Goal: Task Accomplishment & Management: Complete application form

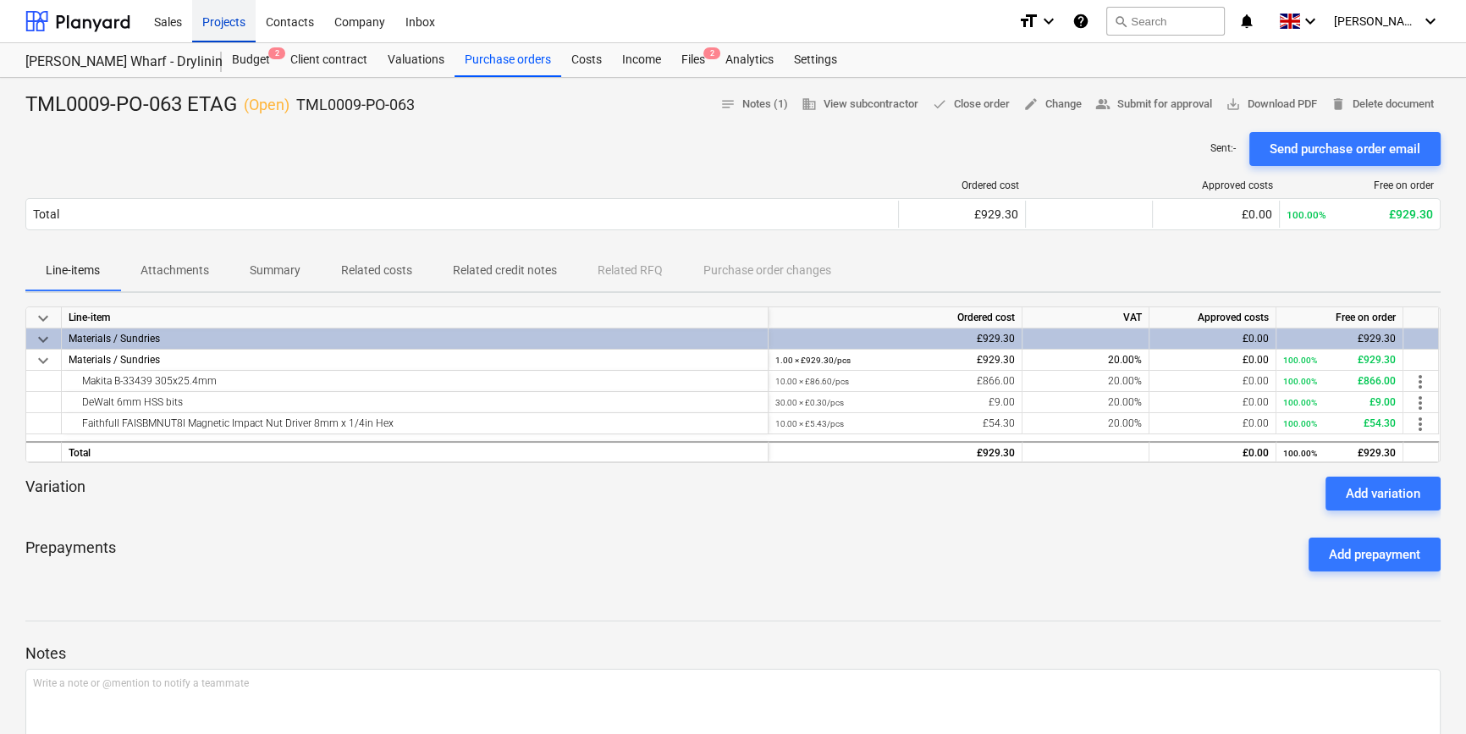
click at [229, 20] on div "Projects" at bounding box center [223, 20] width 63 height 43
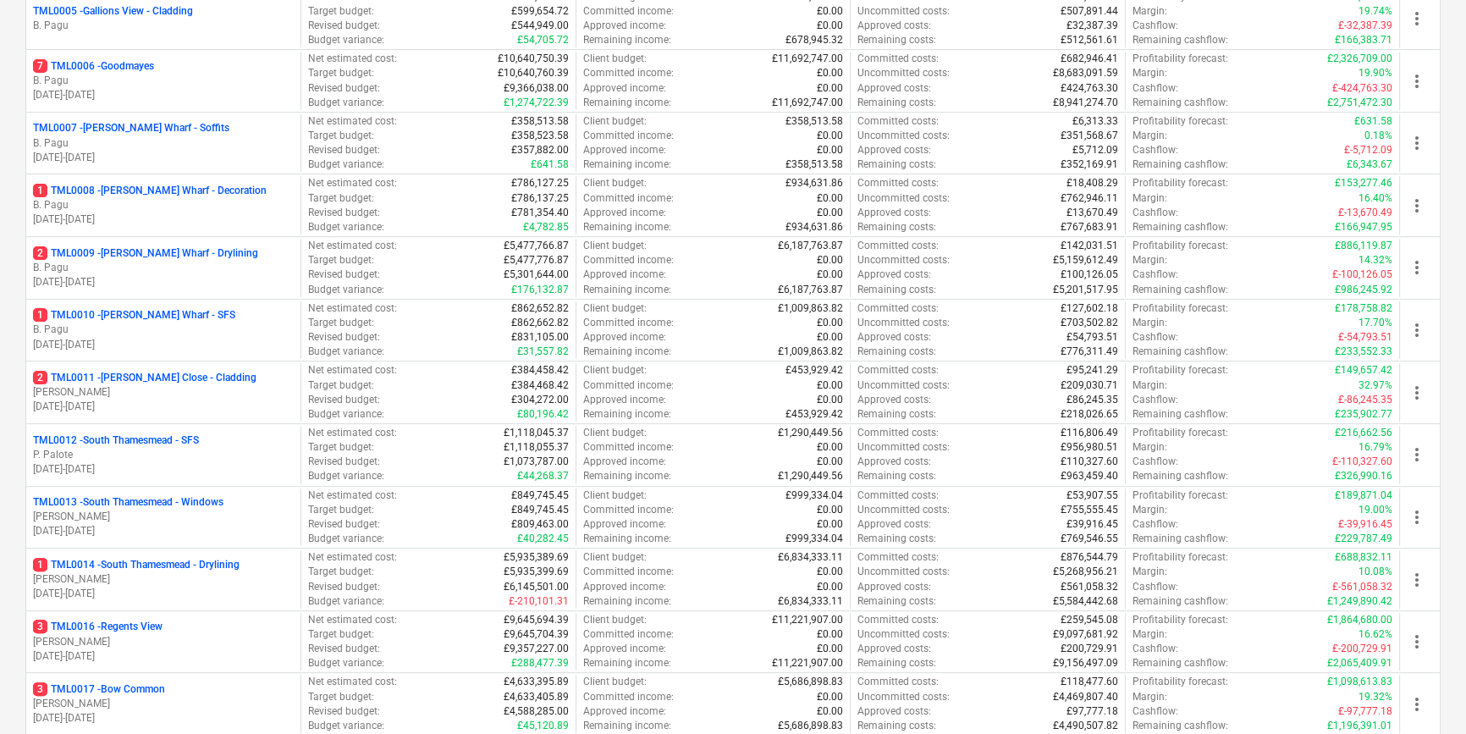
scroll to position [538, 0]
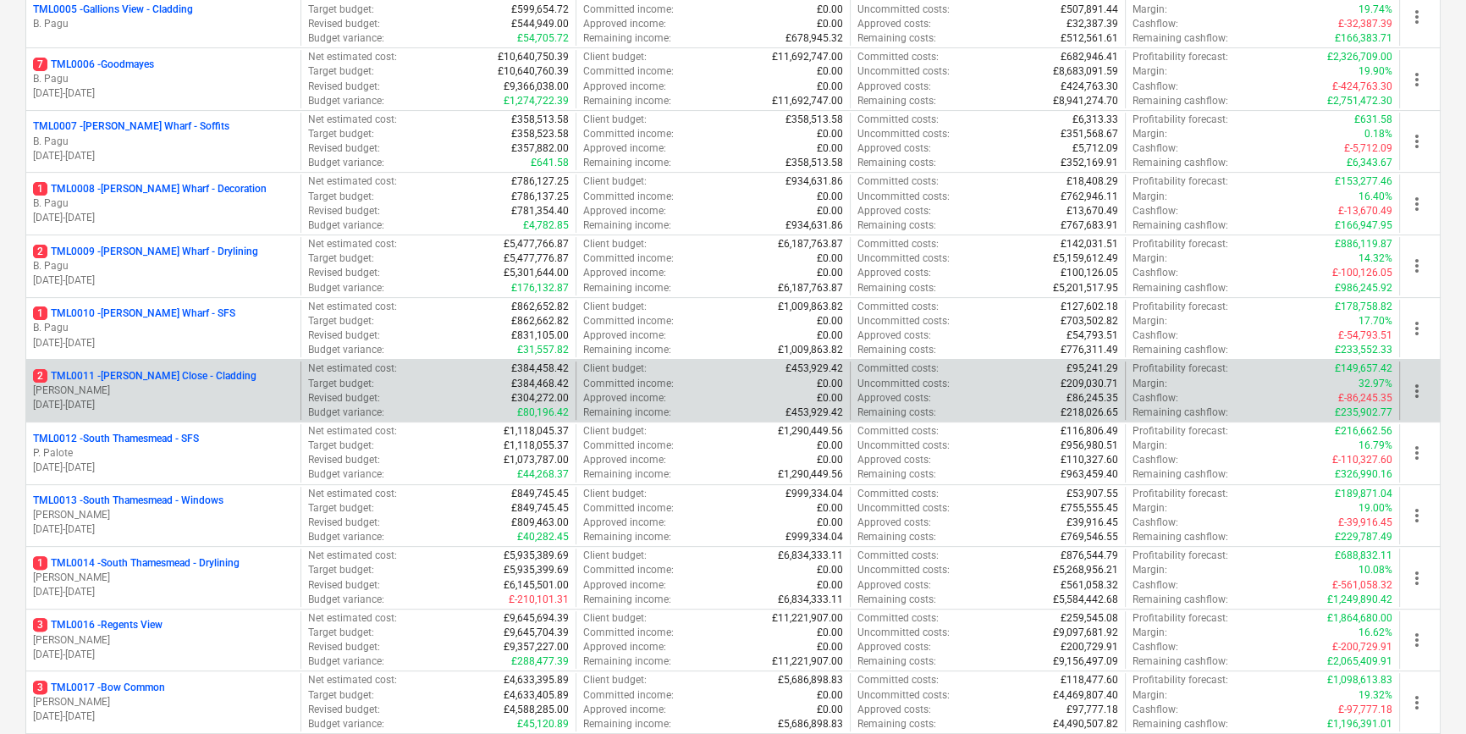
click at [196, 389] on p "[PERSON_NAME]" at bounding box center [163, 391] width 261 height 14
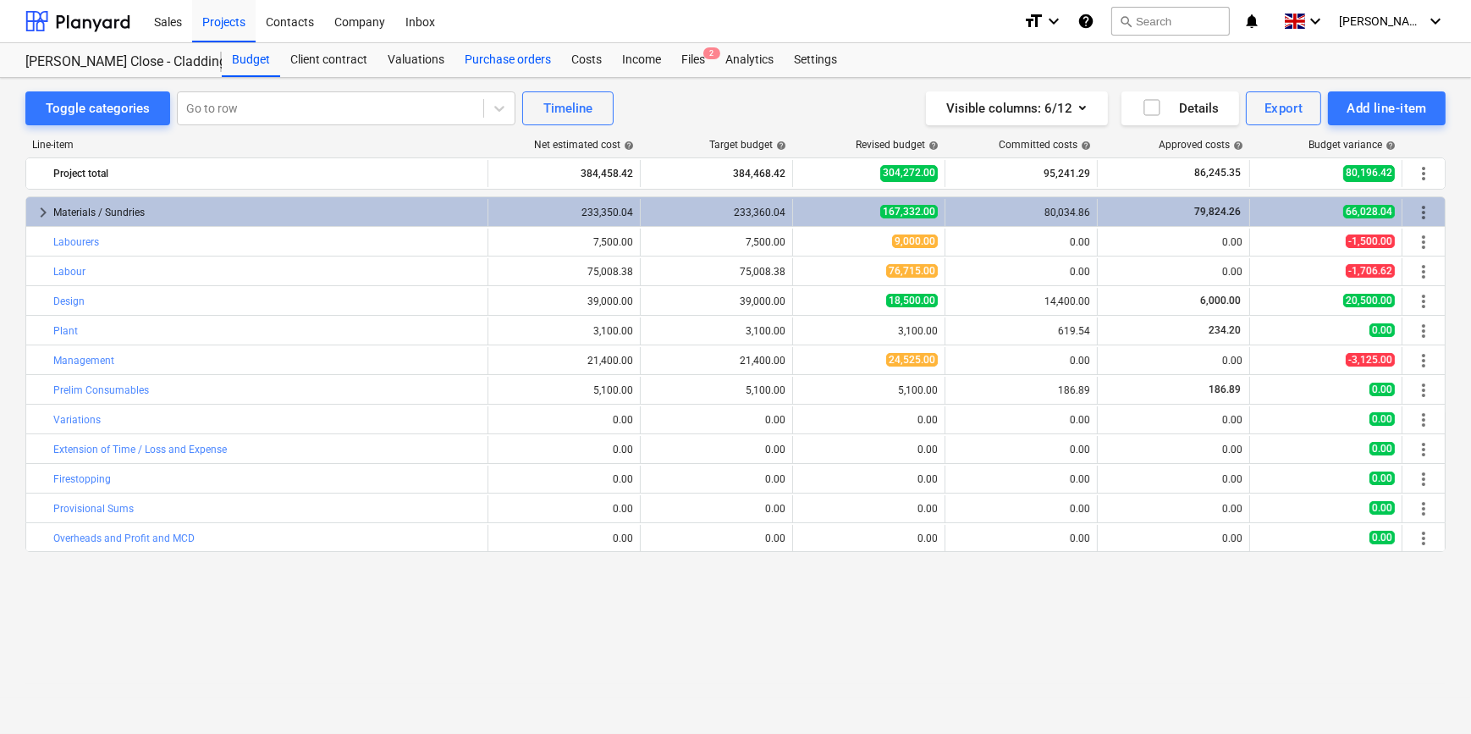
click at [480, 60] on div "Purchase orders" at bounding box center [508, 60] width 107 height 34
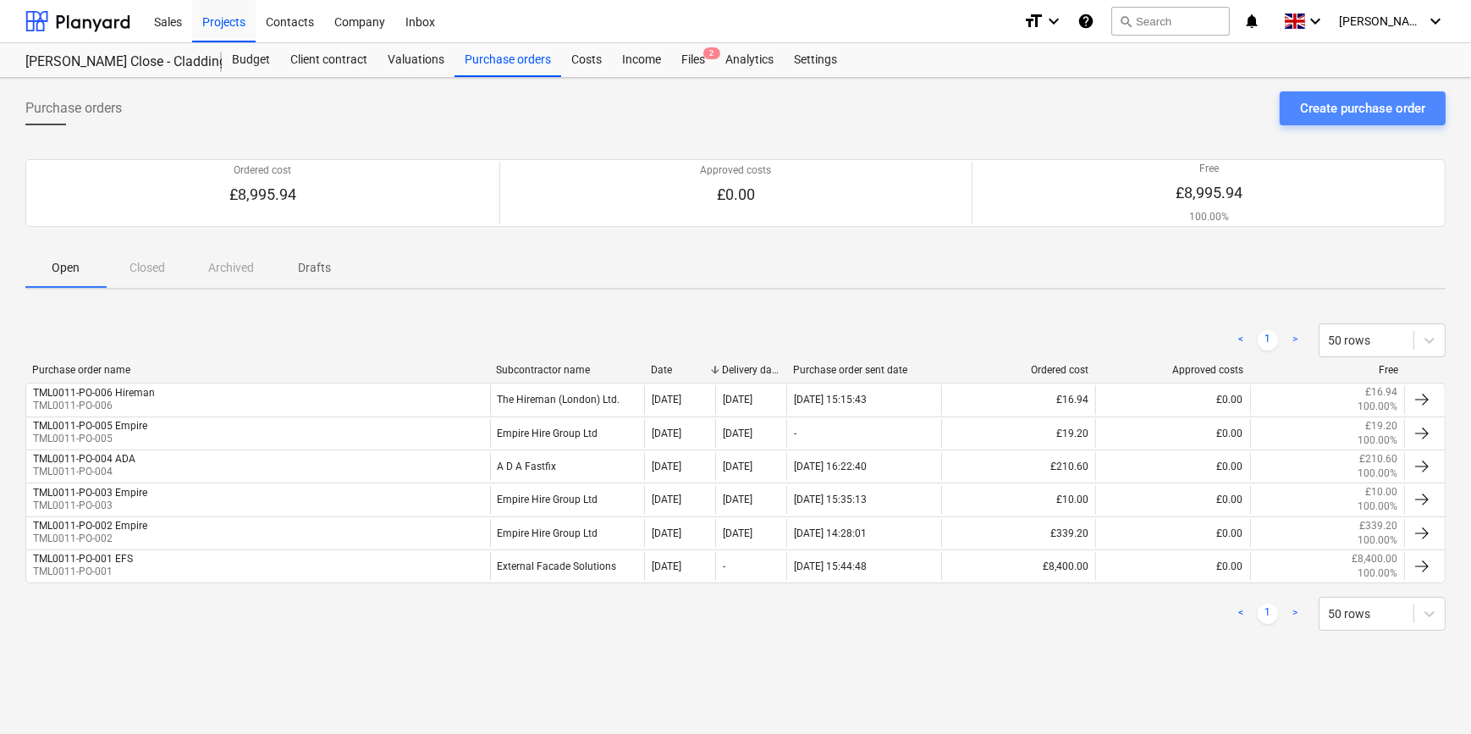
click at [1322, 113] on div "Create purchase order" at bounding box center [1362, 108] width 125 height 22
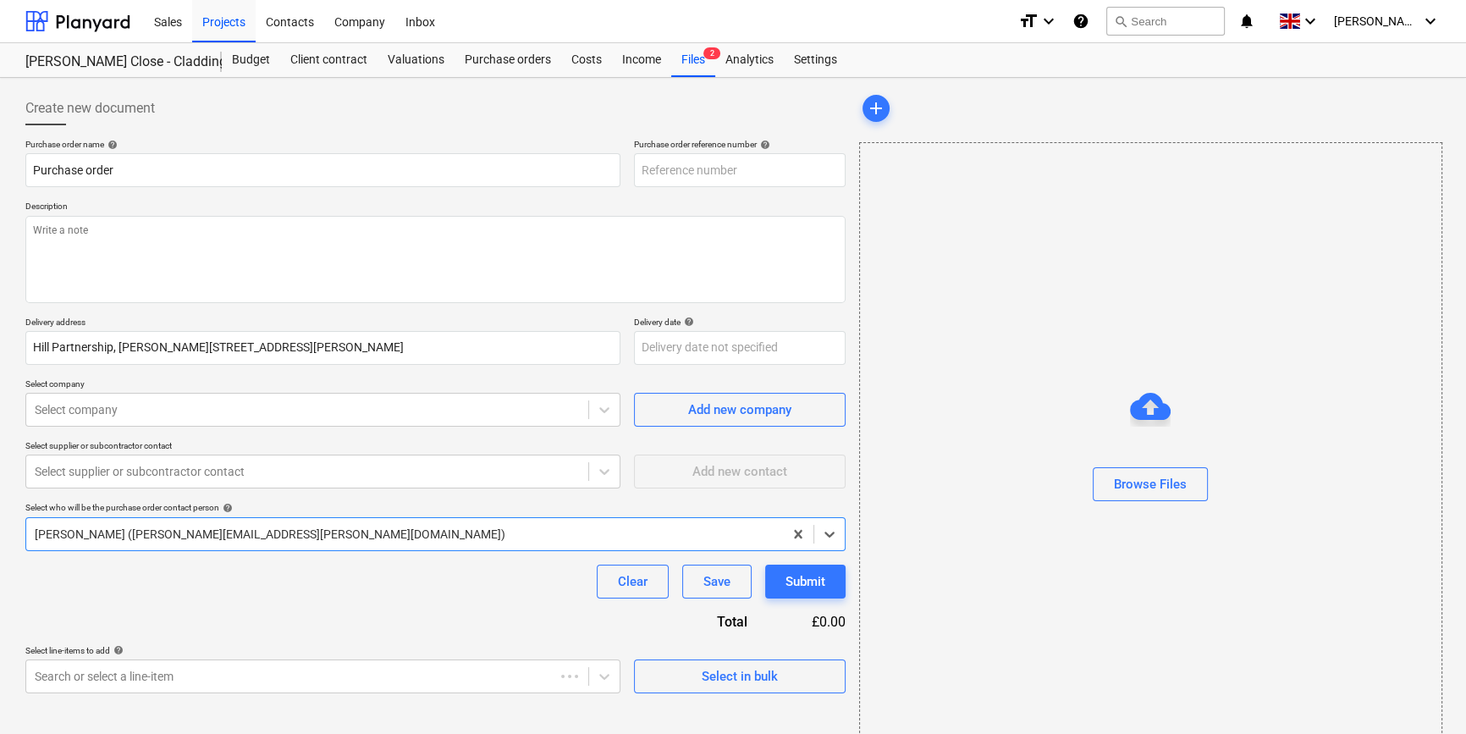
type textarea "x"
type input "TML0011-PO-007"
drag, startPoint x: 735, startPoint y: 168, endPoint x: 637, endPoint y: 169, distance: 98.2
click at [637, 169] on input "TML0011-PO-007" at bounding box center [740, 170] width 212 height 34
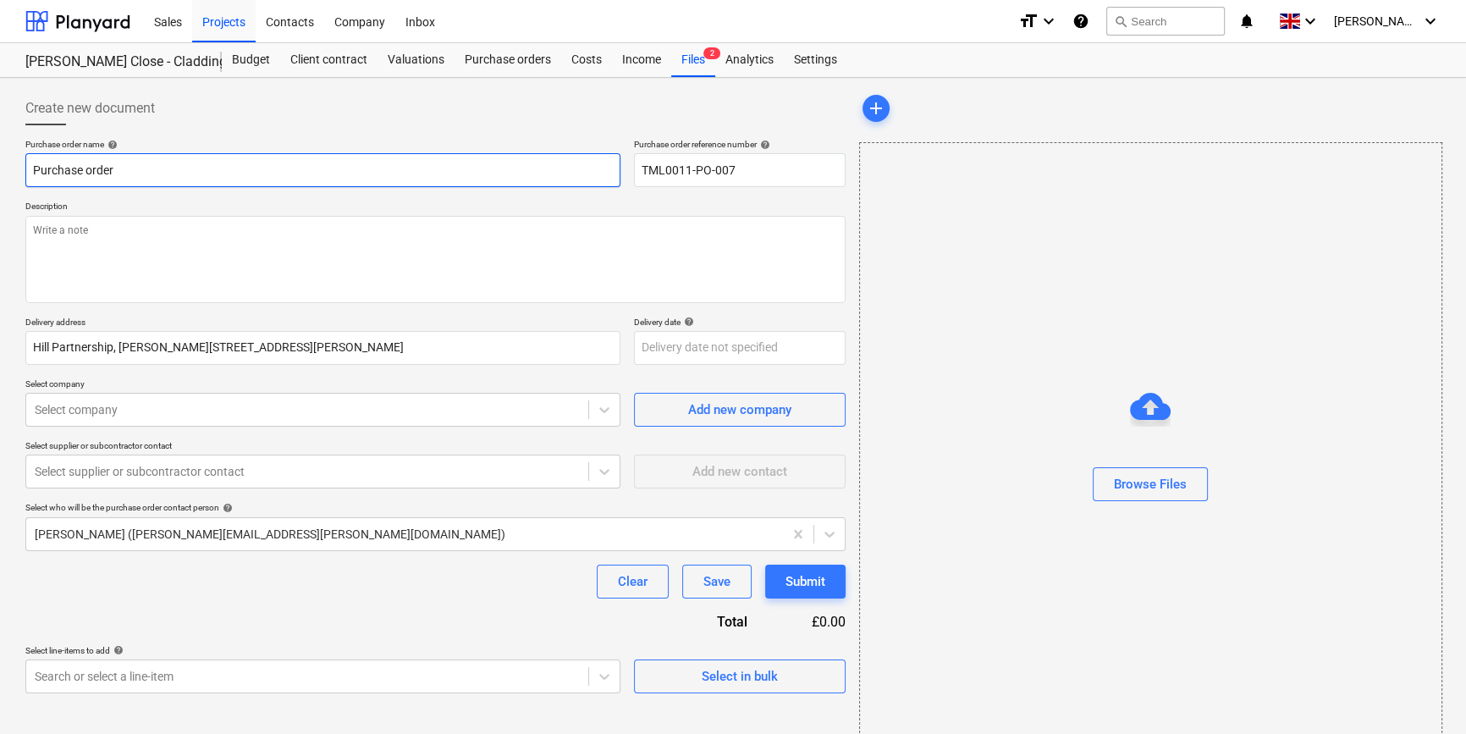
drag, startPoint x: 118, startPoint y: 169, endPoint x: 25, endPoint y: 169, distance: 93.1
click at [25, 169] on input "Purchase order" at bounding box center [322, 170] width 595 height 34
type textarea "x"
paste input "TML0011-PO-007"
type textarea "x"
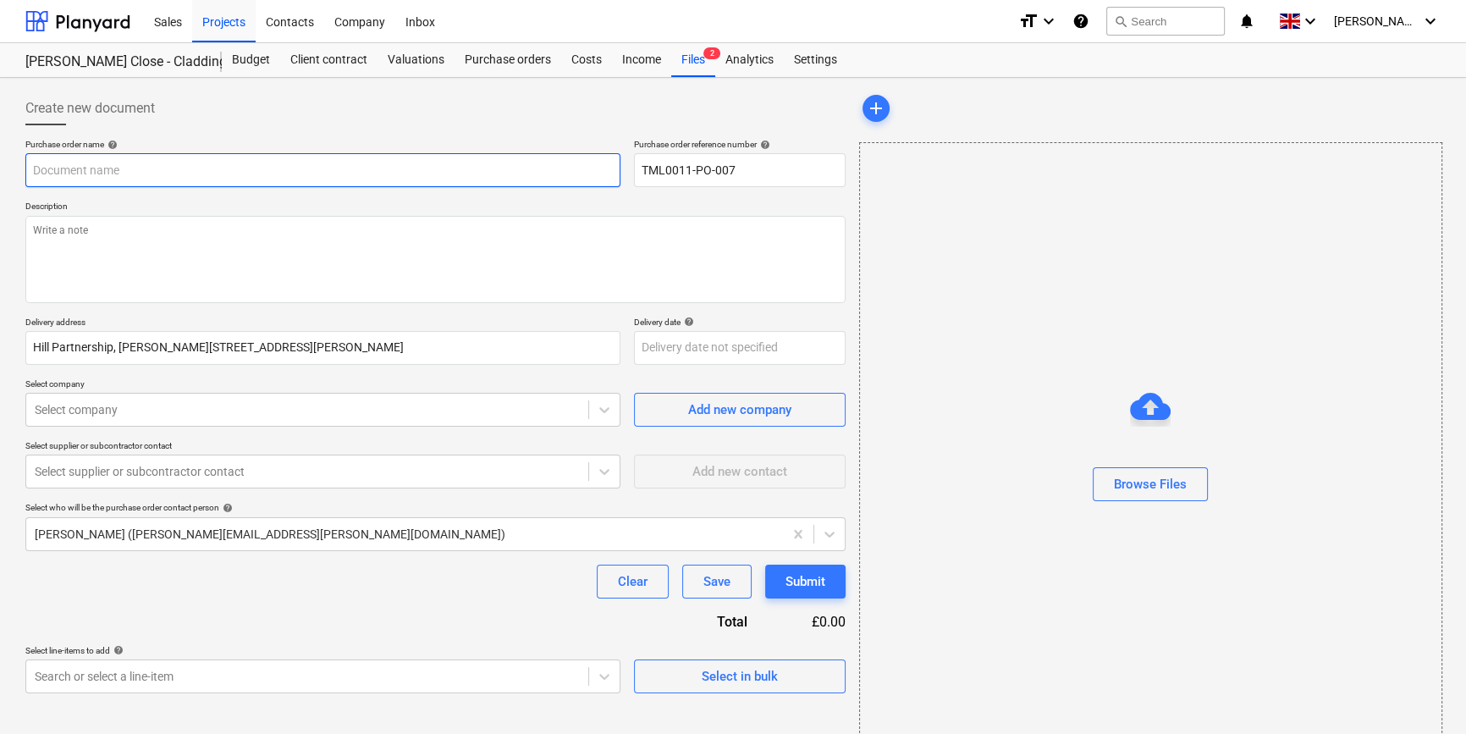
type input "TML0011-PO-007"
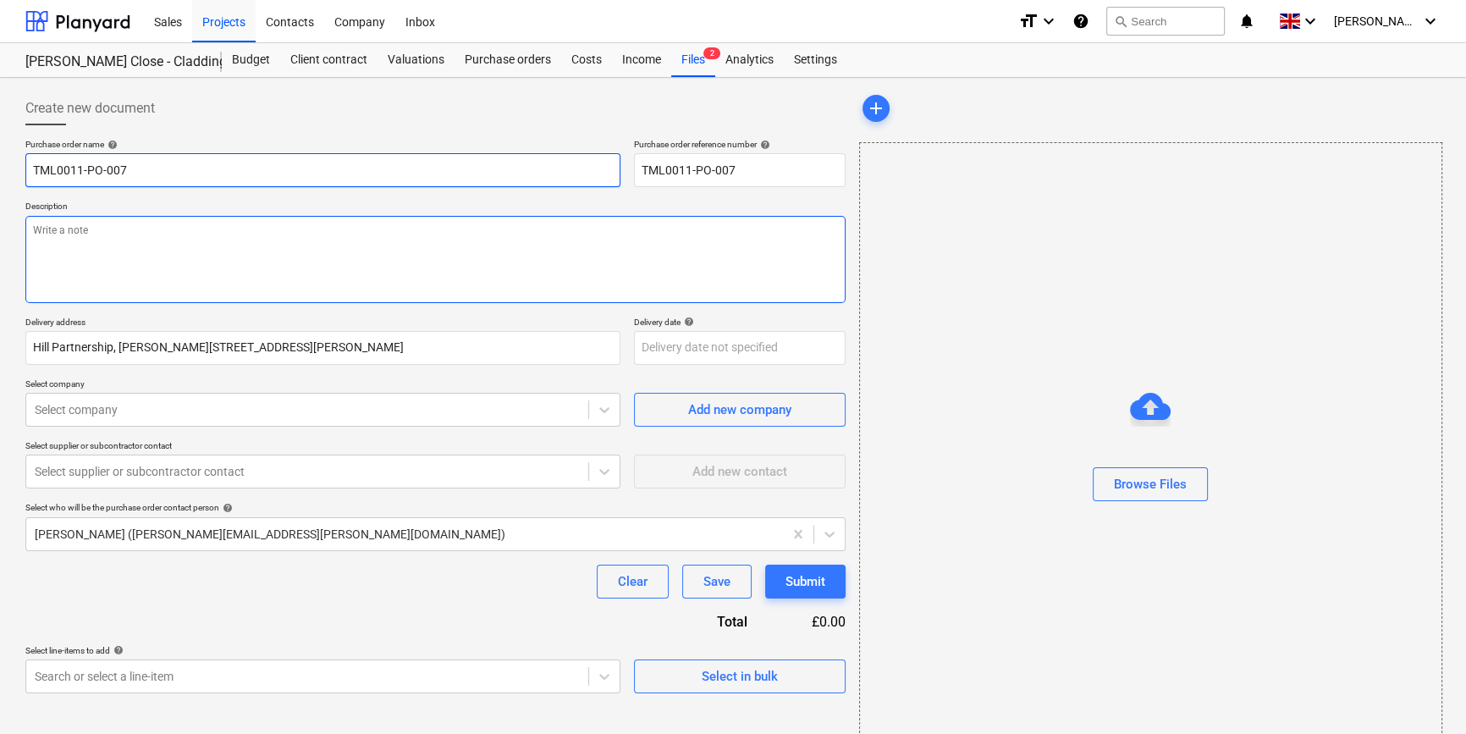
type textarea "x"
type input "TML0011-PO-007"
type textarea "x"
type input "TML0011-PO-007 E"
type textarea "x"
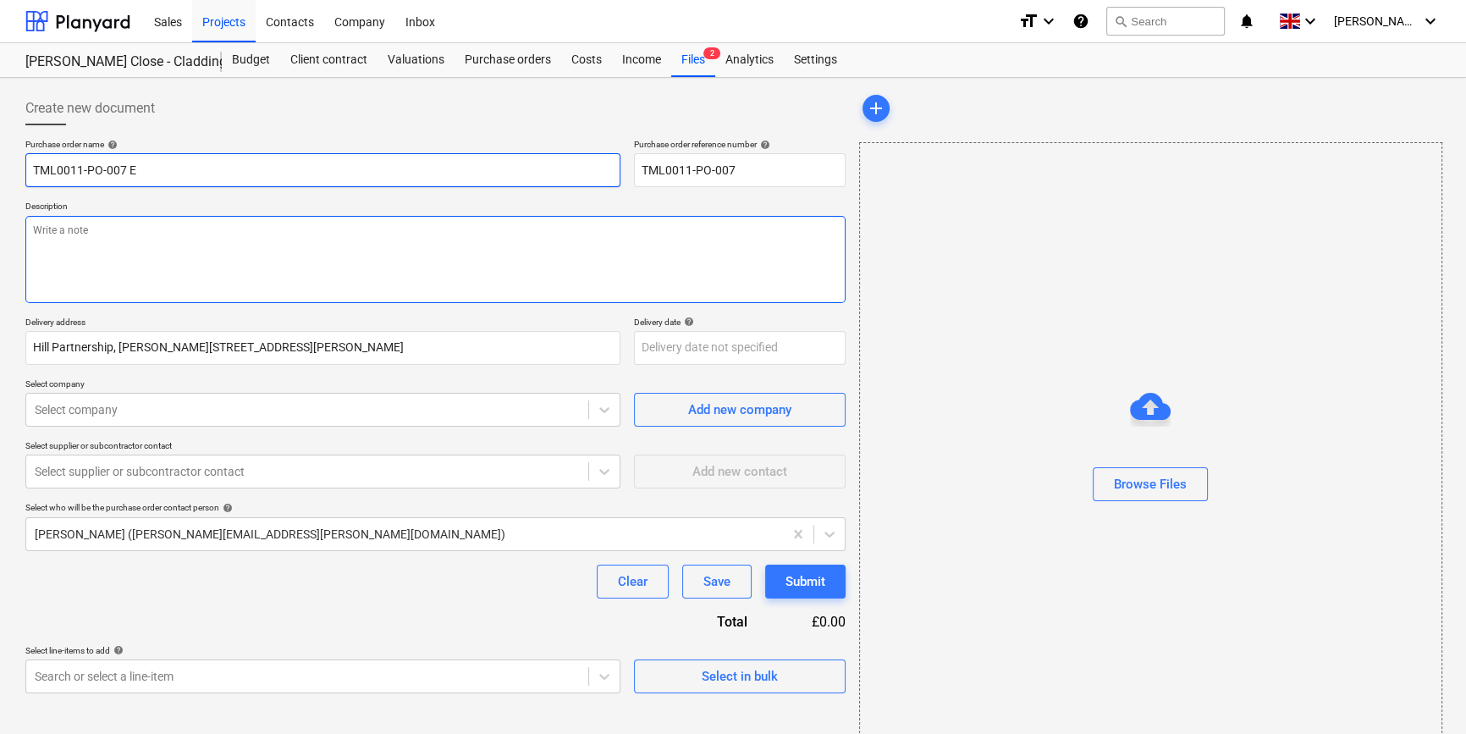
type input "TML0011-PO-007 El"
type textarea "x"
type input "TML0011-PO-007 [PERSON_NAME]"
type textarea "x"
type input "TML0011-PO-007 Elit"
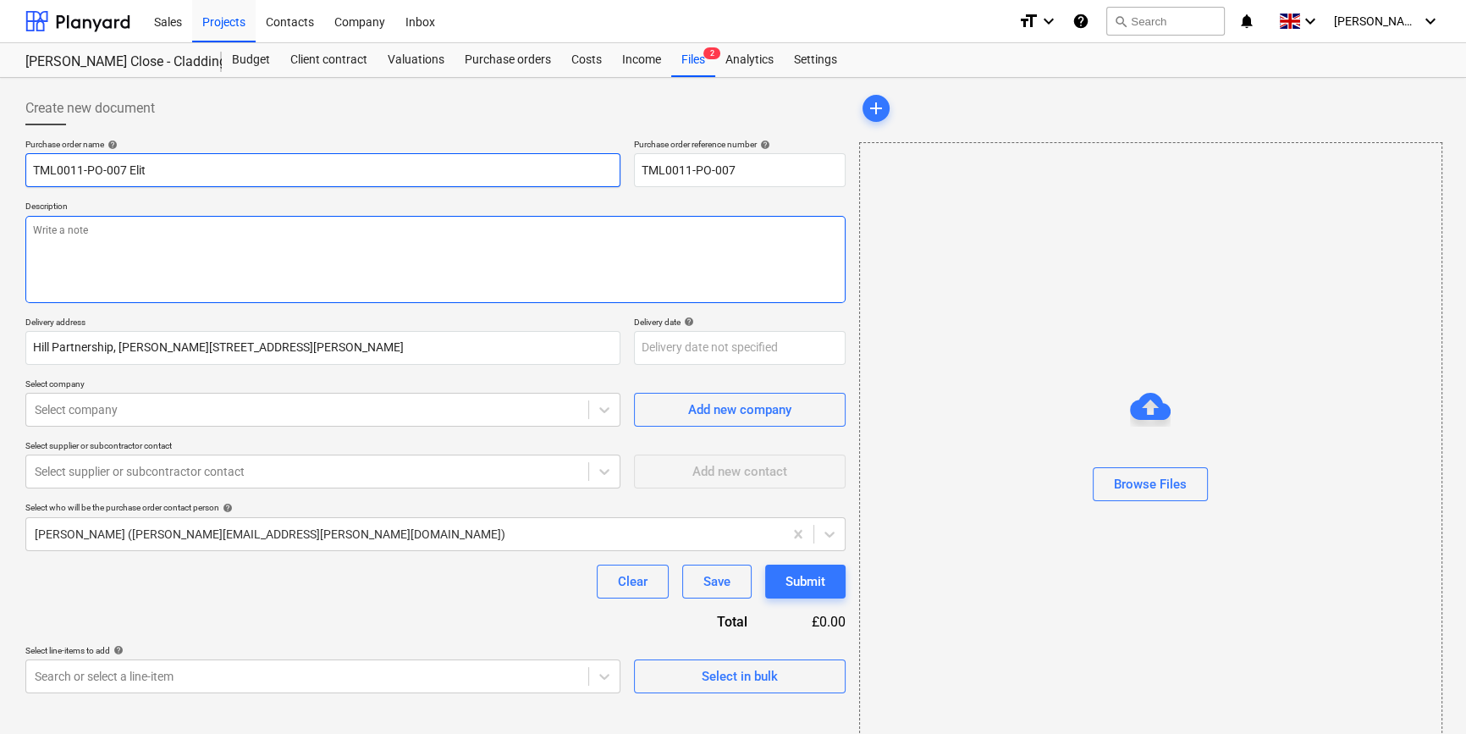
type textarea "x"
type input "TML0011-PO-007 Elite"
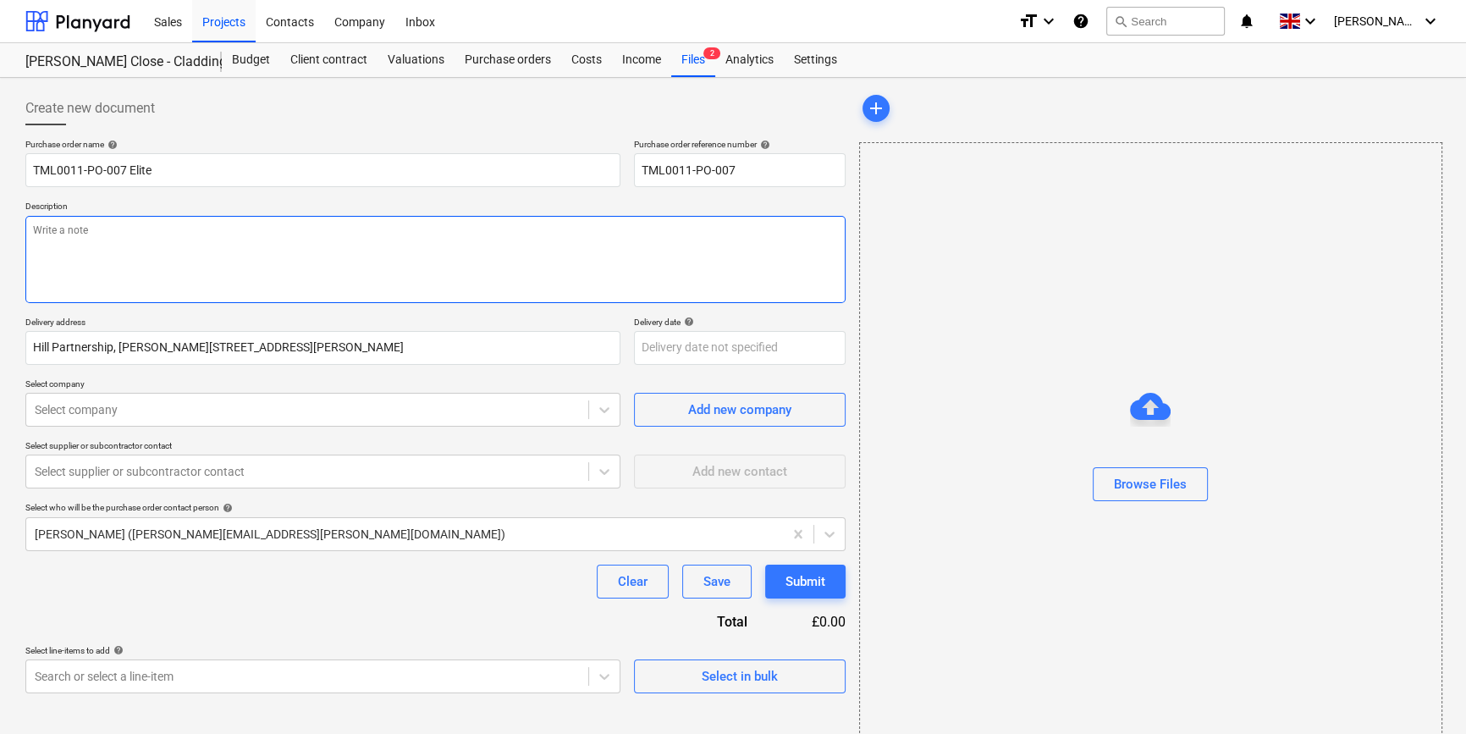
click at [34, 229] on textarea at bounding box center [435, 259] width 820 height 87
type textarea "x"
type textarea "S"
type textarea "x"
type textarea "Si"
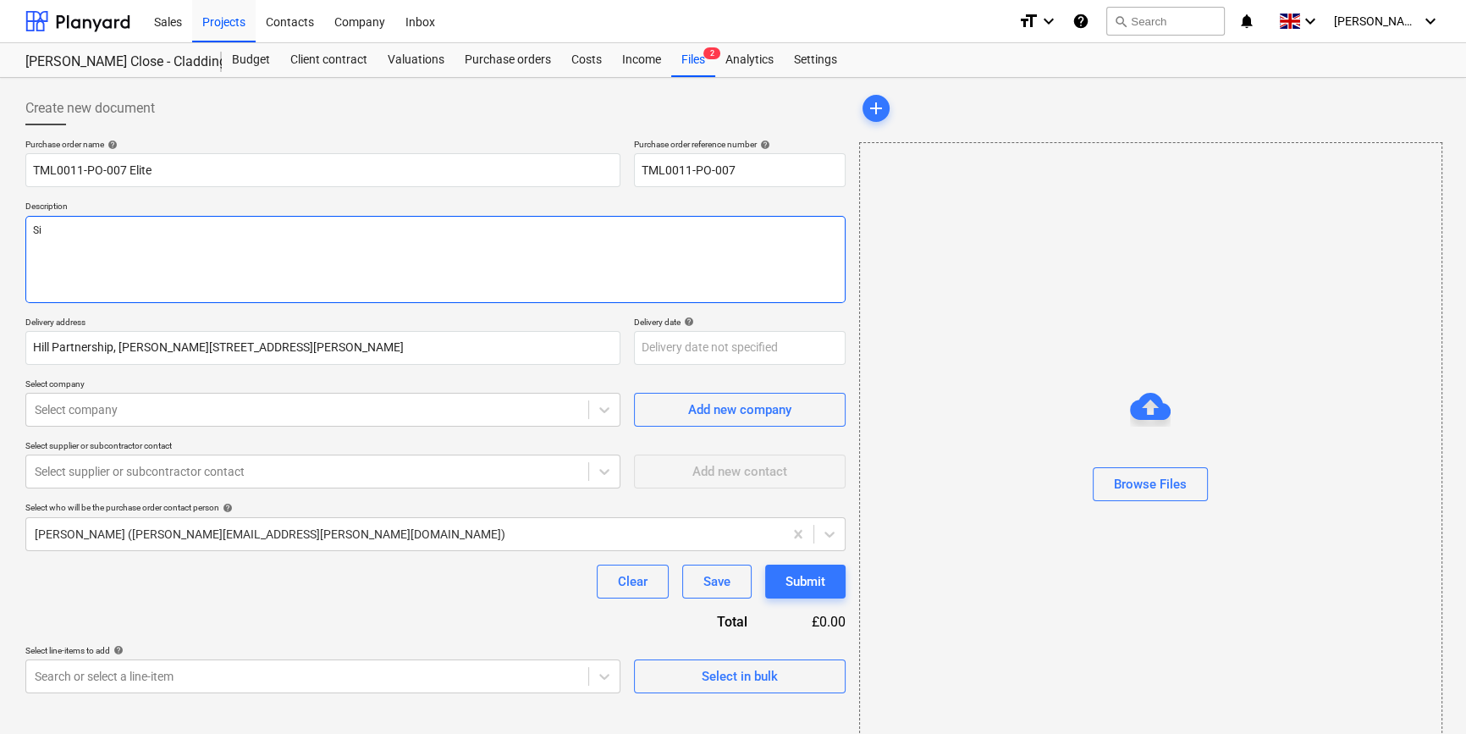
type textarea "x"
type textarea "Sit"
type textarea "x"
type textarea "Site"
type textarea "x"
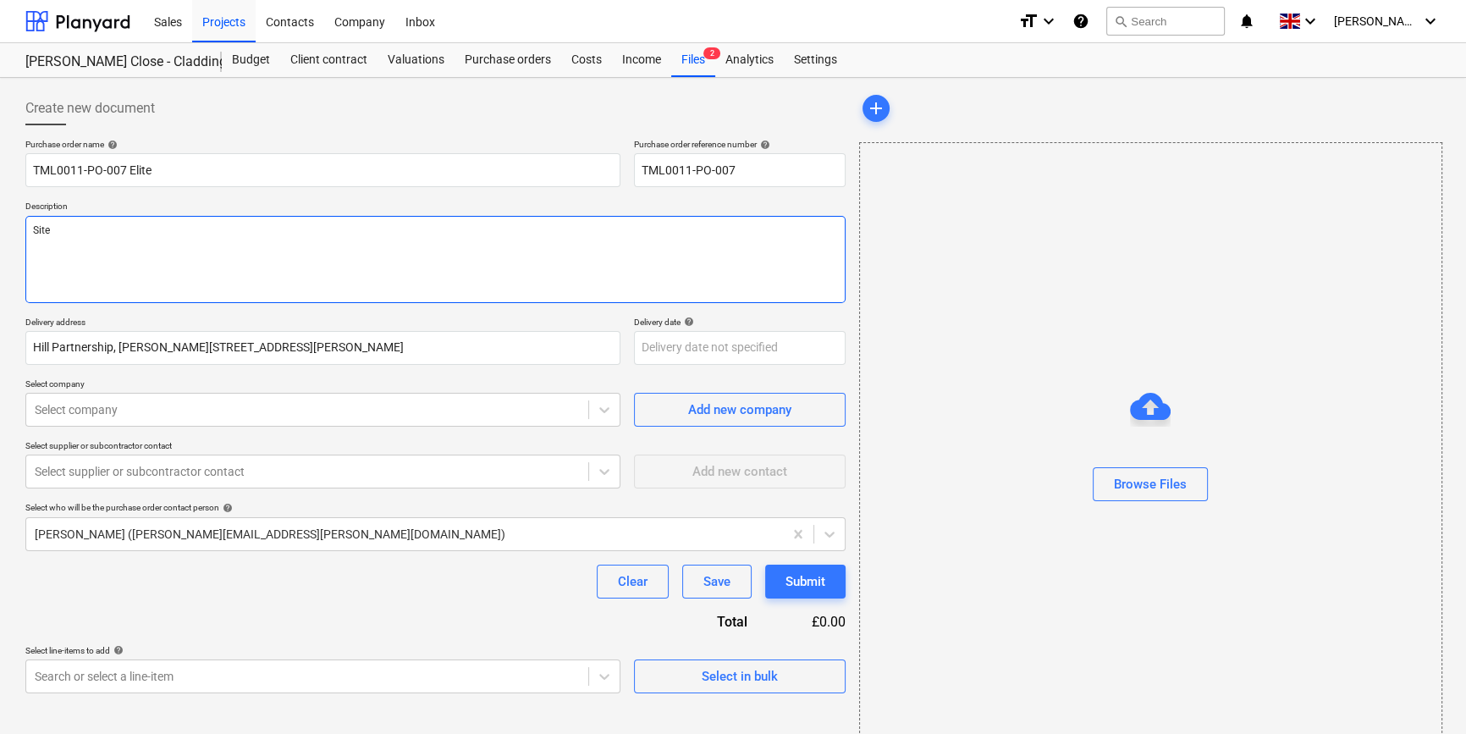
type textarea "Site"
type textarea "x"
type textarea "Site c"
type textarea "x"
type textarea "Site co"
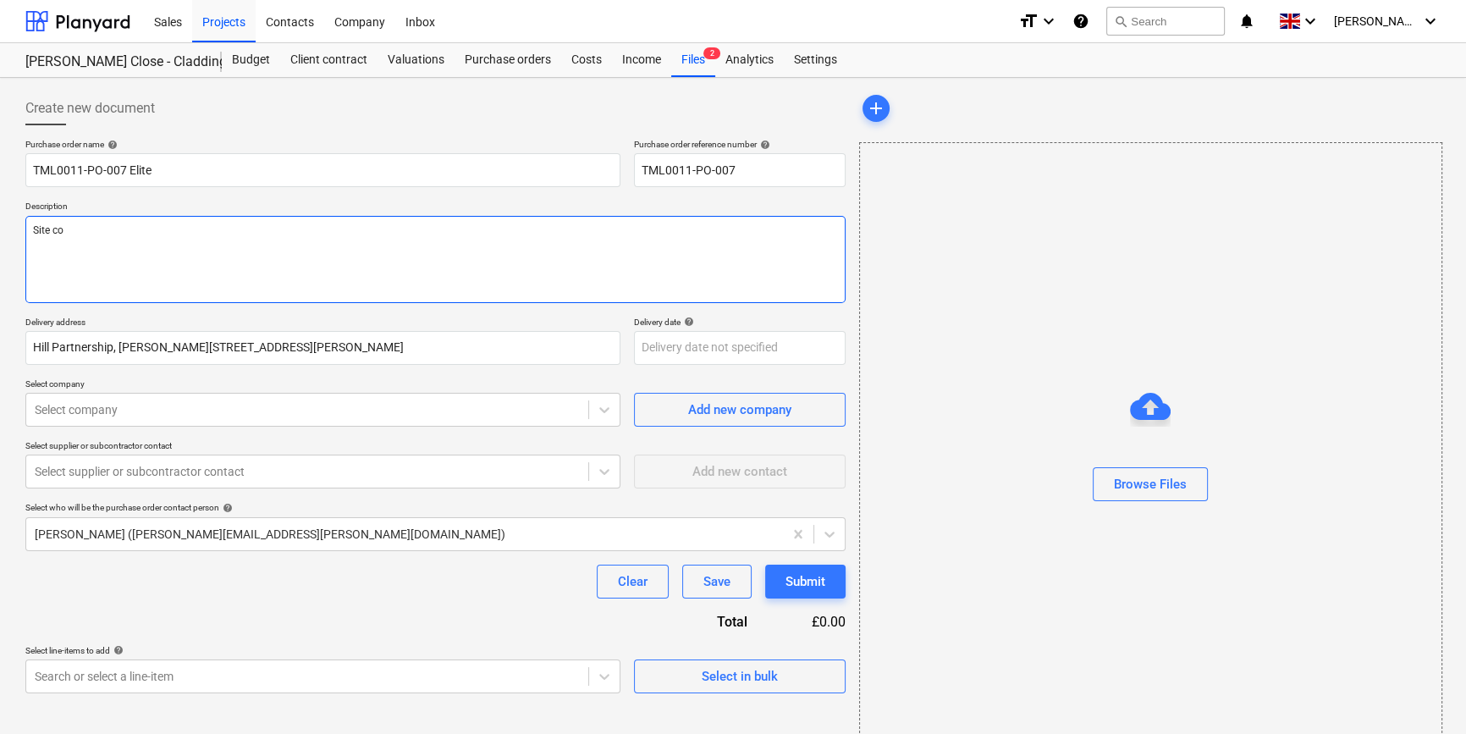
type textarea "x"
type textarea "Site con"
type textarea "x"
type textarea "Site cont"
type textarea "x"
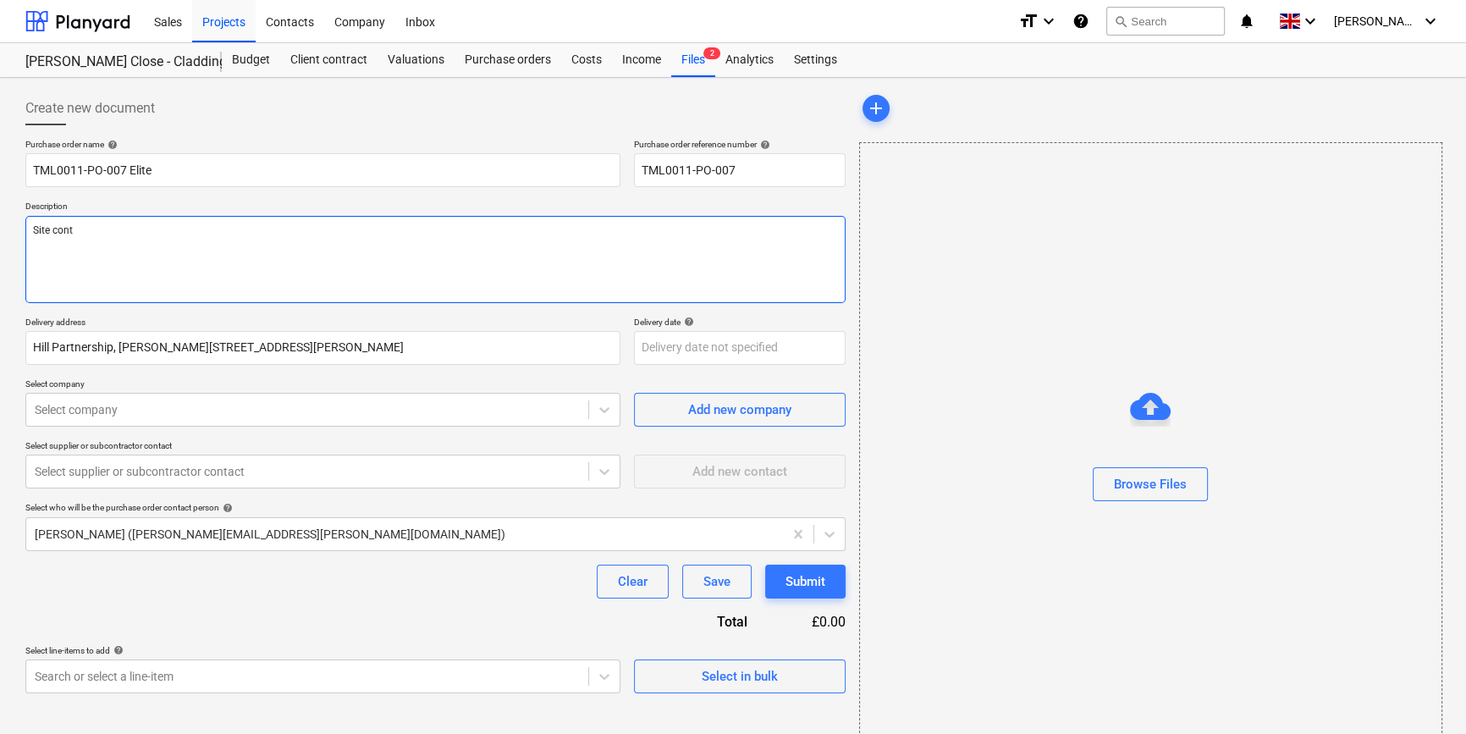
type textarea "Site conta"
type textarea "x"
type textarea "Site contac"
type textarea "x"
type textarea "Site contact"
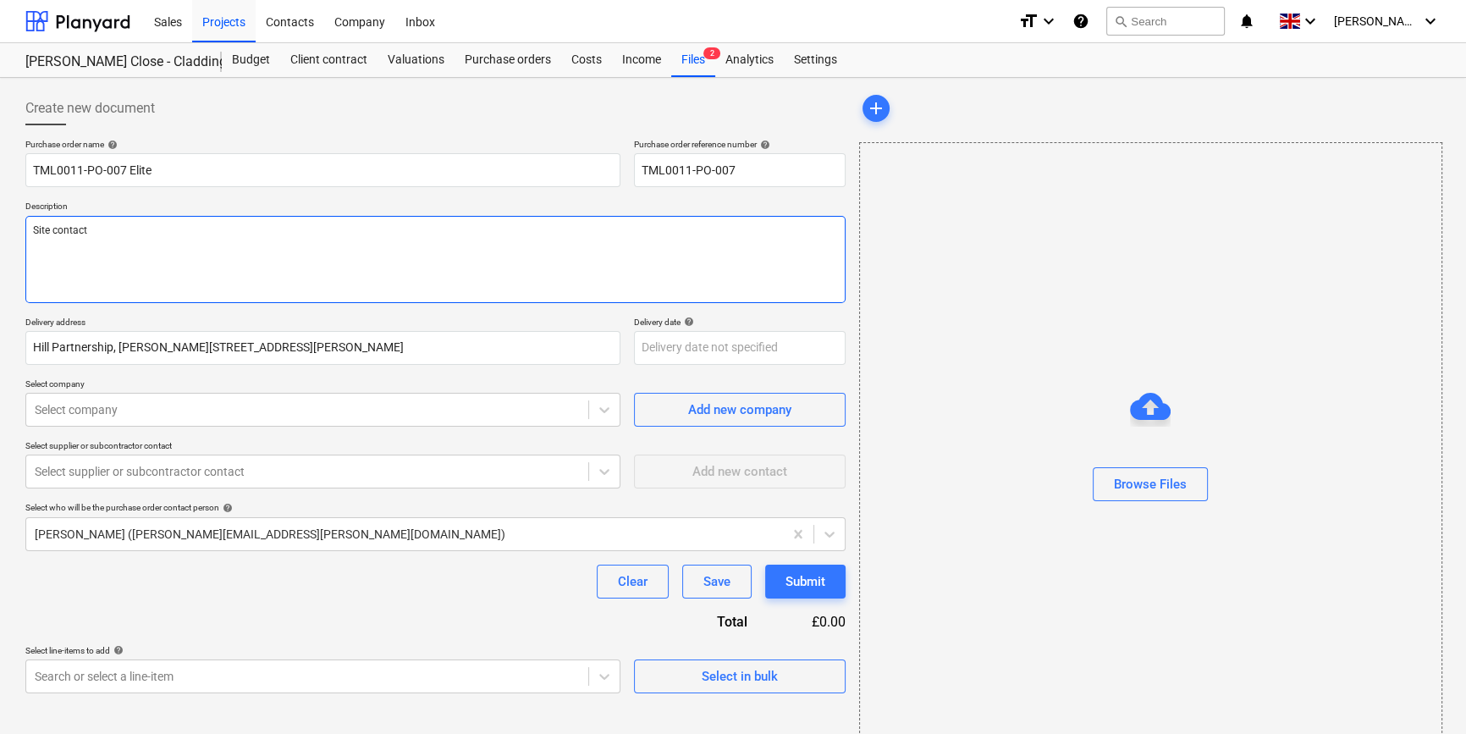
type textarea "x"
type textarea "Site contact"
type textarea "x"
type textarea "Site contact L"
type textarea "x"
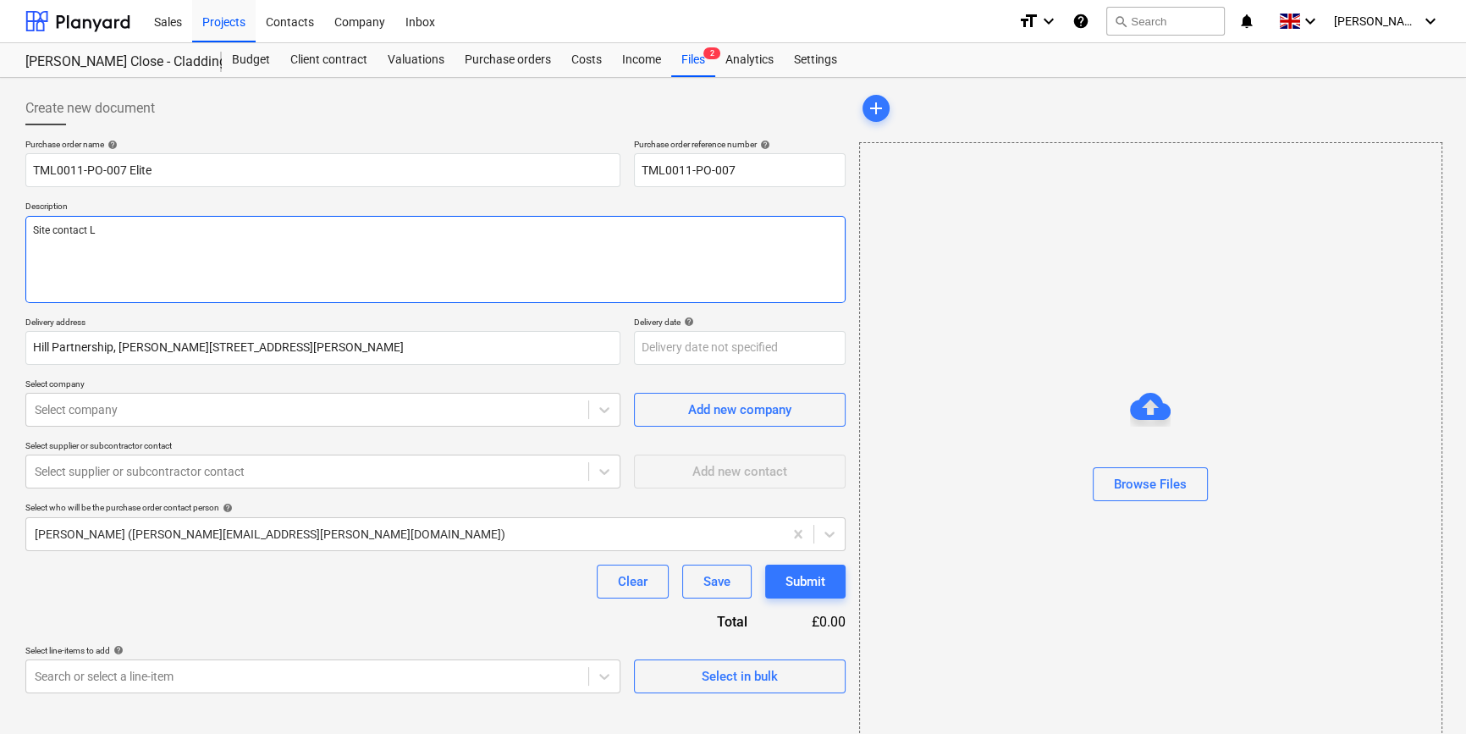
type textarea "Site contact Lo"
type textarea "x"
type textarea "Site contact Lor"
type textarea "x"
type textarea "Site contact [PERSON_NAME]"
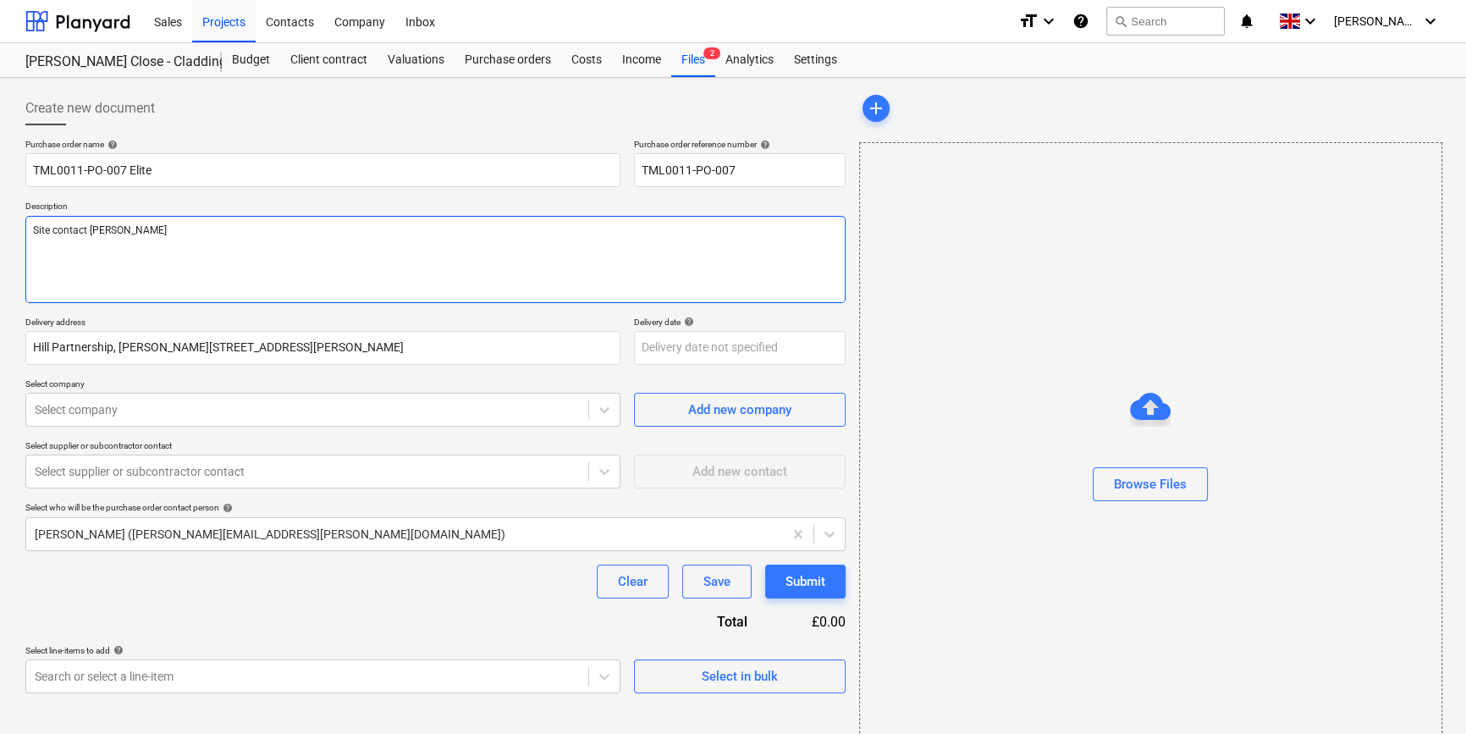
type textarea "x"
type textarea "Site contact [PERSON_NAME]"
type textarea "x"
type textarea "Site contact Lorand"
type textarea "x"
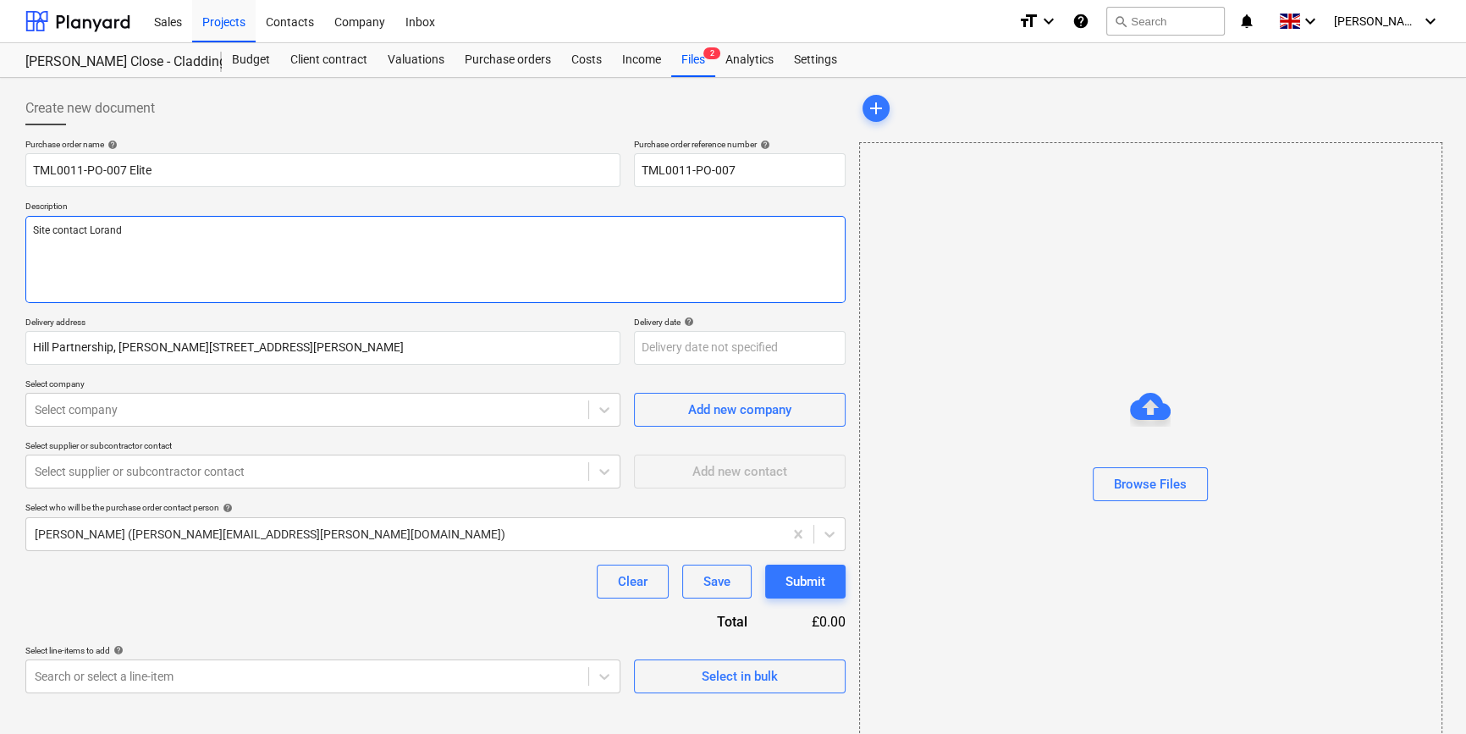
type textarea "Site contact Lorand"
type textarea "x"
type textarea "Site contact Lorand 0"
type textarea "x"
type textarea "Site contact Lorand 07"
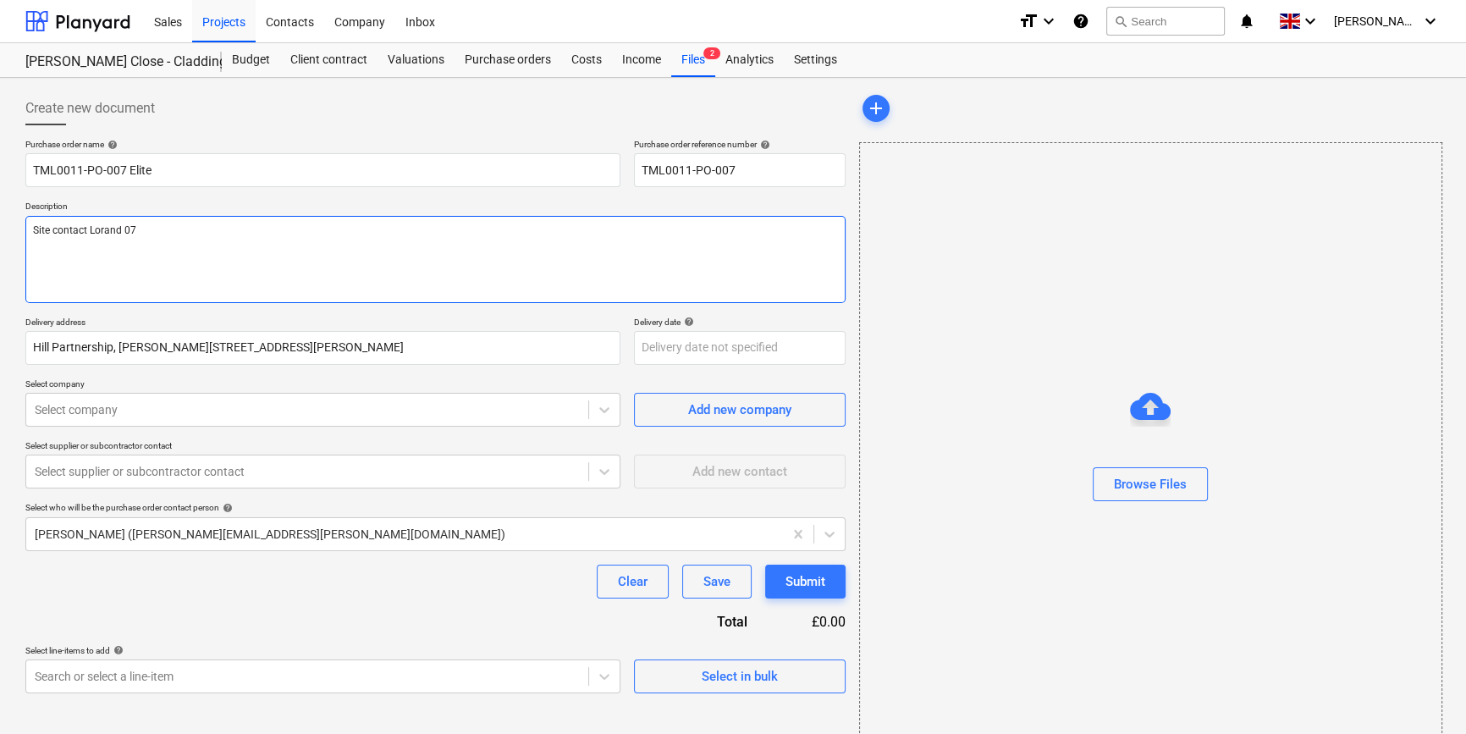
type textarea "x"
type textarea "Site contact Lorand 074"
type textarea "x"
type textarea "Site contact Lorand 0745"
type textarea "x"
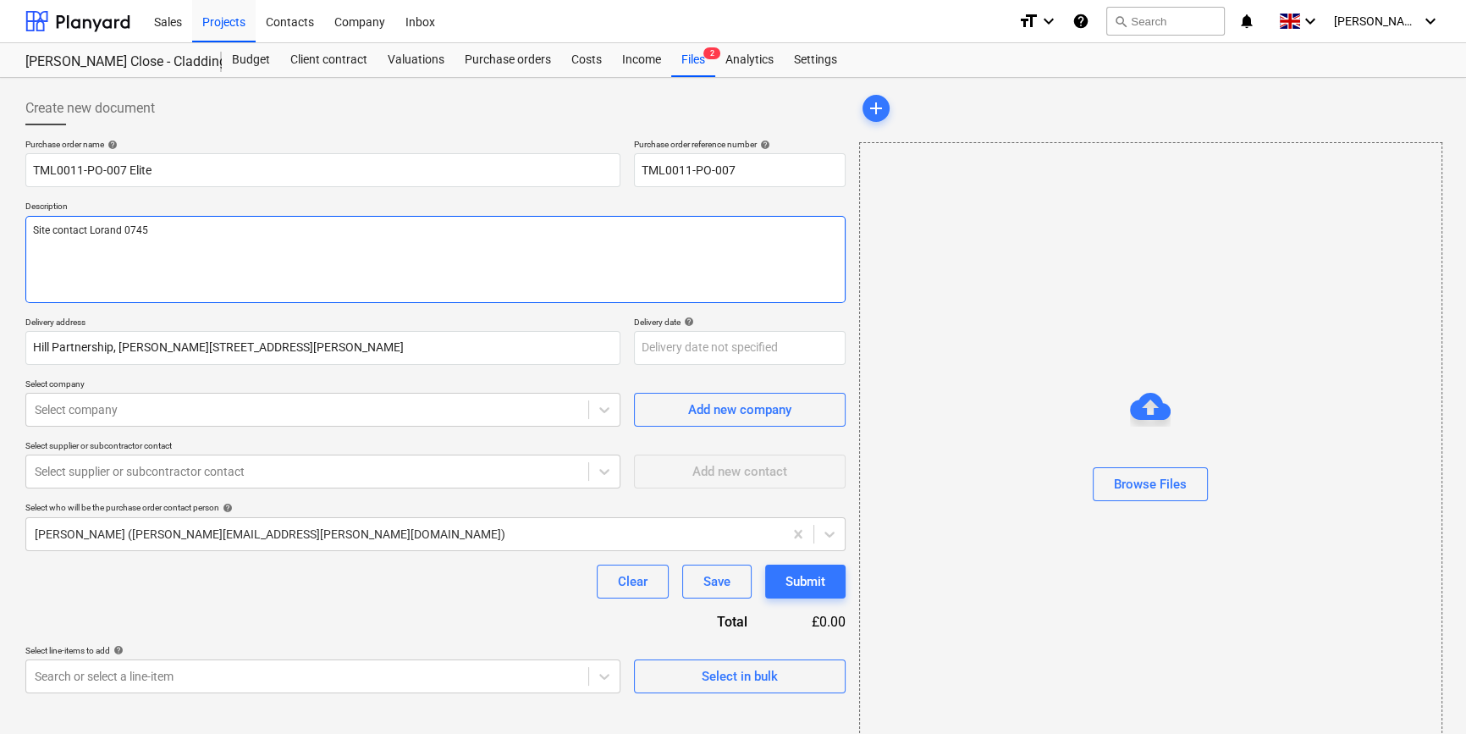
type textarea "Site contact Lorand 07454"
type textarea "x"
type textarea "Site contact Lorand 07454"
type textarea "x"
type textarea "Site contact Lorand 07454 8"
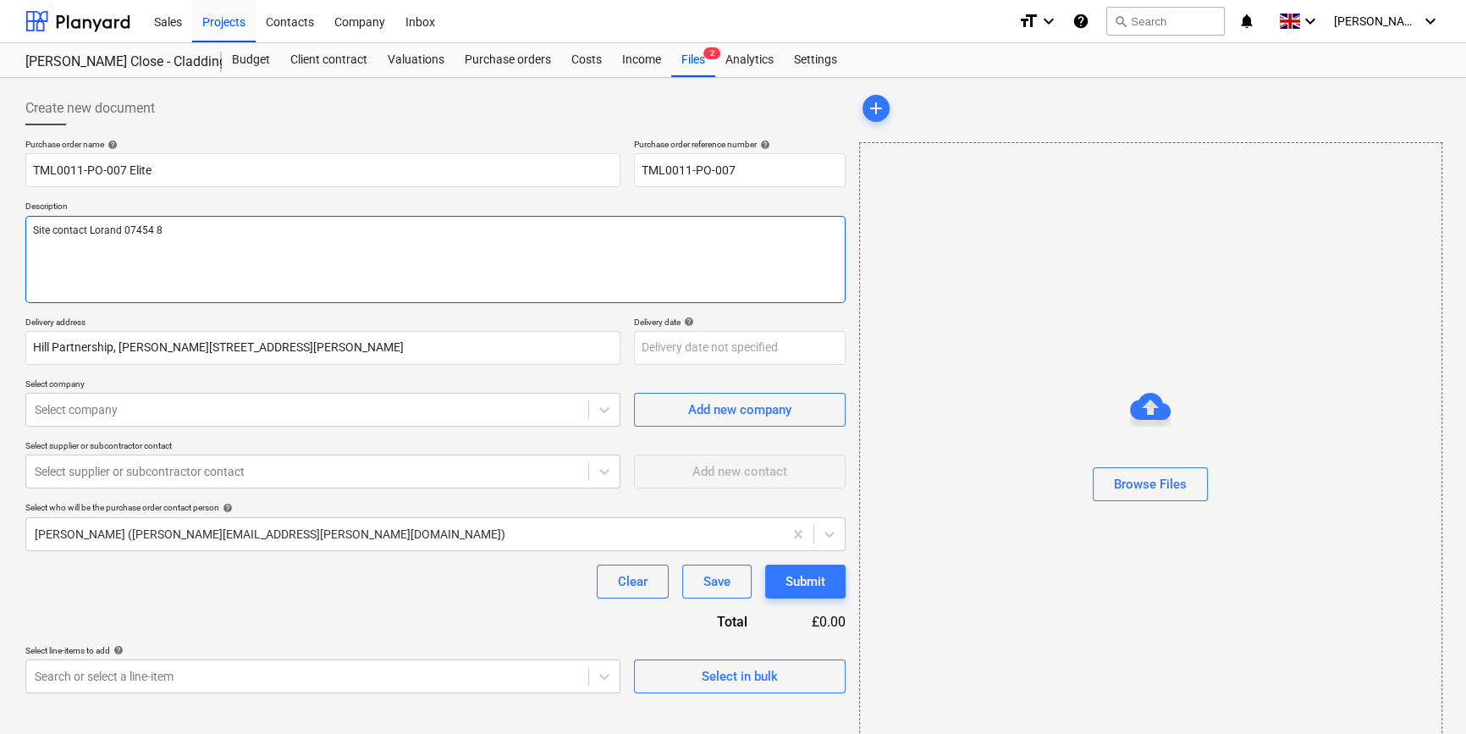
type textarea "x"
type textarea "Site contact Lorand [PHONE_NUMBER]"
type textarea "x"
type textarea "Site contact Lorand [PHONE_NUMBER]"
type textarea "x"
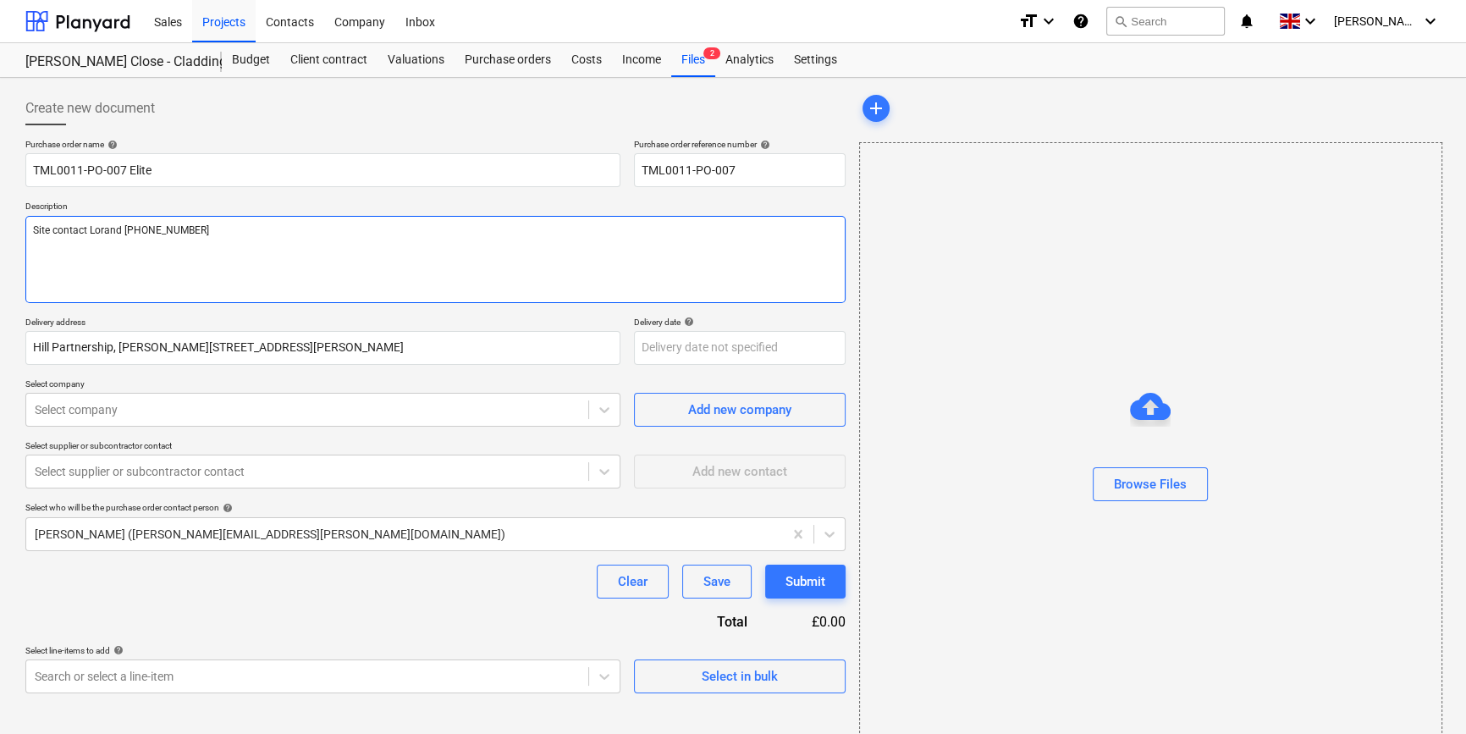
type textarea "Site contact Lorand [PHONE_NUMBER]"
type textarea "x"
type textarea "Site contact Lorand [PHONE_NUMBER]"
type textarea "x"
type textarea "Site contact Lorand [PHONE_NUMBER]"
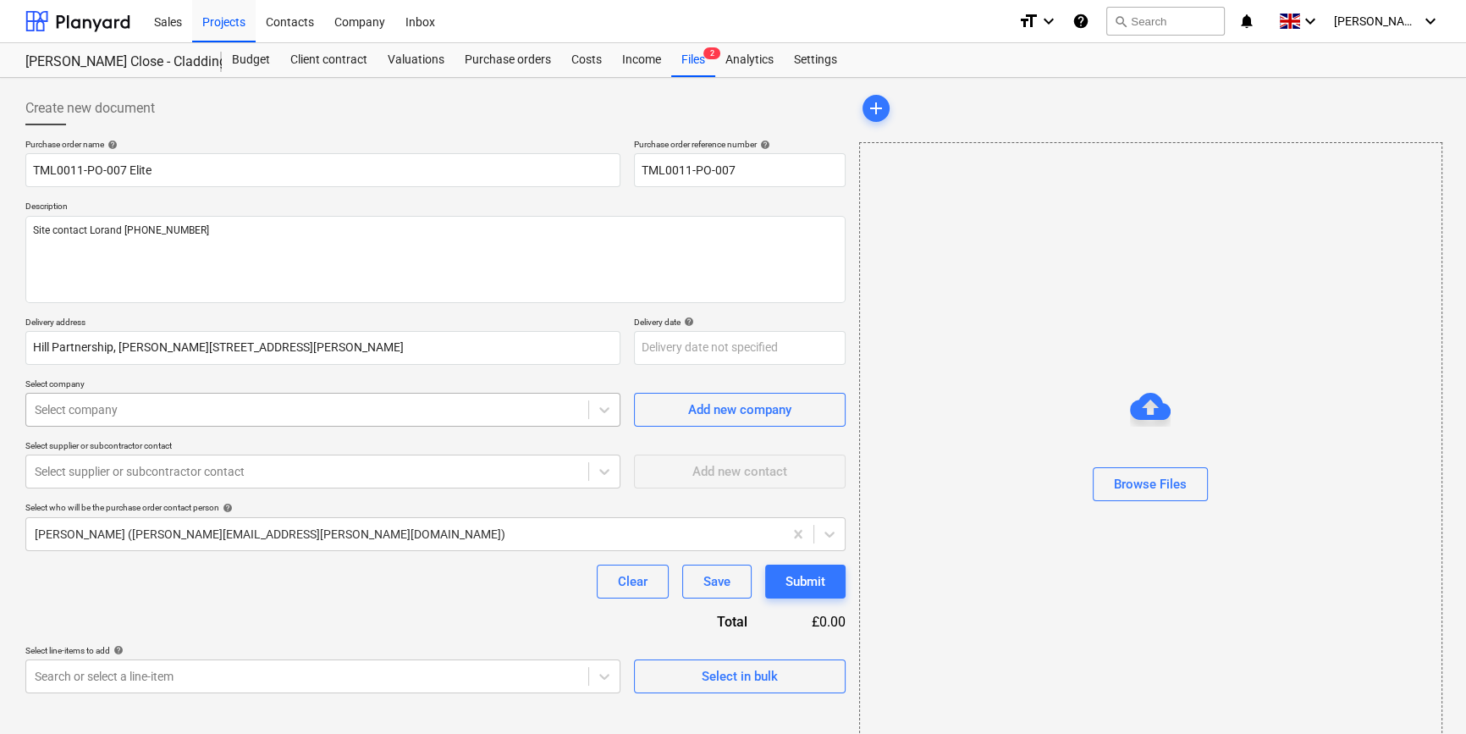
type textarea "x"
click at [144, 410] on div at bounding box center [307, 409] width 545 height 17
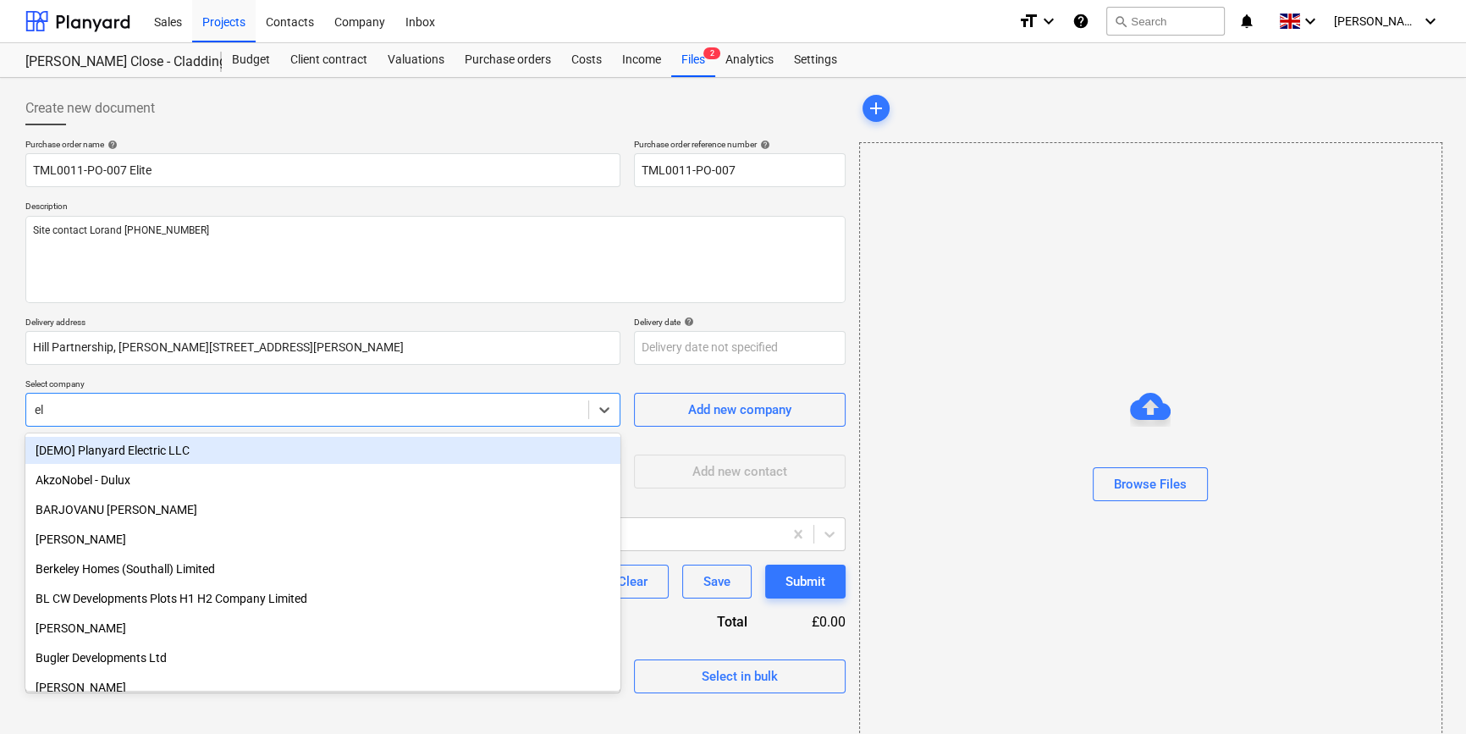
type input "[PERSON_NAME]"
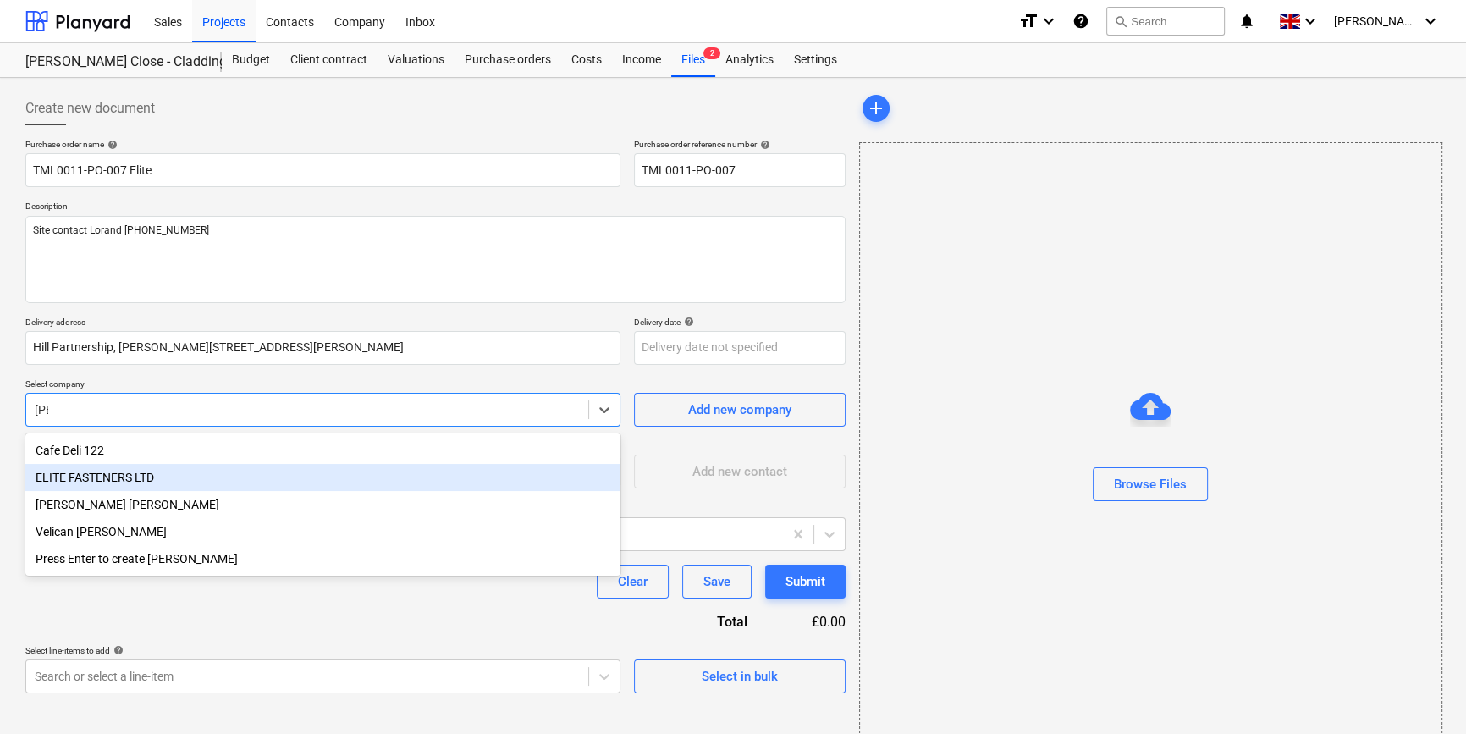
click at [117, 479] on div "ELITE FASTENERS LTD" at bounding box center [322, 477] width 595 height 27
type textarea "x"
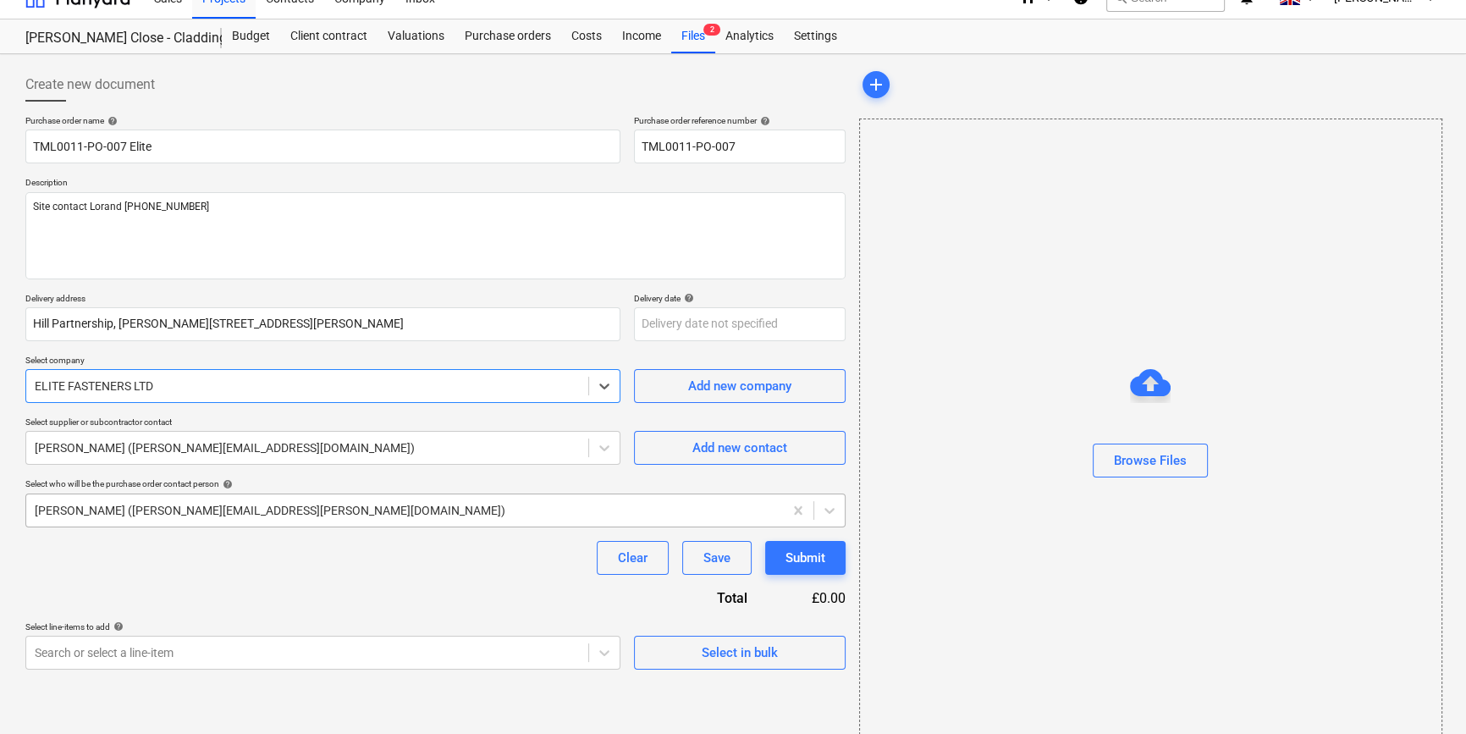
scroll to position [36, 0]
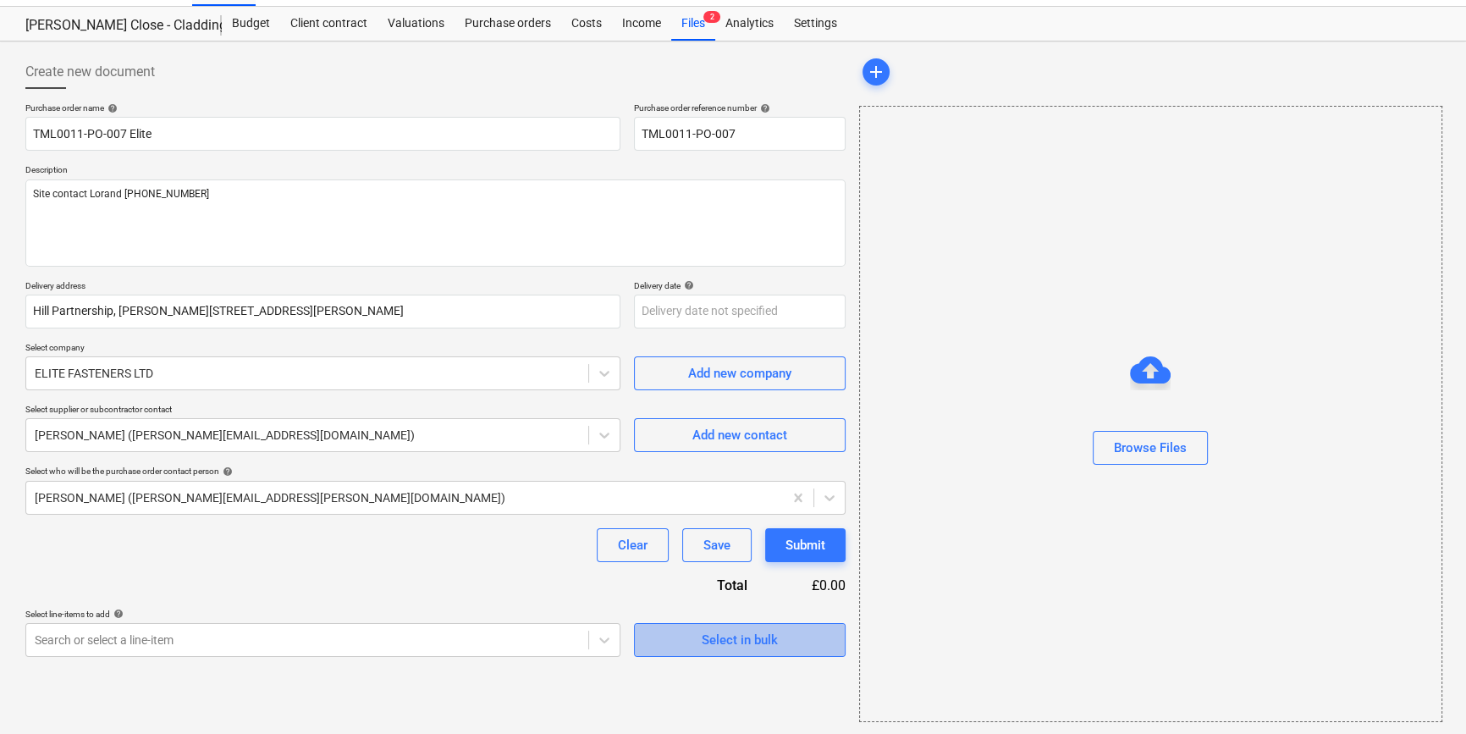
click at [731, 638] on div "Select in bulk" at bounding box center [740, 640] width 76 height 22
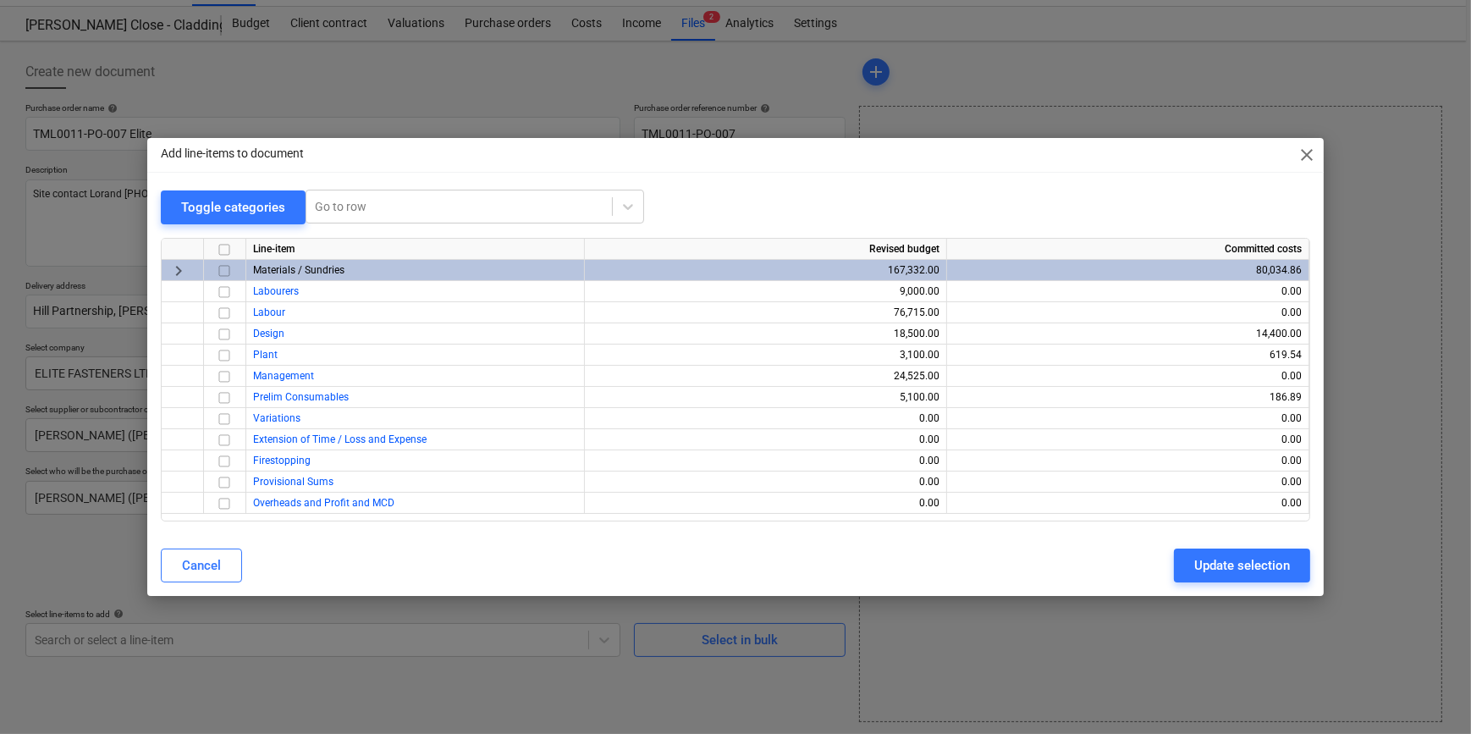
click at [224, 271] on input "checkbox" at bounding box center [224, 271] width 20 height 20
click at [1206, 573] on div "Update selection" at bounding box center [1243, 566] width 96 height 22
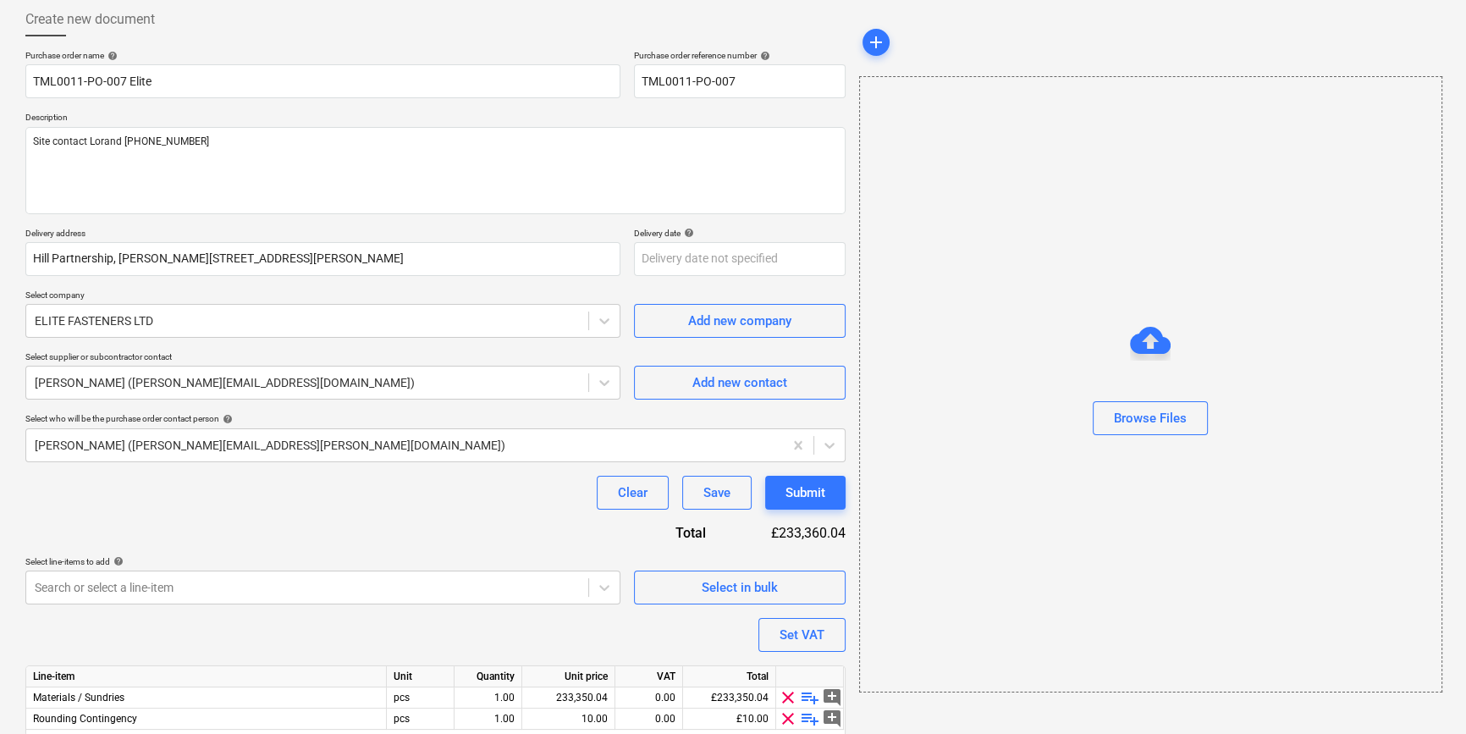
scroll to position [152, 0]
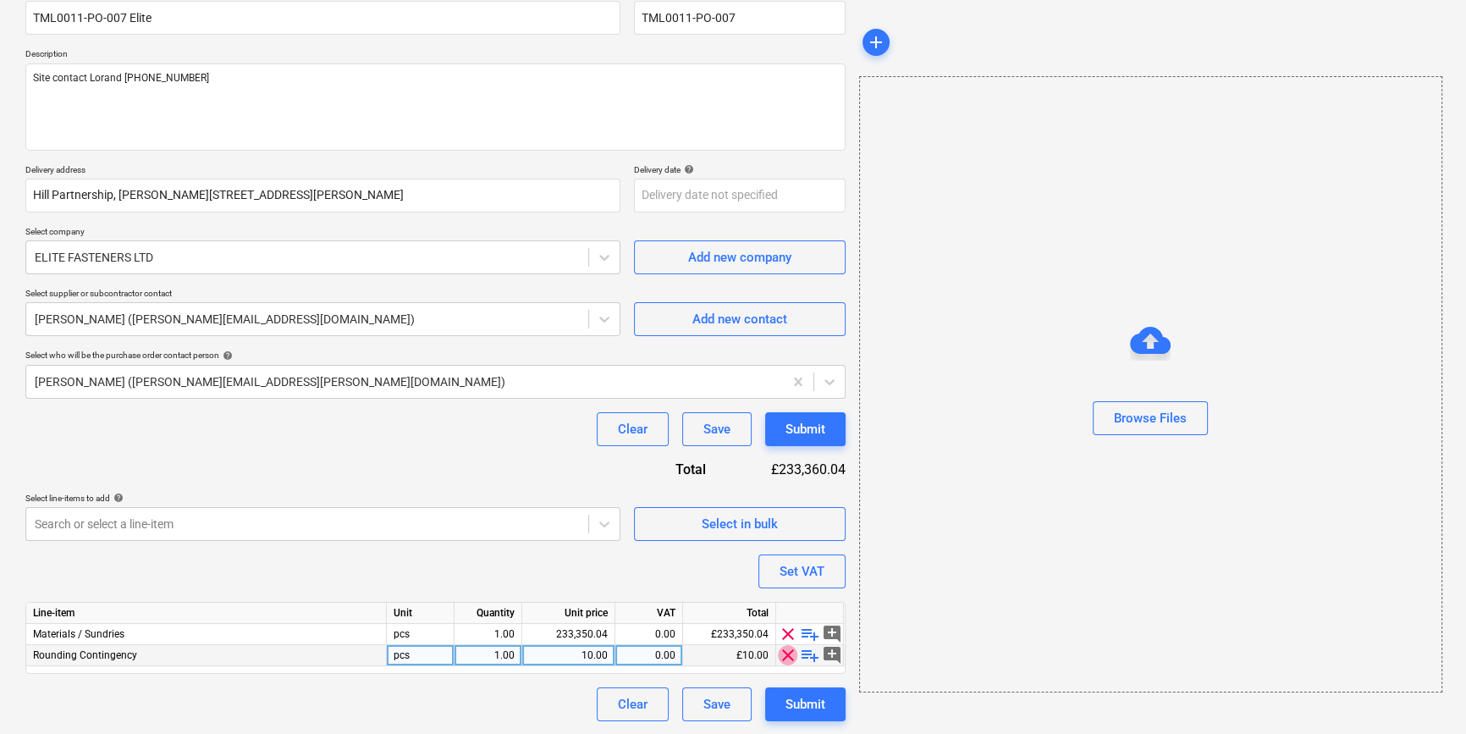
click at [786, 656] on span "clear" at bounding box center [788, 655] width 20 height 20
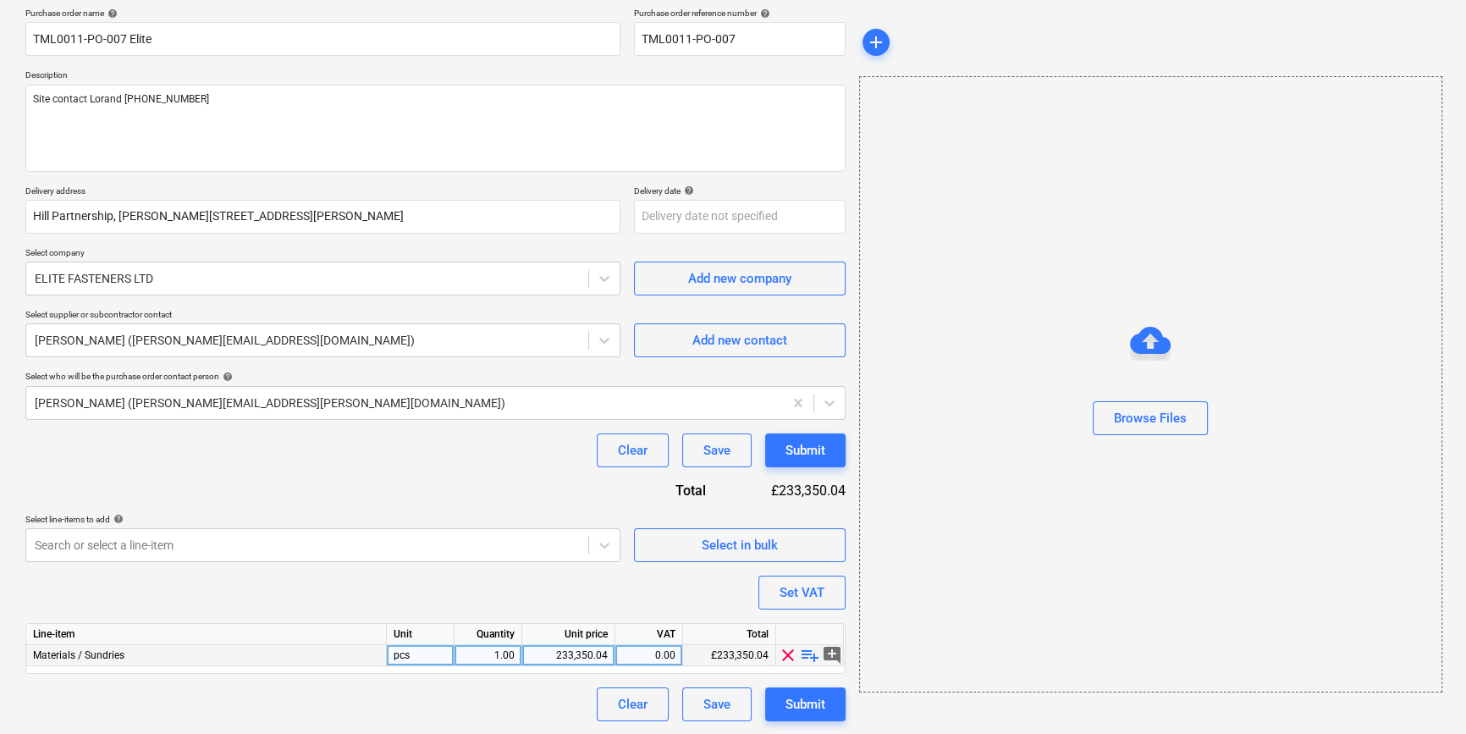
click at [805, 657] on span "playlist_add" at bounding box center [810, 655] width 20 height 20
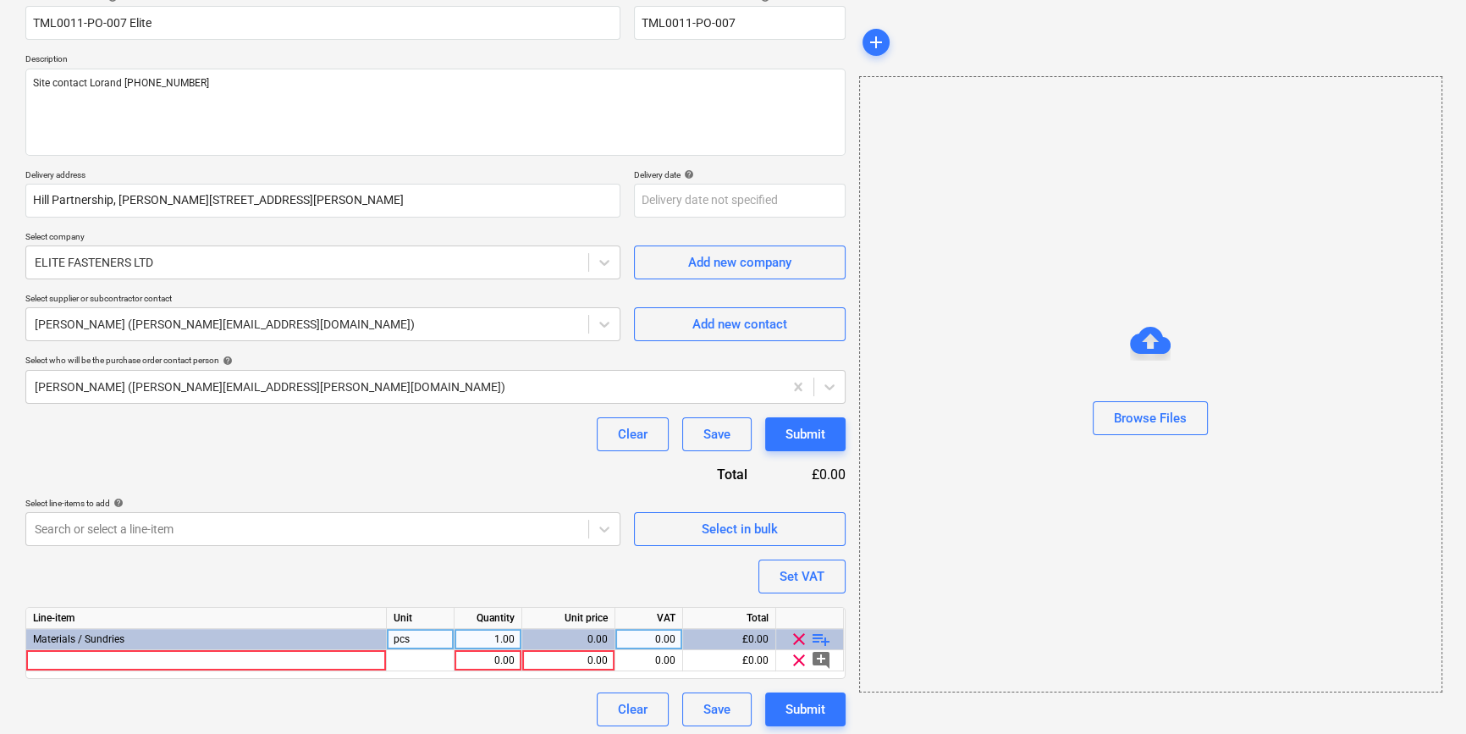
scroll to position [152, 0]
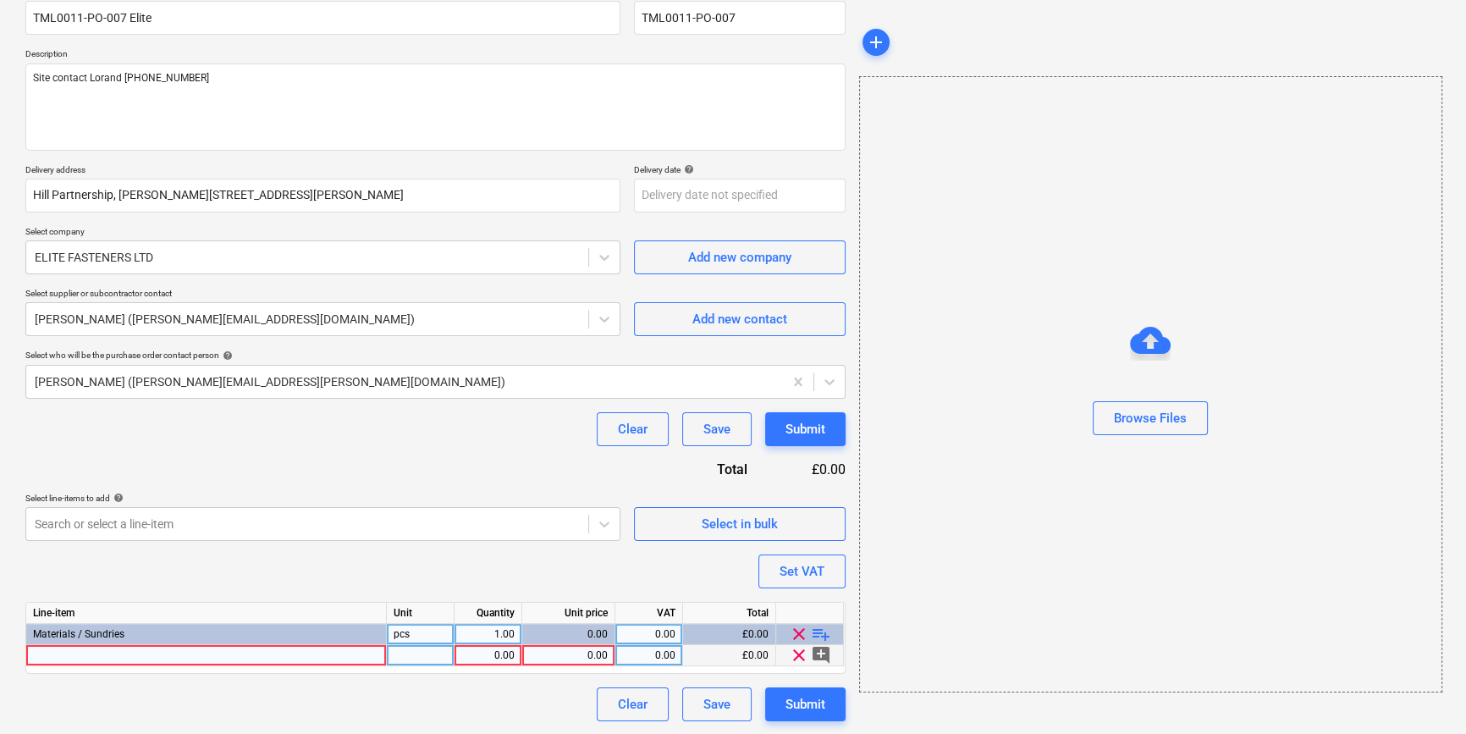
click at [70, 658] on div at bounding box center [206, 655] width 361 height 21
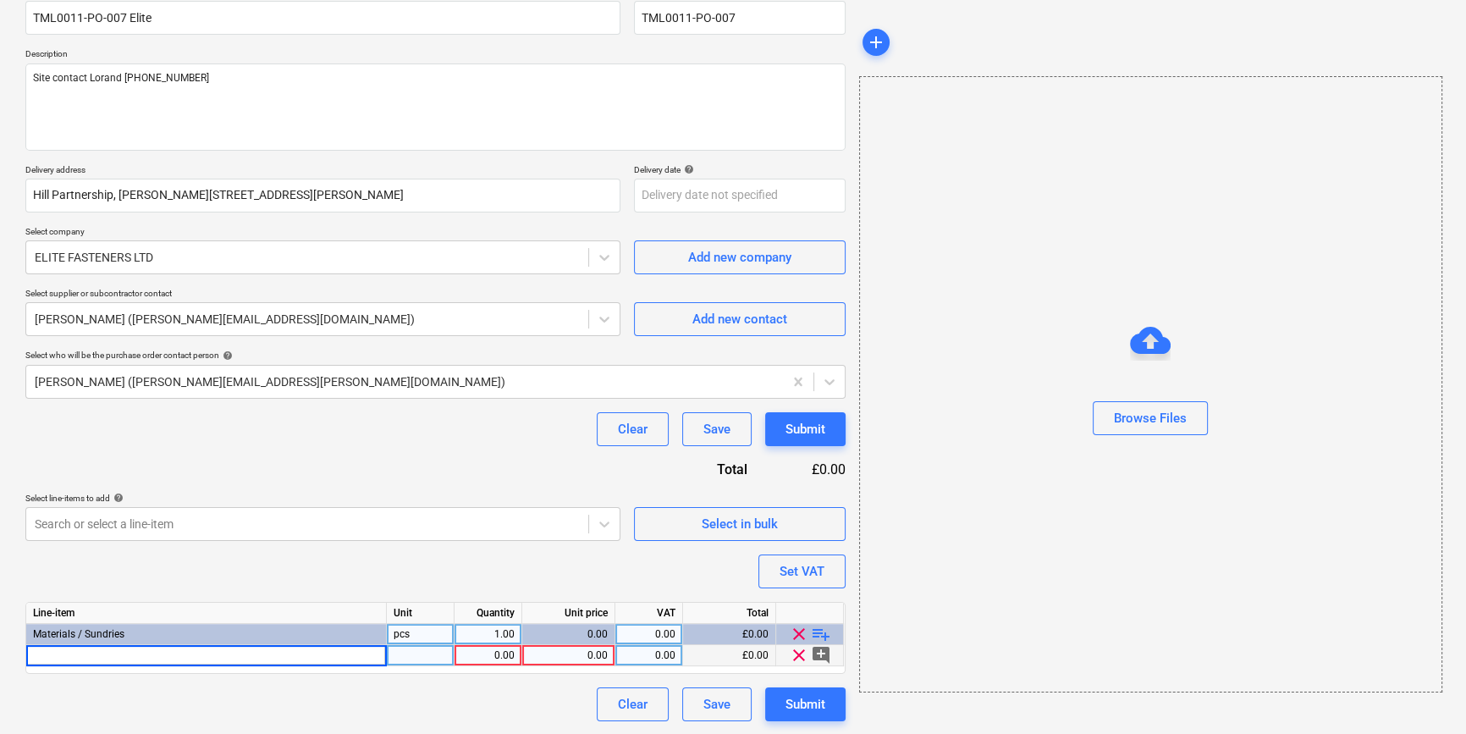
type textarea "x"
type input "MBA-SS-08140"
type textarea "x"
type input "box"
type textarea "x"
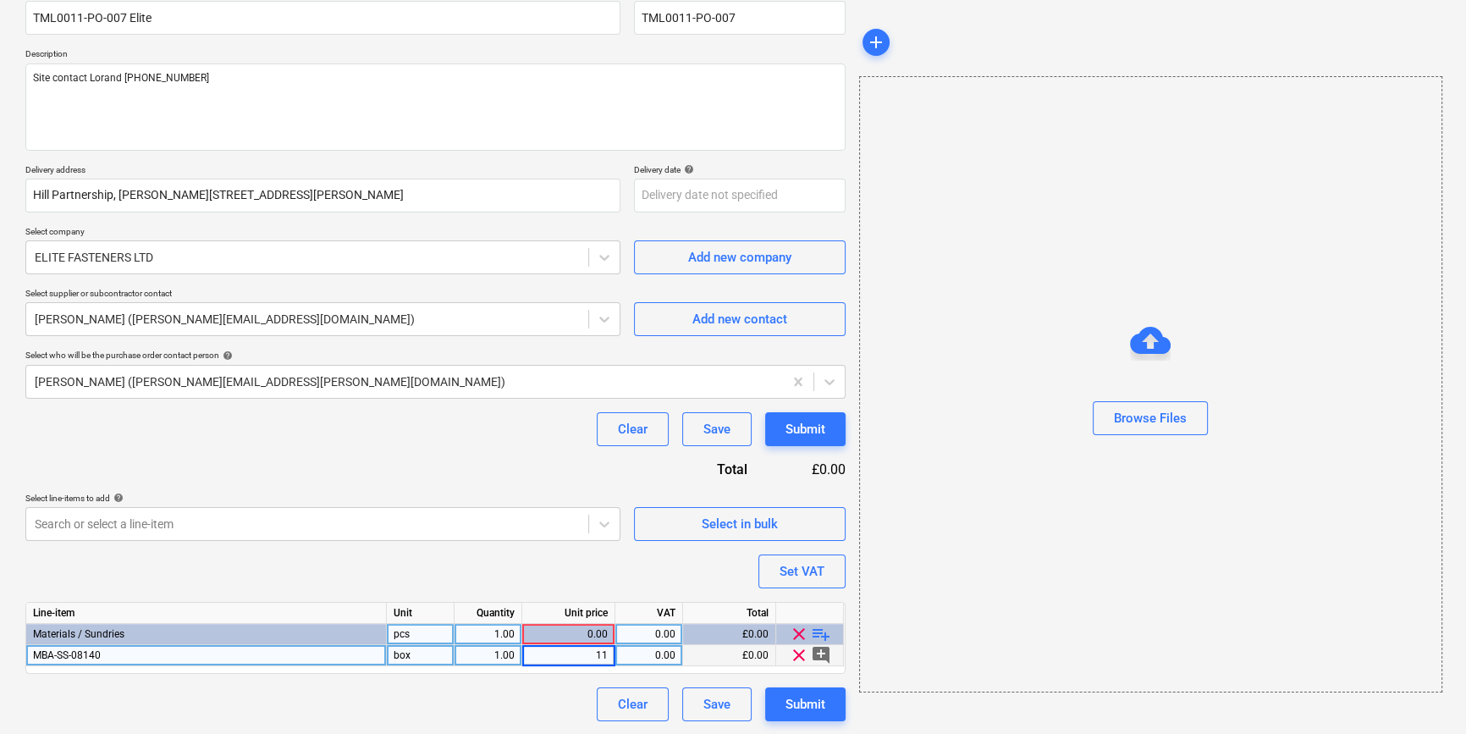
type input "111"
type textarea "x"
type input "20"
type textarea "x"
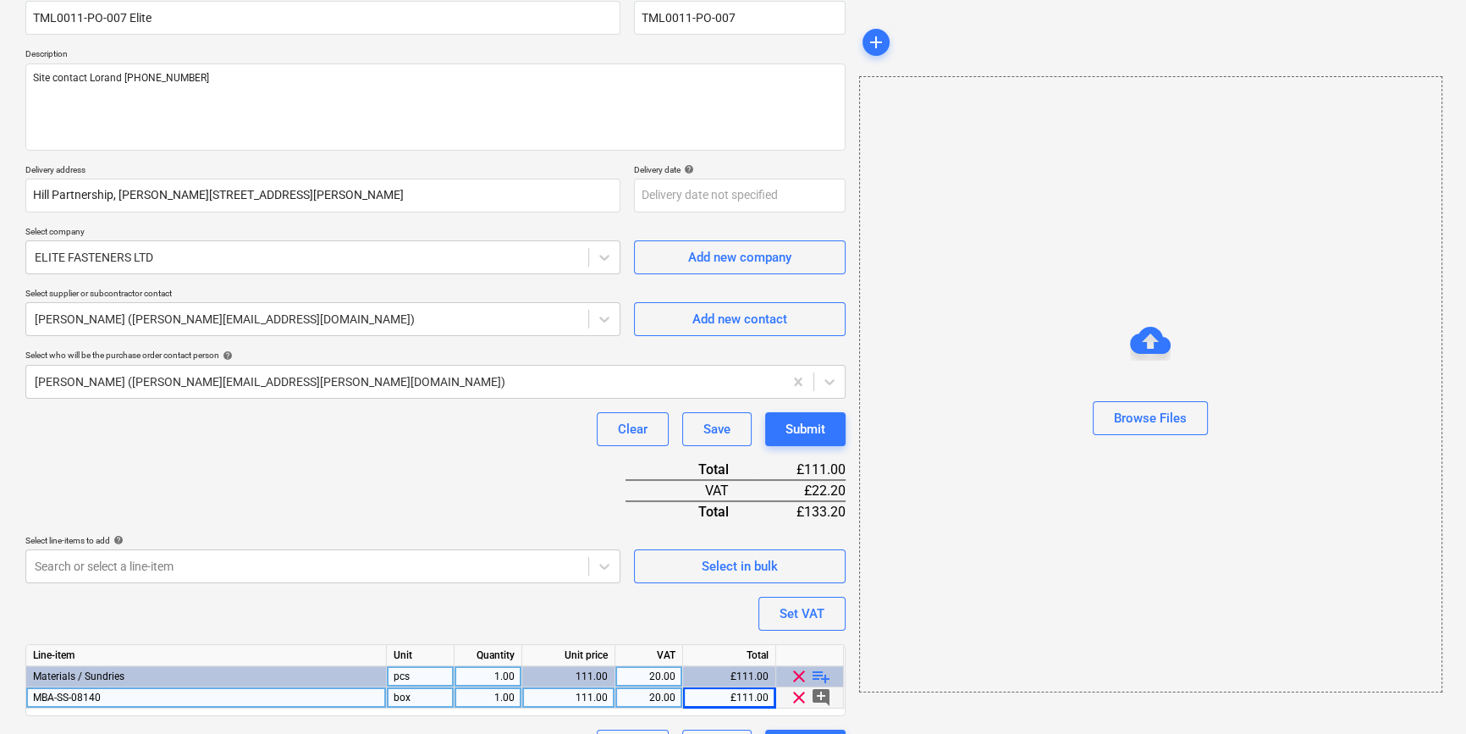
click at [145, 696] on div "MBA-SS-08140" at bounding box center [206, 697] width 361 height 21
click at [145, 696] on input "MBA-SS-08140" at bounding box center [206, 697] width 360 height 20
type input "MBA-SS-08140 (250)"
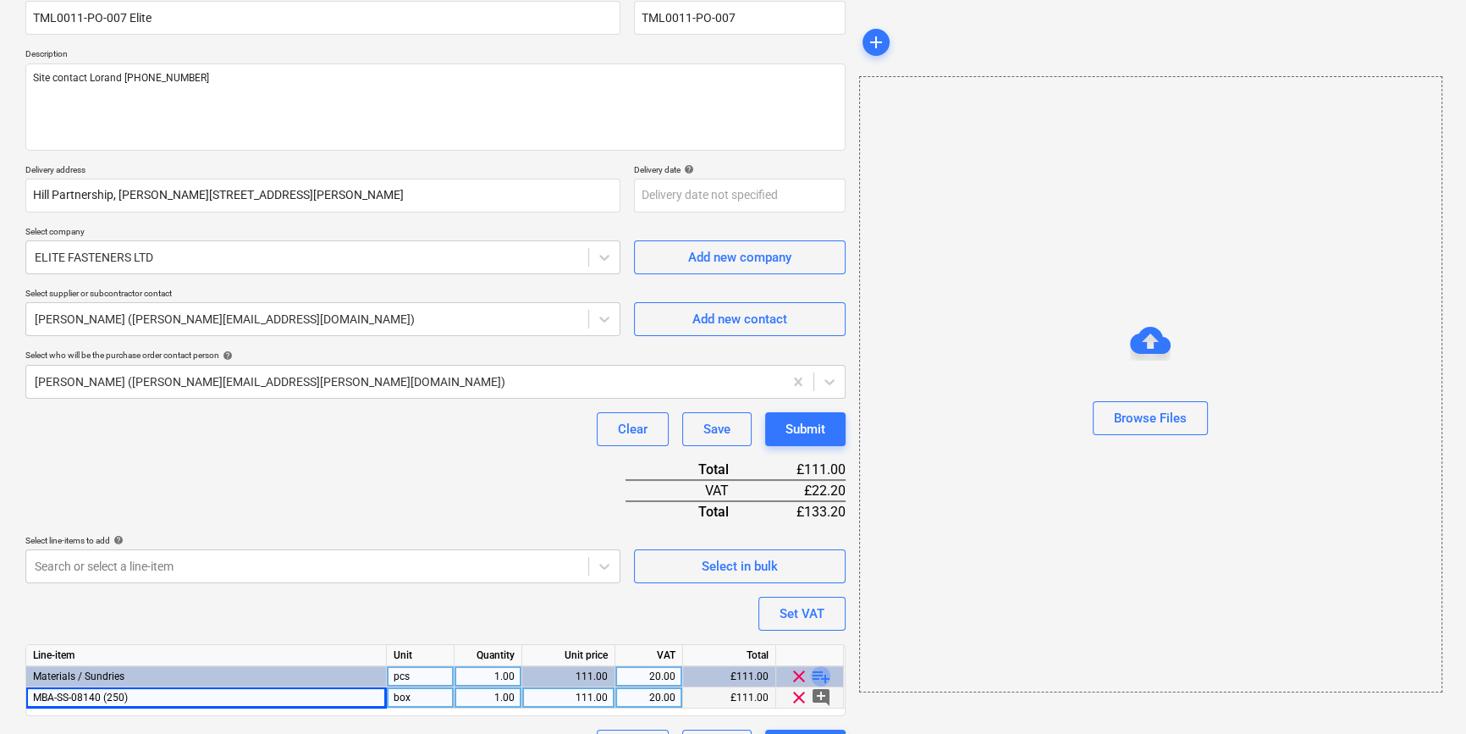
click at [820, 675] on span "playlist_add" at bounding box center [821, 676] width 20 height 20
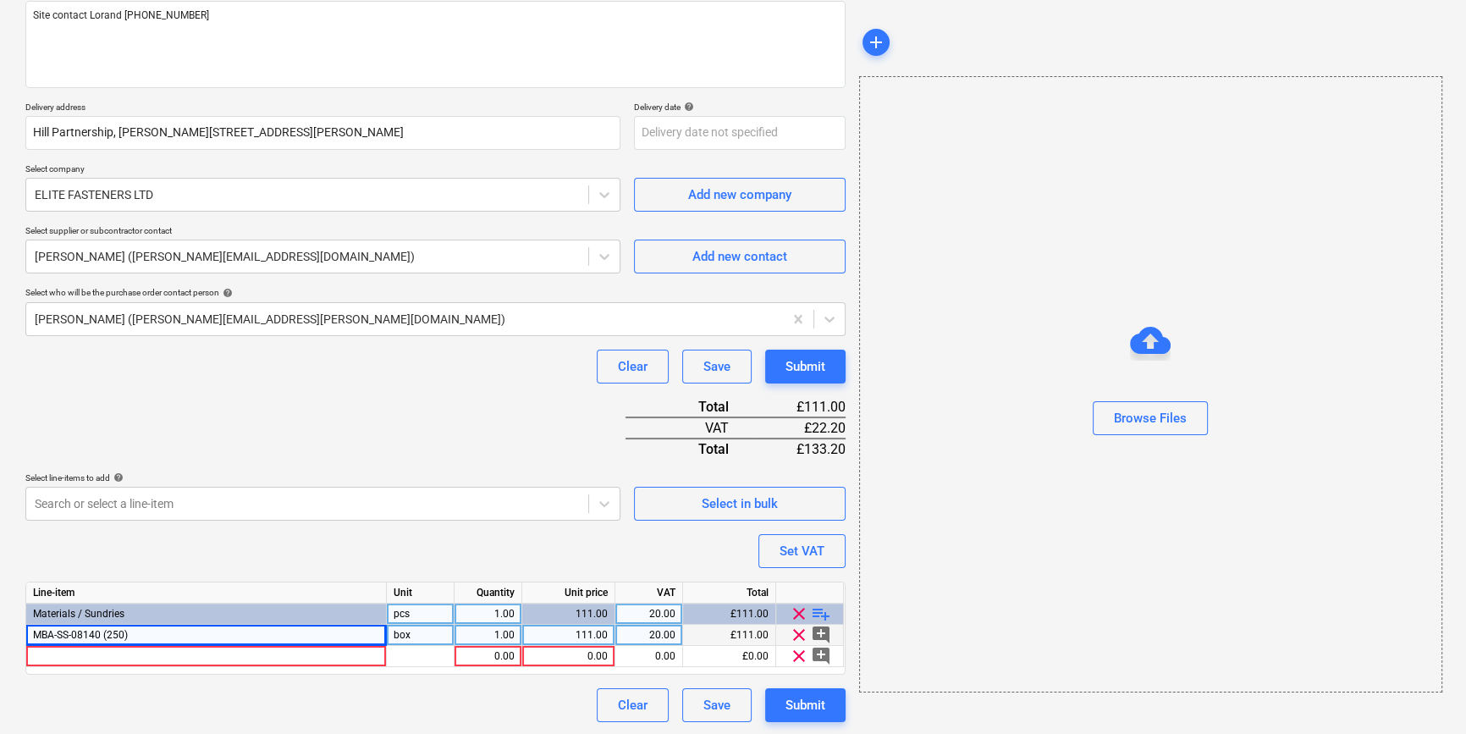
scroll to position [216, 0]
click at [57, 652] on div at bounding box center [206, 655] width 361 height 21
type textarea "x"
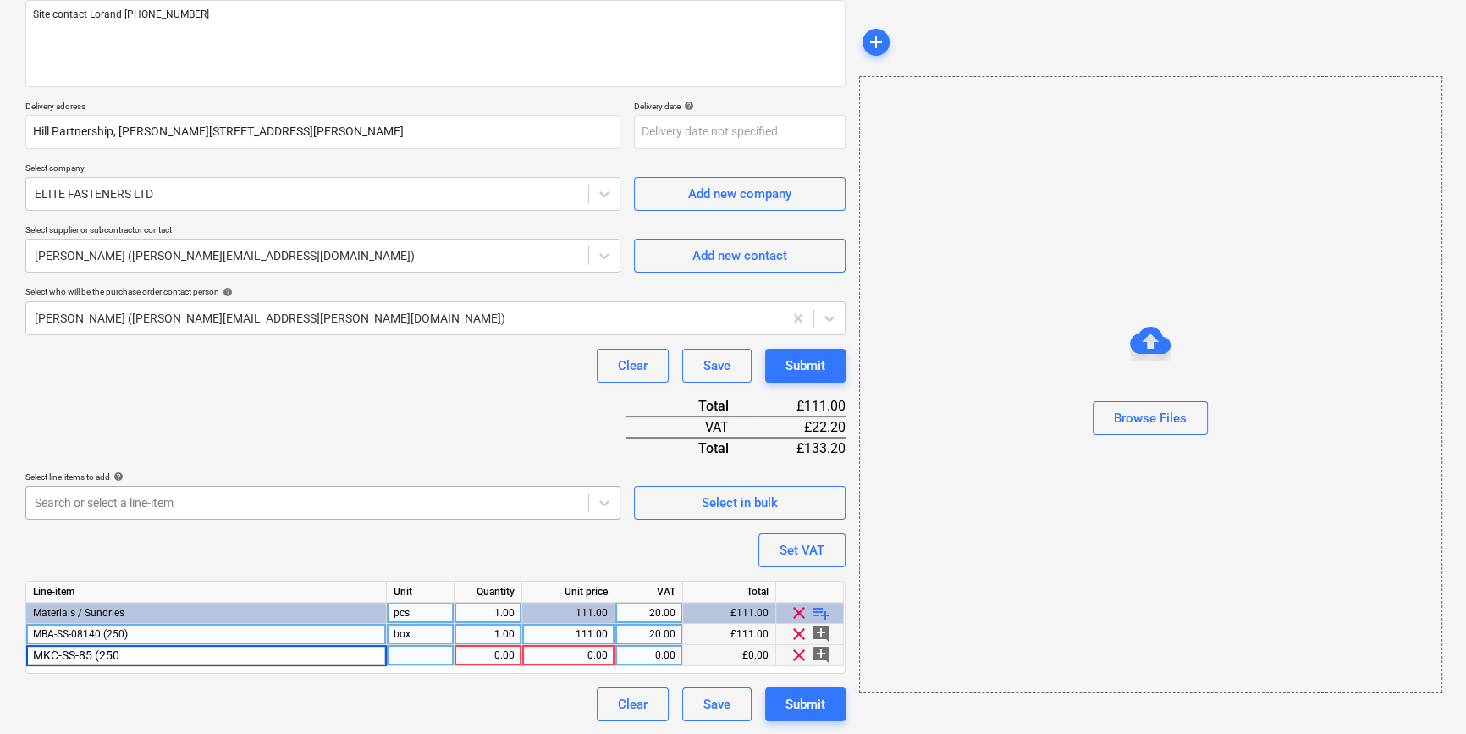
type input "MKC-SS-85 (250)"
type textarea "x"
type input "box"
type textarea "x"
type input "89.1"
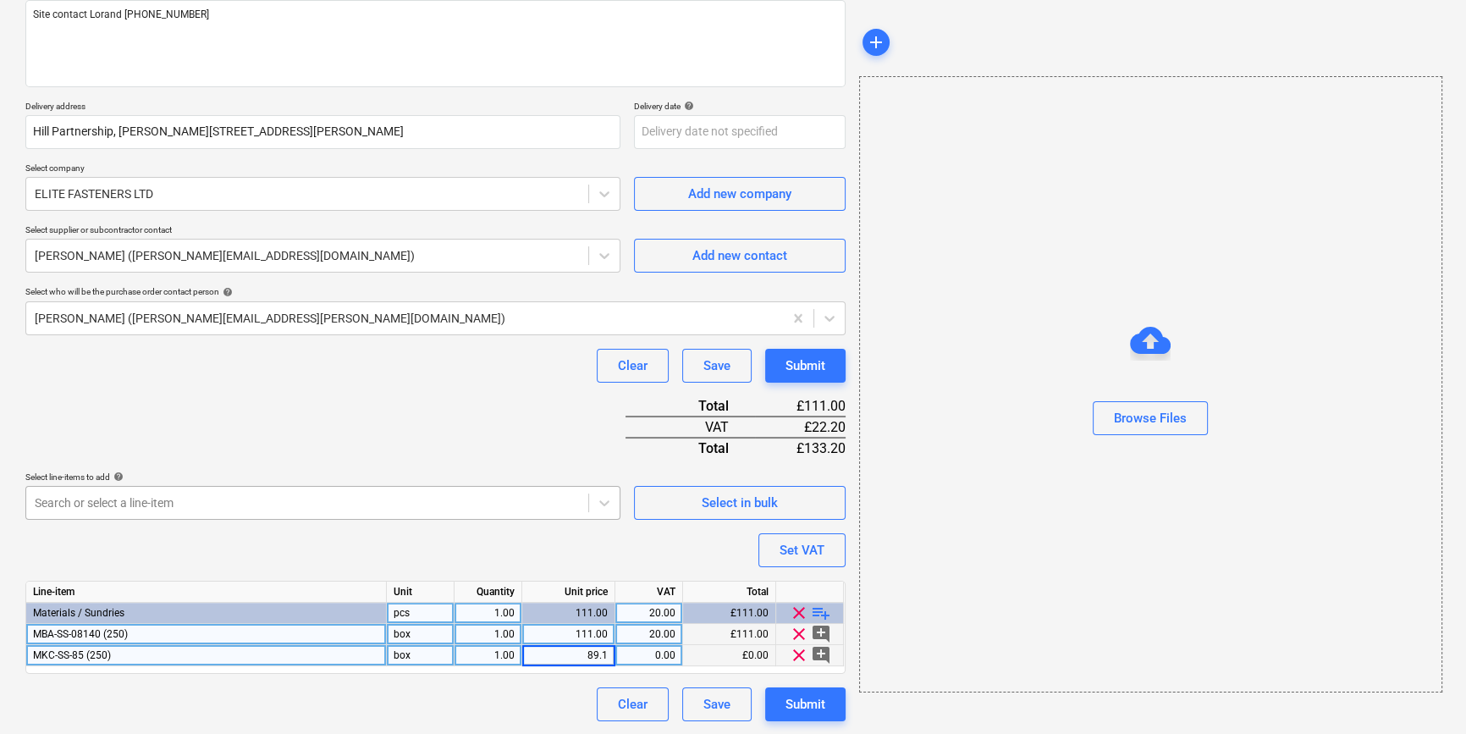
type textarea "x"
type input "20"
click at [818, 610] on span "playlist_add" at bounding box center [821, 613] width 20 height 20
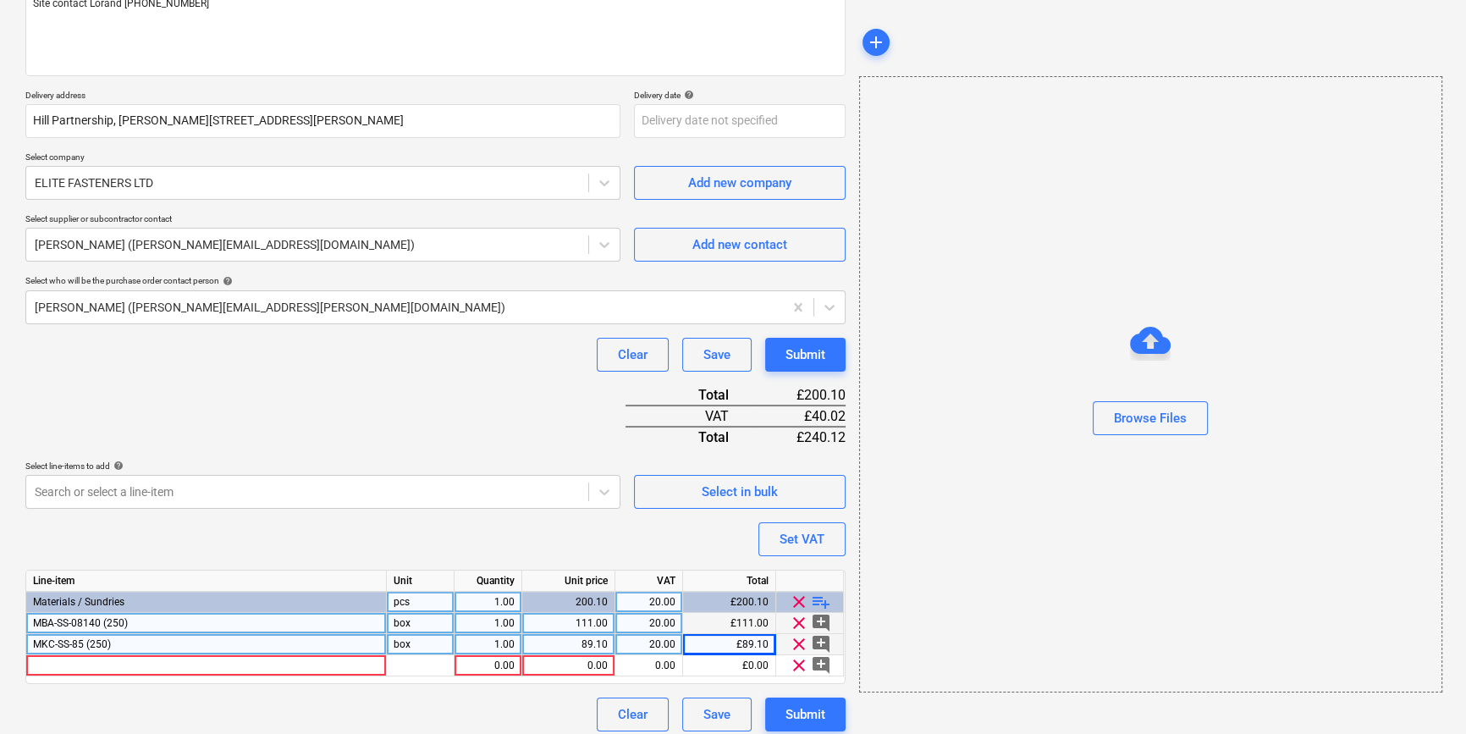
scroll to position [237, 0]
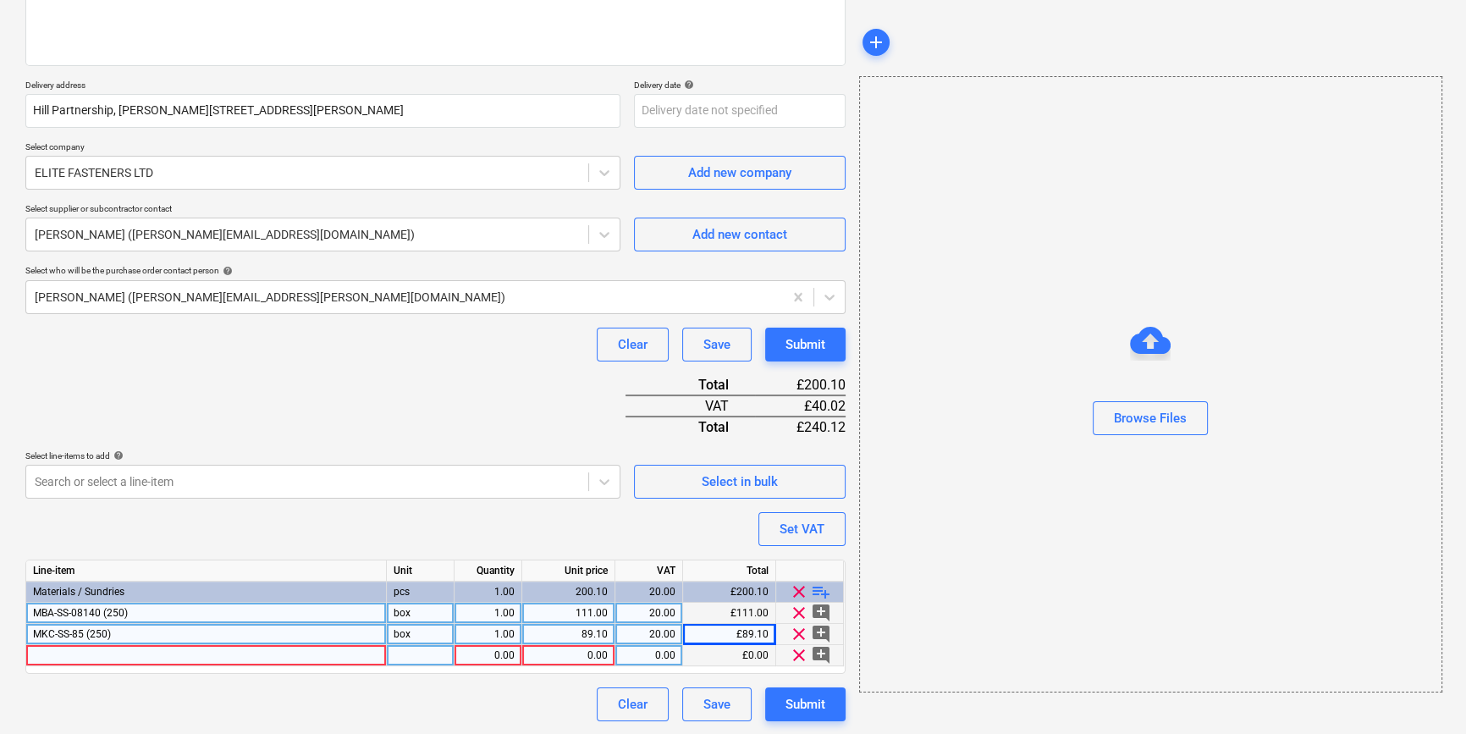
click at [52, 656] on div at bounding box center [206, 655] width 361 height 21
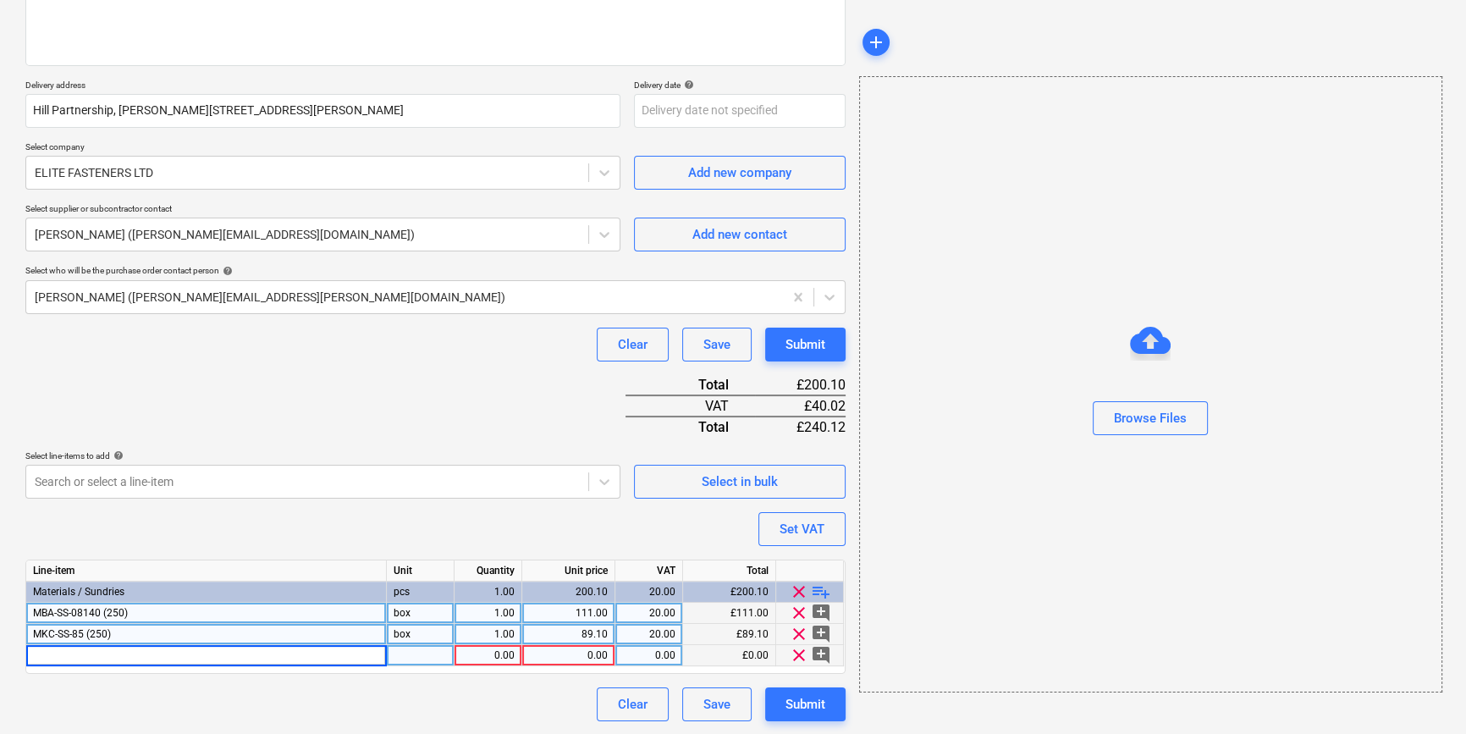
type textarea "x"
type input "KI-120 (250)"
type textarea "x"
type input "box"
type textarea "x"
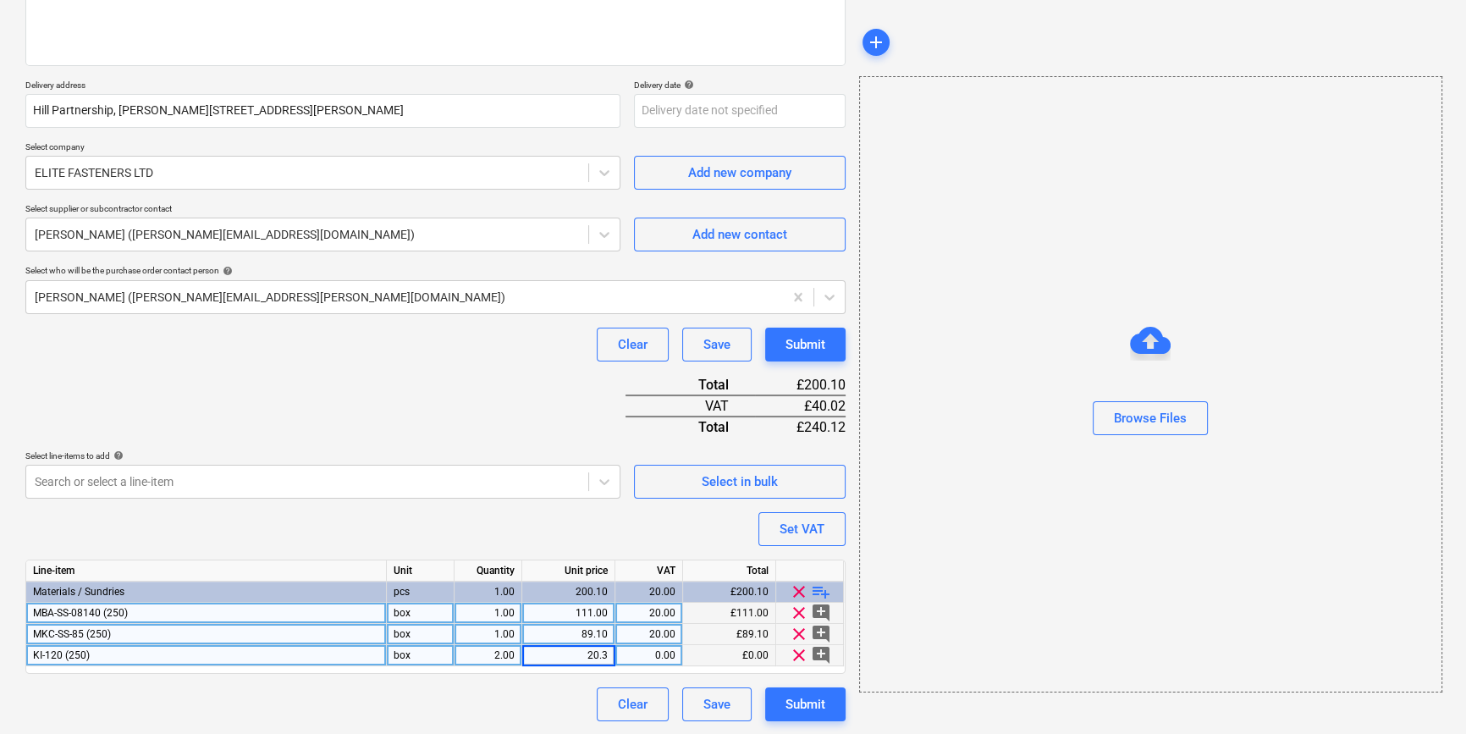
type input "20.31"
type textarea "x"
type input "20"
click at [816, 586] on span "playlist_add" at bounding box center [821, 592] width 20 height 20
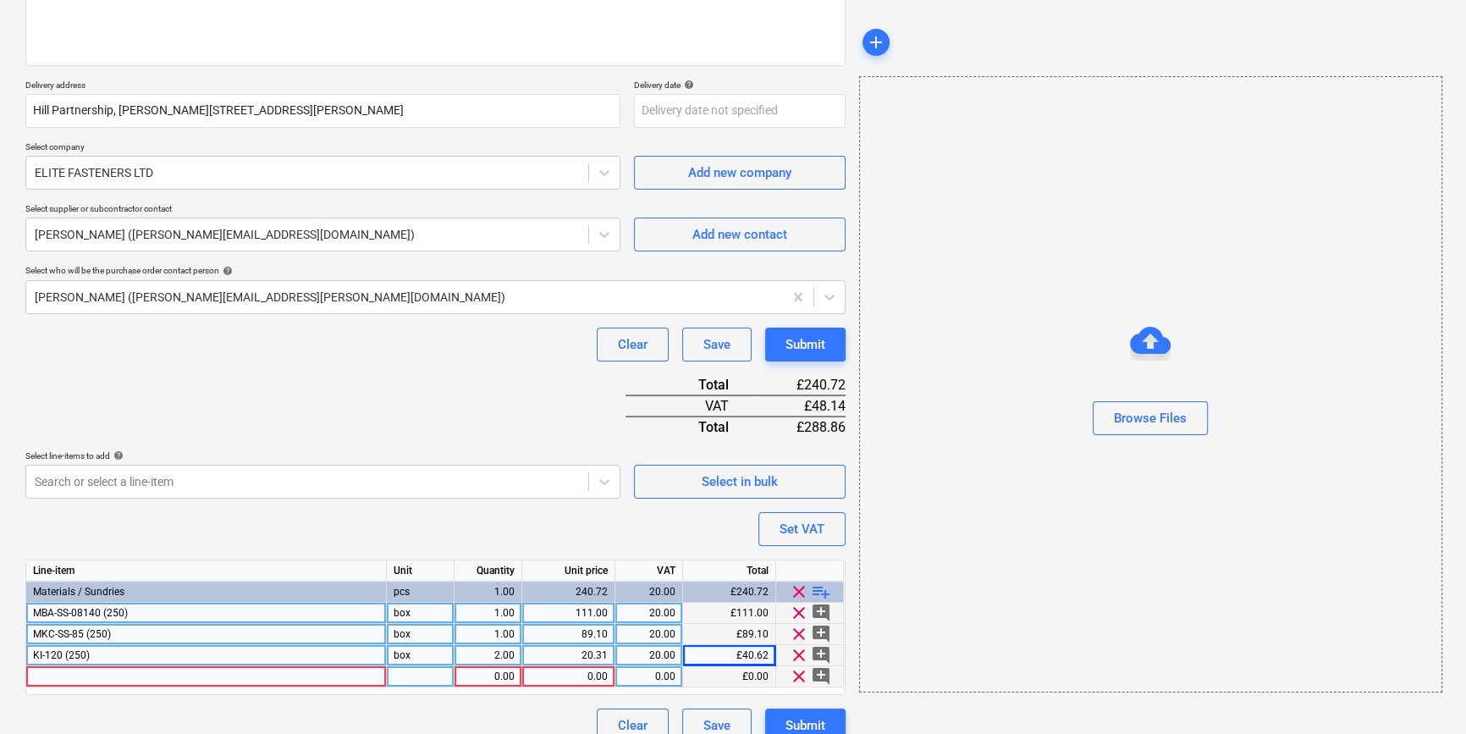
click at [52, 677] on div at bounding box center [206, 676] width 361 height 21
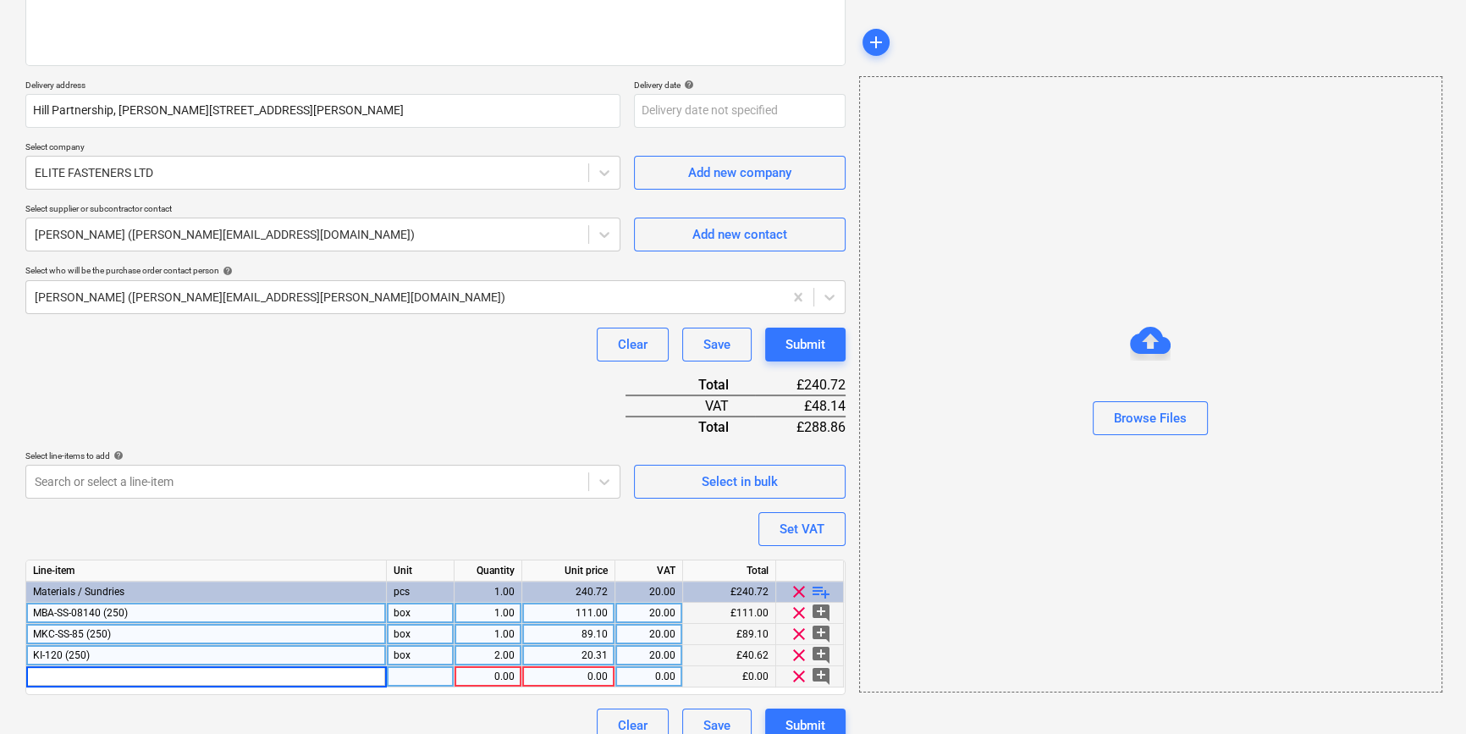
type textarea "x"
type input "KWL-090PP (200)"
type textarea "x"
type input "box"
type textarea "x"
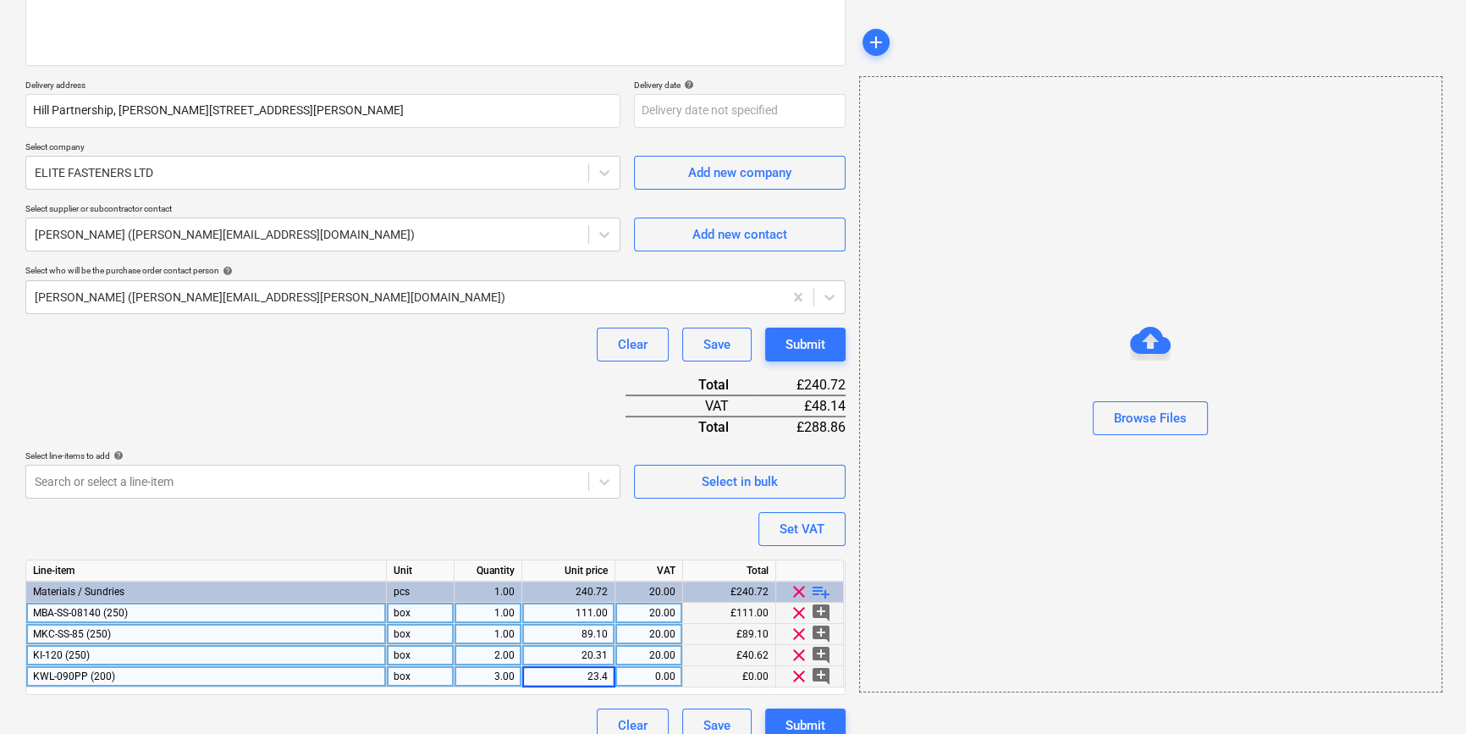
type input "23.49"
type textarea "x"
type input "20"
click at [820, 593] on span "playlist_add" at bounding box center [821, 592] width 20 height 20
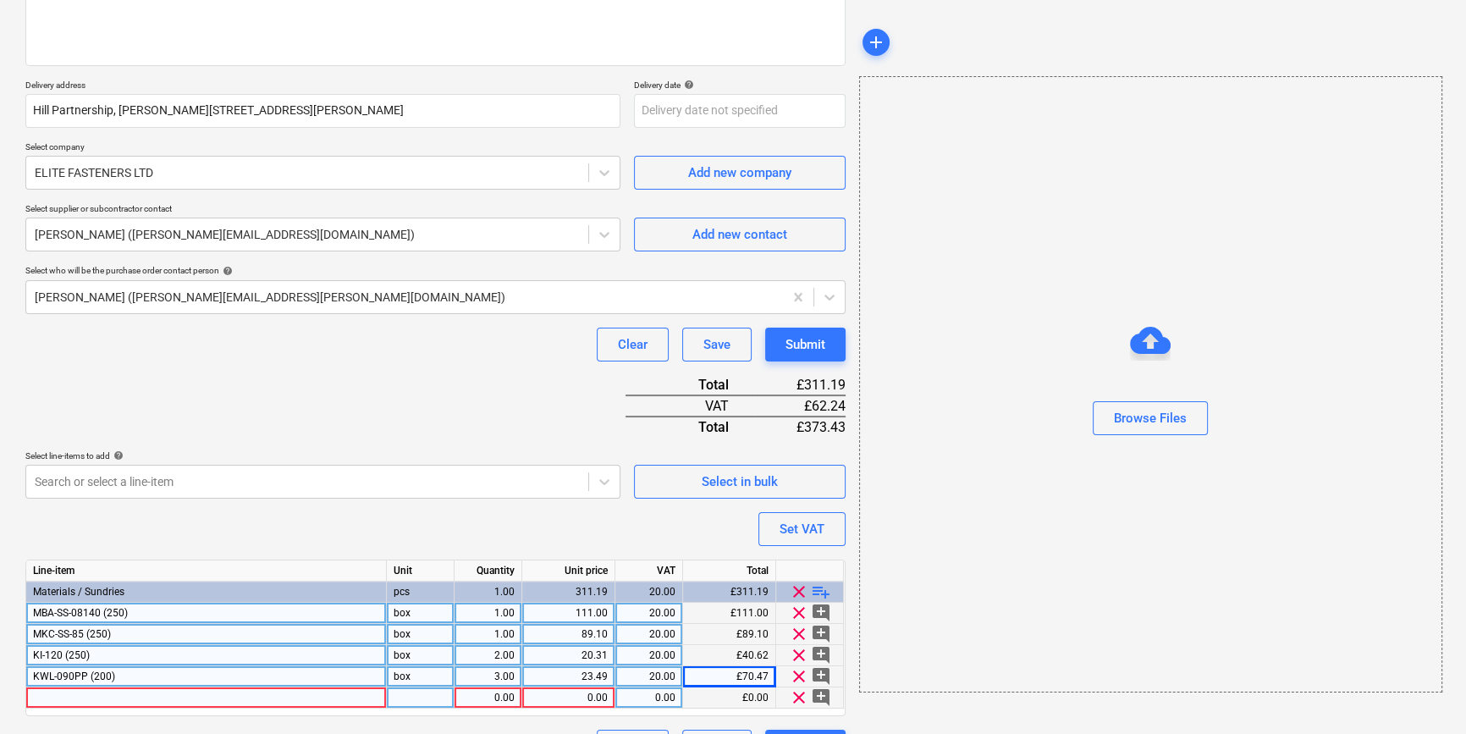
click at [47, 693] on div at bounding box center [206, 697] width 361 height 21
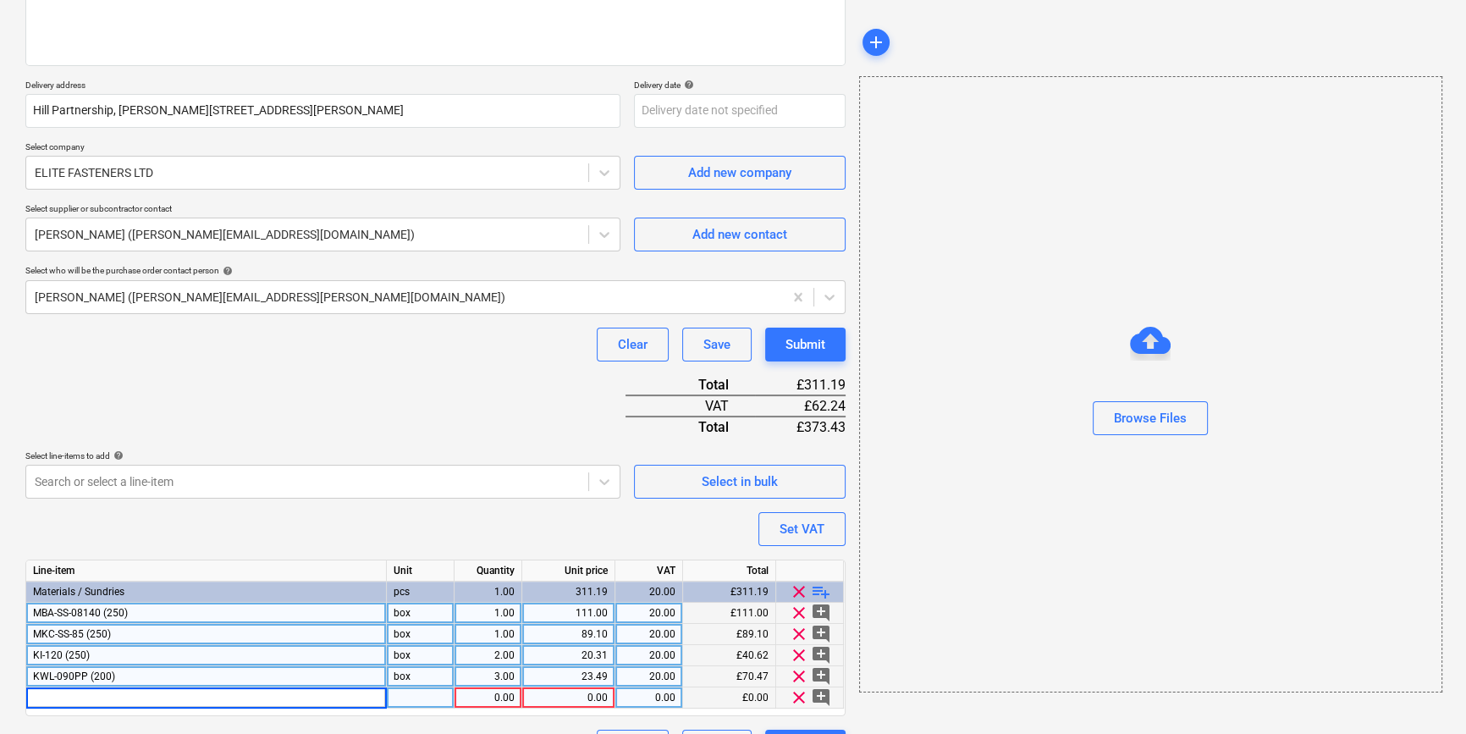
type textarea "x"
type input "MBA-SS-08250 (125)"
type textarea "x"
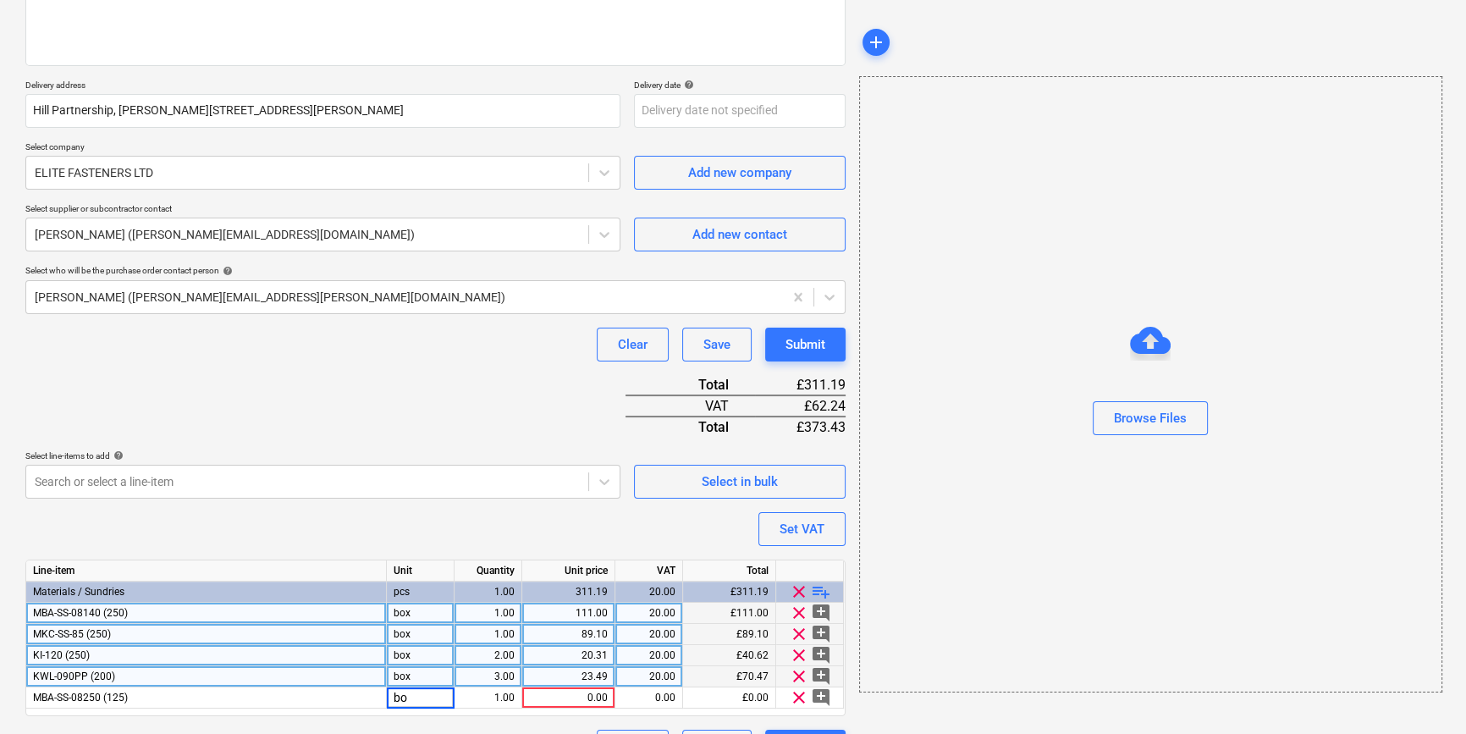
type input "box"
type textarea "x"
type input "70.2"
type textarea "x"
type input "20"
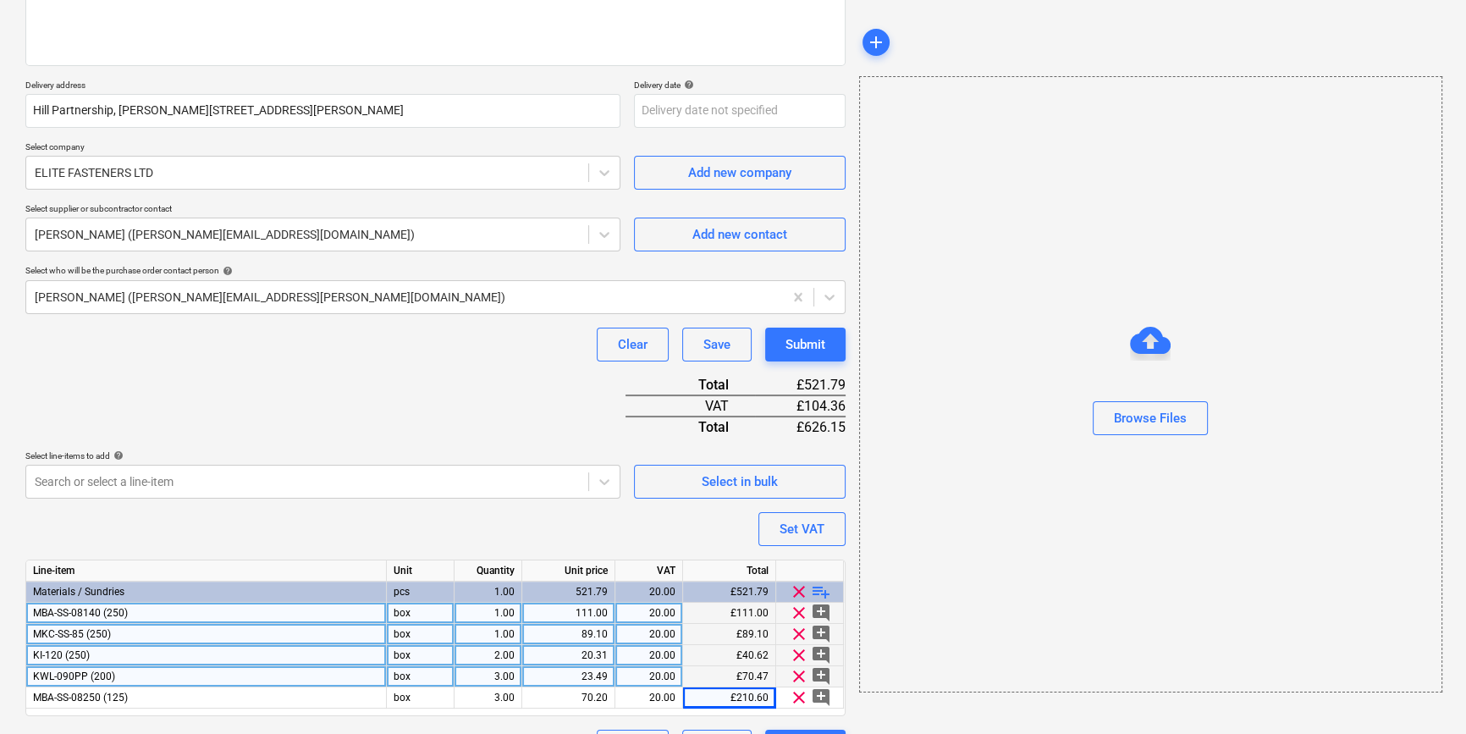
click at [814, 594] on span "playlist_add" at bounding box center [821, 592] width 20 height 20
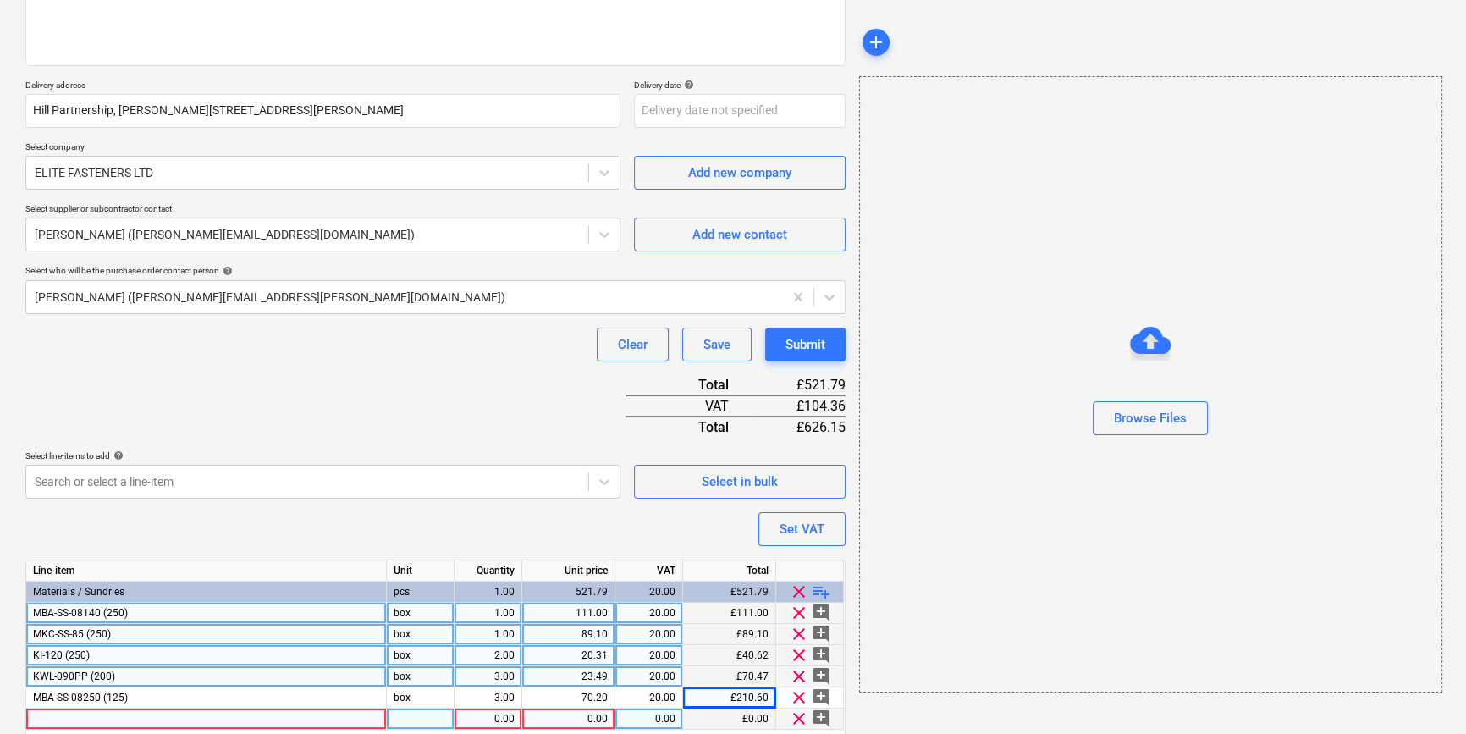
click at [62, 719] on div at bounding box center [206, 719] width 361 height 21
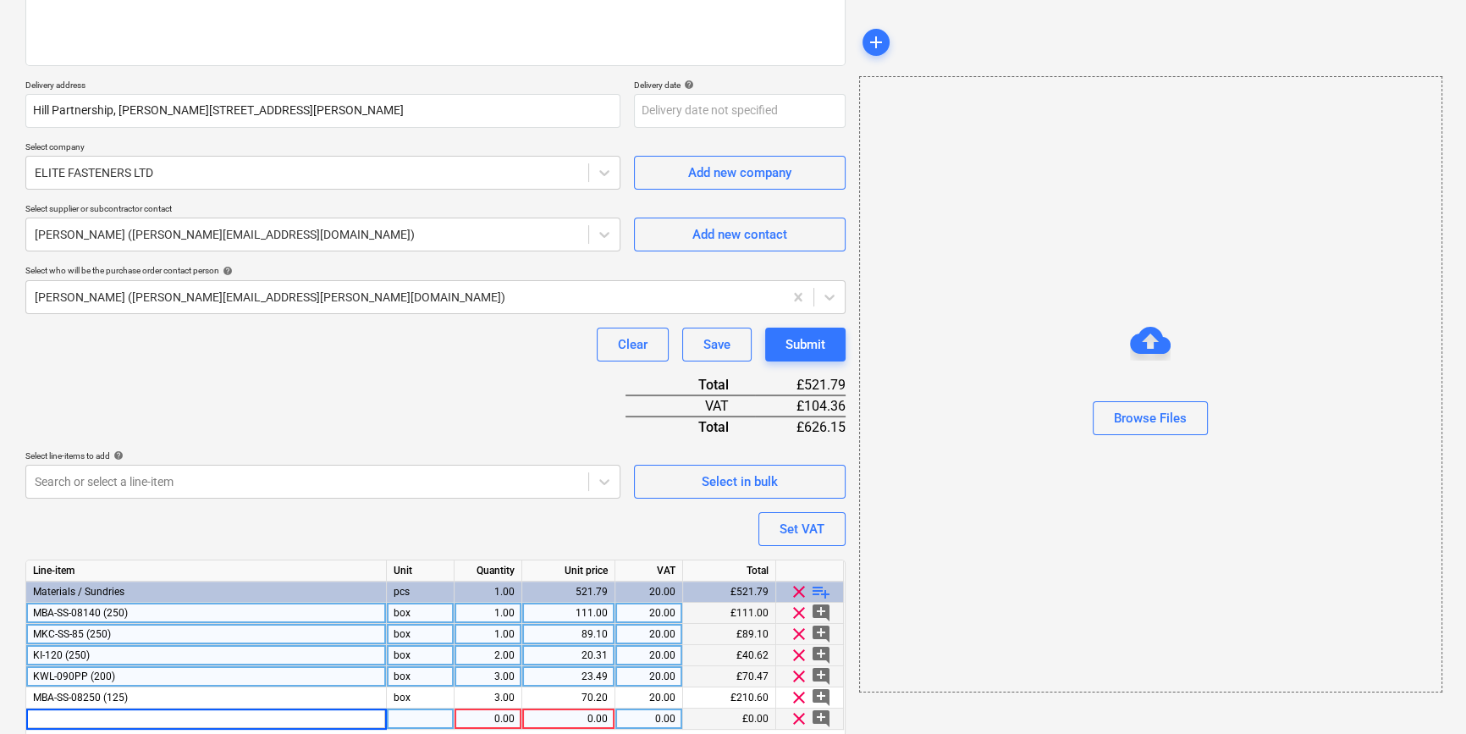
type textarea "x"
type input "MKC-SS-85 (250)"
type textarea "x"
type input "box"
type textarea "x"
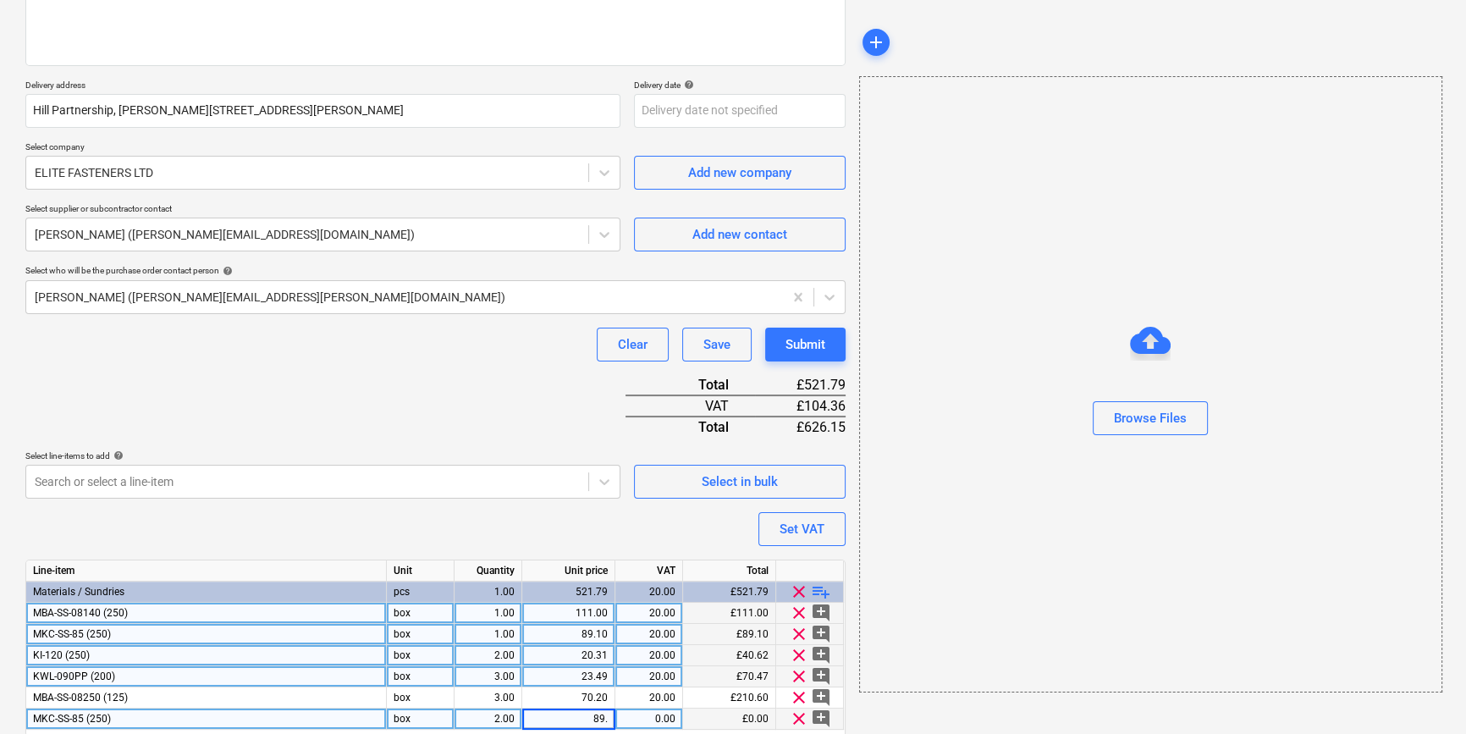
type input "89.1"
type textarea "x"
click at [485, 631] on div "1.00" at bounding box center [487, 634] width 53 height 21
type input "3"
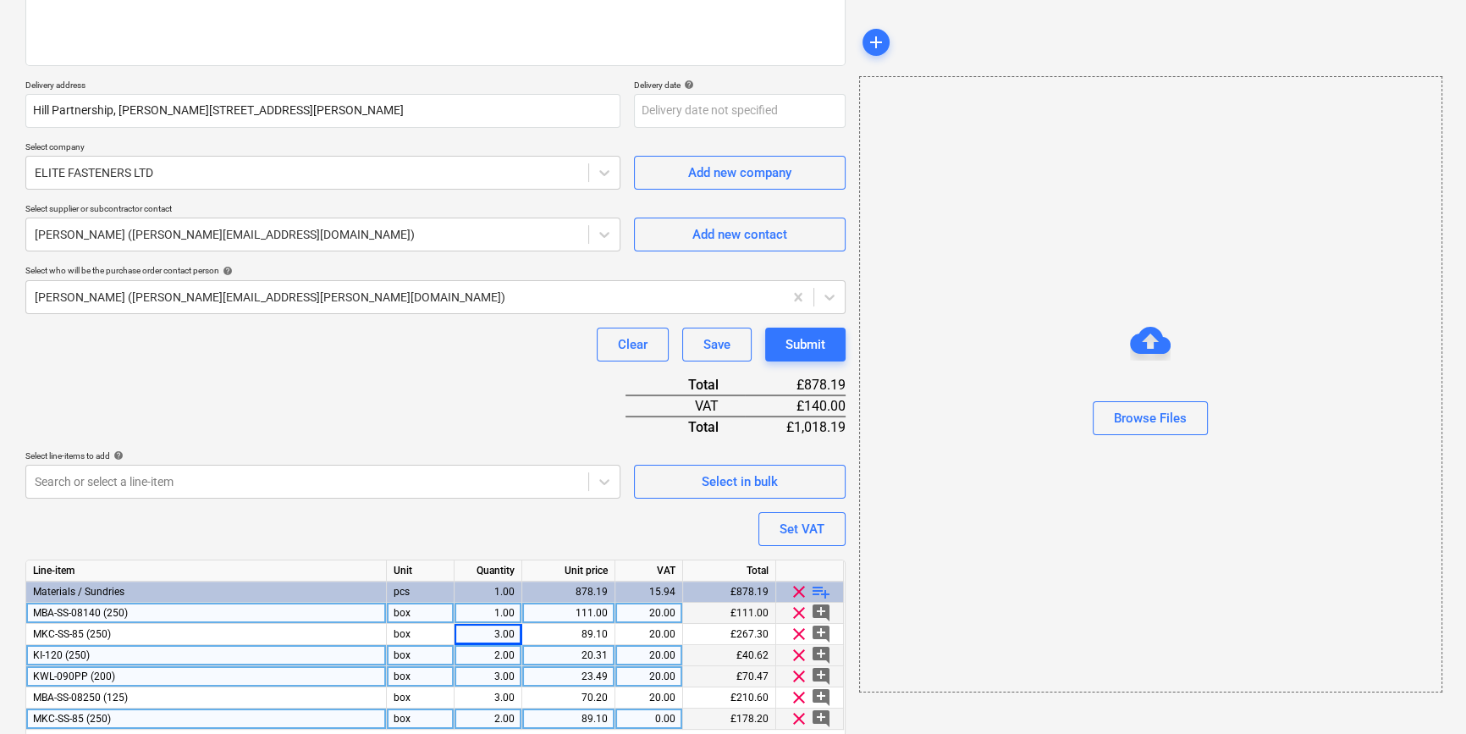
type textarea "x"
click at [489, 675] on div "3.00" at bounding box center [487, 676] width 53 height 21
type input "7"
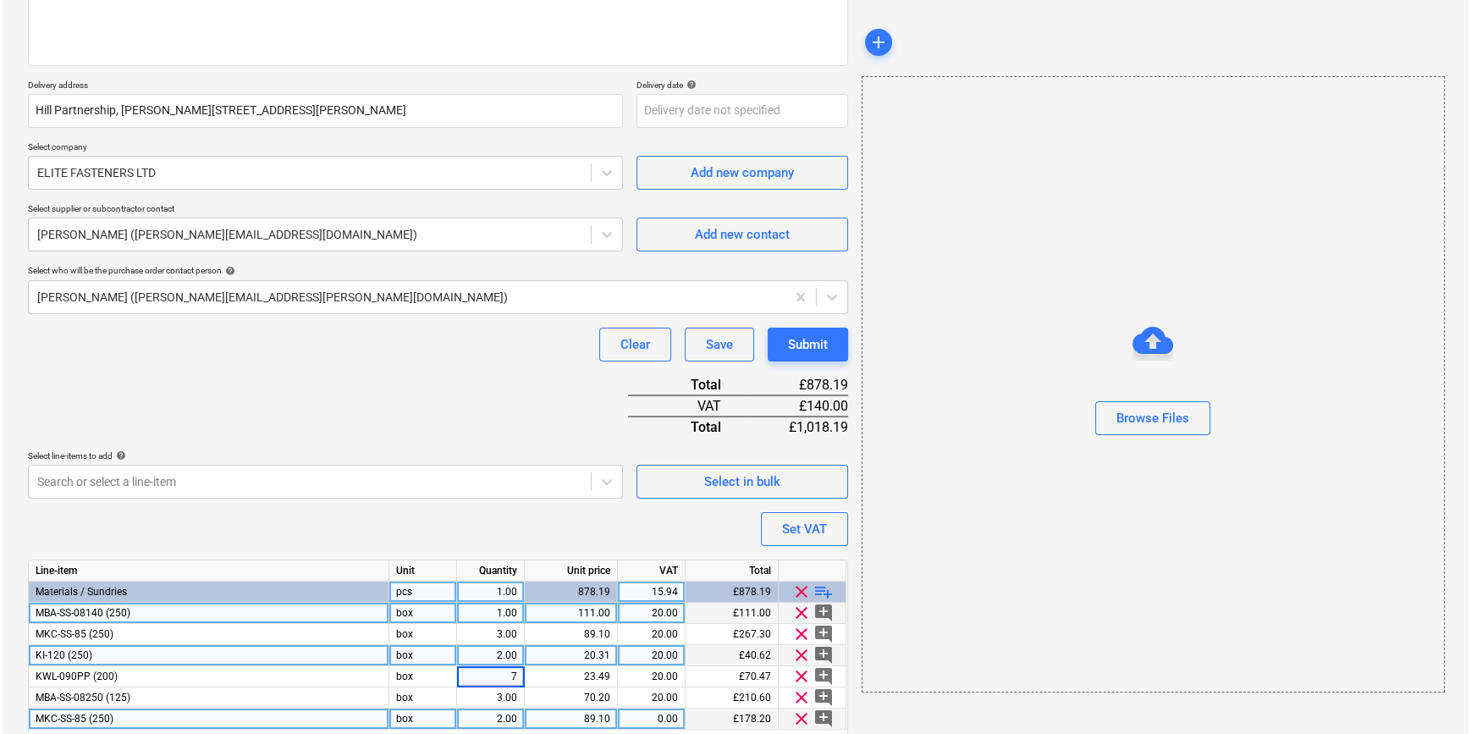
scroll to position [301, 0]
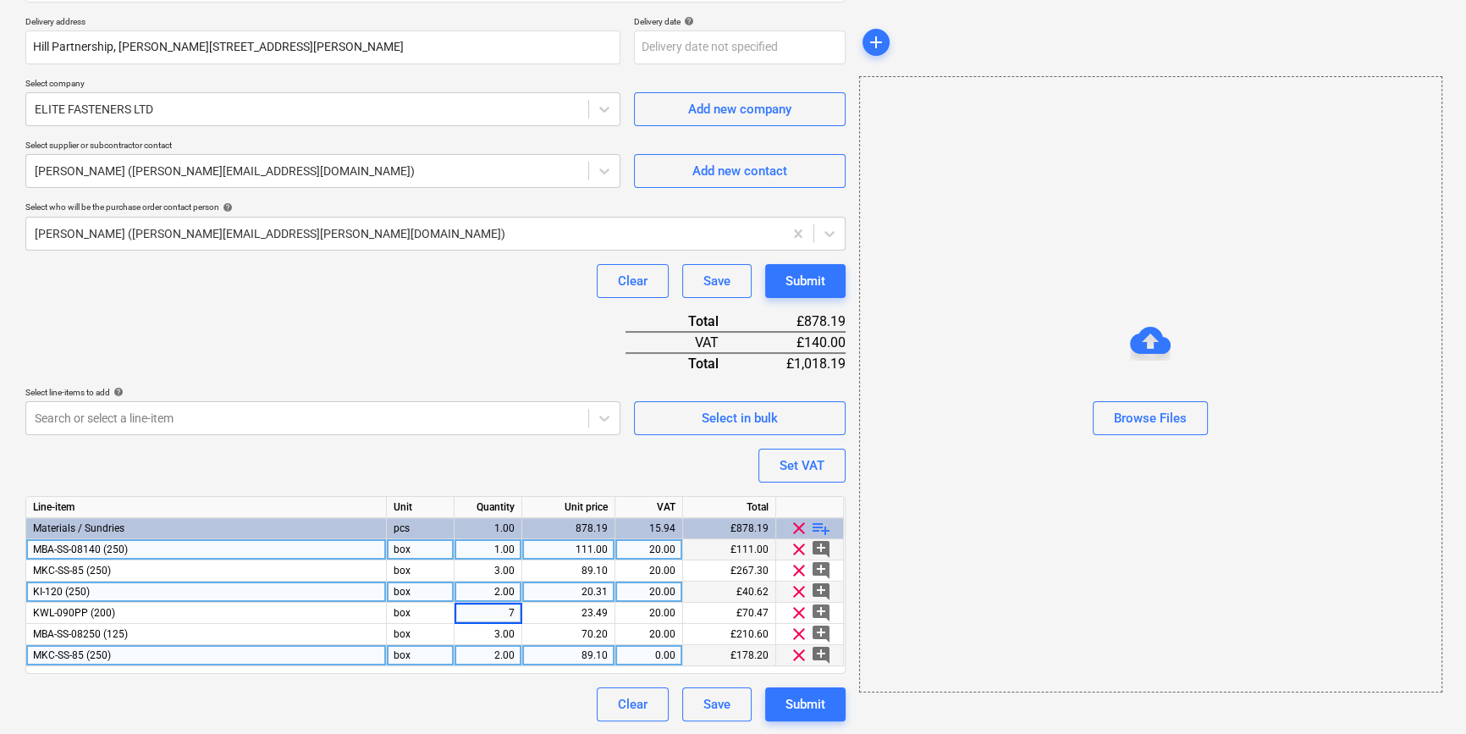
type textarea "x"
click at [154, 652] on div "MKC-SS-85 (250)" at bounding box center [206, 655] width 361 height 21
click at [52, 656] on div at bounding box center [206, 655] width 361 height 21
type textarea "x"
type input "KI-220 (250)"
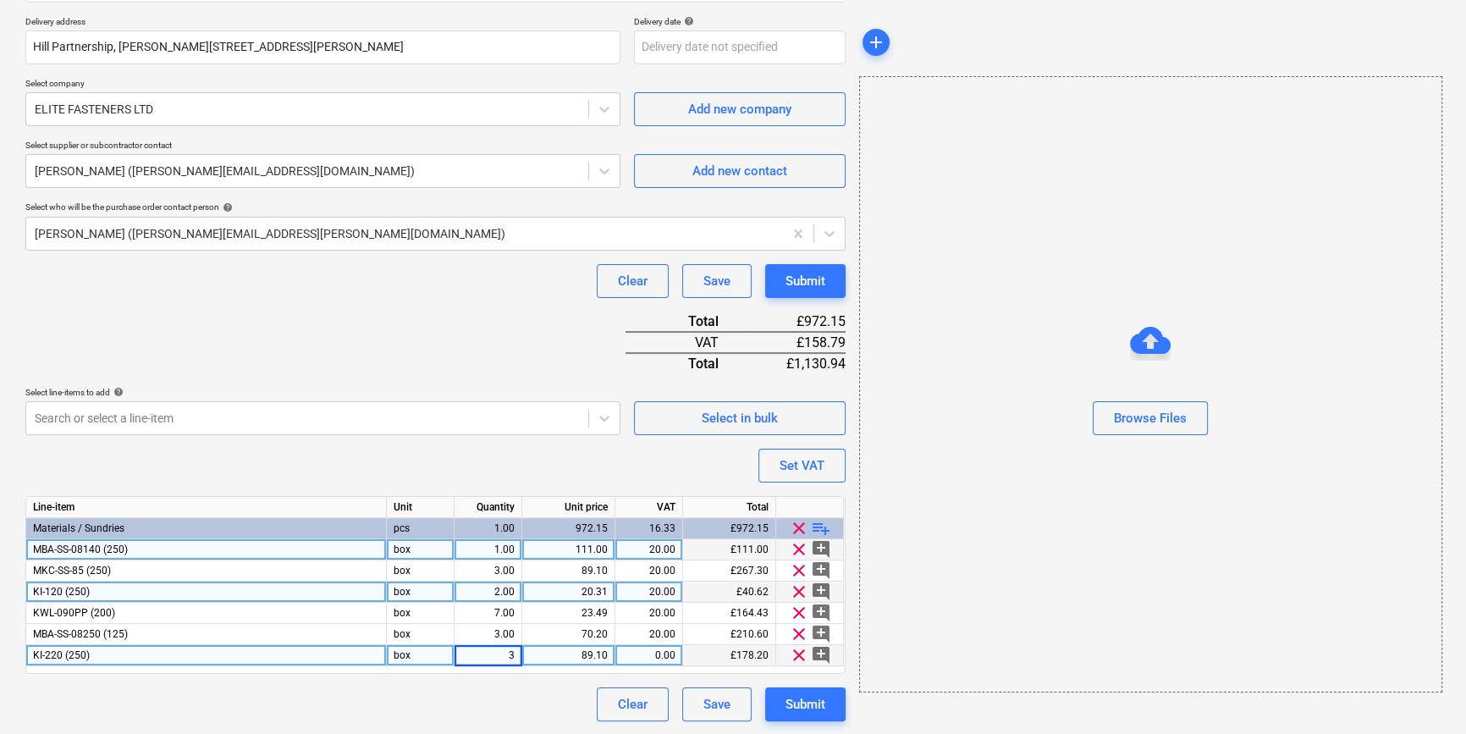
type textarea "x"
type input "35.32"
type textarea "x"
type input "20"
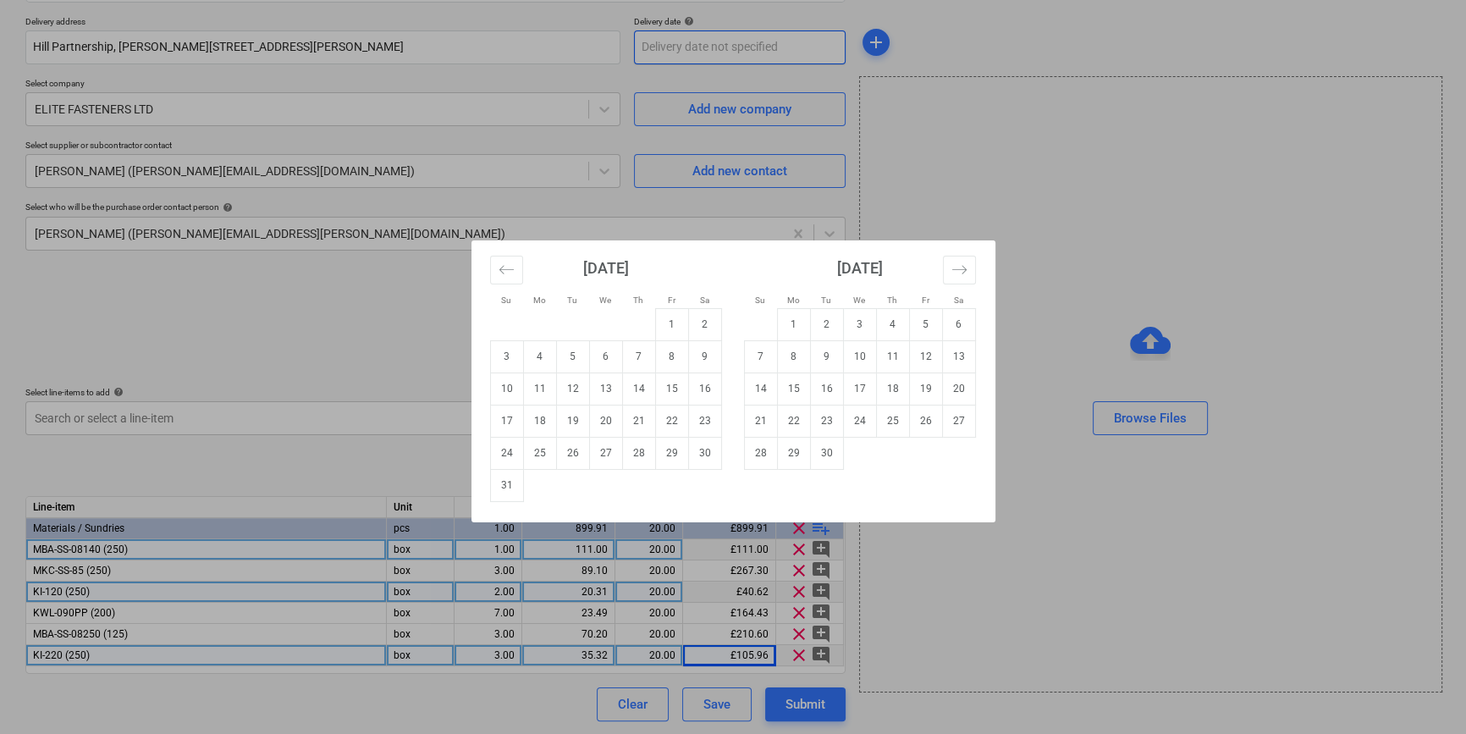
click at [668, 46] on body "Sales Projects Contacts Company Inbox format_size keyboard_arrow_down help sear…" at bounding box center [733, 66] width 1466 height 734
click at [572, 422] on td "19" at bounding box center [572, 421] width 33 height 32
type textarea "x"
type input "[DATE]"
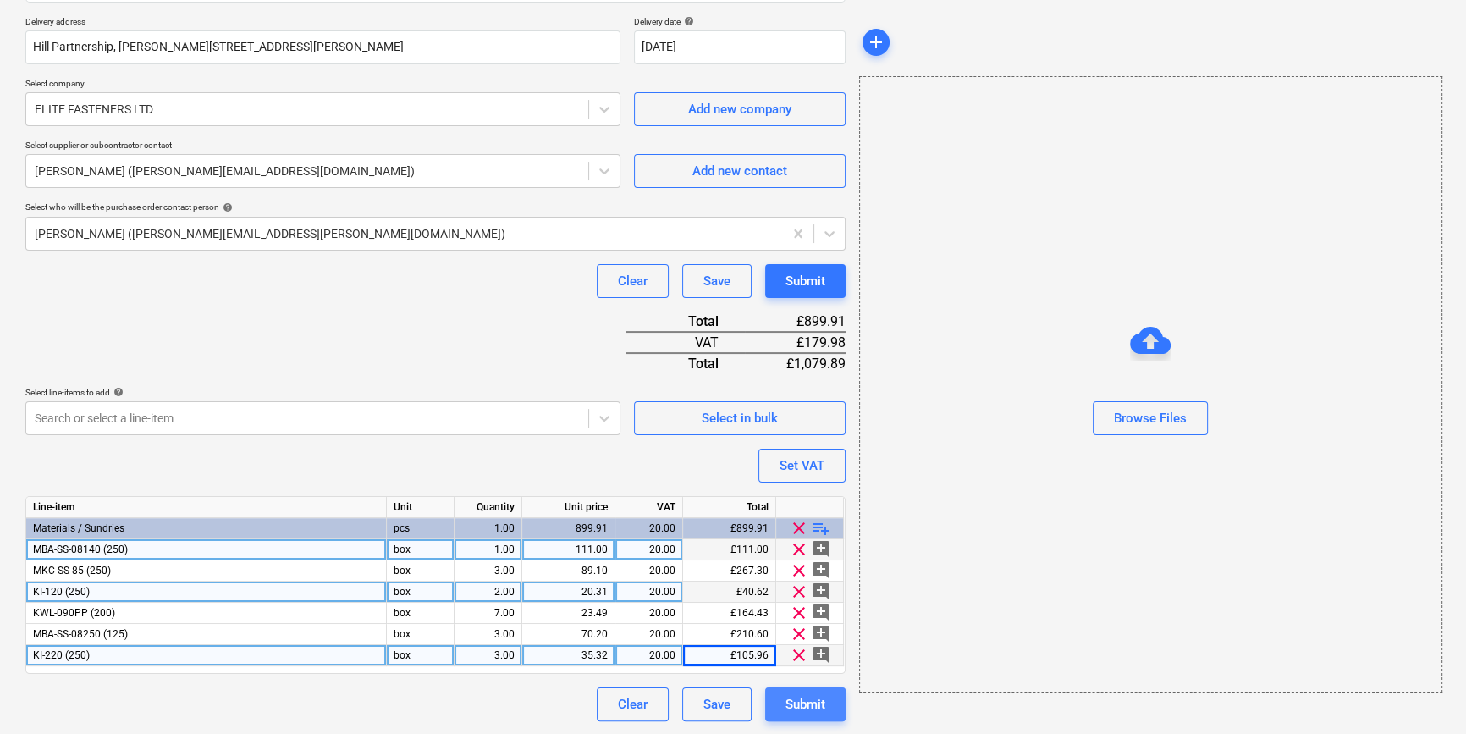
click at [803, 707] on div "Submit" at bounding box center [806, 704] width 40 height 22
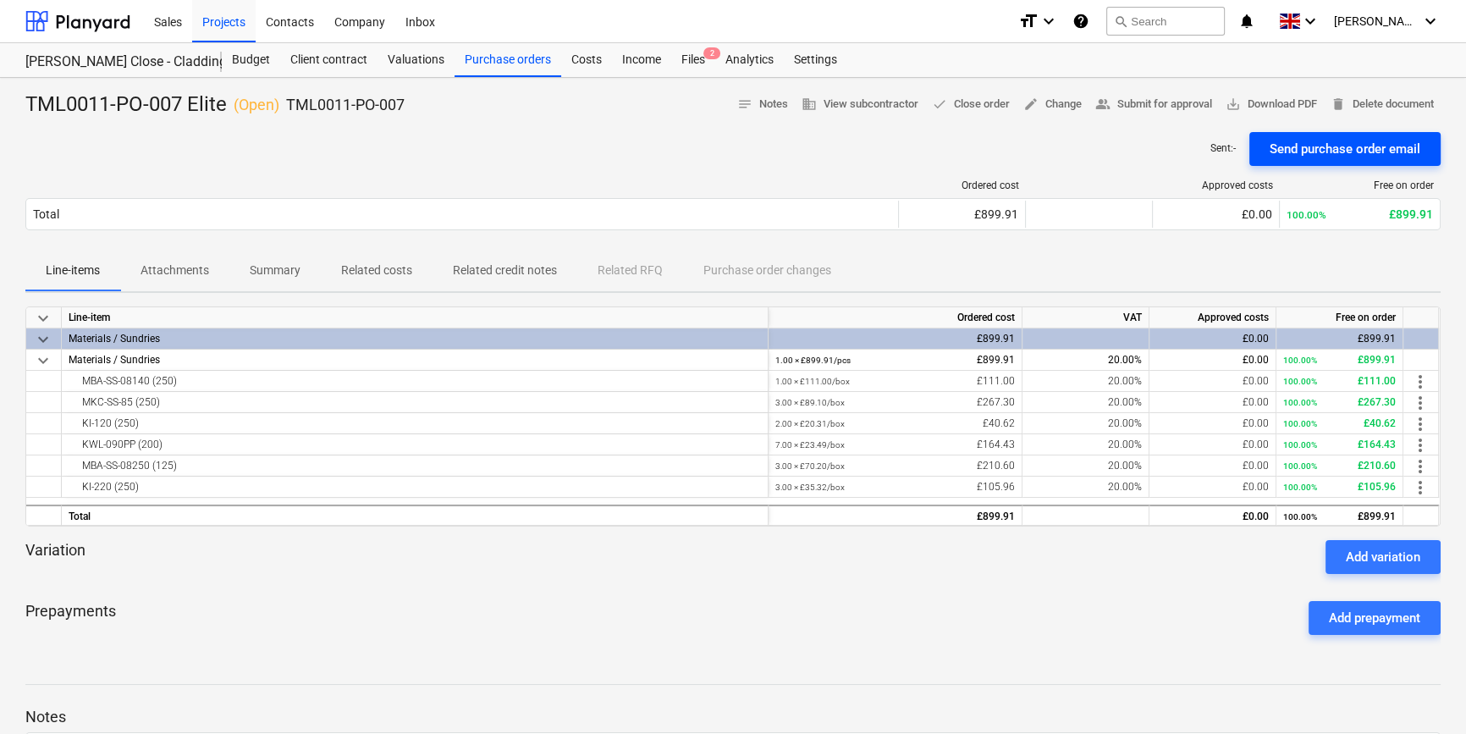
click at [1333, 152] on div "Send purchase order email" at bounding box center [1345, 149] width 151 height 22
click at [1287, 105] on span "save_alt Download PDF" at bounding box center [1271, 104] width 91 height 19
click at [518, 63] on div "Purchase orders" at bounding box center [508, 60] width 107 height 34
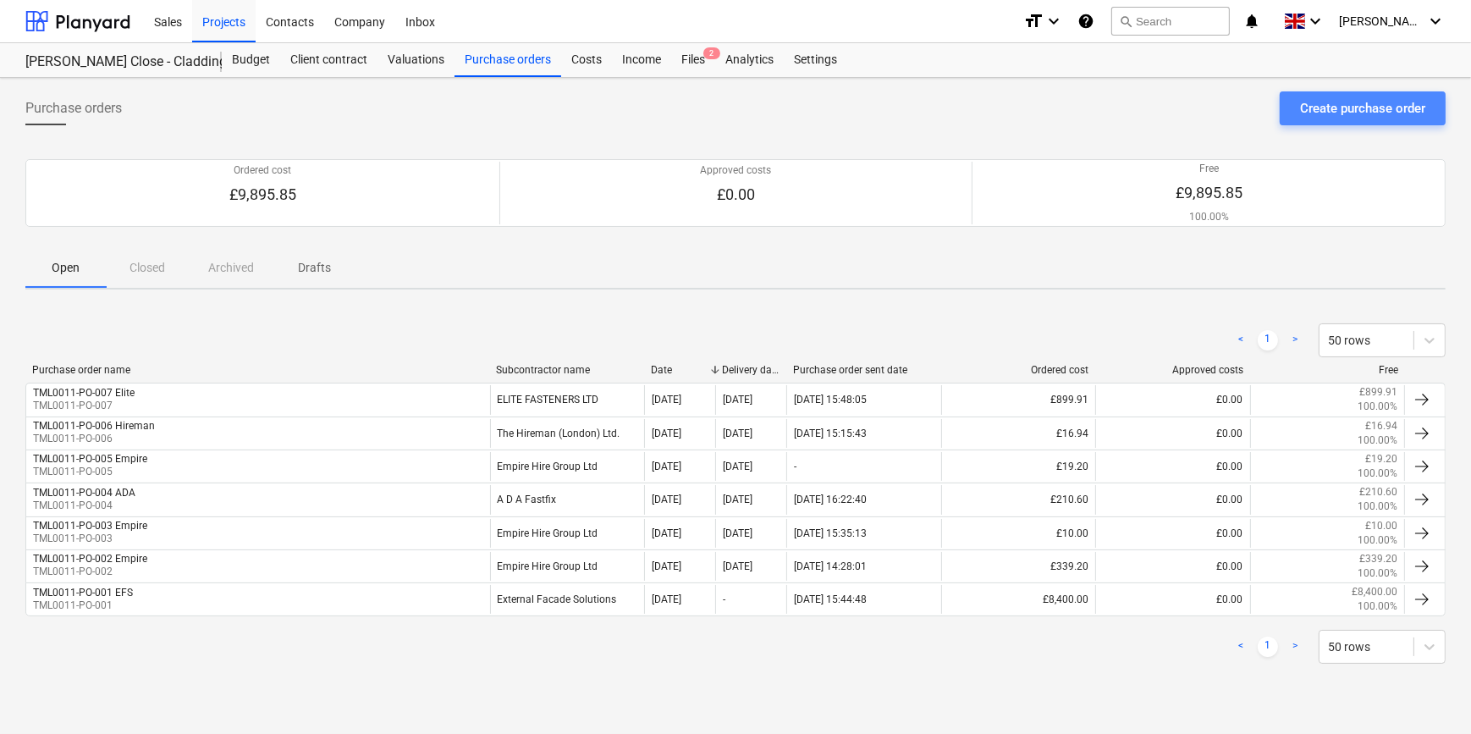
click at [1333, 109] on div "Create purchase order" at bounding box center [1362, 108] width 125 height 22
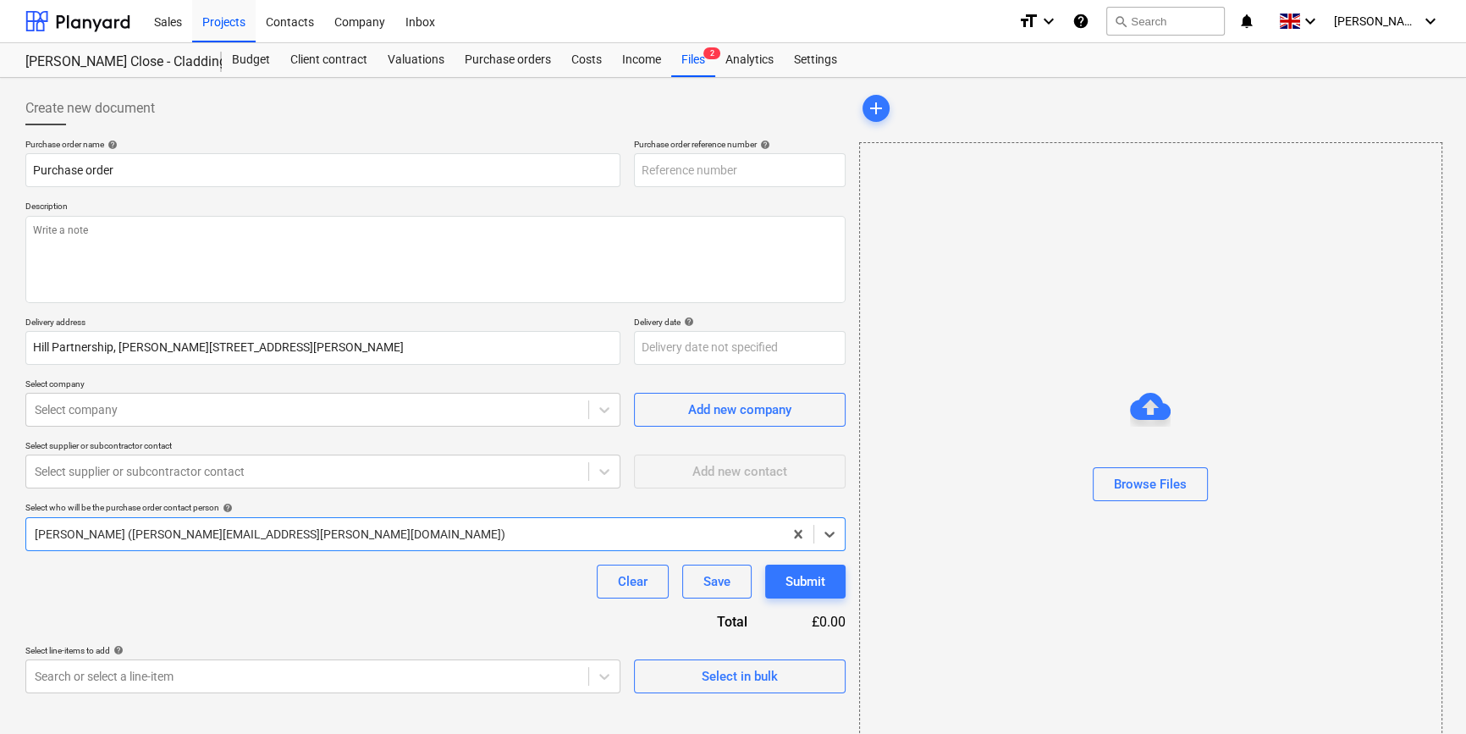
type textarea "x"
type input "TML0011-PO-008"
drag, startPoint x: 735, startPoint y: 169, endPoint x: 631, endPoint y: 170, distance: 104.1
click at [631, 170] on div "Purchase order name help Purchase order Purchase order reference number help TM…" at bounding box center [435, 163] width 820 height 48
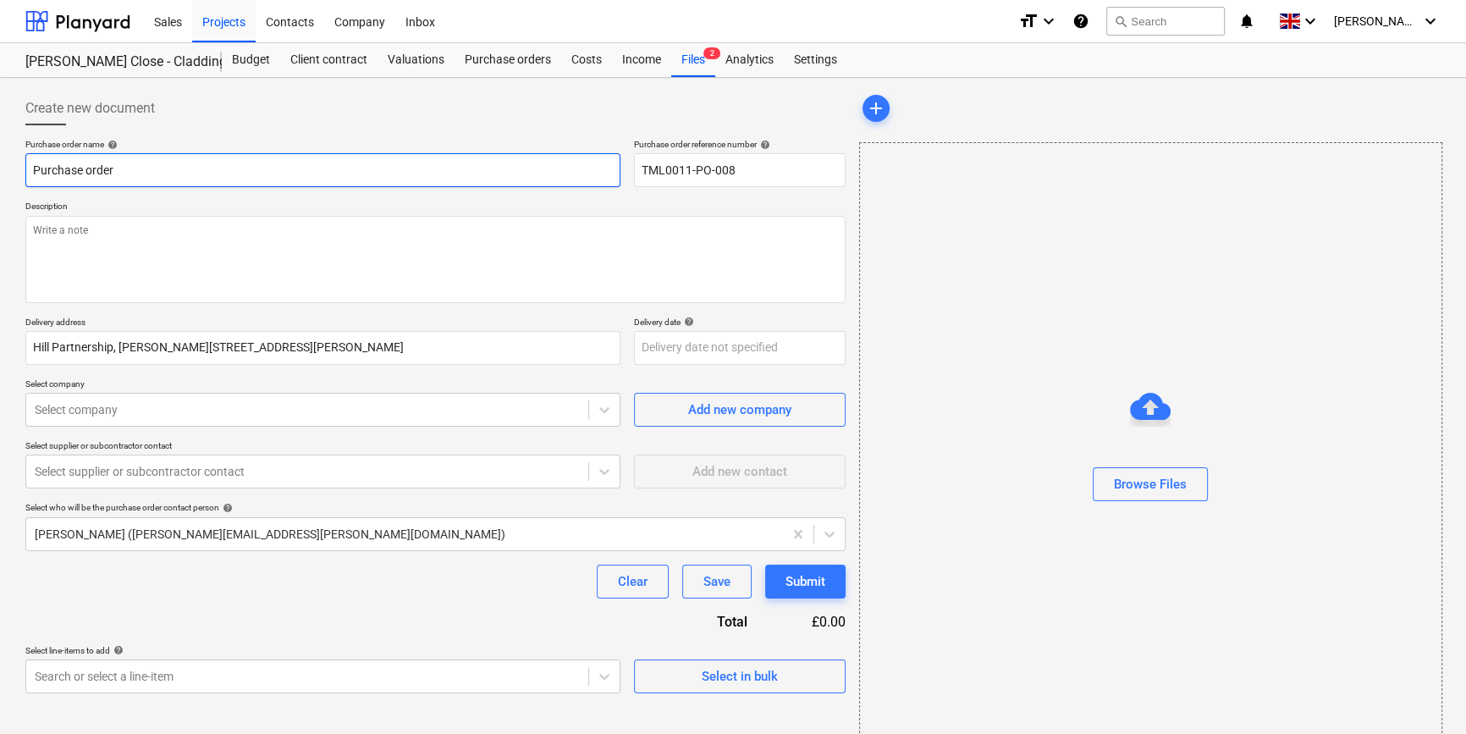
drag, startPoint x: 113, startPoint y: 168, endPoint x: 27, endPoint y: 169, distance: 86.4
click at [27, 169] on input "Purchase order" at bounding box center [322, 170] width 595 height 34
type textarea "x"
paste input "TML0011-PO-008"
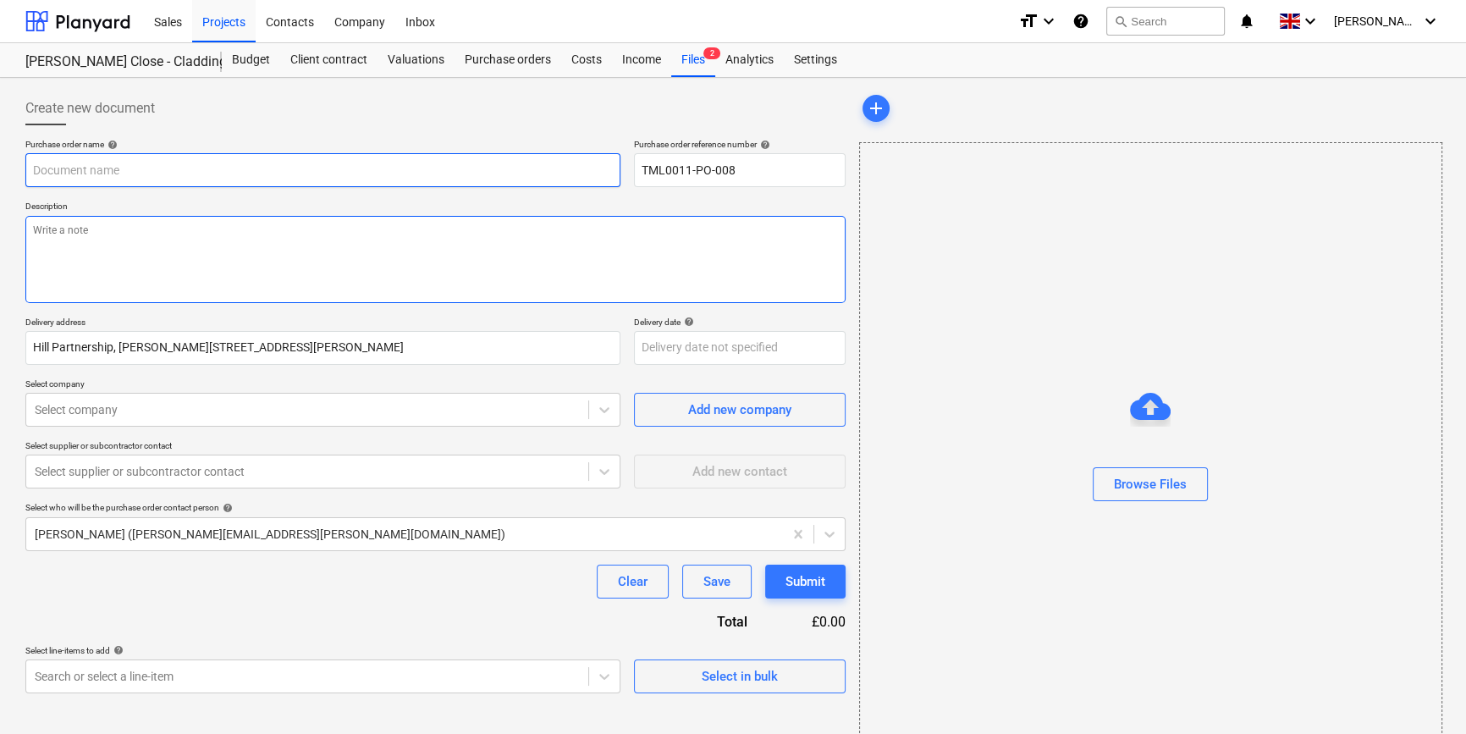
type textarea "x"
type input "TML0011-PO-008"
type textarea "x"
type input "TML0011-PO-008"
type textarea "x"
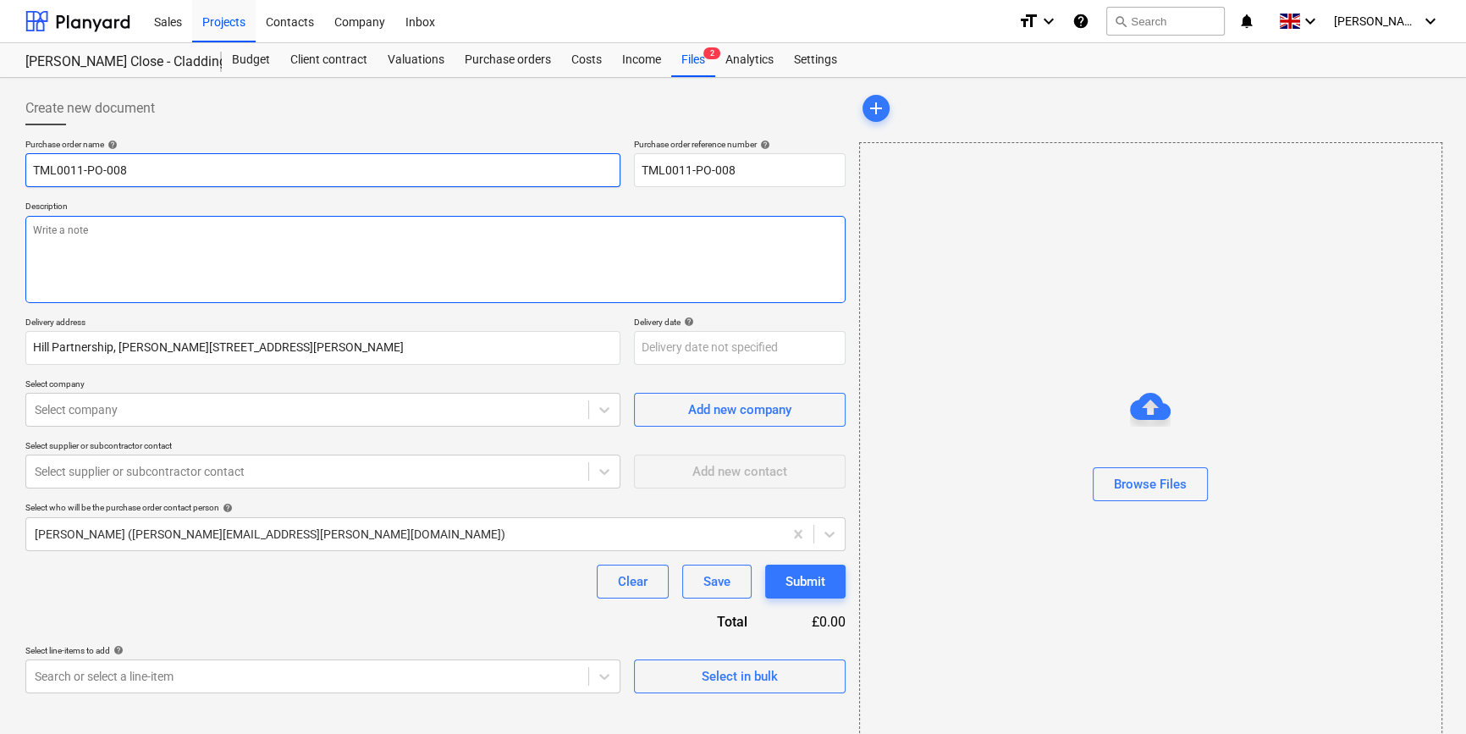
type input "TML0011-PO-008 E"
type textarea "x"
type input "TML0011-PO-008 El"
type textarea "x"
type input "TML0011-PO-008 [PERSON_NAME]"
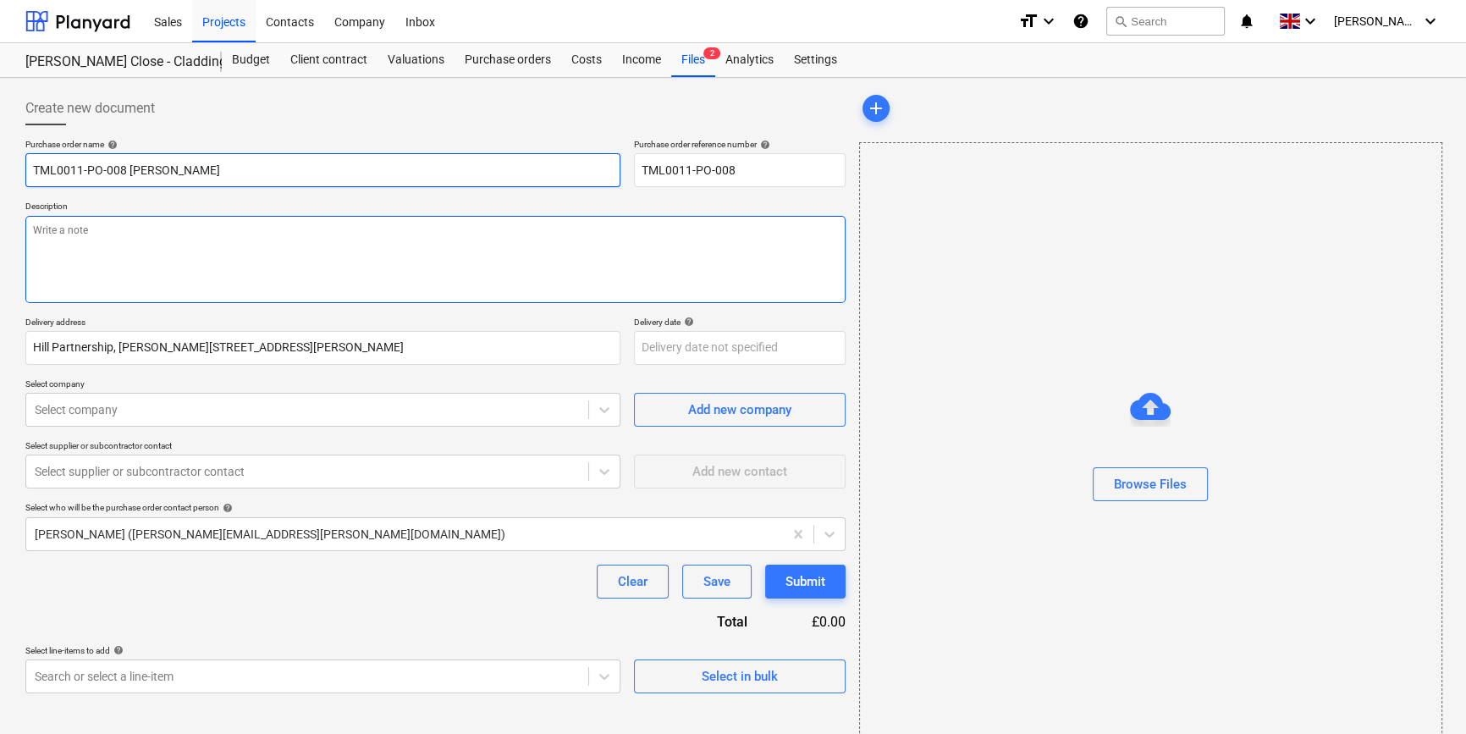
type textarea "x"
type input "TML0011-PO-008 Elit"
type textarea "x"
type input "TML0011-PO-008 Elite"
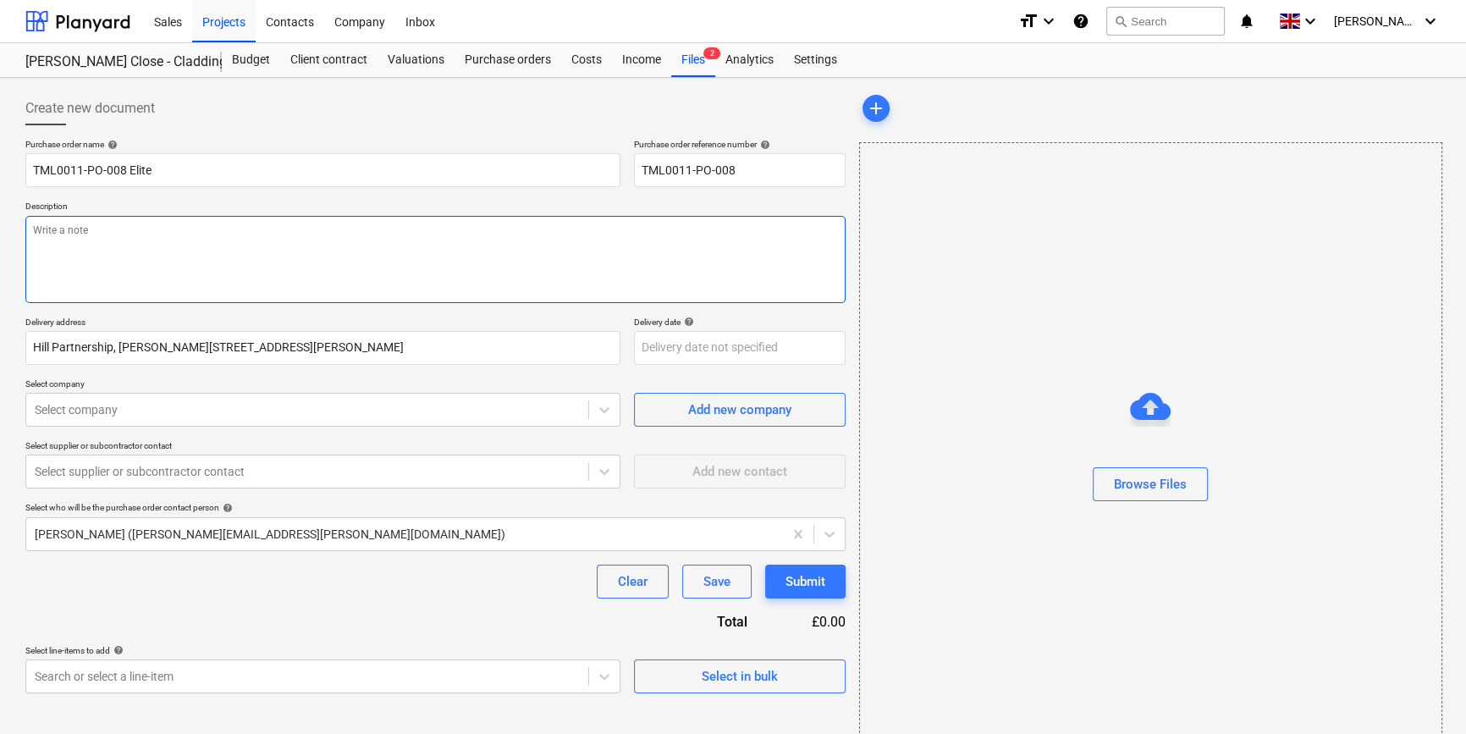
click at [57, 246] on textarea at bounding box center [435, 259] width 820 height 87
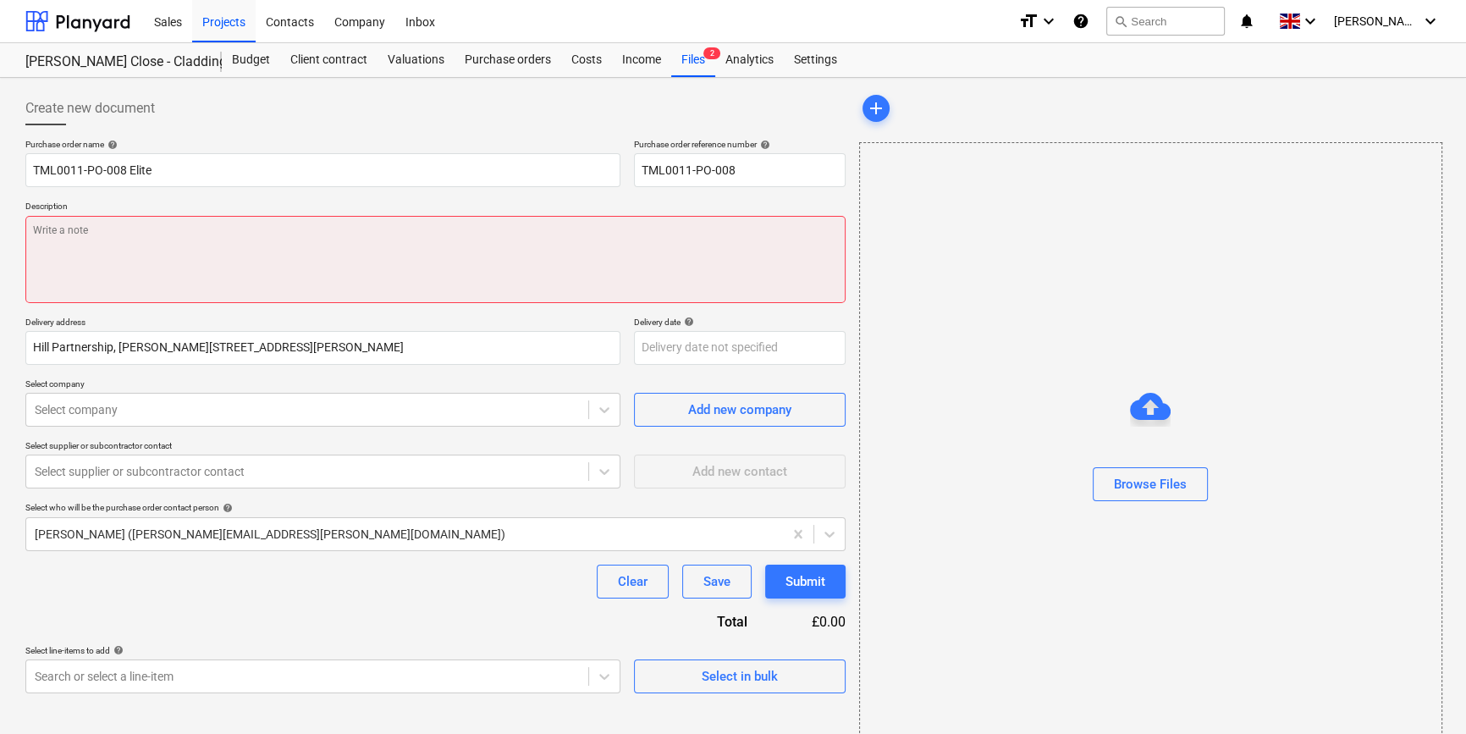
paste textarea "Site contact Lorand [PHONE_NUMBER]"
type textarea "x"
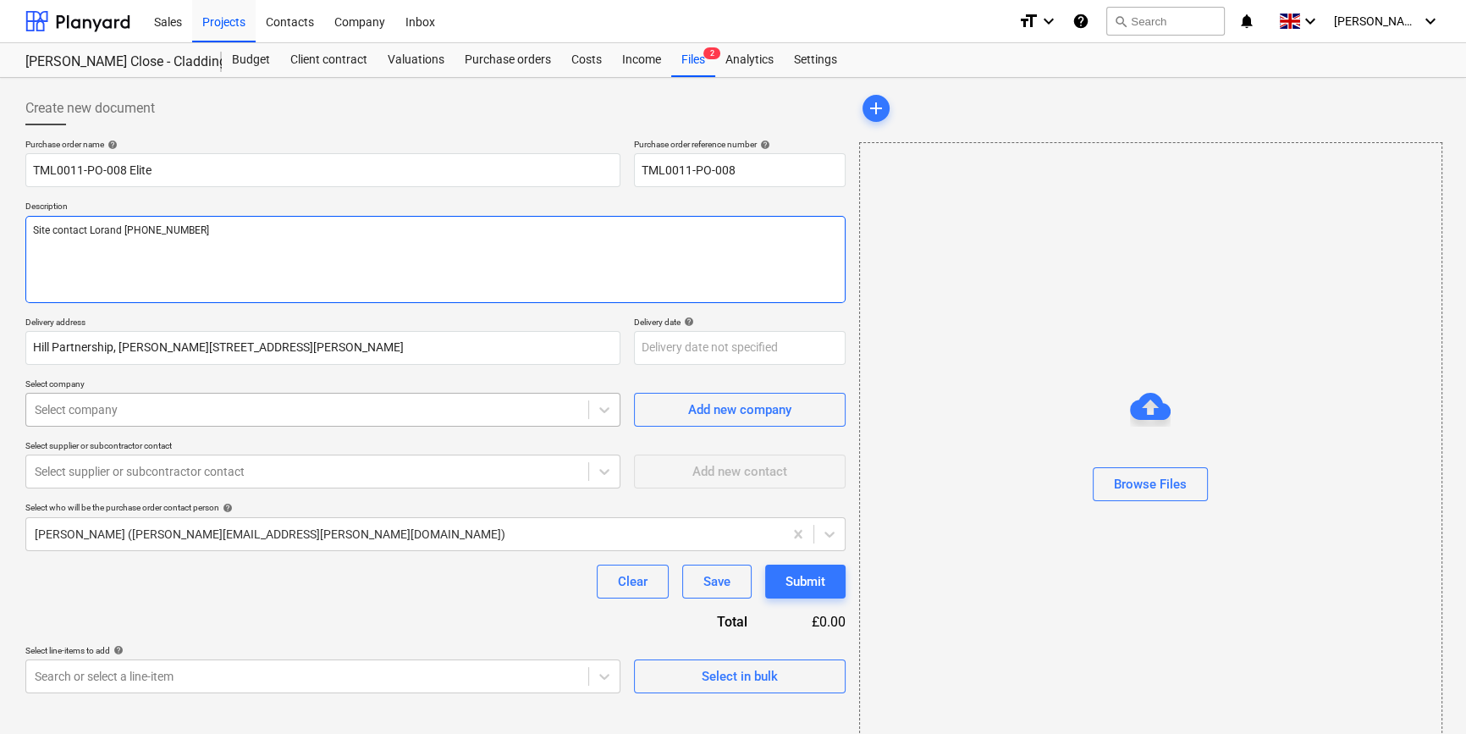
type textarea "Site contact Lorand [PHONE_NUMBER]"
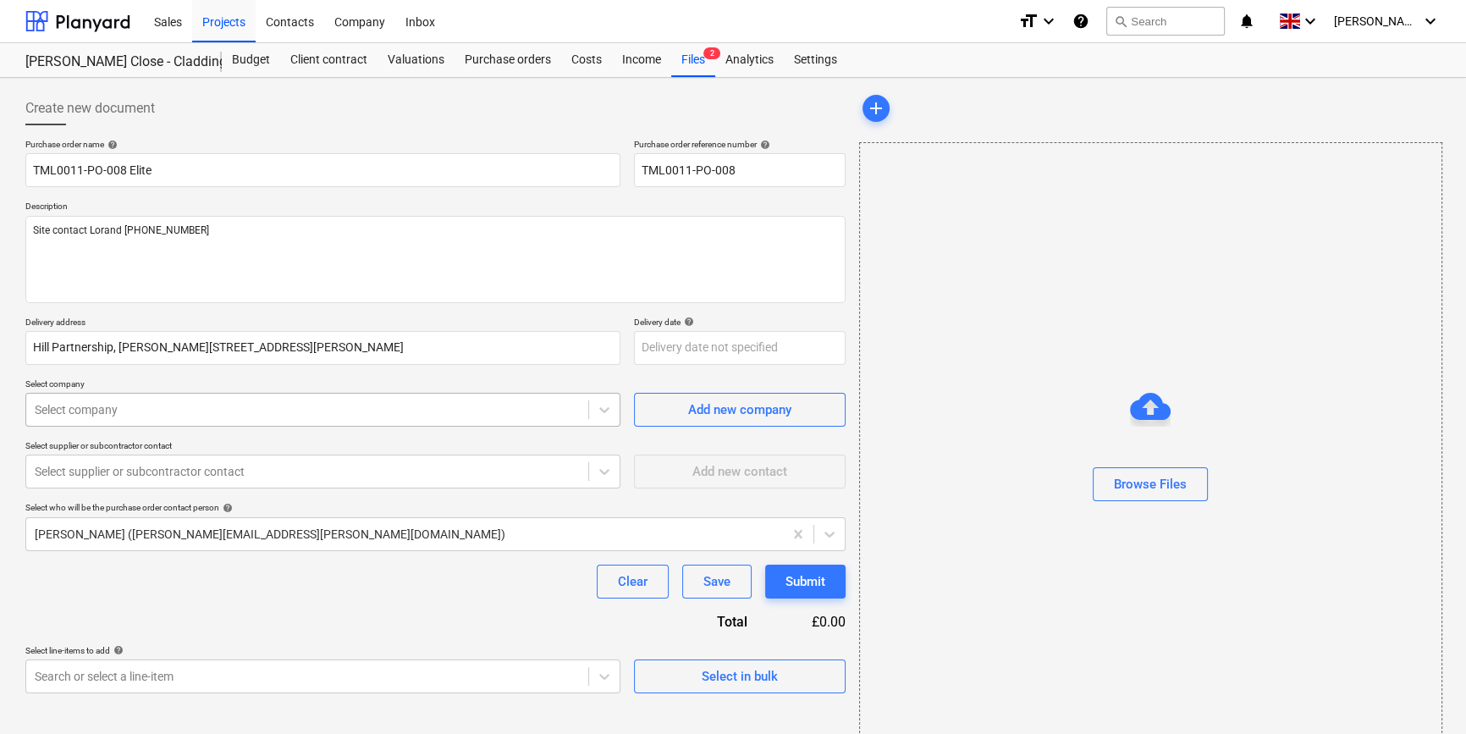
type textarea "x"
click at [113, 406] on div at bounding box center [307, 409] width 545 height 17
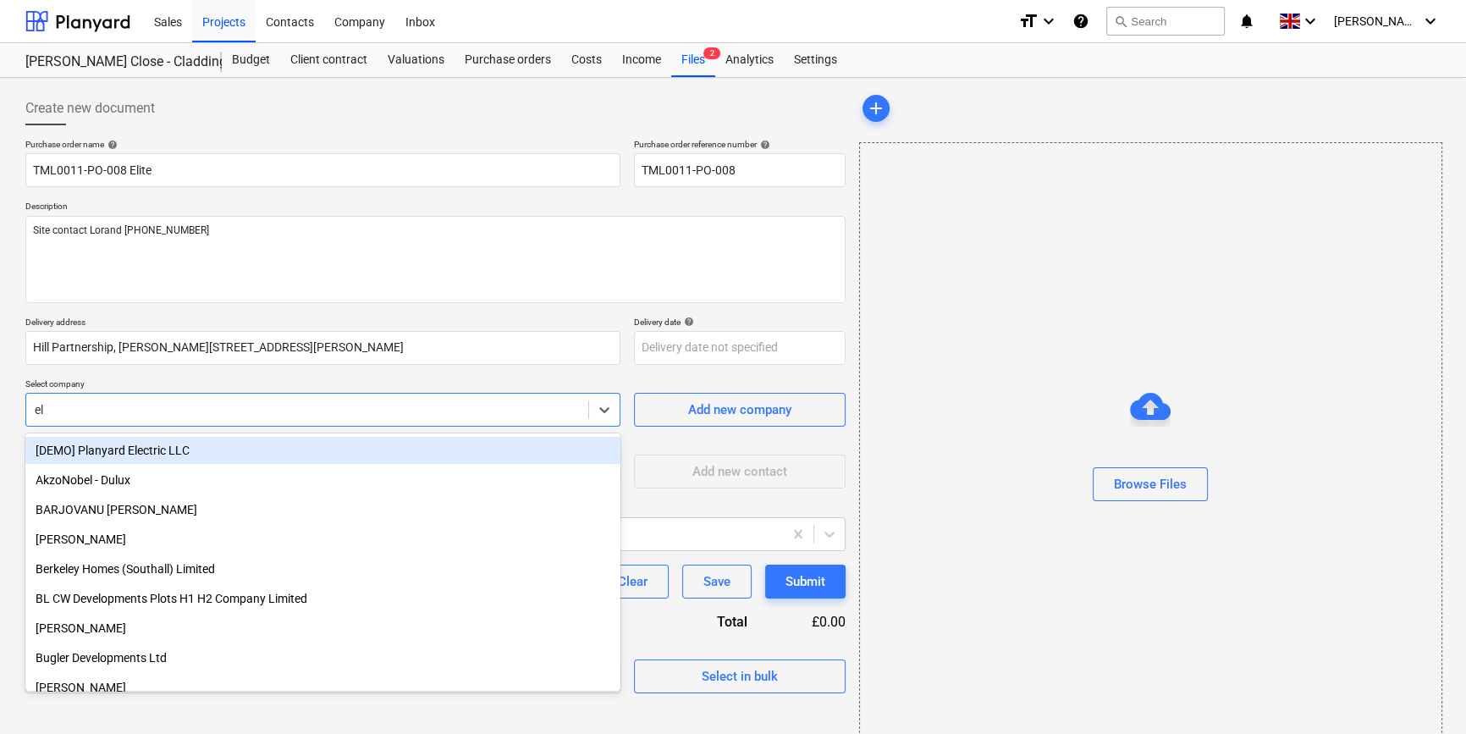
type input "[PERSON_NAME]"
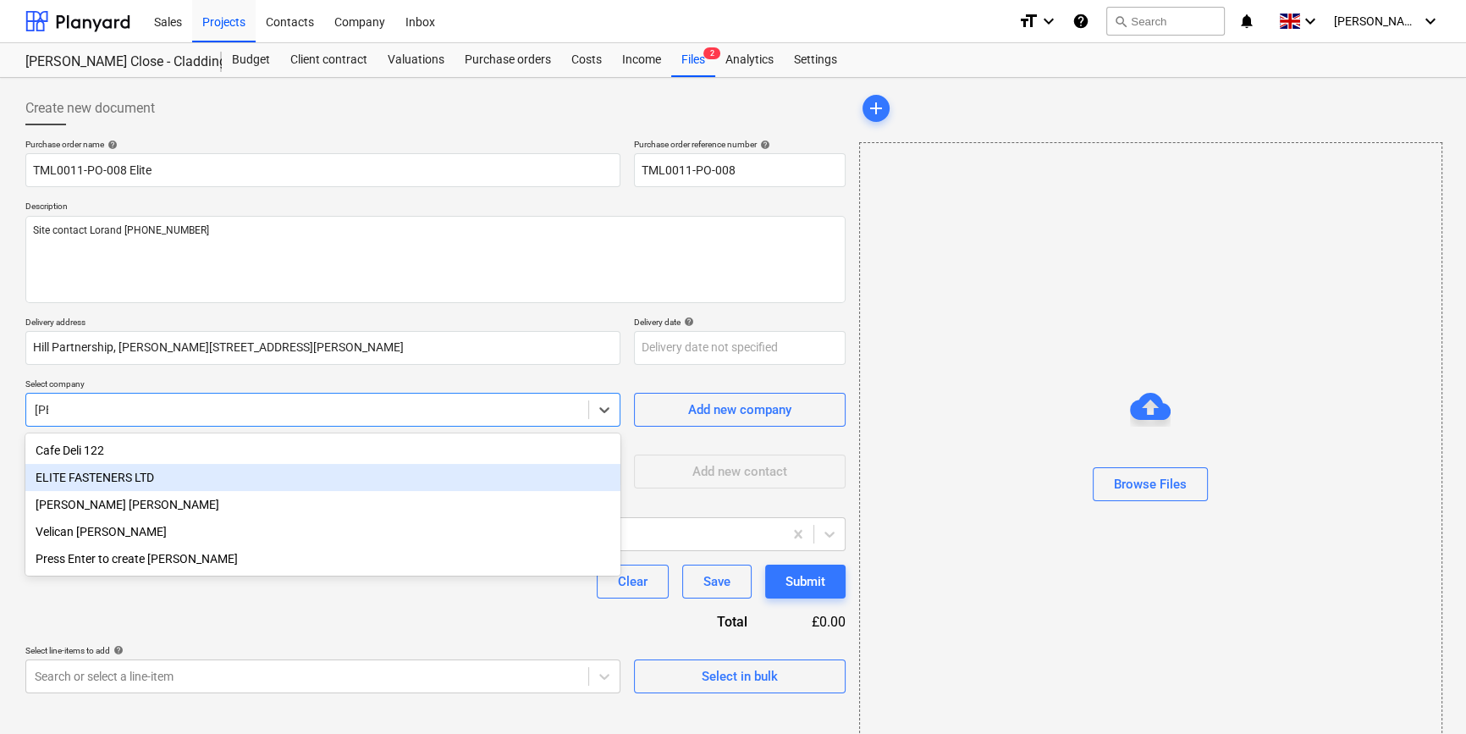
click at [104, 481] on div "ELITE FASTENERS LTD" at bounding box center [322, 477] width 595 height 27
type textarea "x"
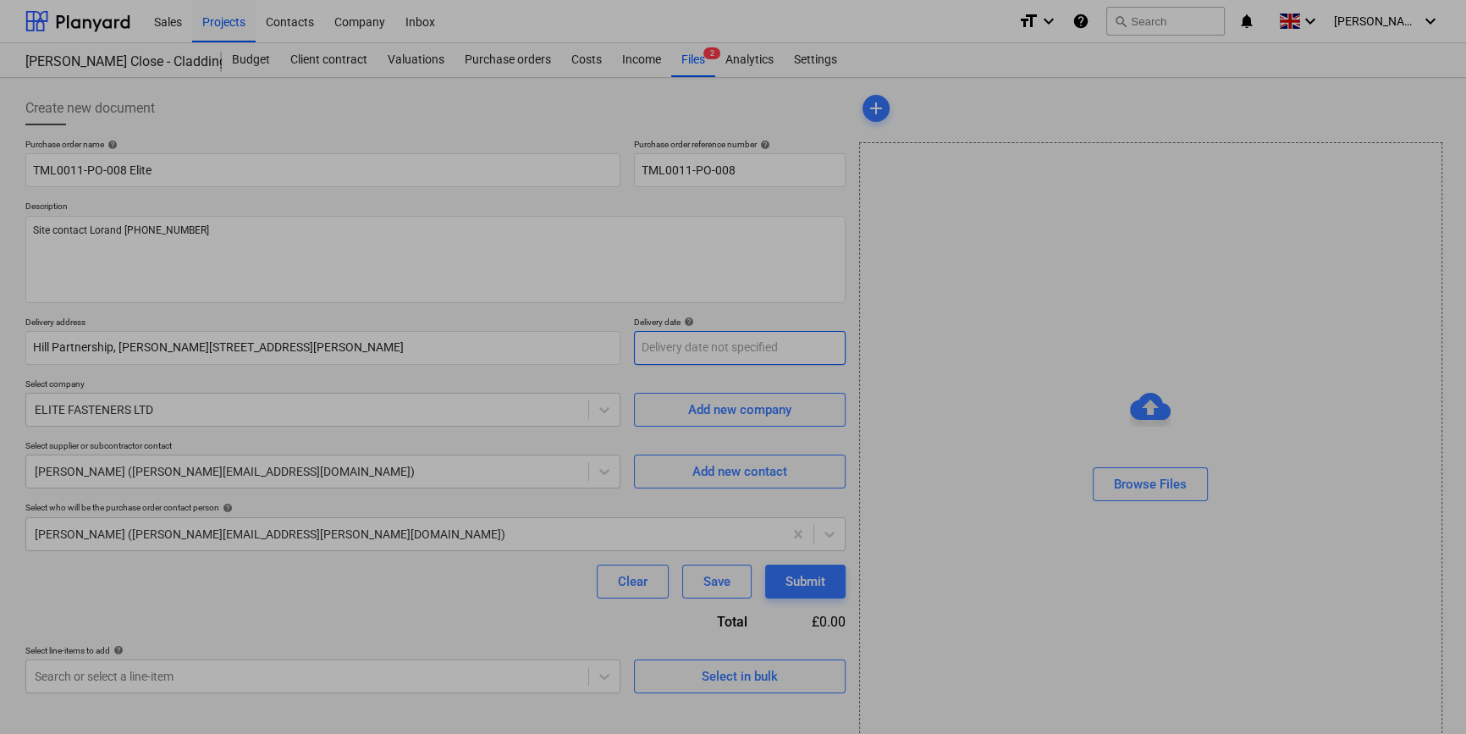
click at [661, 345] on body "Sales Projects Contacts Company Inbox format_size keyboard_arrow_down help sear…" at bounding box center [733, 367] width 1466 height 734
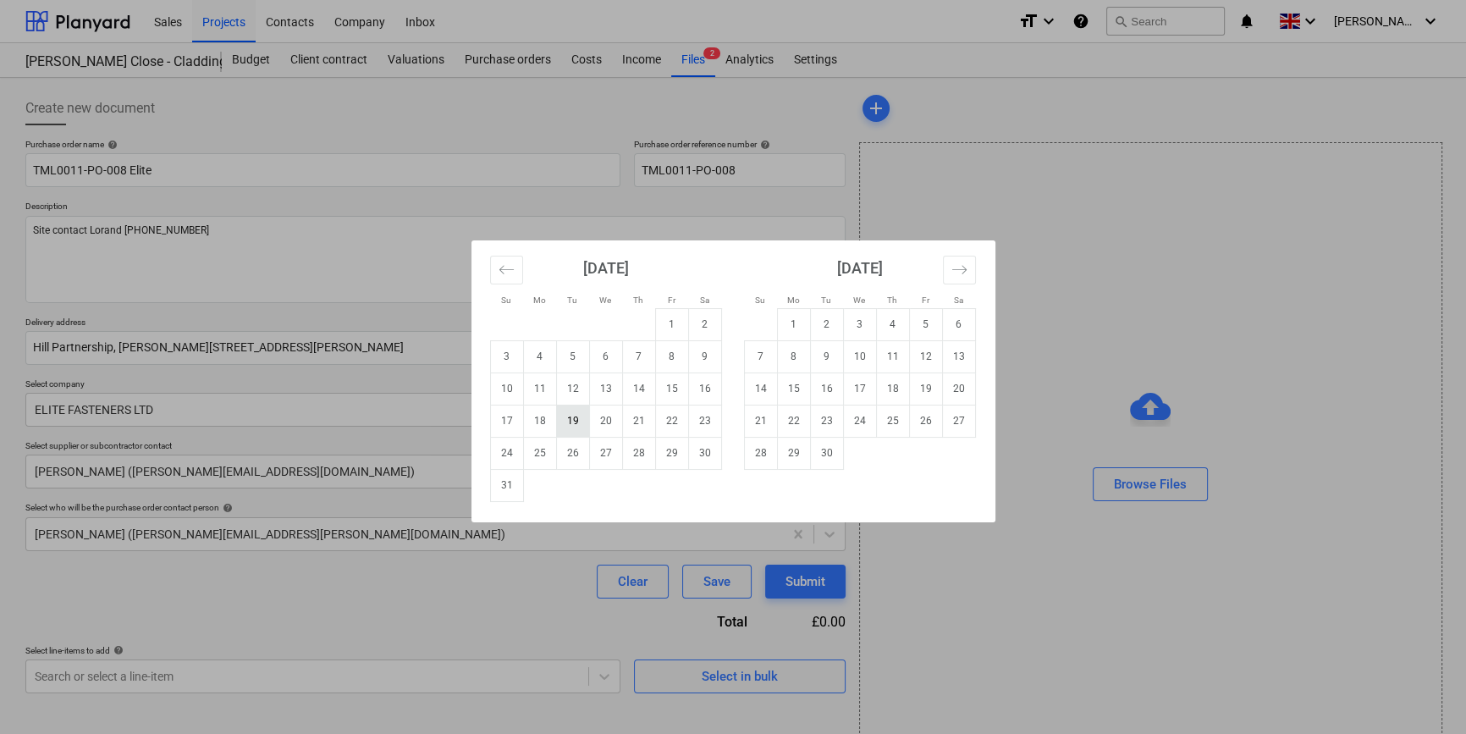
click at [572, 419] on td "19" at bounding box center [572, 421] width 33 height 32
type textarea "x"
type input "[DATE]"
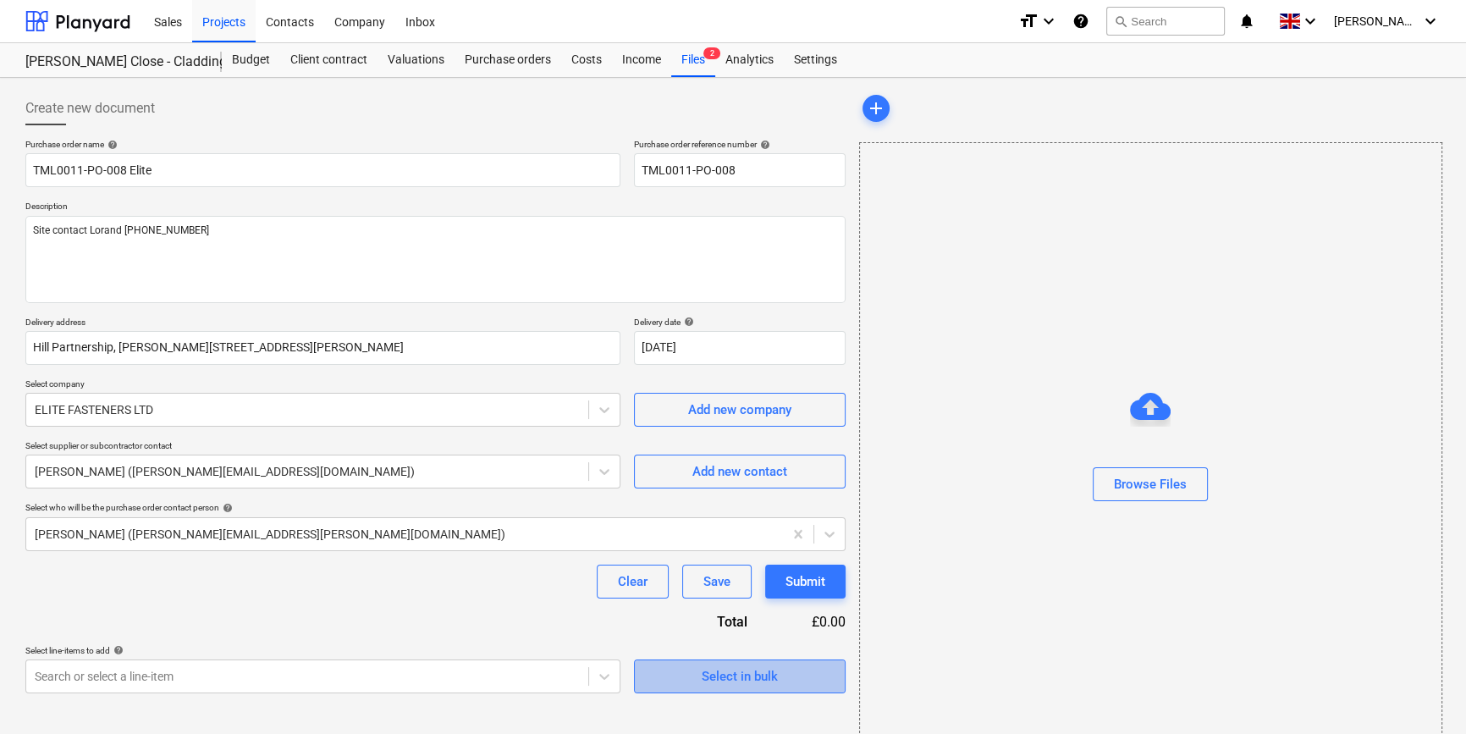
click at [740, 675] on div "Select in bulk" at bounding box center [740, 676] width 76 height 22
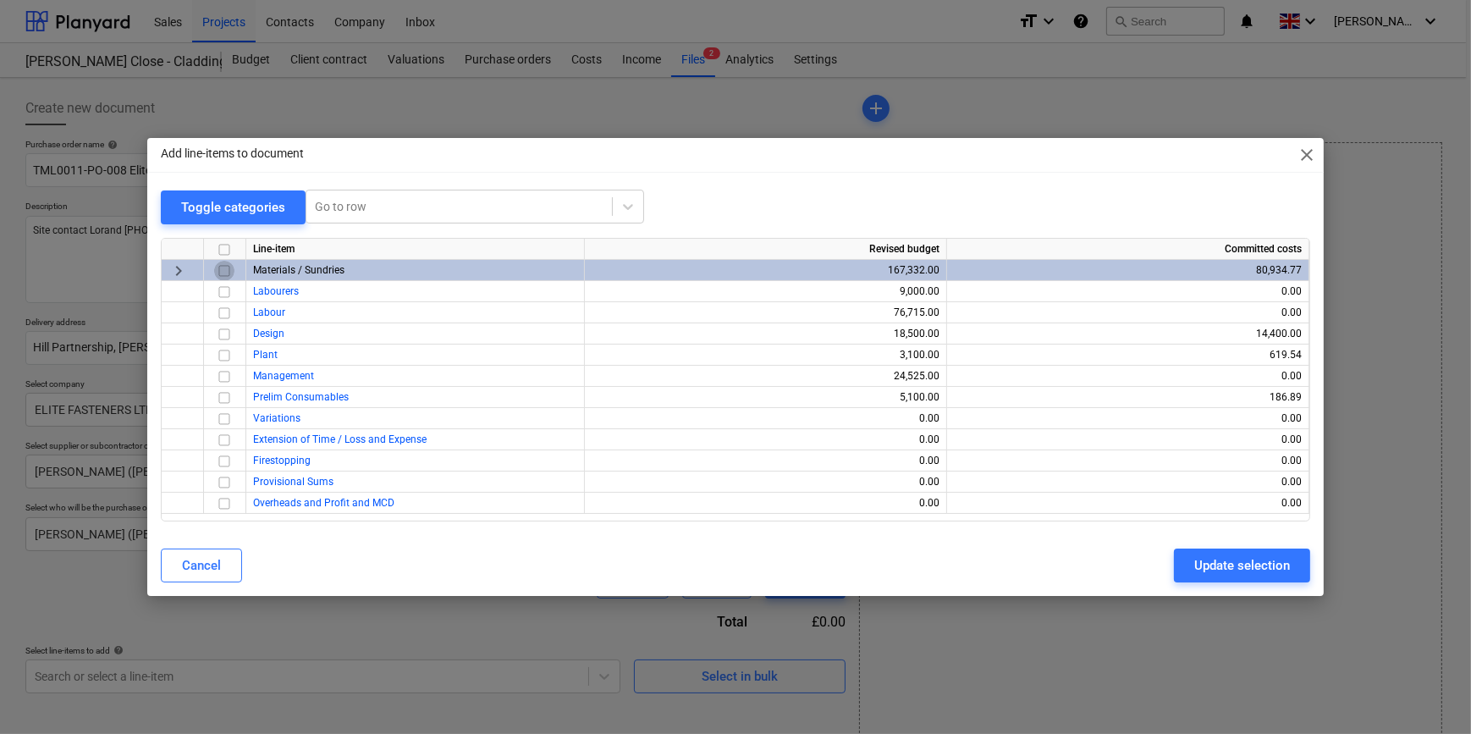
click at [224, 271] on input "checkbox" at bounding box center [224, 271] width 20 height 20
click at [1195, 567] on div "Update selection" at bounding box center [1243, 566] width 96 height 22
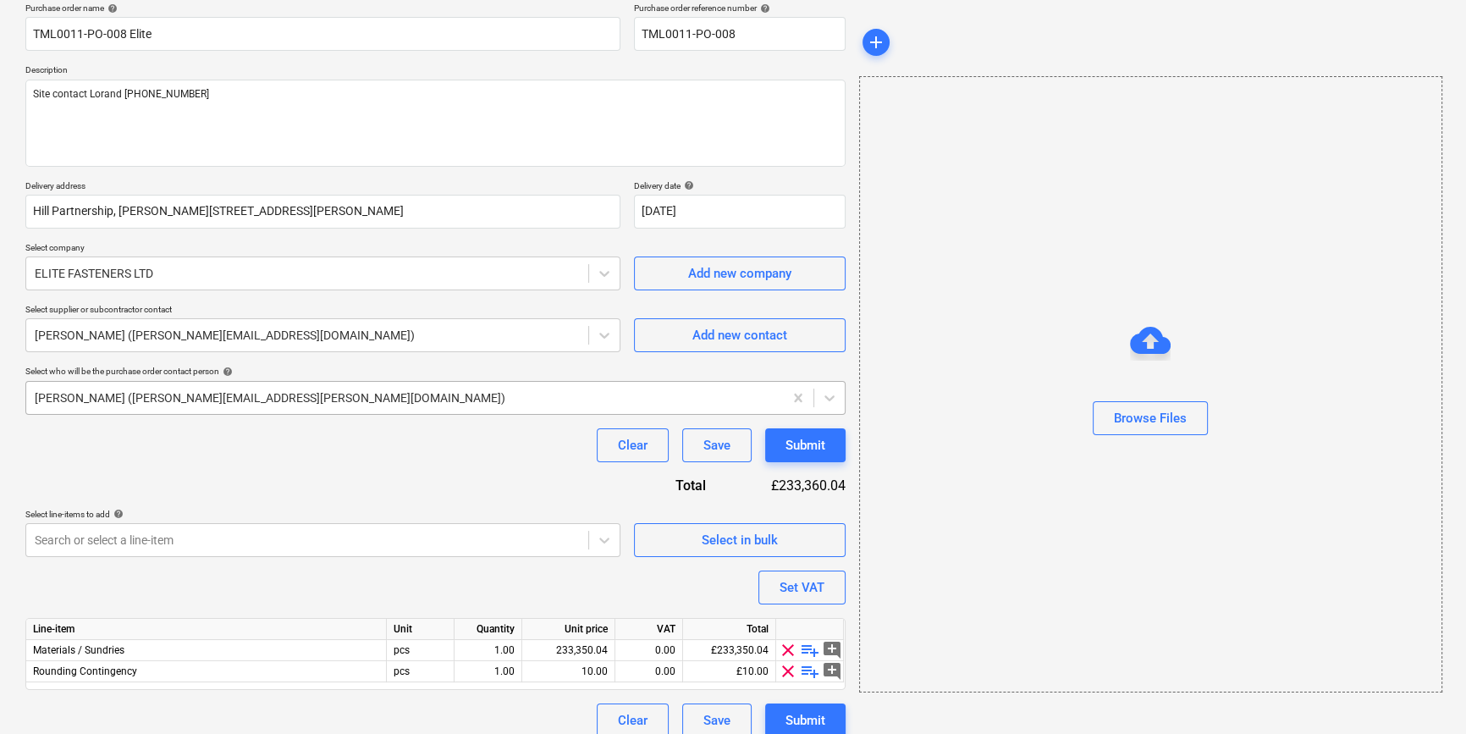
scroll to position [152, 0]
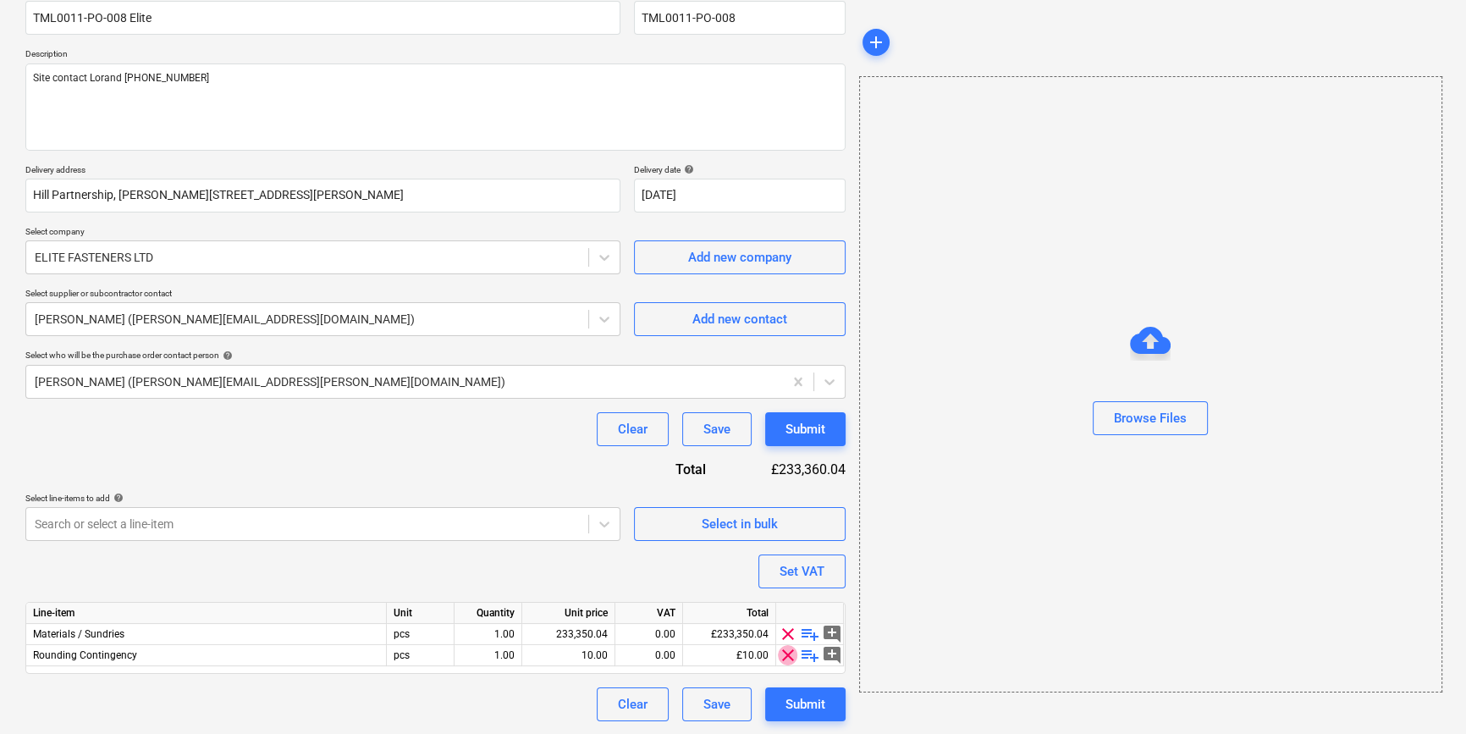
click at [787, 658] on span "clear" at bounding box center [788, 655] width 20 height 20
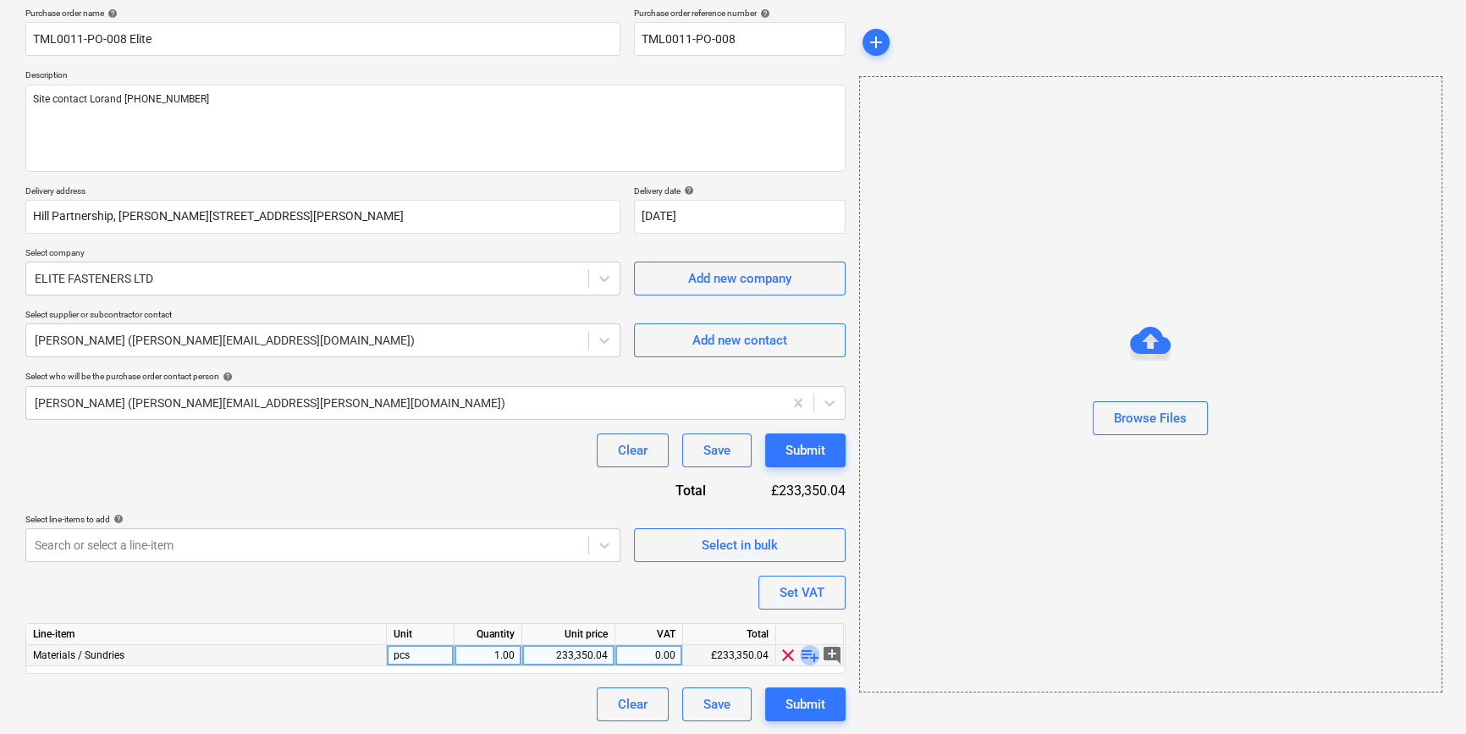
click at [807, 654] on span "playlist_add" at bounding box center [810, 655] width 20 height 20
type textarea "x"
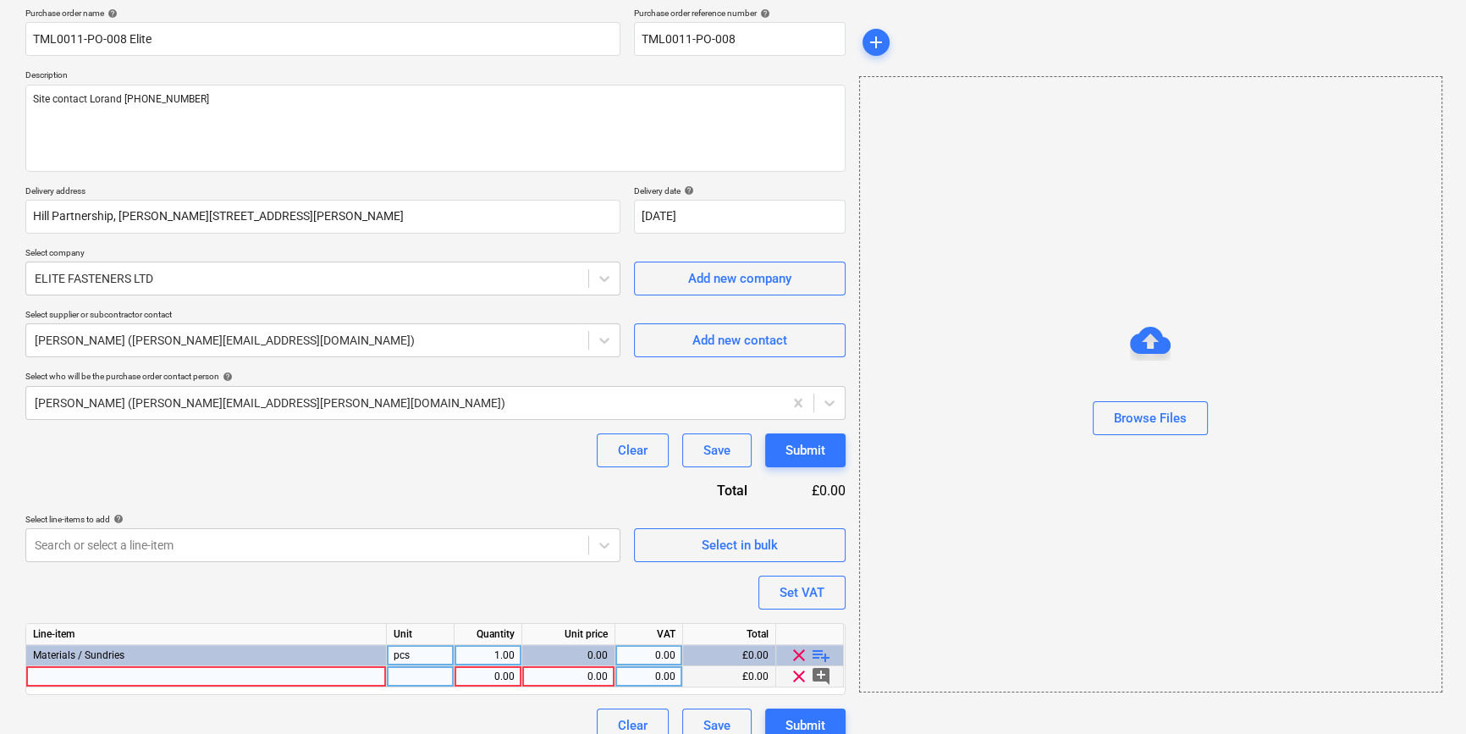
click at [58, 679] on div at bounding box center [206, 676] width 361 height 21
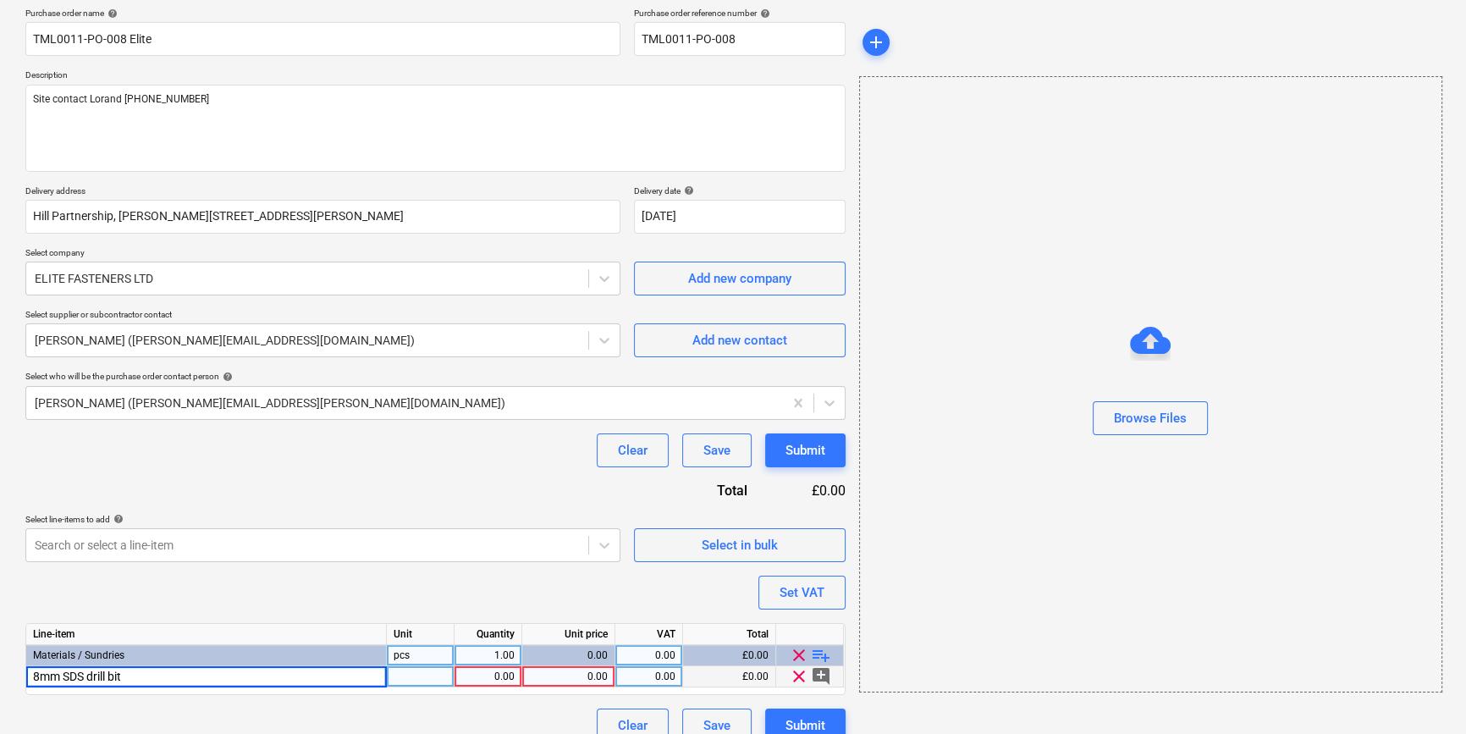
type input "8mm SDS drill bits"
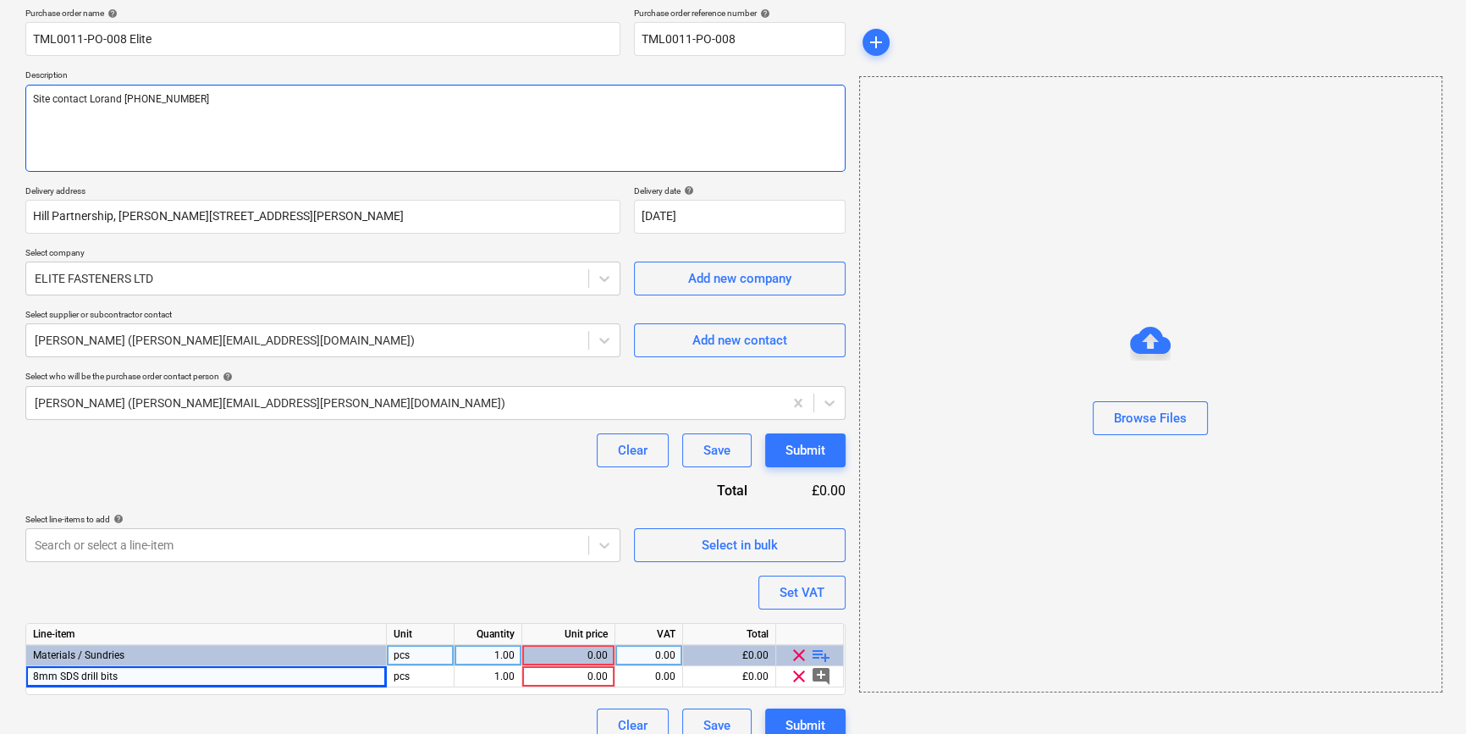
click at [59, 119] on textarea "Site contact Lorand [PHONE_NUMBER]" at bounding box center [435, 128] width 820 height 87
click at [199, 95] on textarea "Site contact Lorand [PHONE_NUMBER]" at bounding box center [435, 128] width 820 height 87
type textarea "x"
type textarea "Site contact Lorand [PHONE_NUMBER]"
type textarea "x"
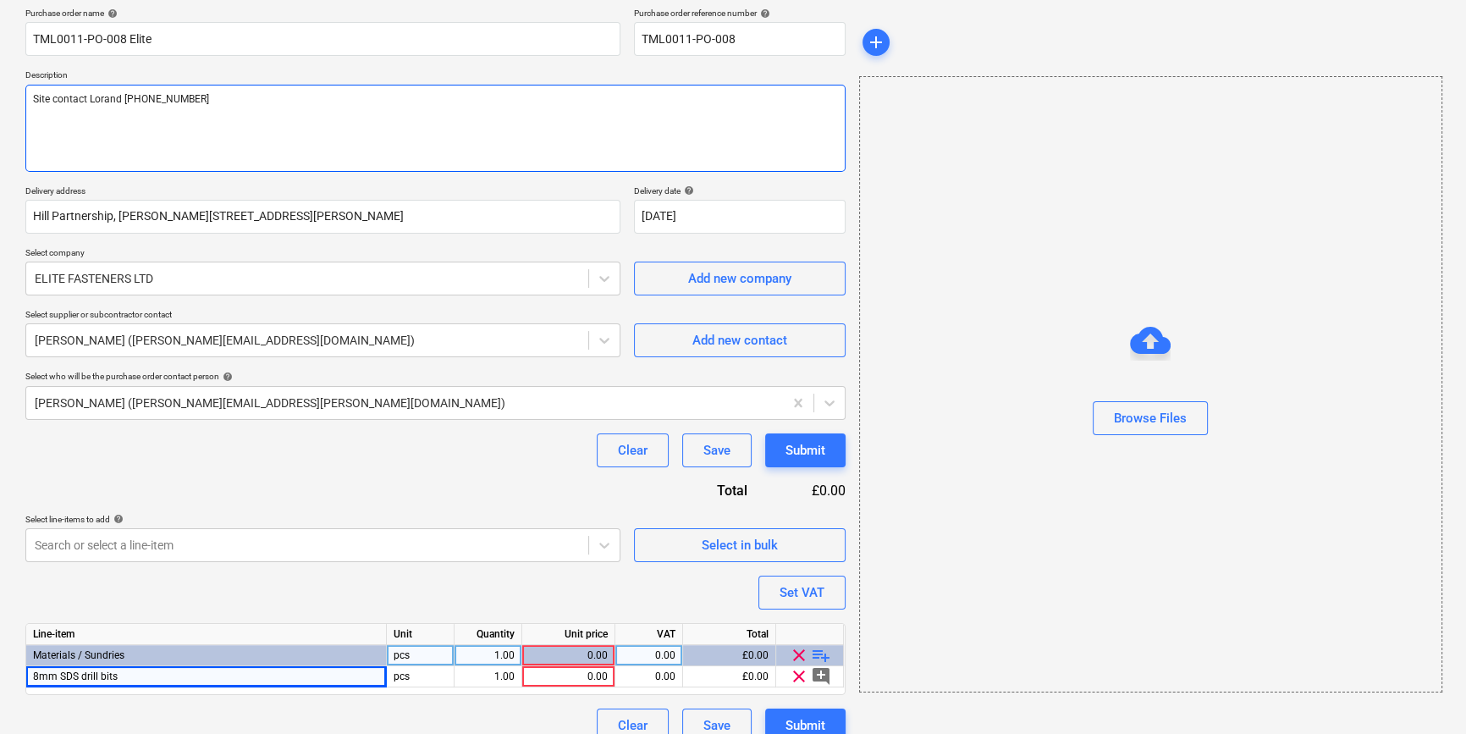
type textarea "Site contact Lorand [PHONE_NUMBER]"
type textarea "x"
type textarea "Site contact Lorand [PHONE_NUMBER] P"
type textarea "x"
type textarea "Site contact Lorand [PHONE_NUMBER] Pl"
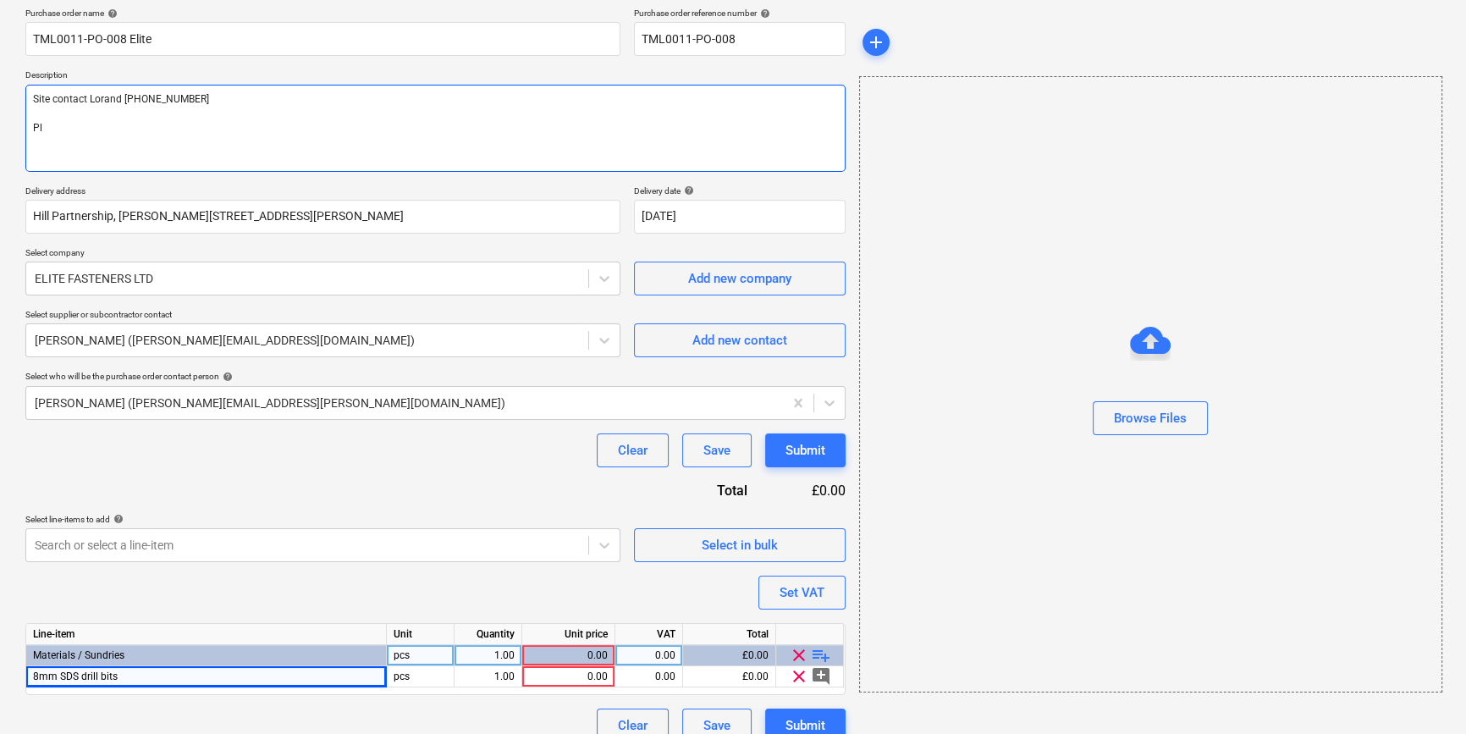
type textarea "x"
type textarea "Site contact Lorand [PHONE_NUMBER] Ple"
type textarea "x"
type textarea "Site contact Lorand [PHONE_NUMBER] [GEOGRAPHIC_DATA]"
type textarea "x"
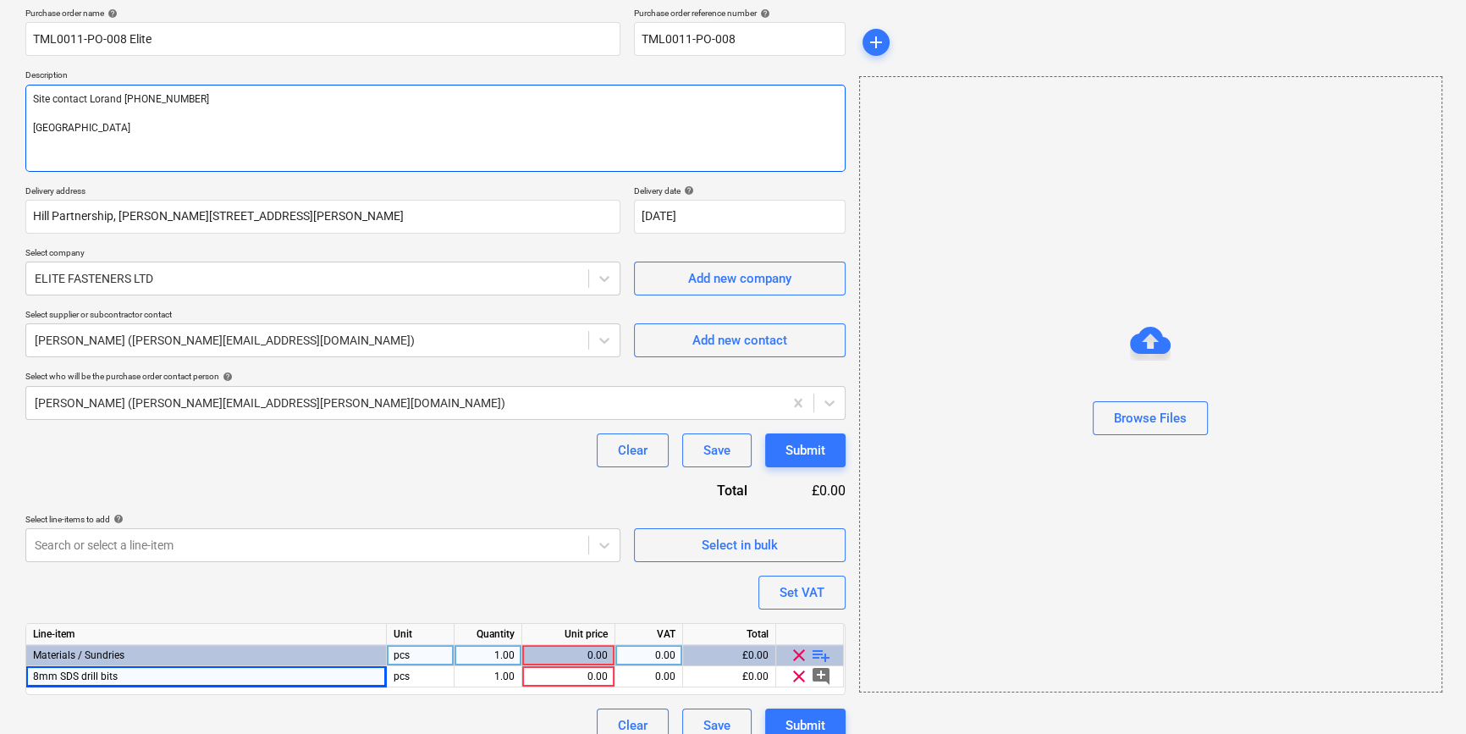
type textarea "Site contact Lorand [PHONE_NUMBER] Pleas"
type textarea "x"
type textarea "Site contact Lorand [PHONE_NUMBER] Please"
type textarea "x"
type textarea "Site contact Lorand [PHONE_NUMBER] Please"
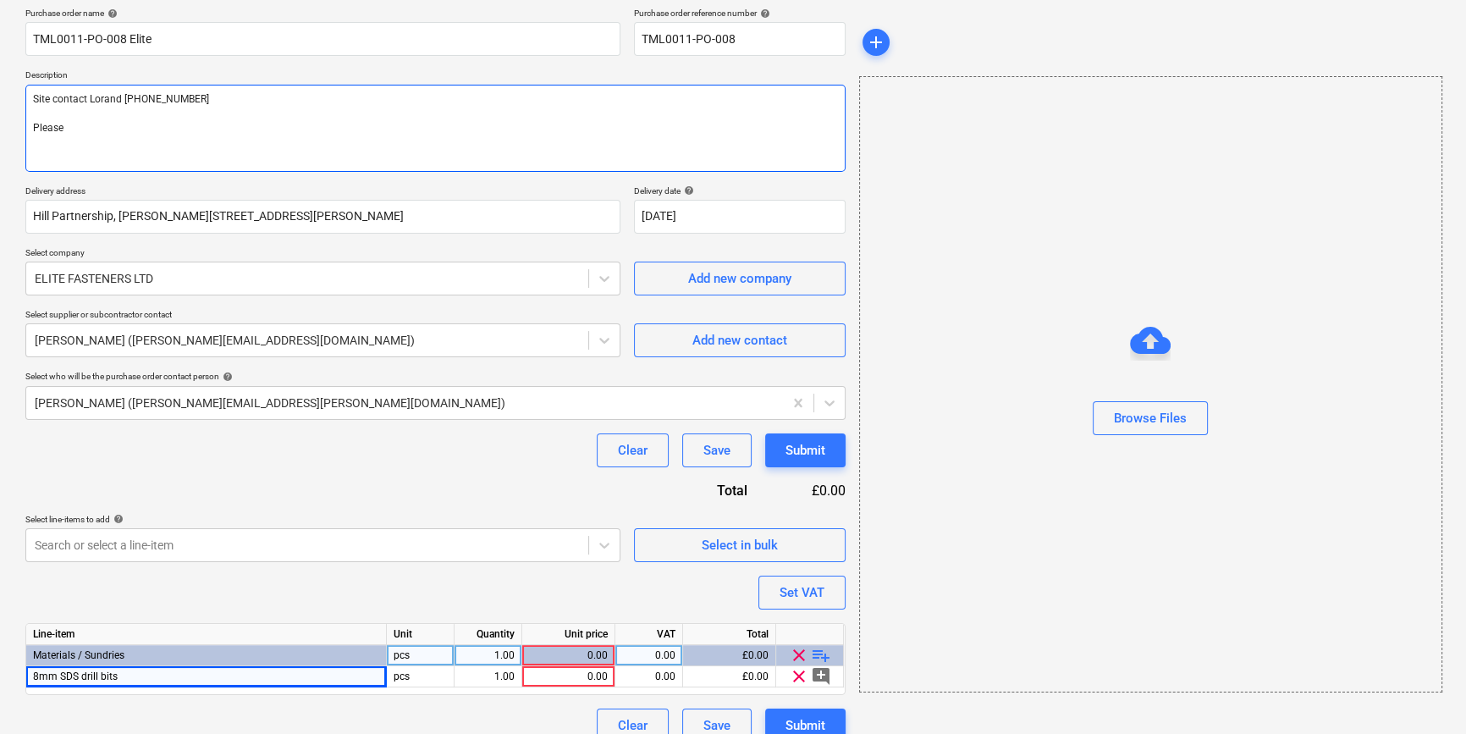
type textarea "x"
type textarea "Site contact Lorand [PHONE_NUMBER] Please s"
type textarea "x"
type textarea "Site contact Lorand [PHONE_NUMBER] Please se"
type textarea "x"
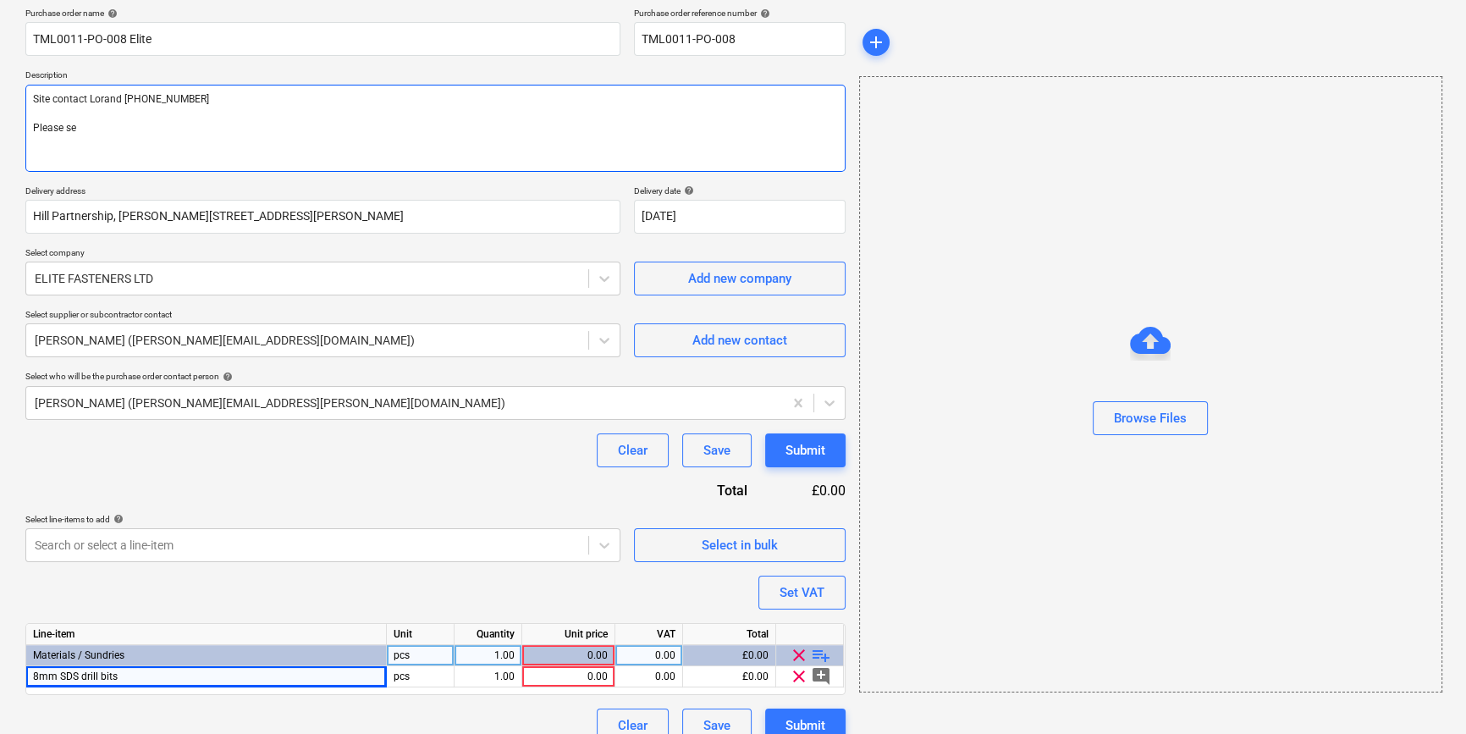
type textarea "Site contact Lorand [PHONE_NUMBER] Please sen"
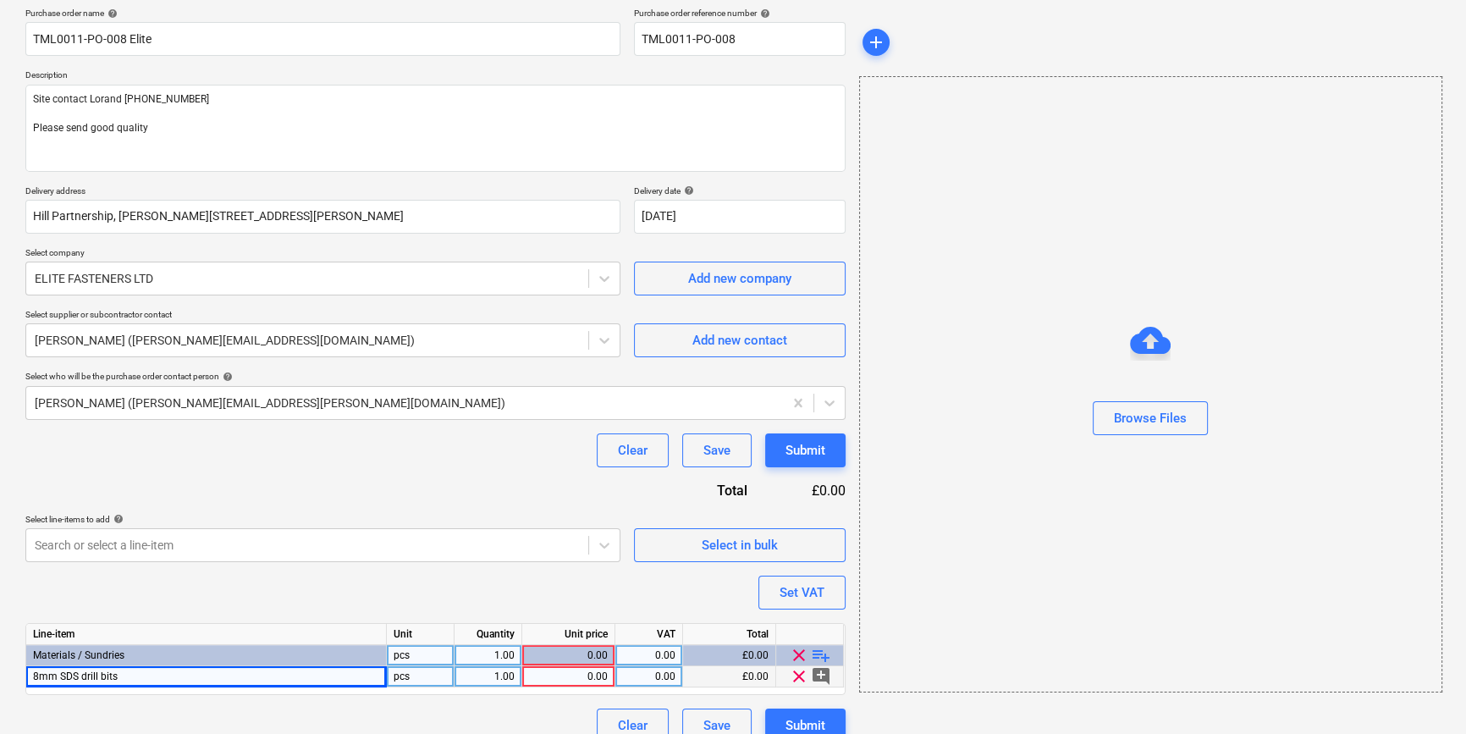
click at [492, 678] on div "1.00" at bounding box center [487, 676] width 53 height 21
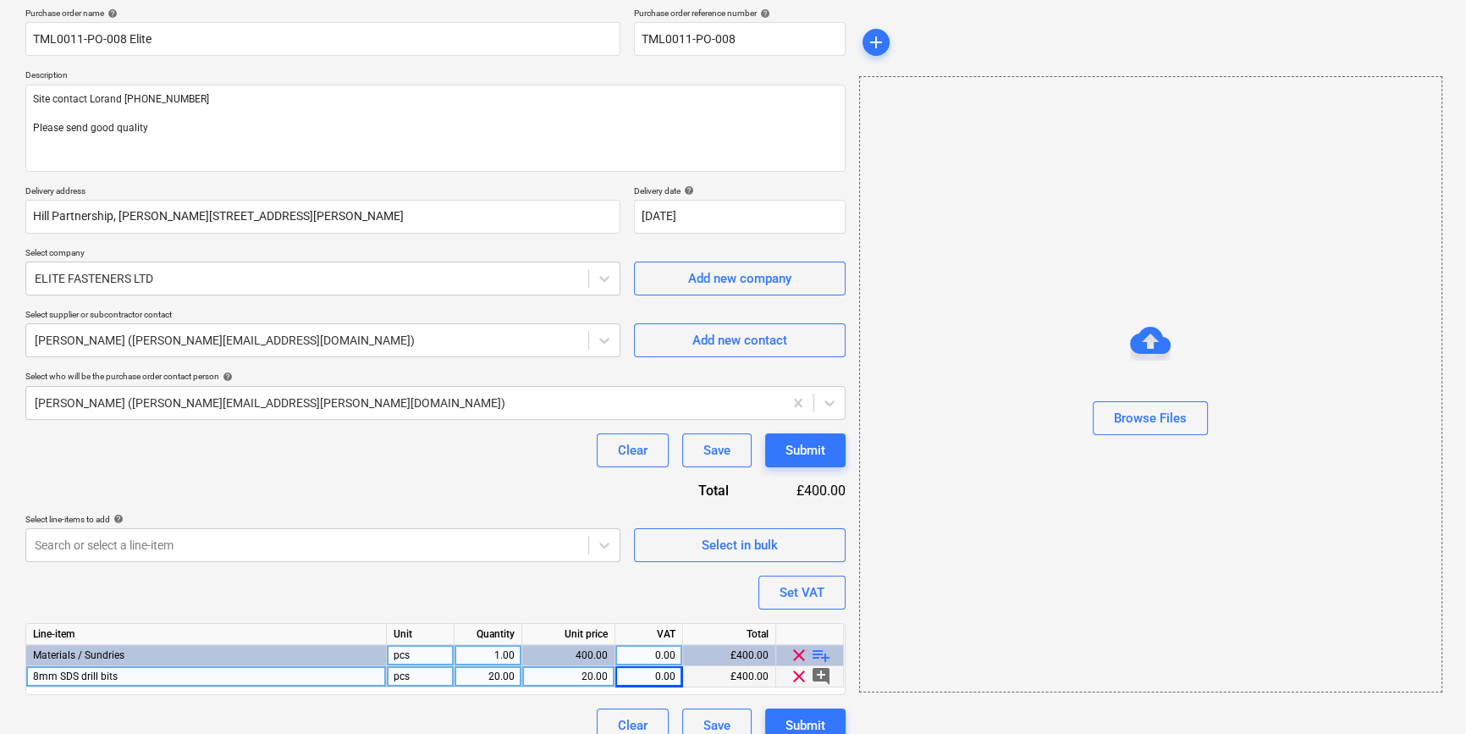
click at [581, 676] on div "20.00" at bounding box center [568, 676] width 79 height 21
click at [39, 674] on span "8mm SDS drill bits" at bounding box center [75, 677] width 85 height 12
click at [39, 674] on input "8mm SDS drill bits" at bounding box center [206, 676] width 360 height 20
click at [583, 673] on div "20.00" at bounding box center [568, 676] width 79 height 21
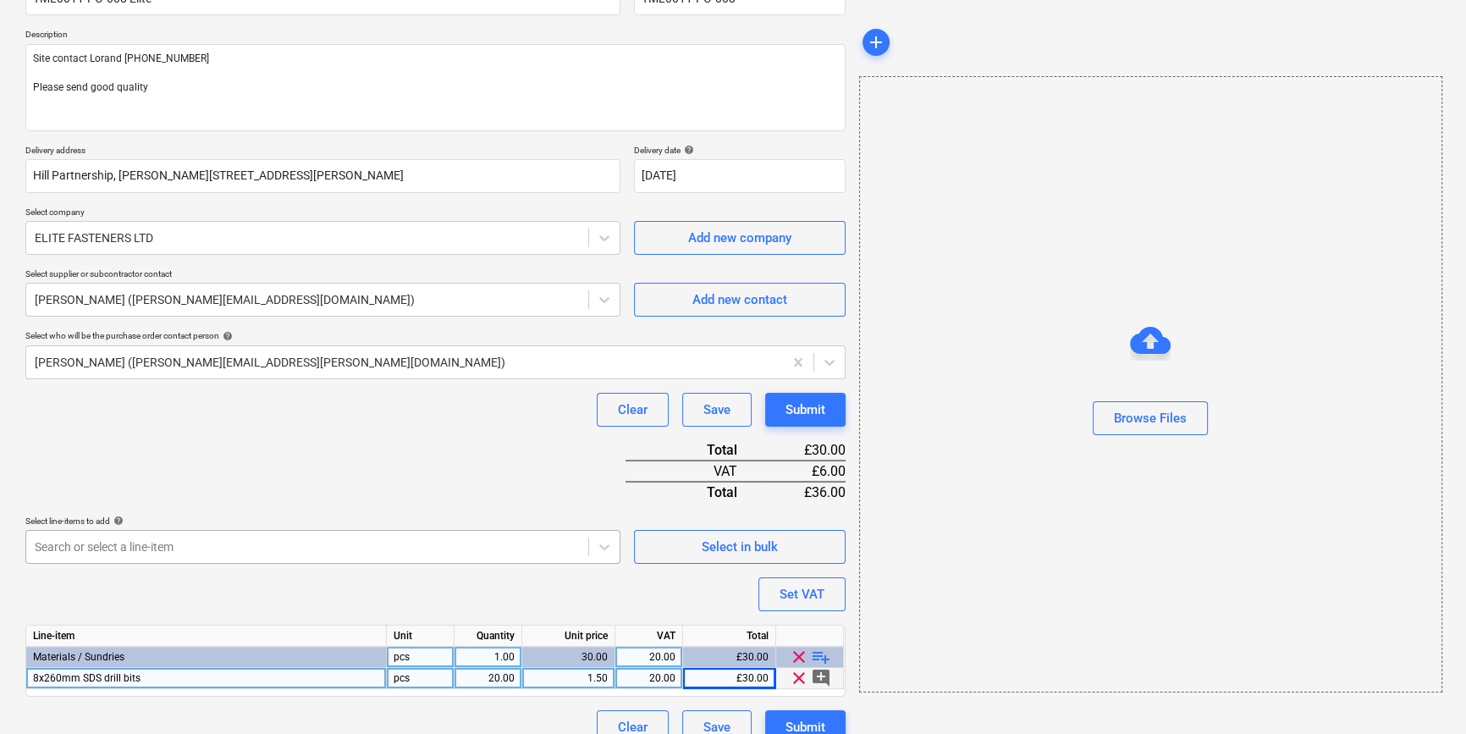
scroll to position [195, 0]
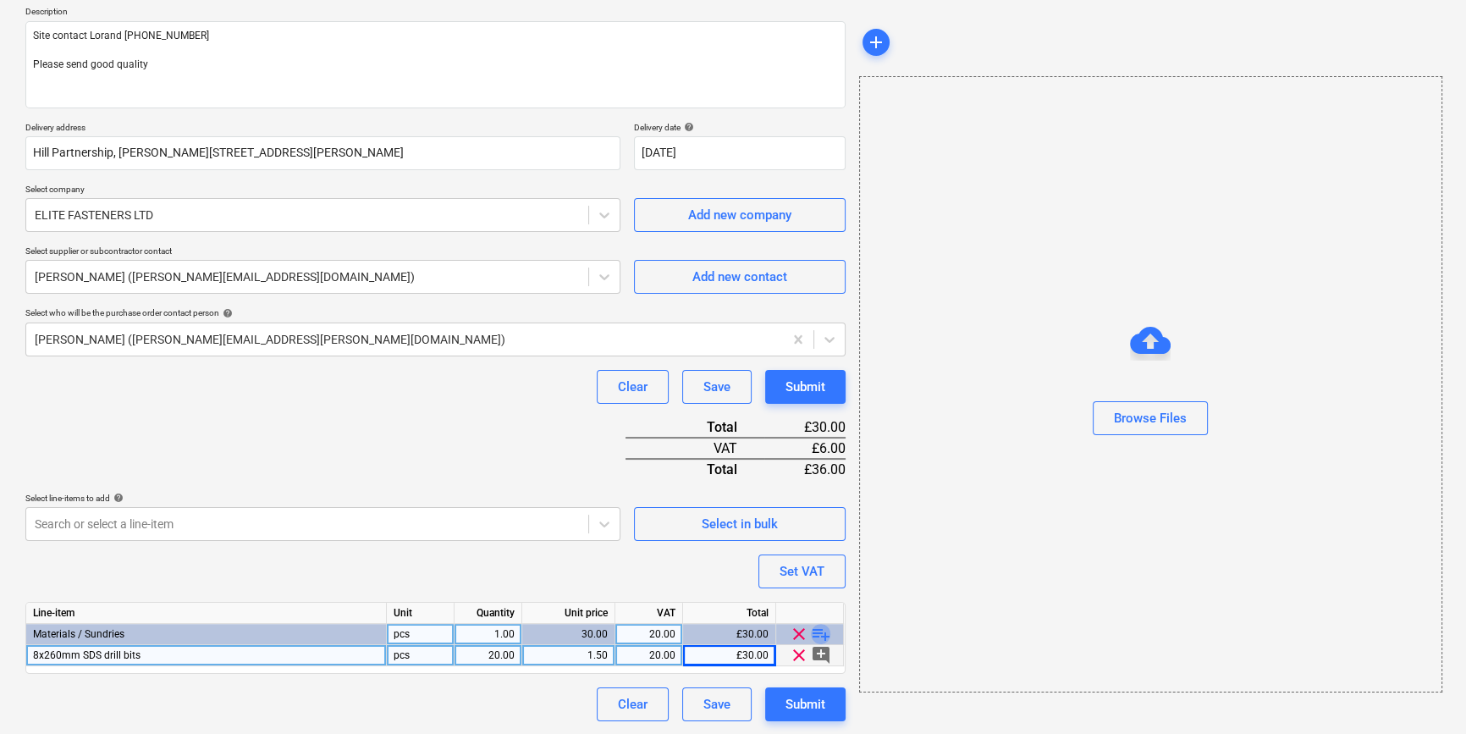
click at [823, 635] on span "playlist_add" at bounding box center [821, 634] width 20 height 20
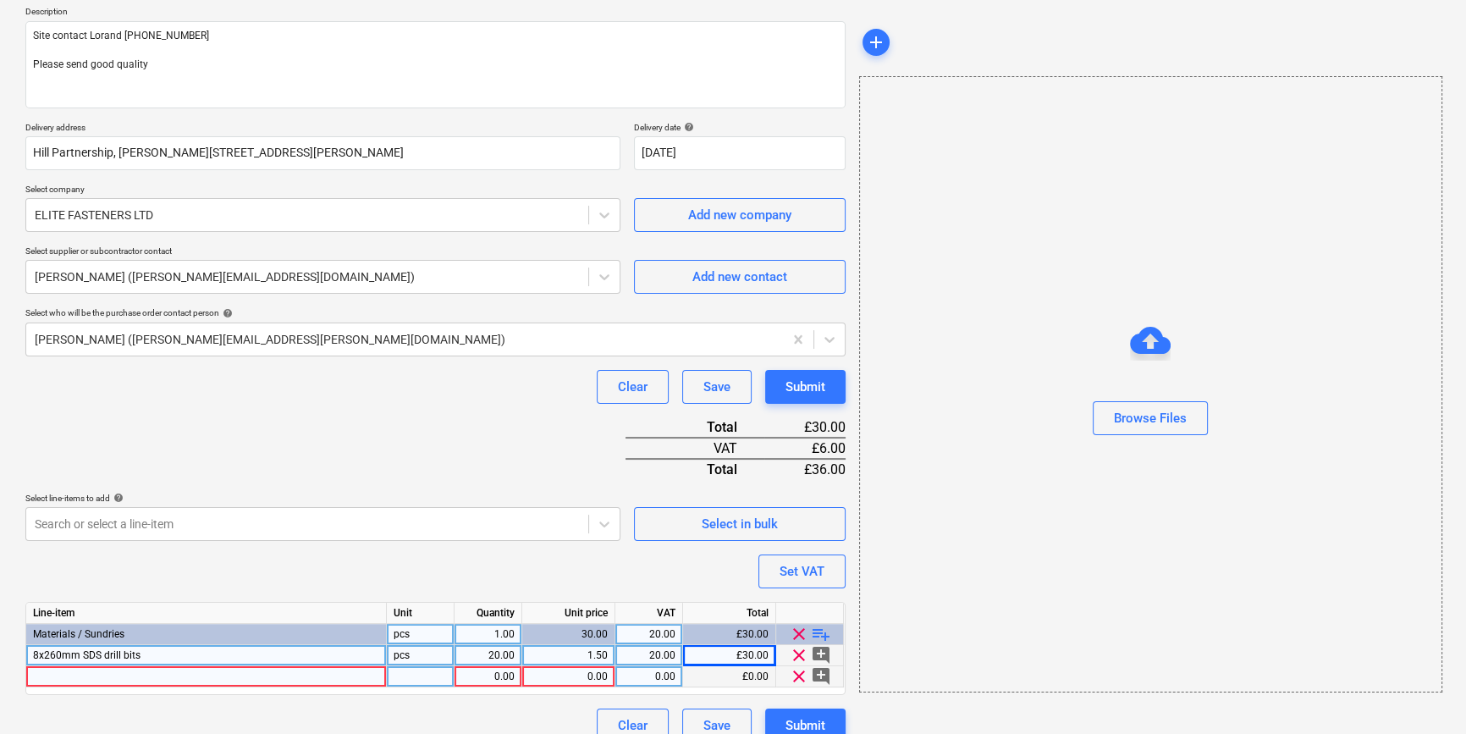
click at [95, 675] on div at bounding box center [206, 676] width 361 height 21
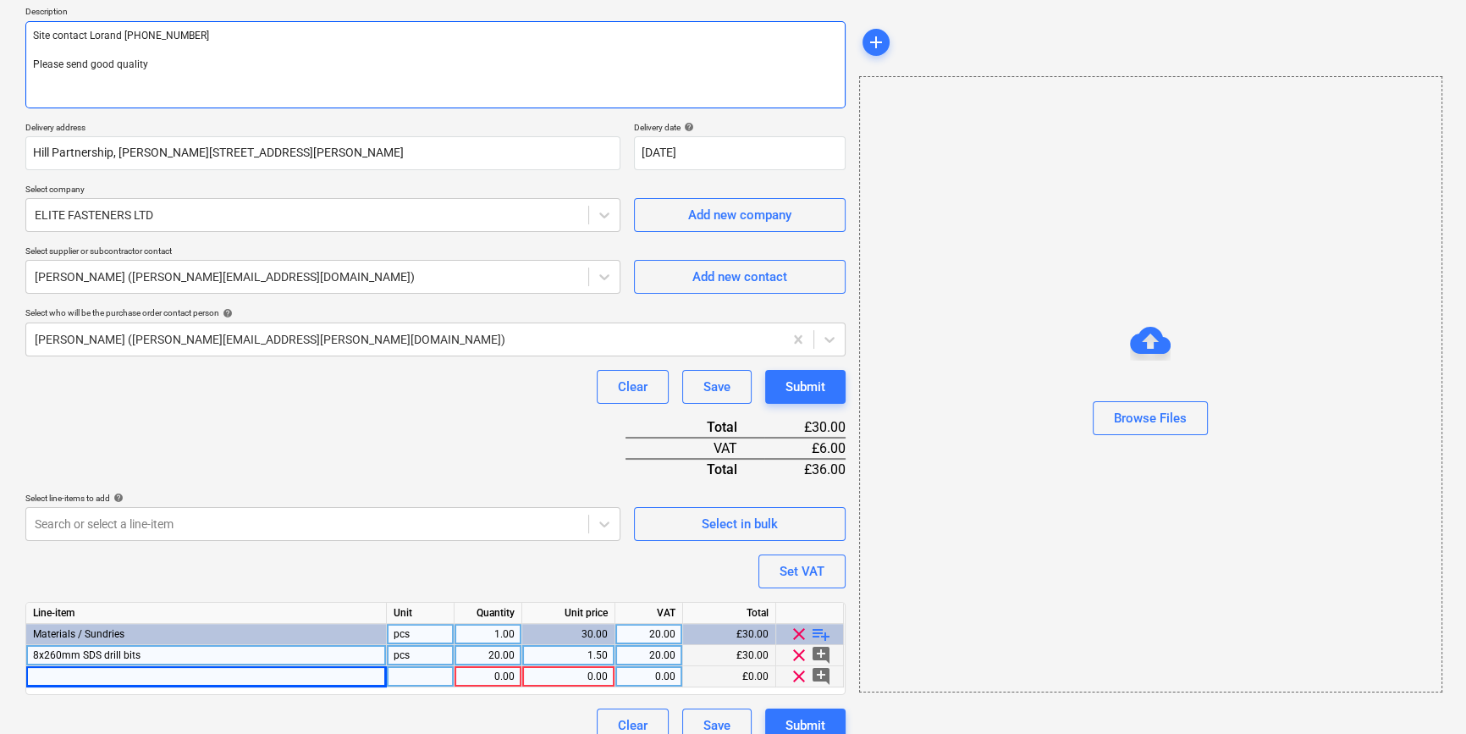
drag, startPoint x: 146, startPoint y: 59, endPoint x: 27, endPoint y: 66, distance: 119.6
click at [27, 66] on textarea "Site contact Lorand [PHONE_NUMBER] Please send good quality" at bounding box center [435, 64] width 820 height 87
drag, startPoint x: 153, startPoint y: 65, endPoint x: 31, endPoint y: 73, distance: 122.2
click at [31, 73] on textarea "Site contact Lorand [PHONE_NUMBER] Please send good quality" at bounding box center [435, 64] width 820 height 87
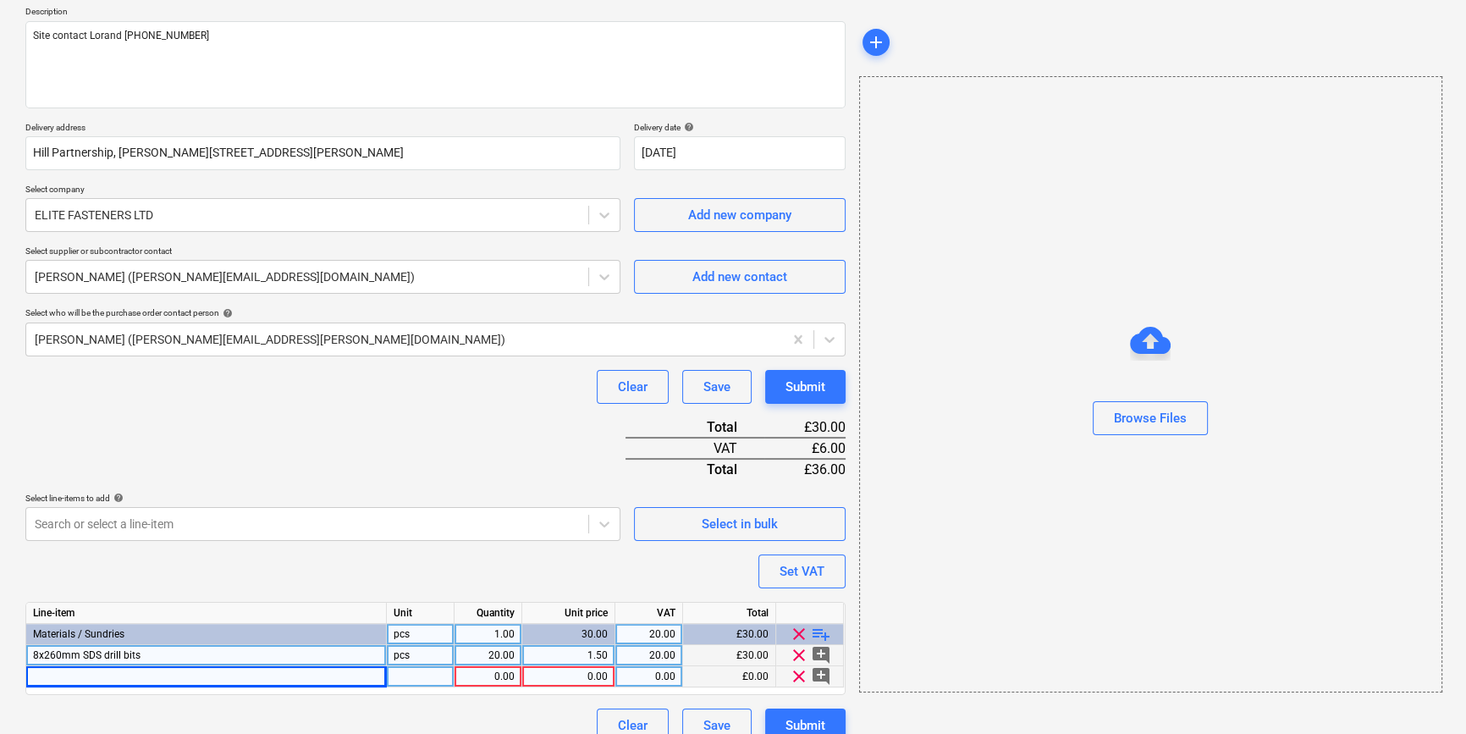
click at [47, 652] on span "8x260mm SDS drill bits" at bounding box center [87, 655] width 108 height 12
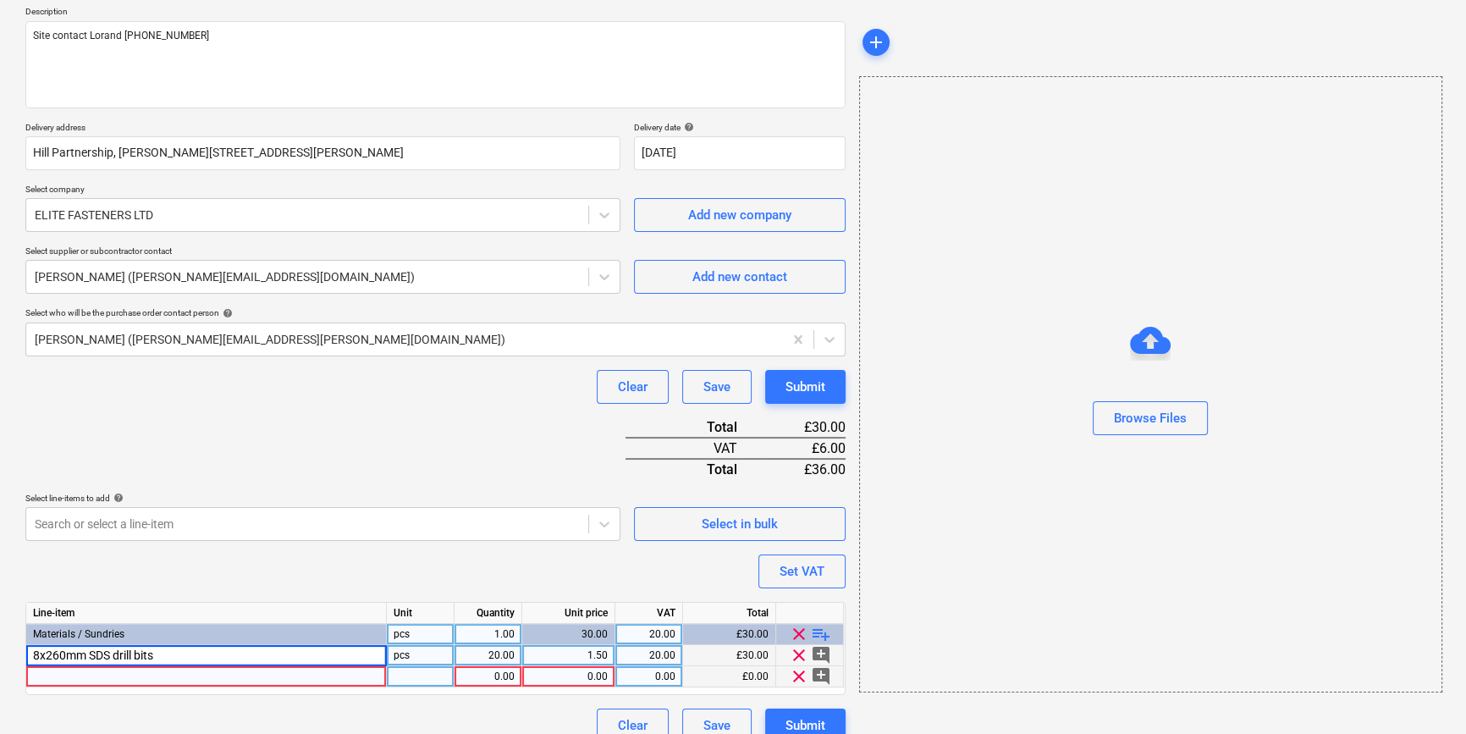
click at [47, 652] on input "8x260mm SDS drill bits" at bounding box center [206, 655] width 360 height 20
click at [496, 655] on div "20.00" at bounding box center [487, 655] width 53 height 21
click at [67, 677] on div at bounding box center [206, 676] width 361 height 21
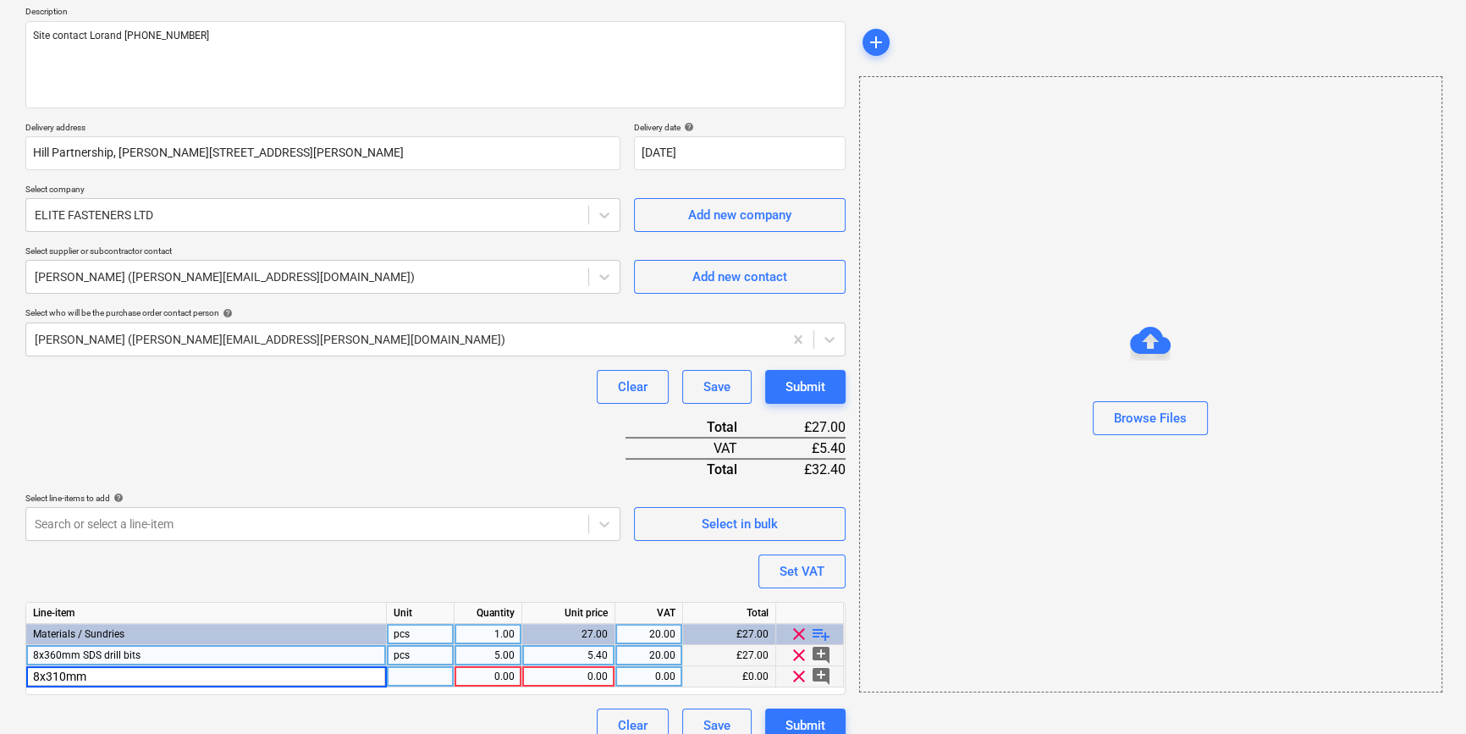
click at [36, 673] on input "8x310mm" at bounding box center [206, 676] width 360 height 20
click at [106, 677] on input "10x310mm" at bounding box center [206, 676] width 360 height 20
click at [142, 673] on div "10x310mm SDS drill bit" at bounding box center [206, 676] width 361 height 21
click at [144, 654] on div "8x360mm SDS drill bits" at bounding box center [206, 655] width 361 height 21
click at [176, 653] on input "8x360mm SDS drill bits" at bounding box center [206, 655] width 360 height 20
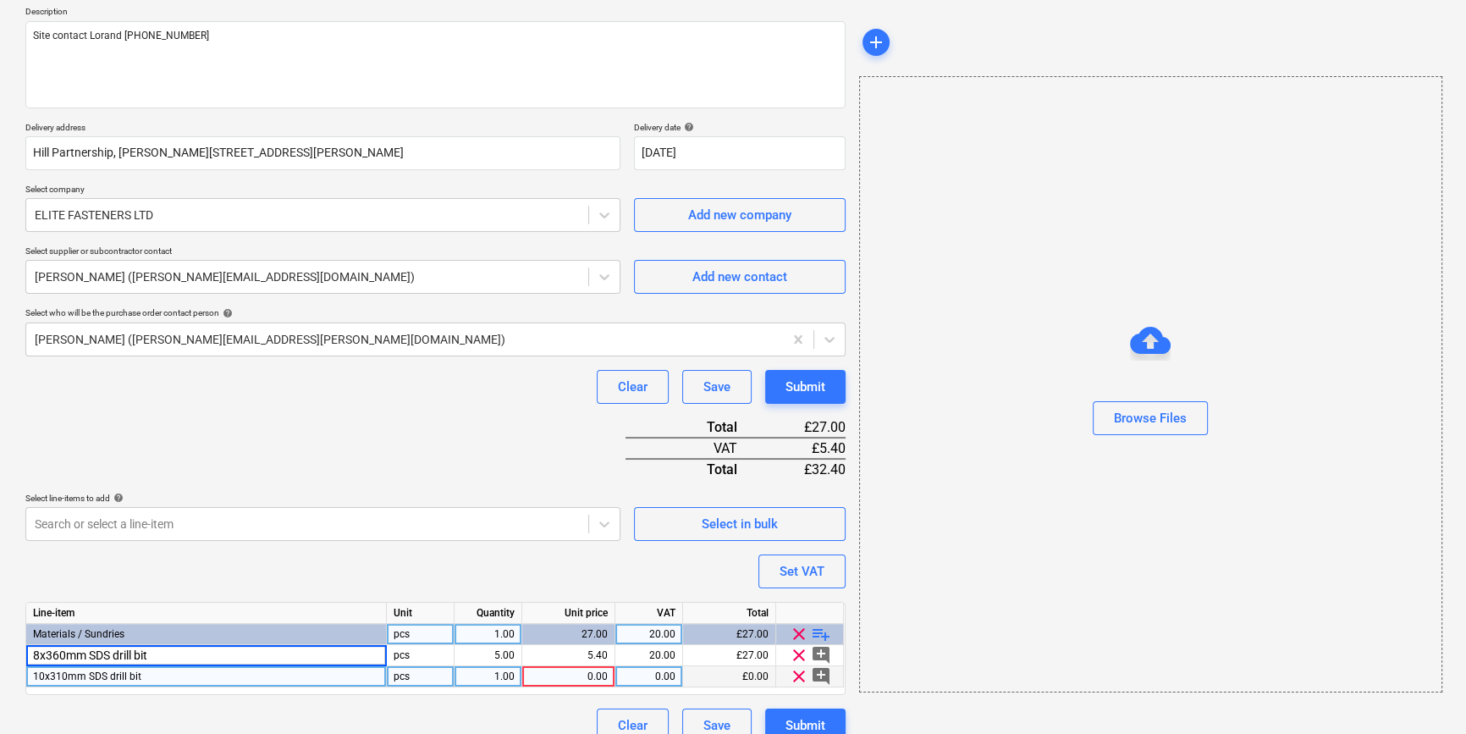
click at [409, 679] on div "pcs" at bounding box center [421, 676] width 68 height 21
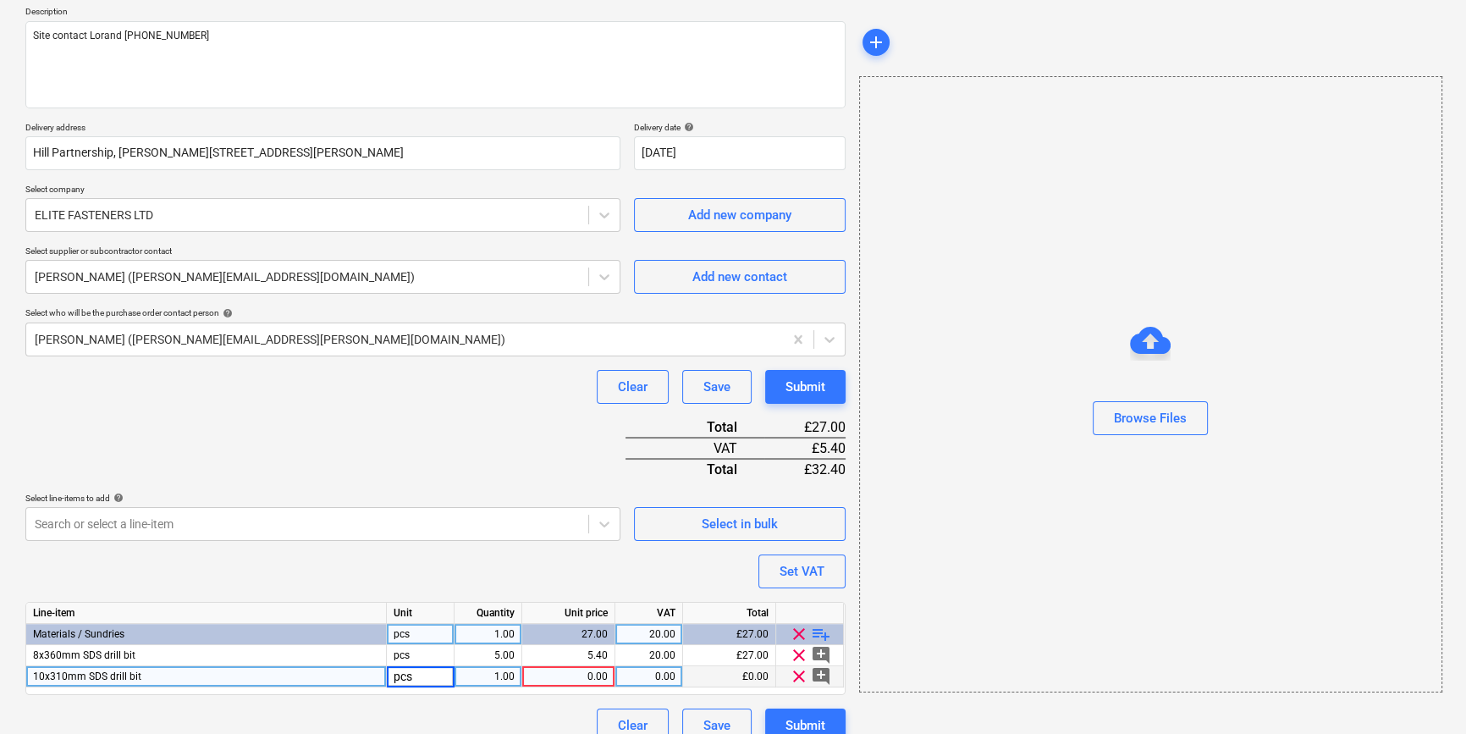
click at [509, 680] on div "1.00" at bounding box center [487, 676] width 53 height 21
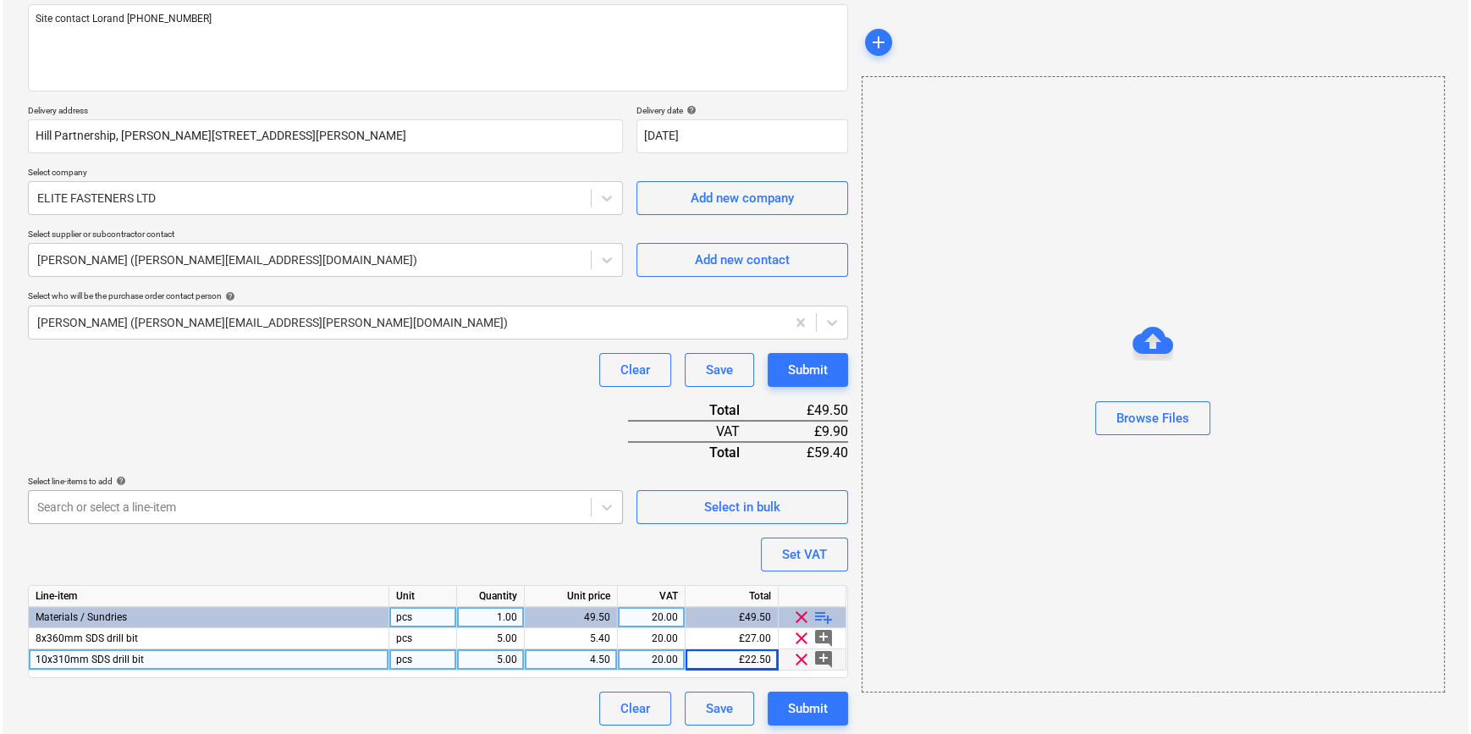
scroll to position [216, 0]
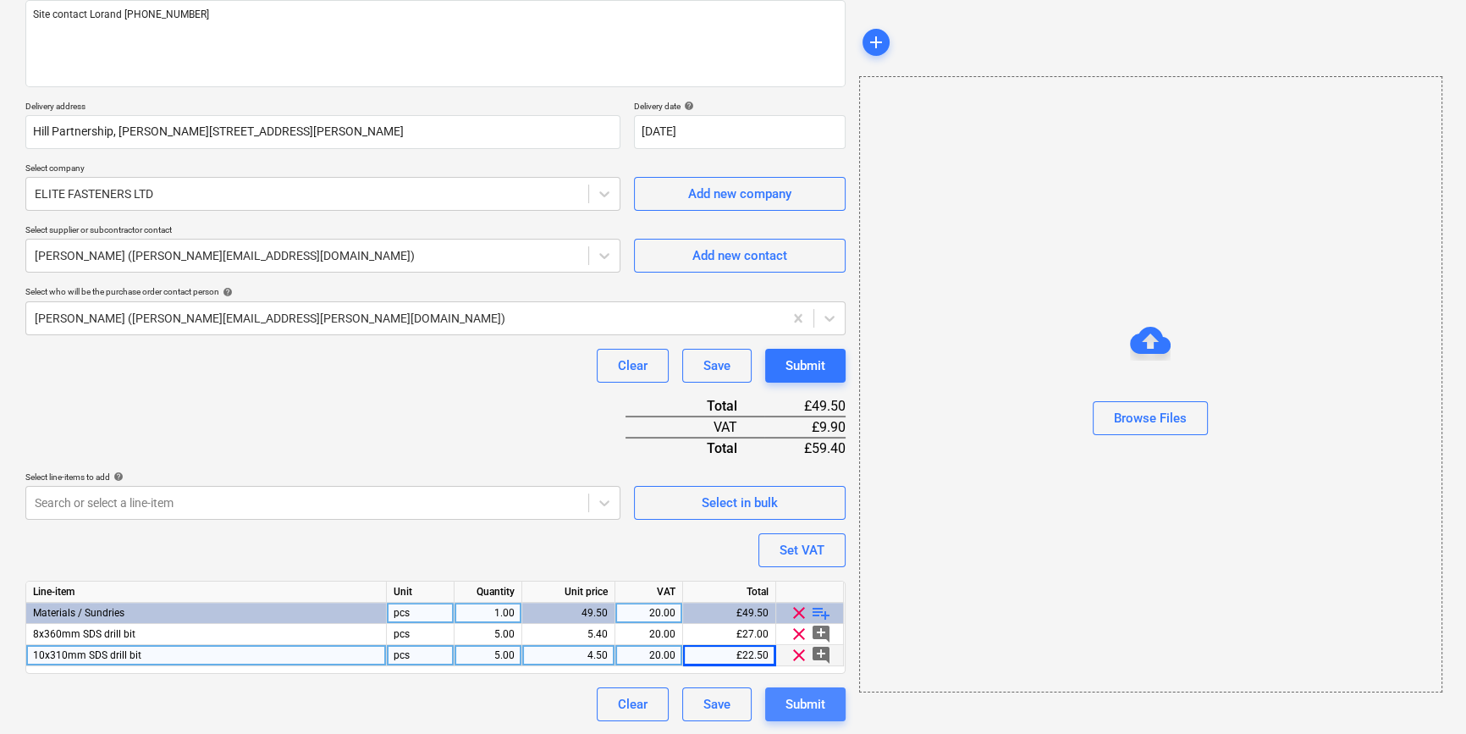
click at [812, 710] on div "Submit" at bounding box center [806, 704] width 40 height 22
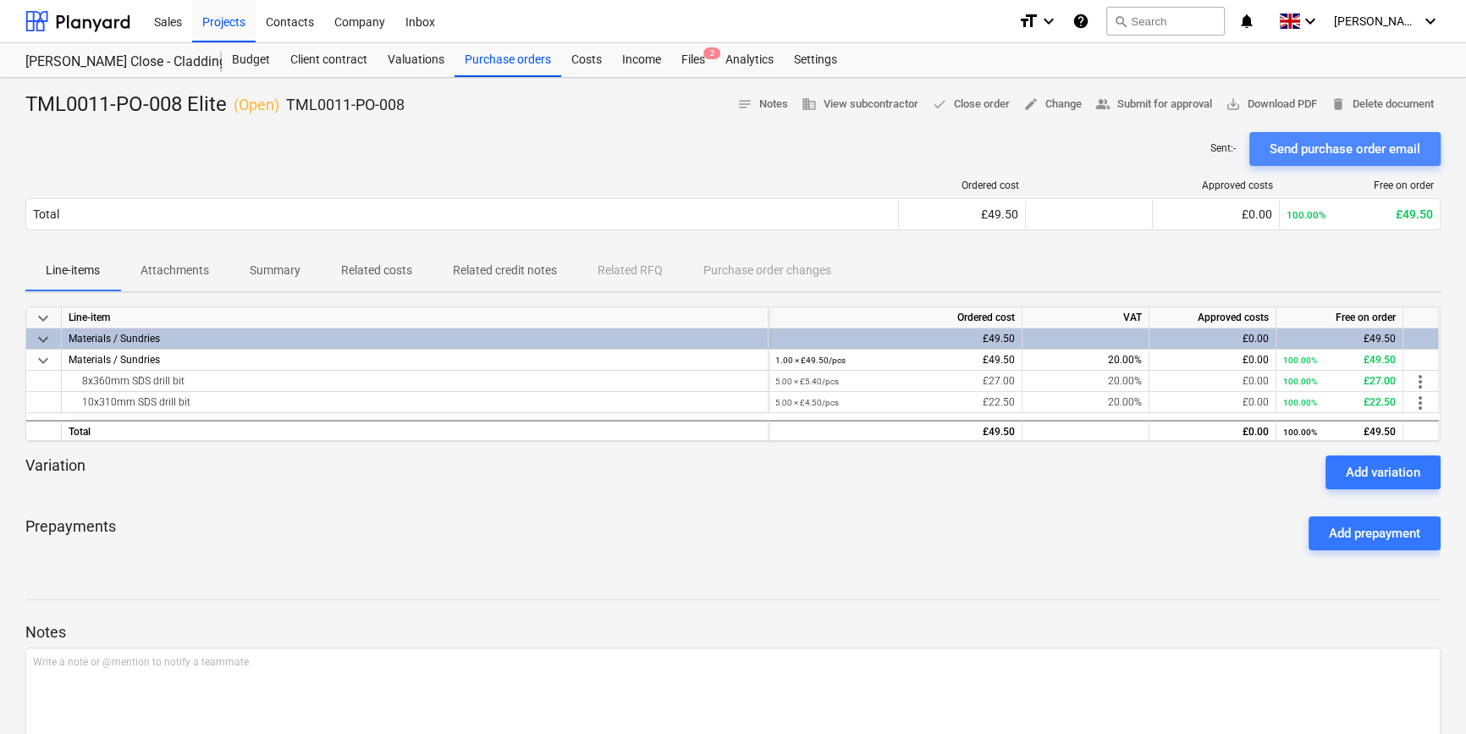
click at [1306, 150] on div "Send purchase order email" at bounding box center [1345, 149] width 151 height 22
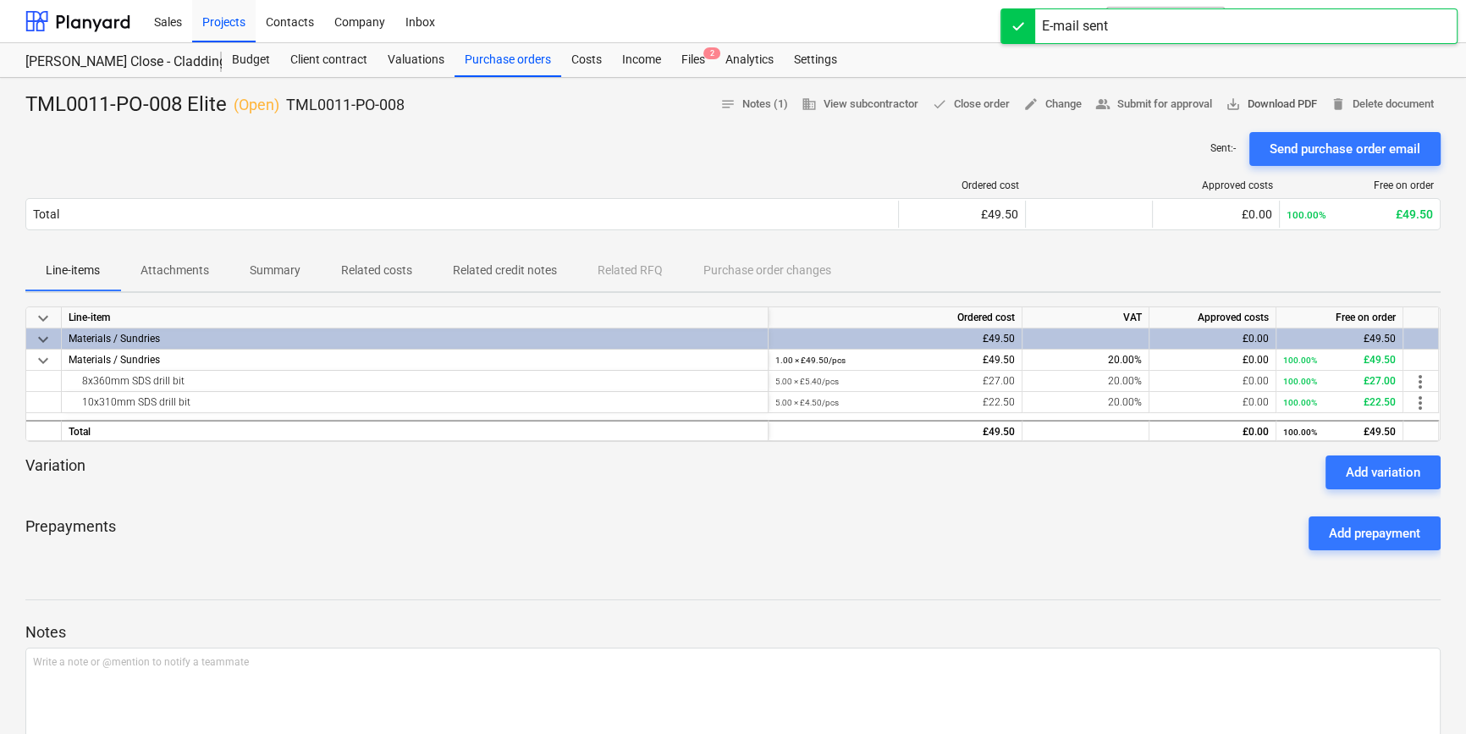
click at [1284, 102] on span "save_alt Download PDF" at bounding box center [1271, 104] width 91 height 19
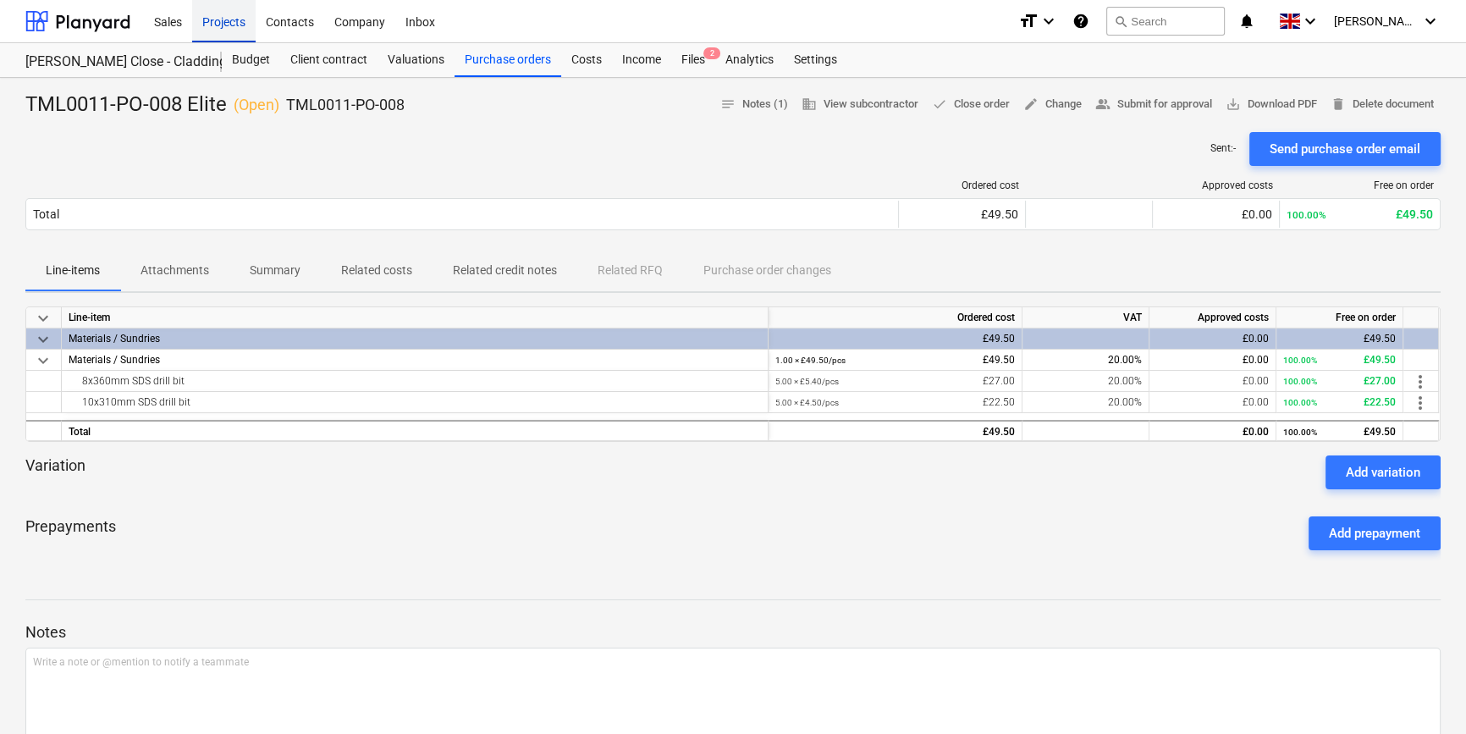
click at [229, 19] on div "Projects" at bounding box center [223, 20] width 63 height 43
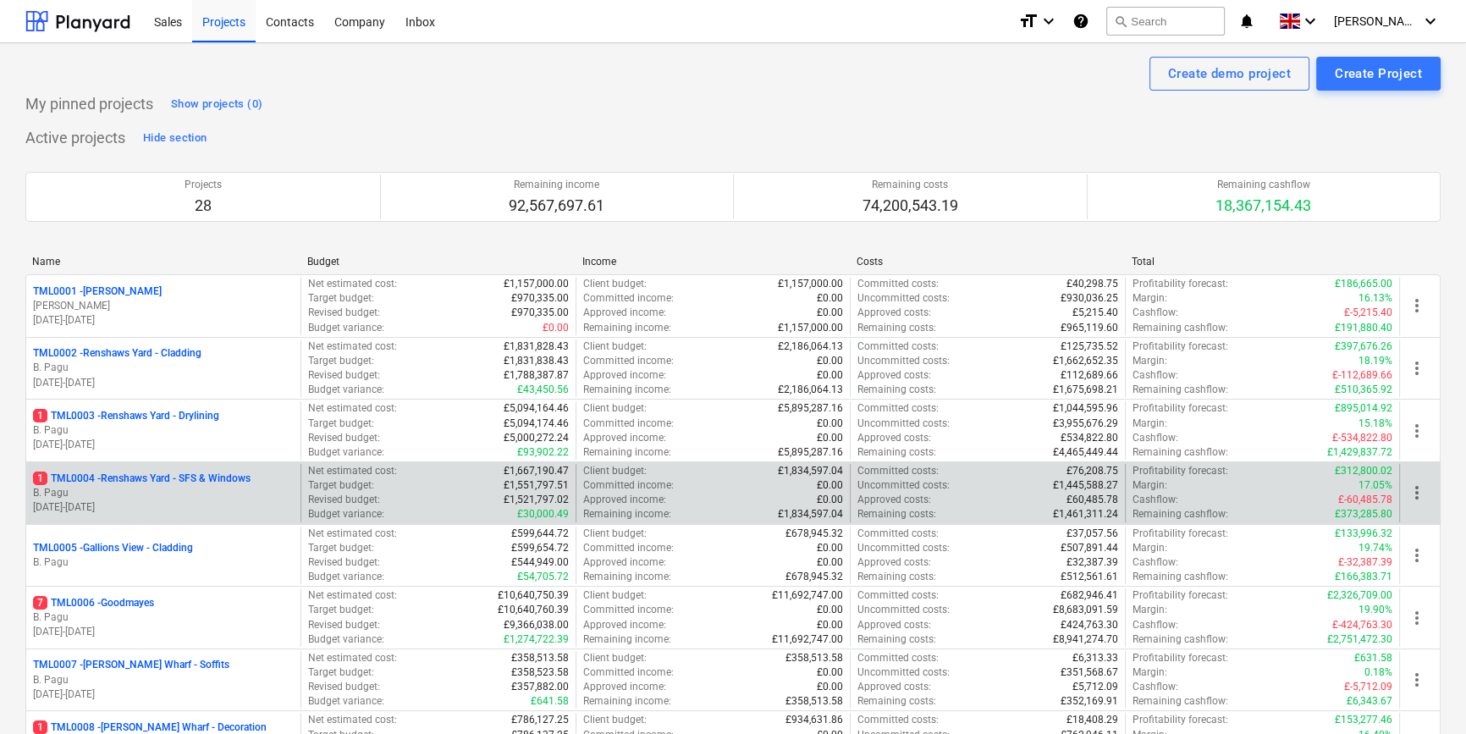
click at [237, 493] on p "B. Pagu" at bounding box center [163, 493] width 261 height 14
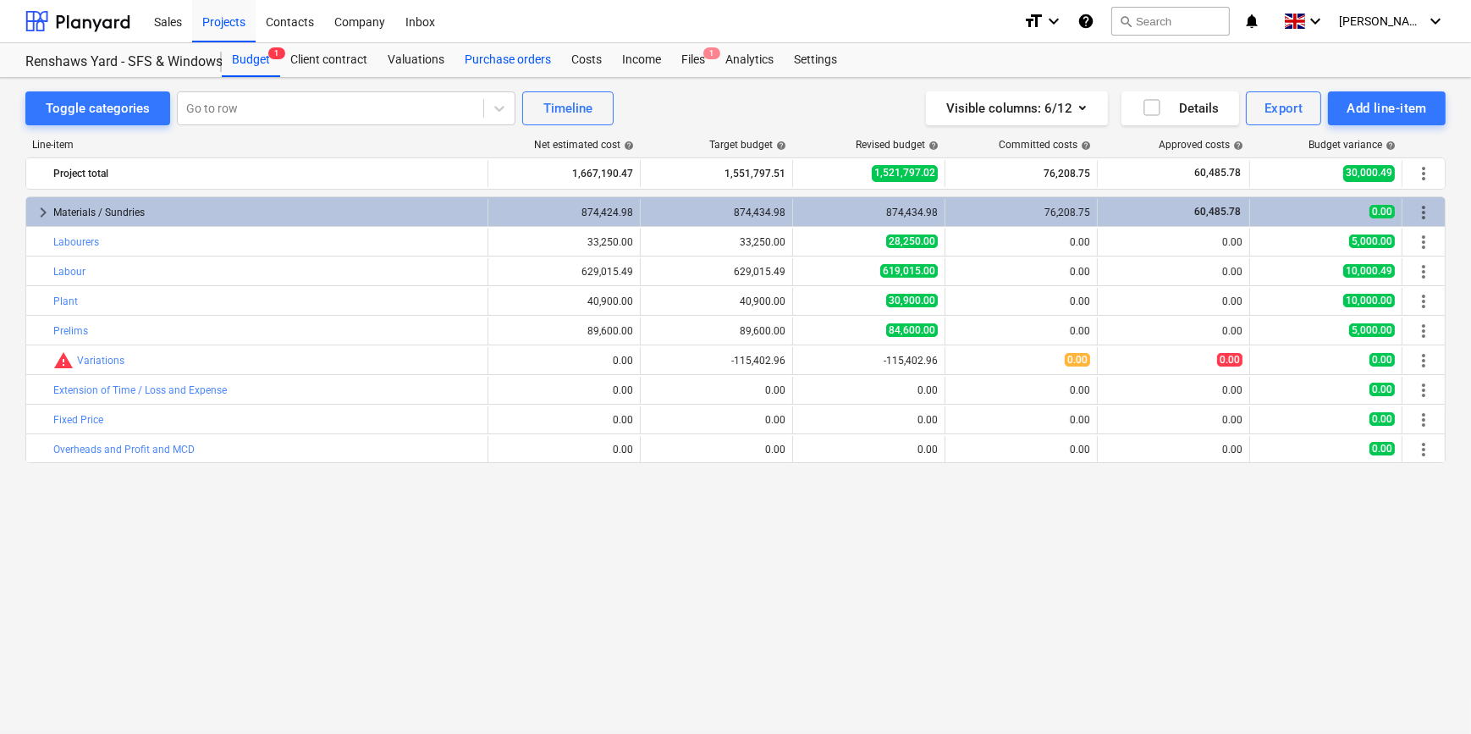
click at [509, 58] on div "Purchase orders" at bounding box center [508, 60] width 107 height 34
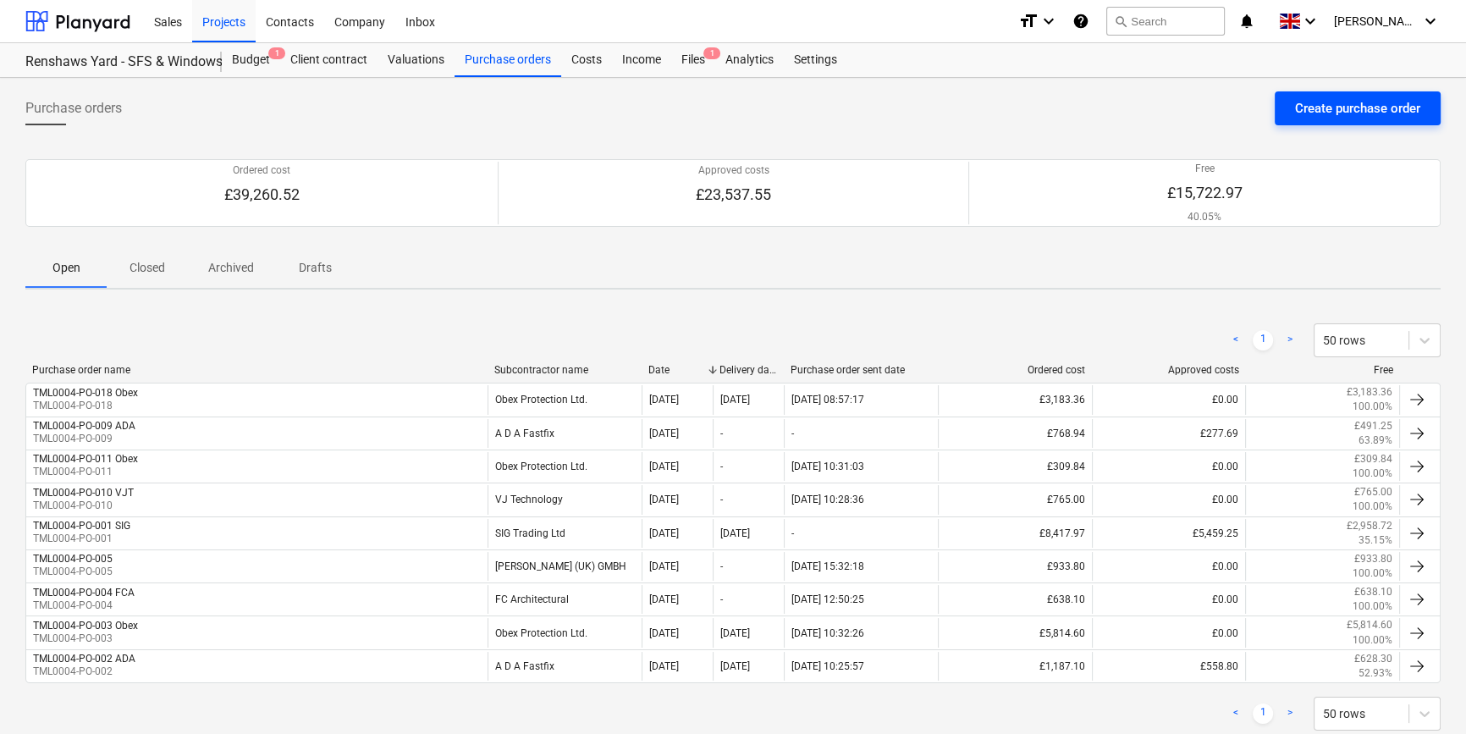
click at [1361, 106] on div "Create purchase order" at bounding box center [1357, 108] width 125 height 22
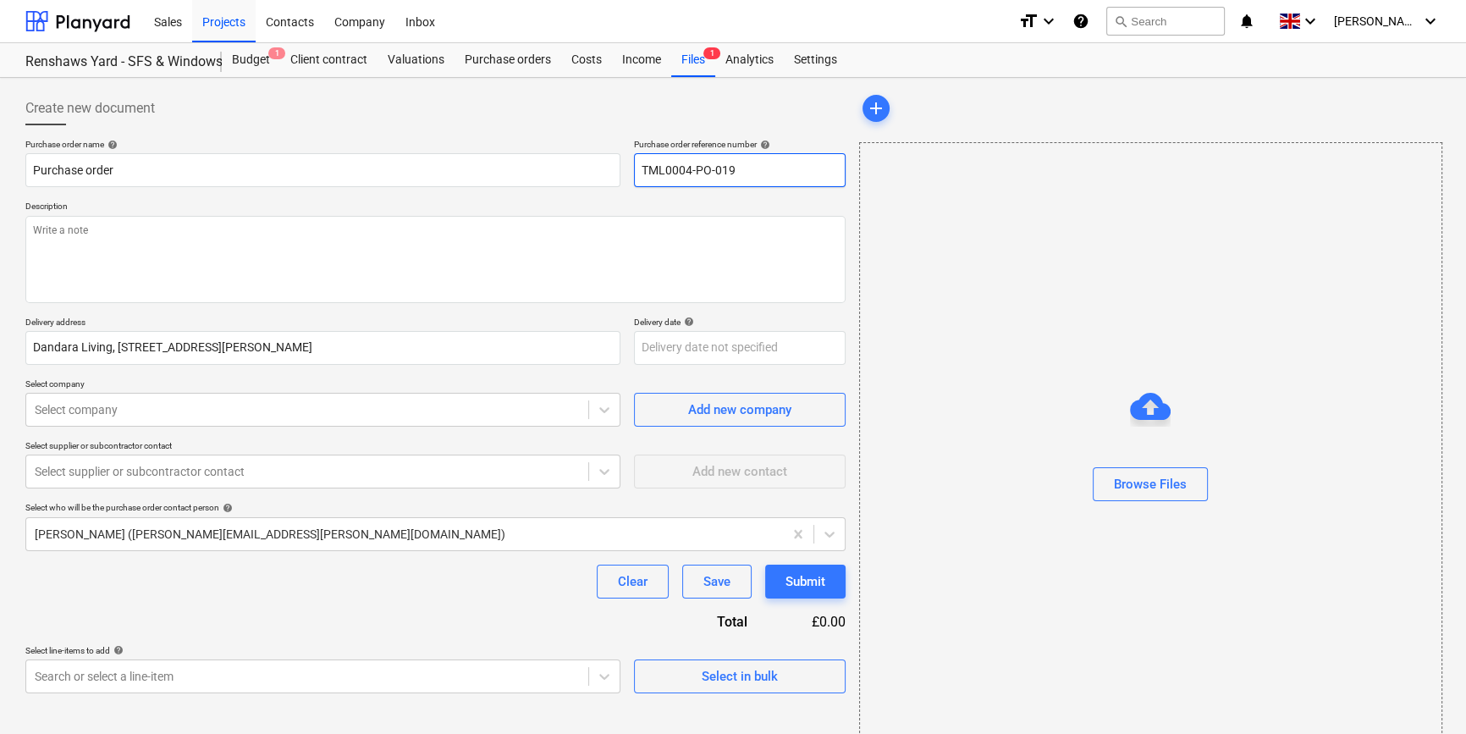
drag, startPoint x: 748, startPoint y: 165, endPoint x: 639, endPoint y: 166, distance: 108.4
click at [639, 166] on input "TML0004-PO-019" at bounding box center [740, 170] width 212 height 34
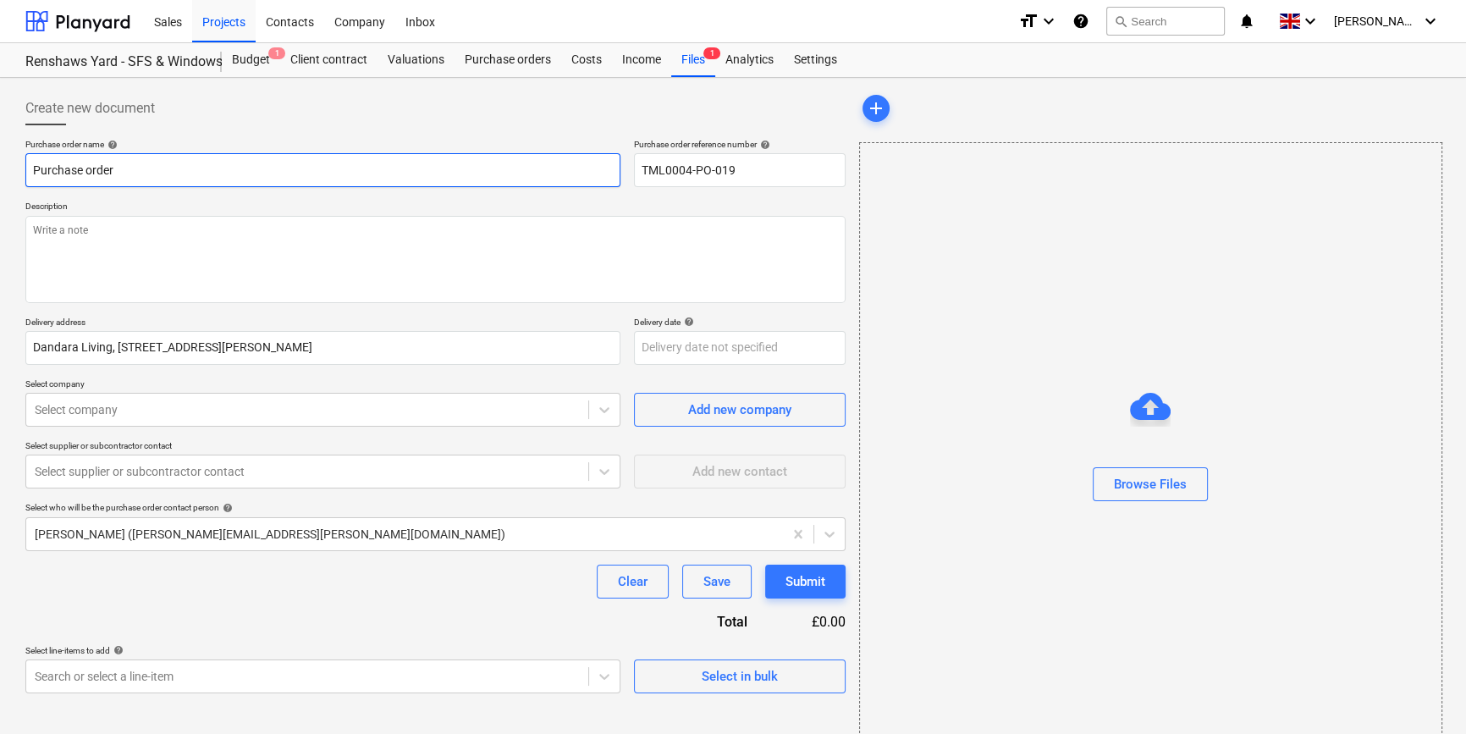
drag, startPoint x: 110, startPoint y: 171, endPoint x: 124, endPoint y: 183, distance: 18.6
click at [124, 183] on input "Purchase order" at bounding box center [322, 170] width 595 height 34
drag, startPoint x: 127, startPoint y: 174, endPoint x: 3, endPoint y: 172, distance: 123.6
click at [3, 172] on div "Create new document Purchase order name help Purchase order Purchase order refe…" at bounding box center [733, 425] width 1466 height 694
paste input "TML0004-PO-019"
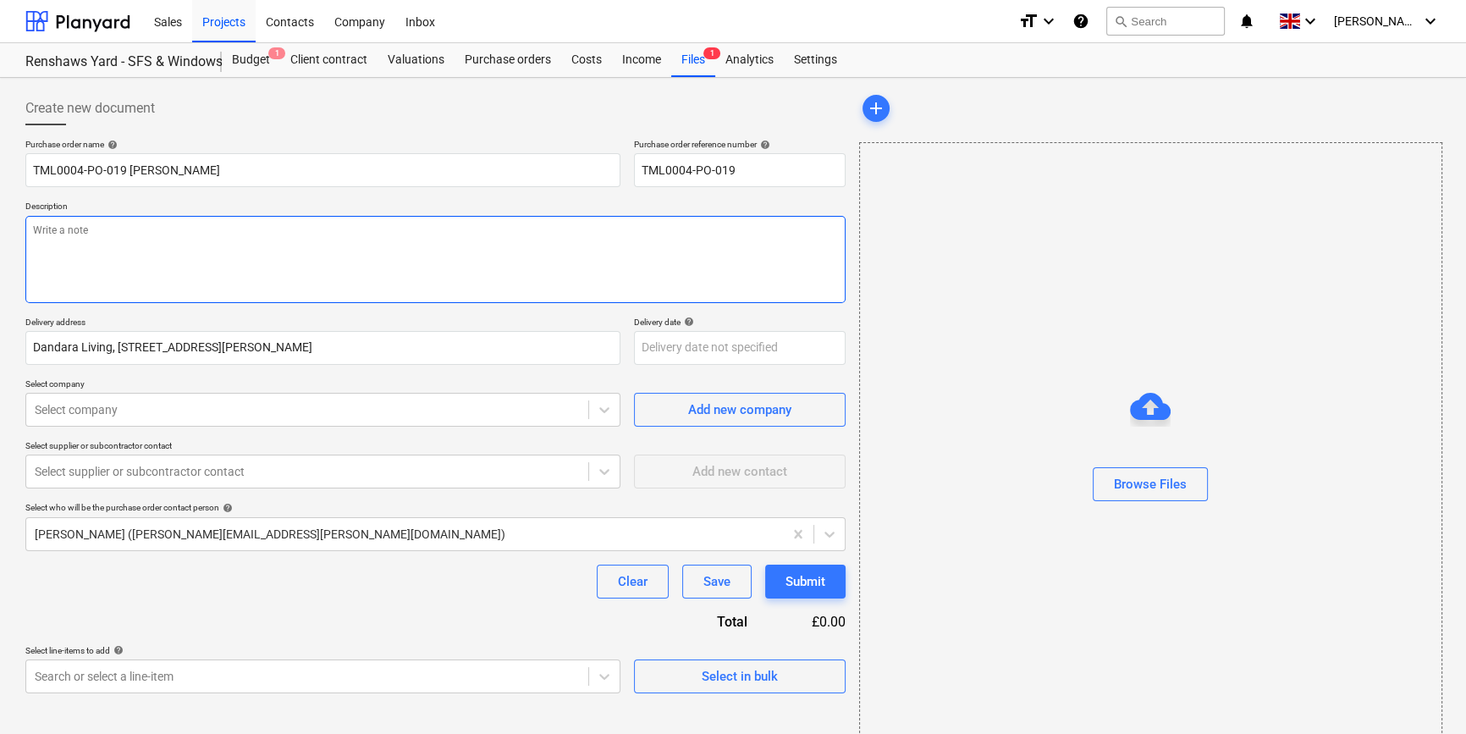
click at [36, 229] on textarea at bounding box center [435, 259] width 820 height 87
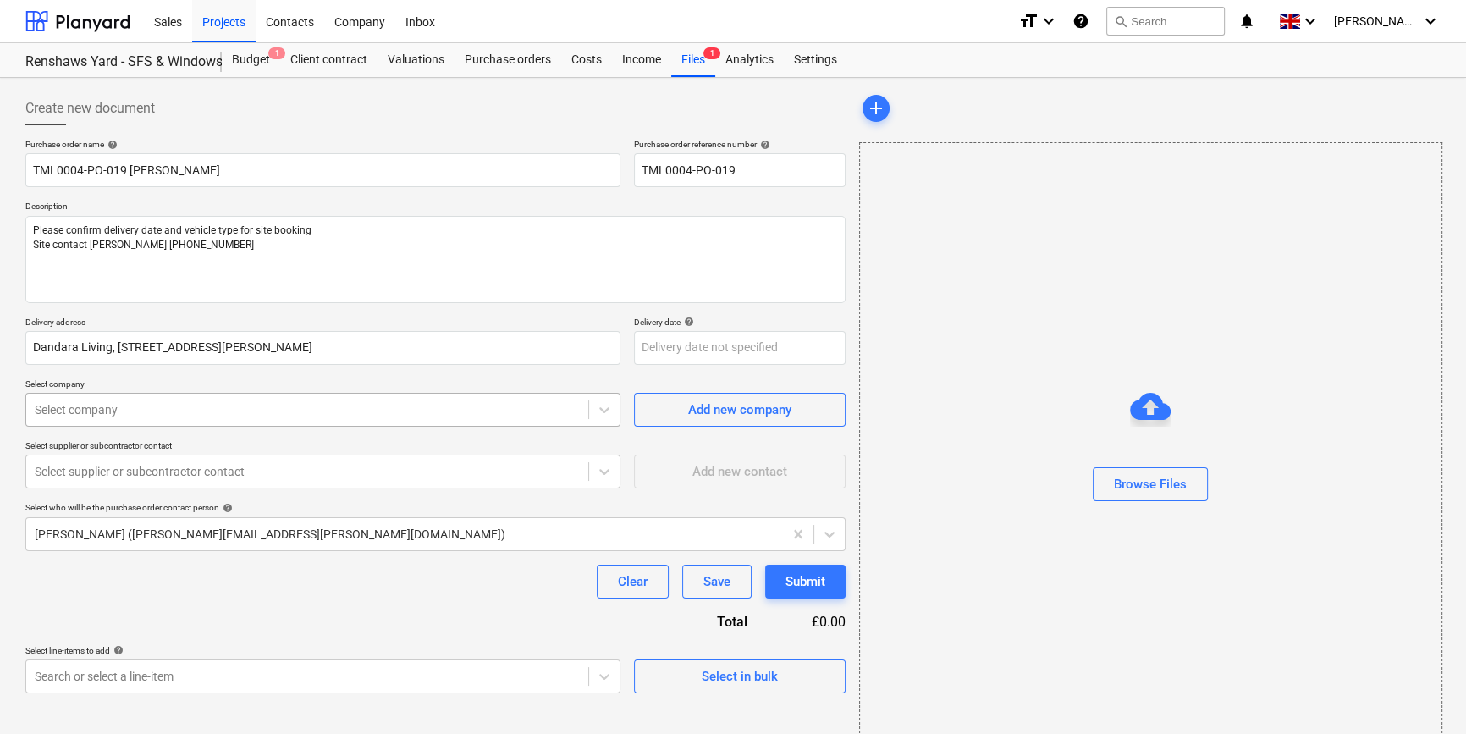
click at [185, 414] on div at bounding box center [307, 409] width 545 height 17
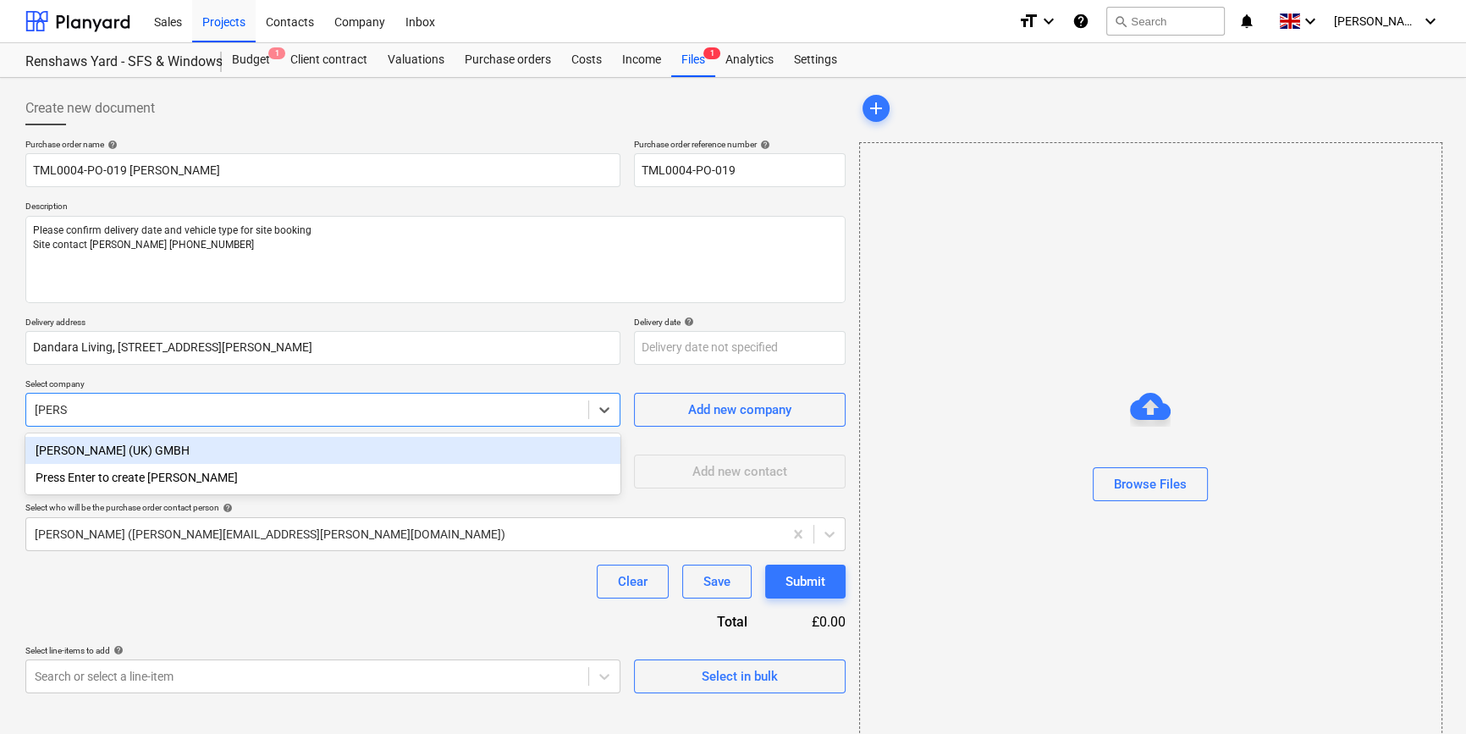
click at [92, 450] on div "[PERSON_NAME] (UK) GMBH" at bounding box center [322, 450] width 595 height 27
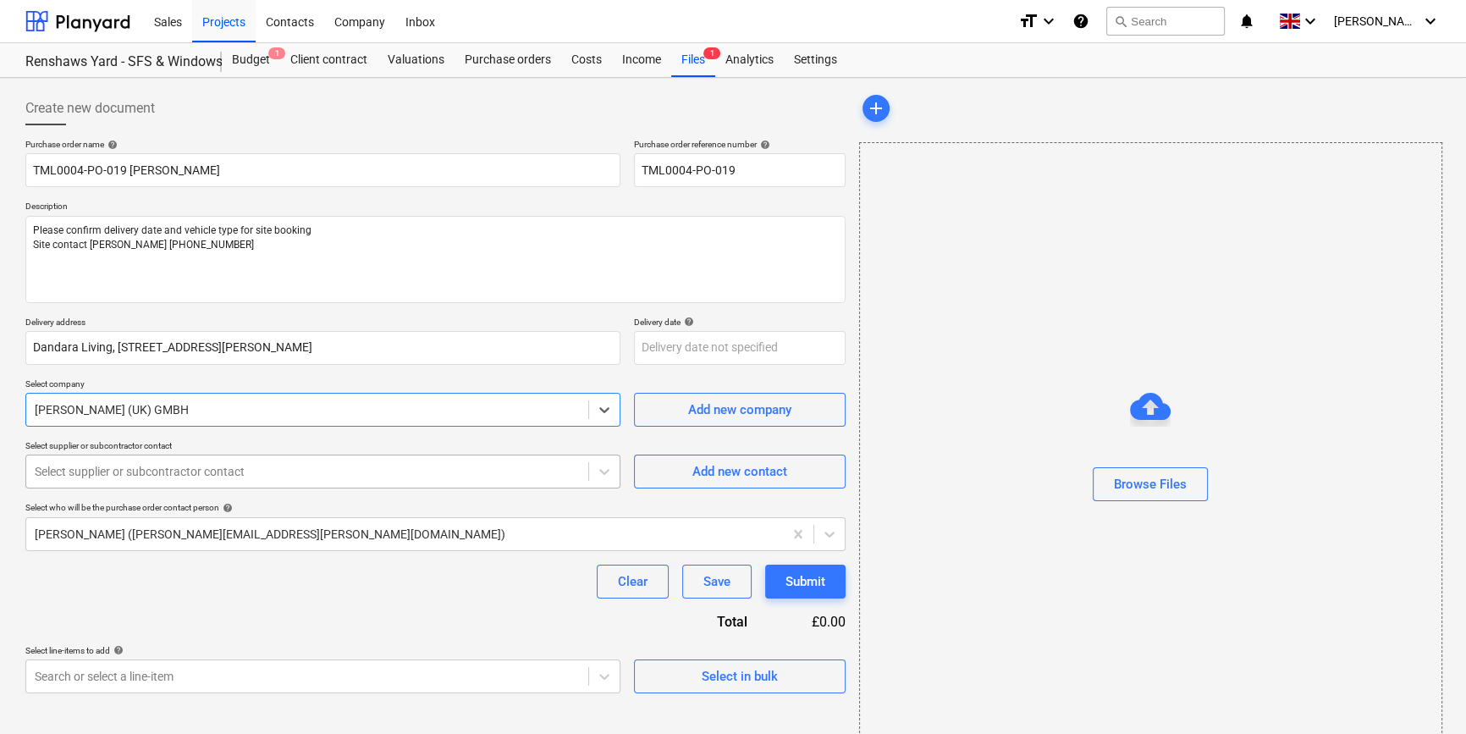
click at [254, 472] on div at bounding box center [307, 471] width 545 height 17
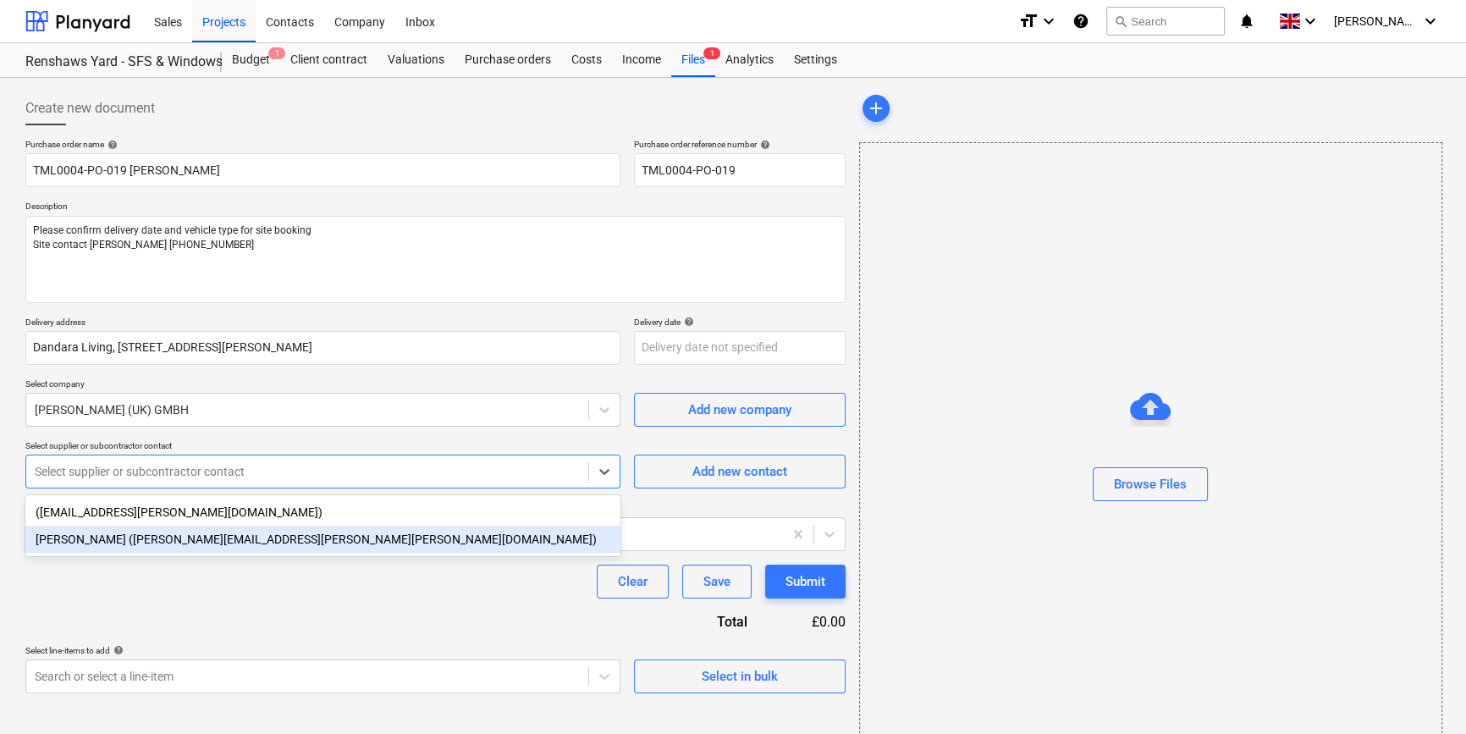
click at [178, 542] on div "[PERSON_NAME] ([PERSON_NAME][EMAIL_ADDRESS][PERSON_NAME][PERSON_NAME][DOMAIN_NA…" at bounding box center [322, 539] width 595 height 27
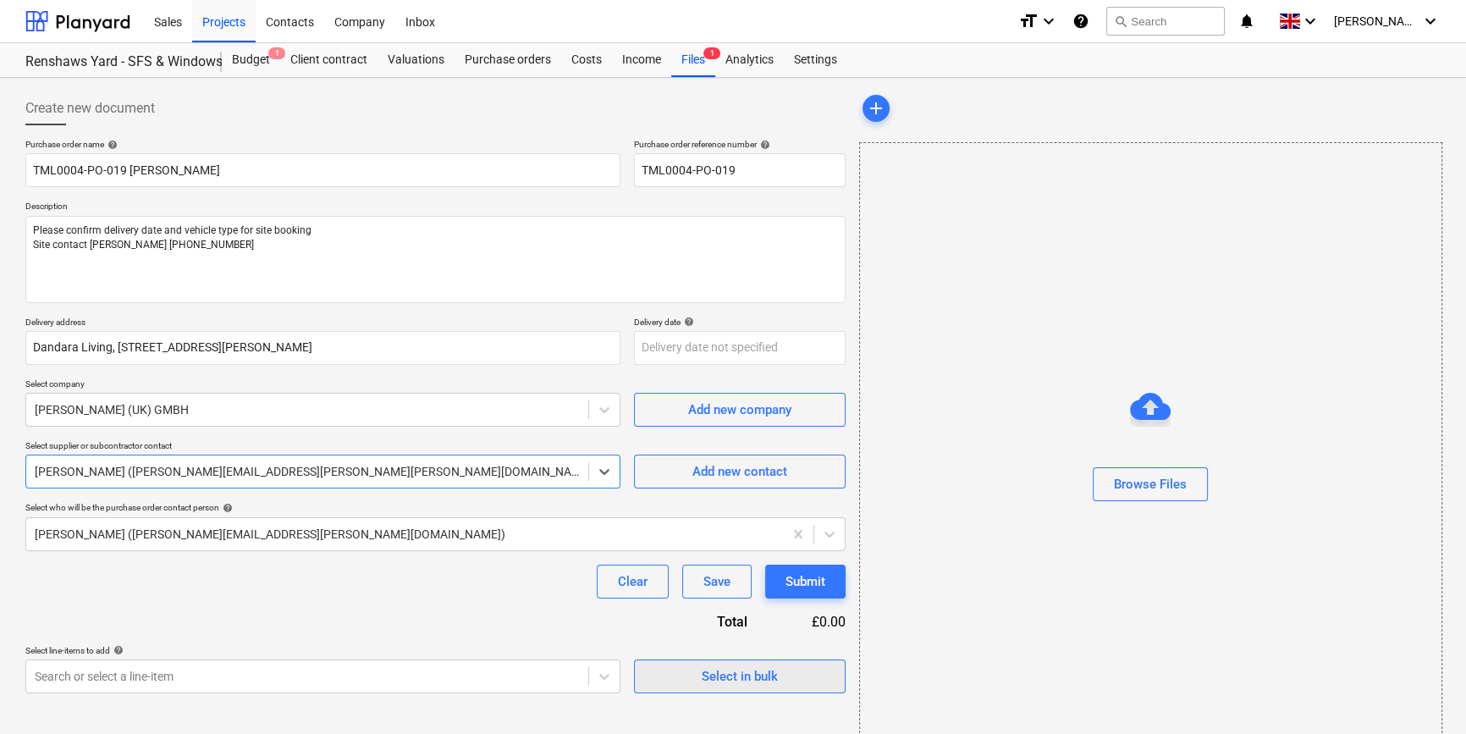
click at [727, 674] on div "Select in bulk" at bounding box center [740, 676] width 76 height 22
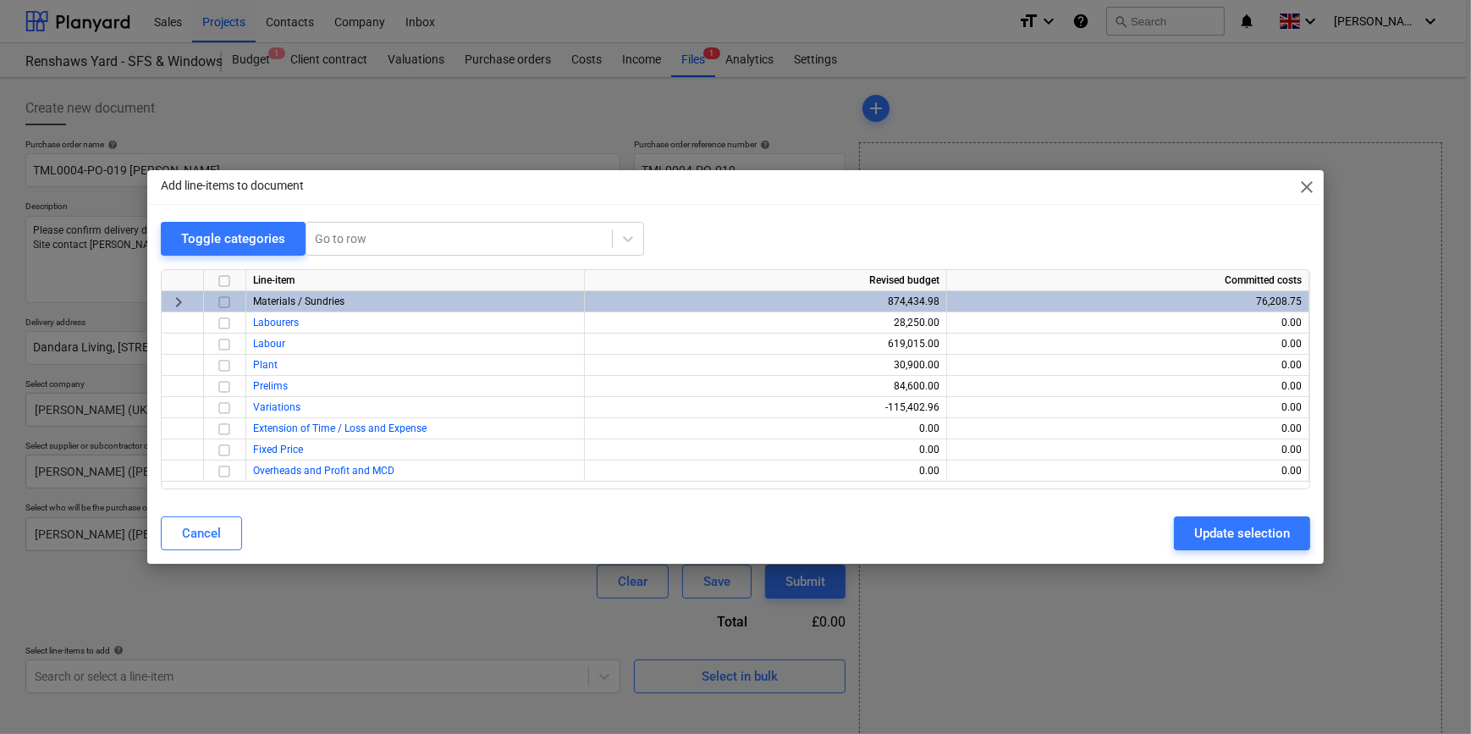
click at [222, 303] on input "checkbox" at bounding box center [224, 302] width 20 height 20
click at [1228, 535] on div "Update selection" at bounding box center [1243, 533] width 96 height 22
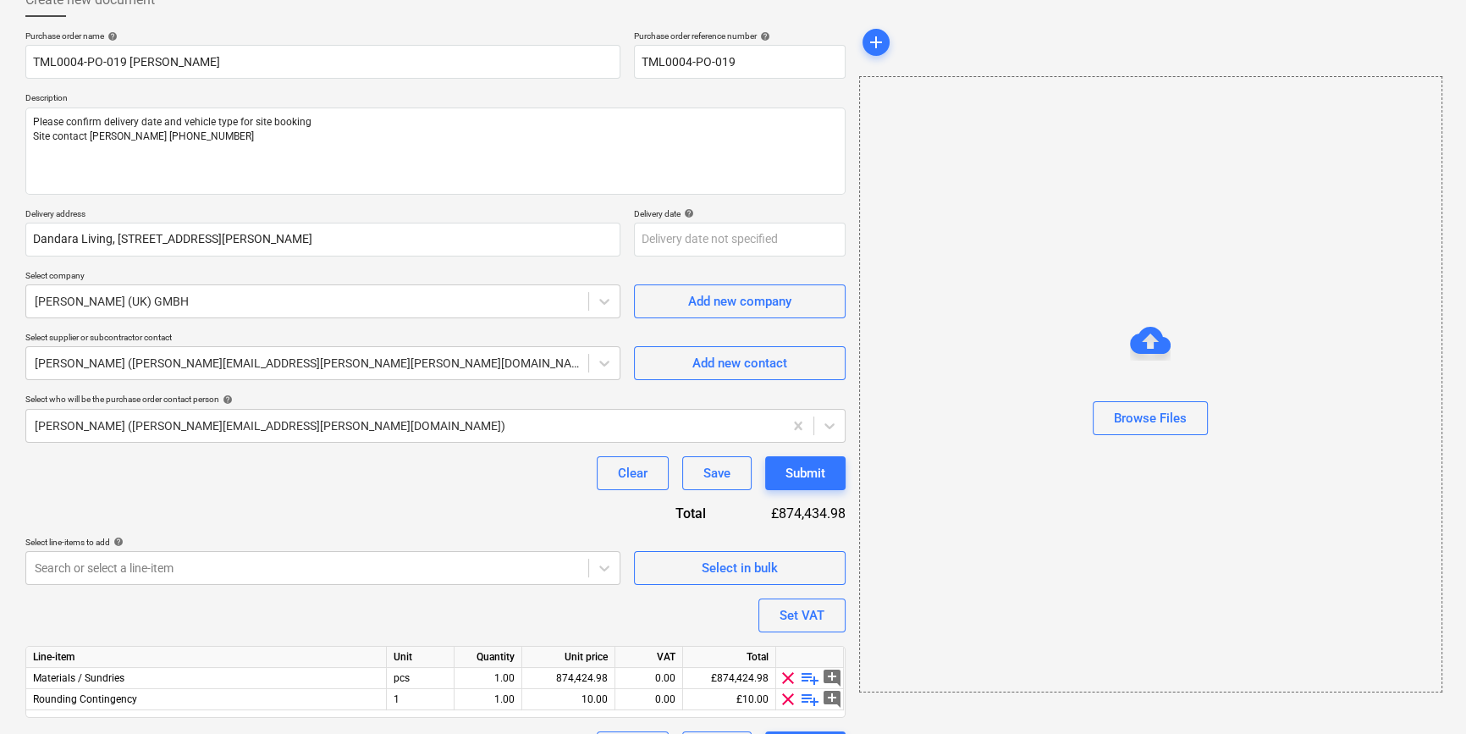
scroll to position [152, 0]
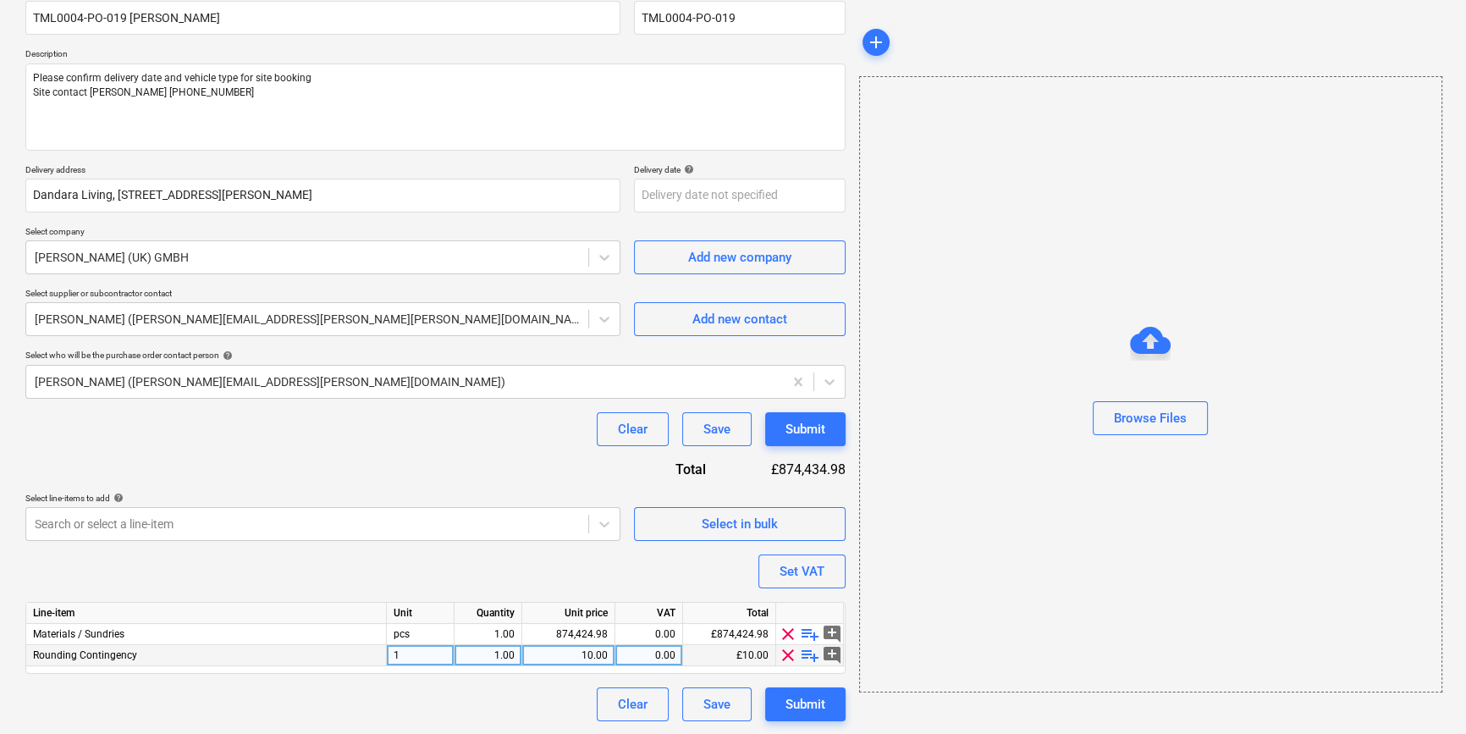
click at [781, 652] on span "clear" at bounding box center [788, 655] width 20 height 20
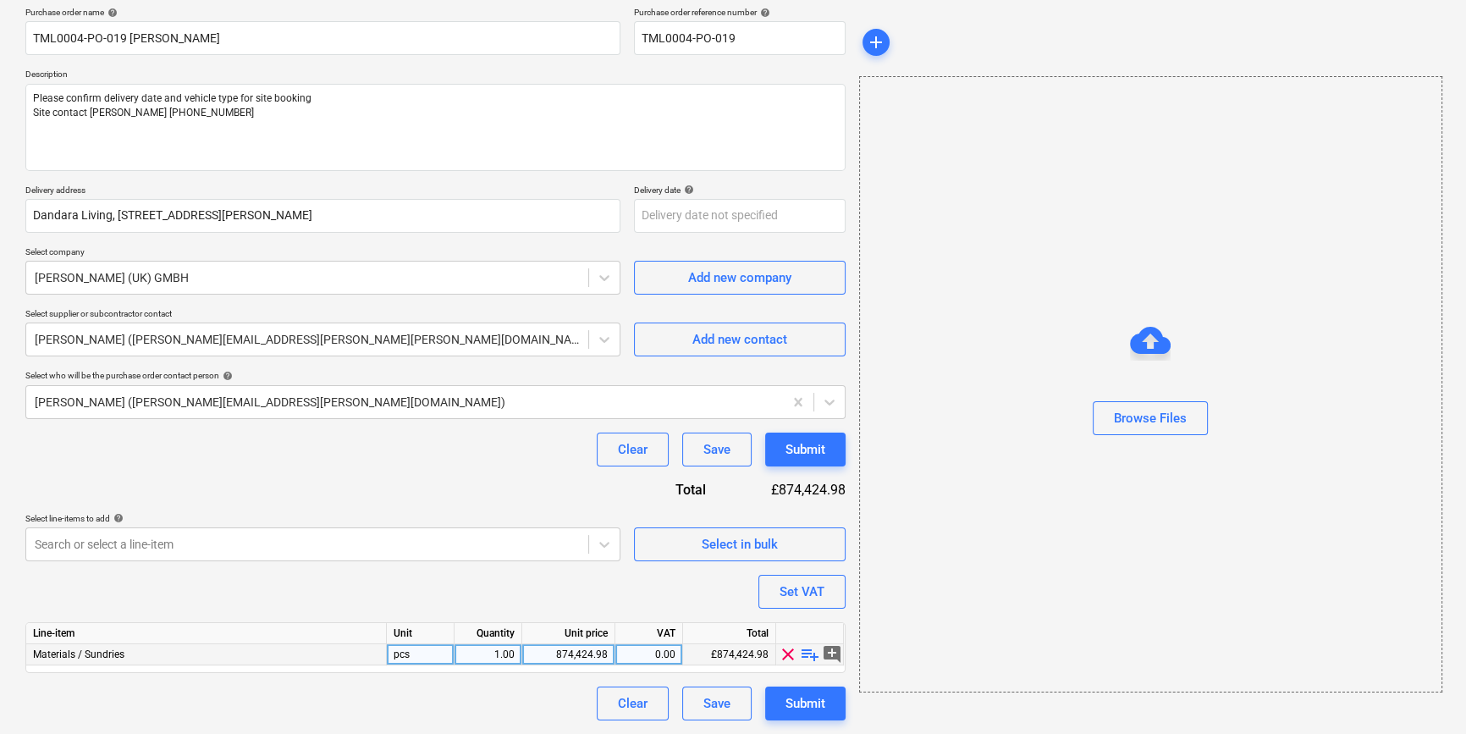
scroll to position [131, 0]
click at [803, 652] on span "playlist_add" at bounding box center [810, 655] width 20 height 20
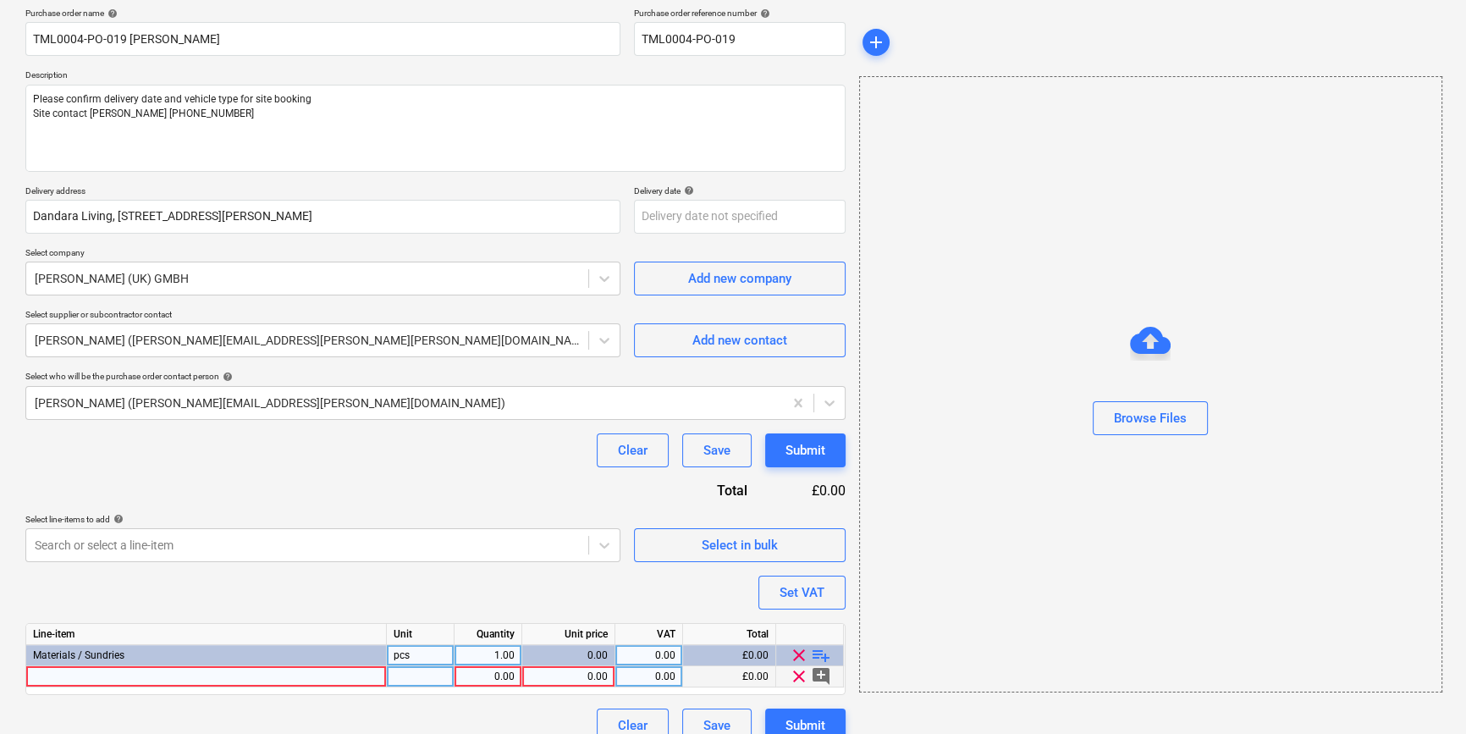
click at [64, 676] on div at bounding box center [206, 676] width 361 height 21
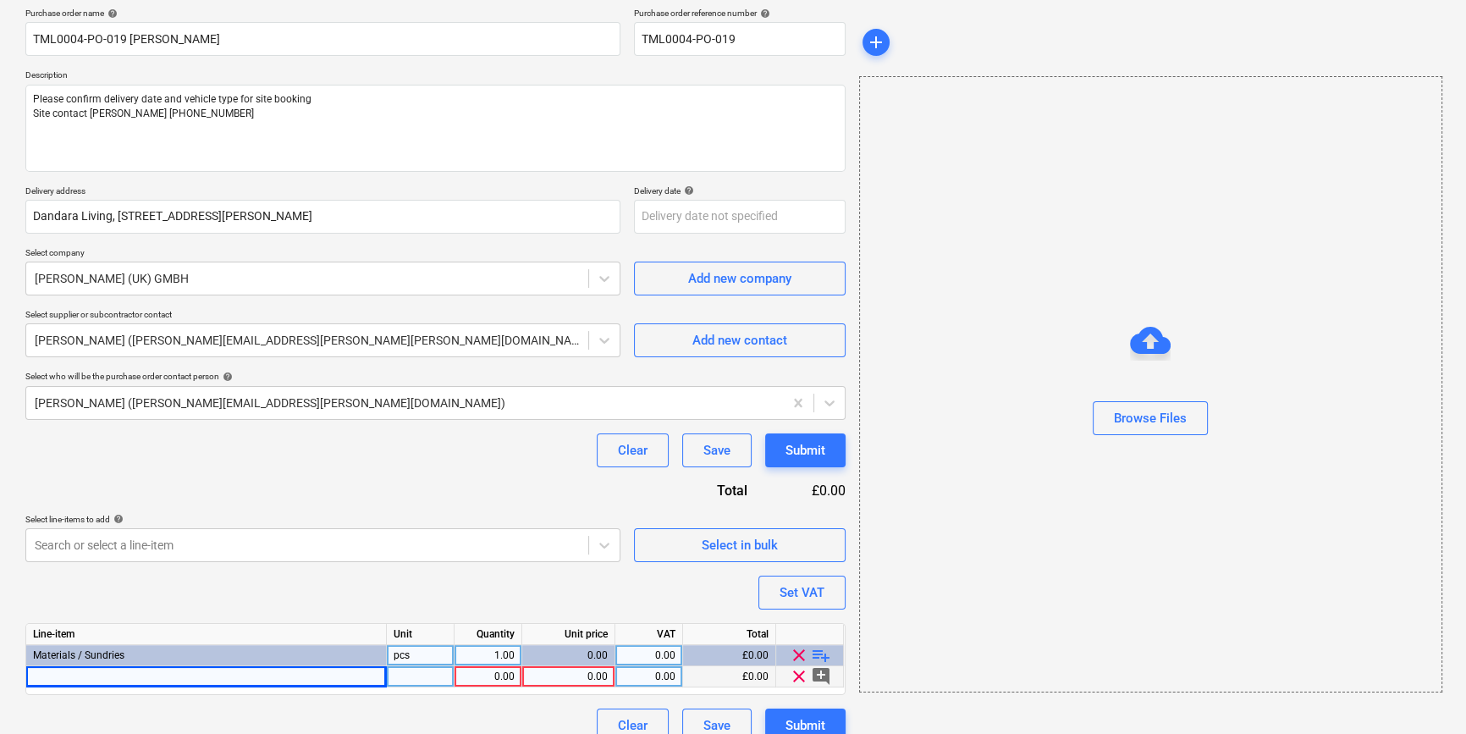
click at [58, 677] on div at bounding box center [206, 676] width 361 height 21
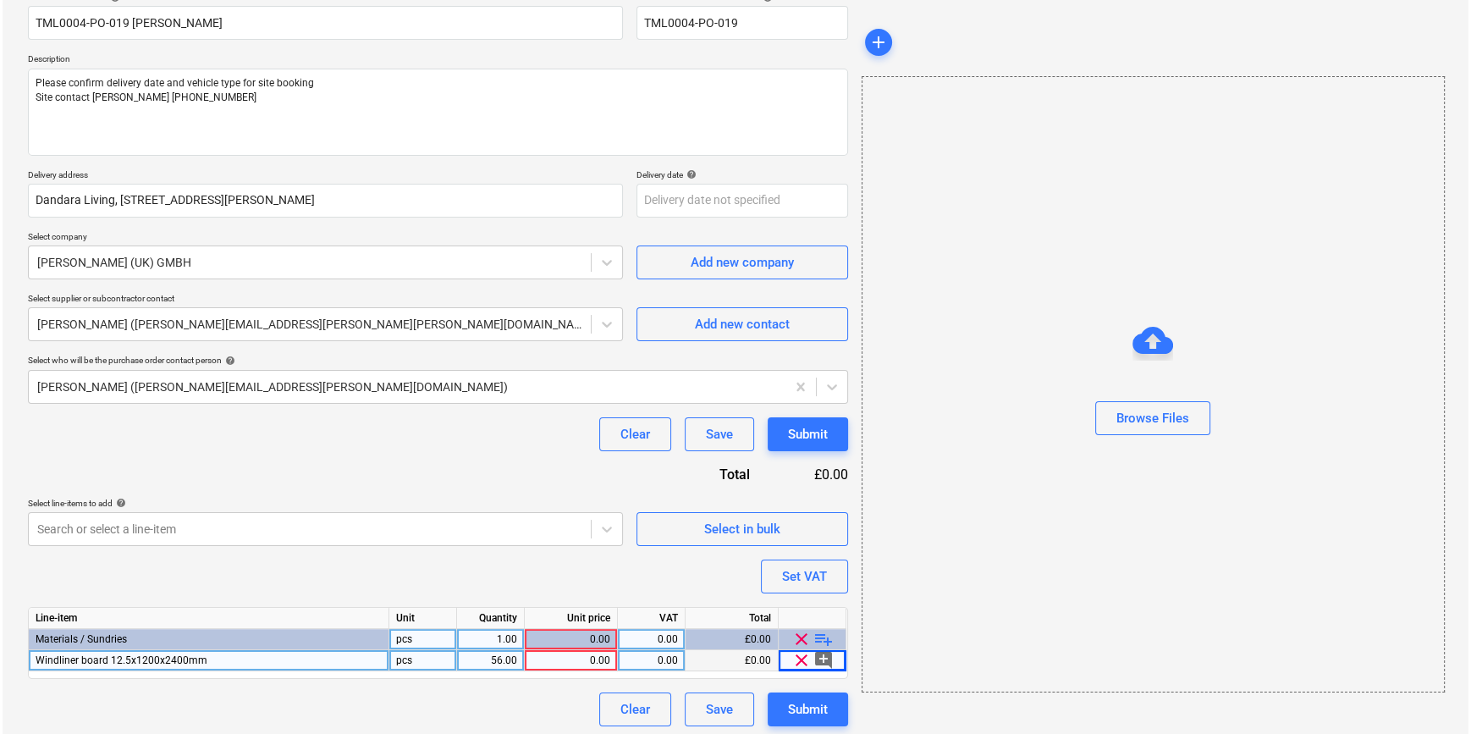
scroll to position [152, 0]
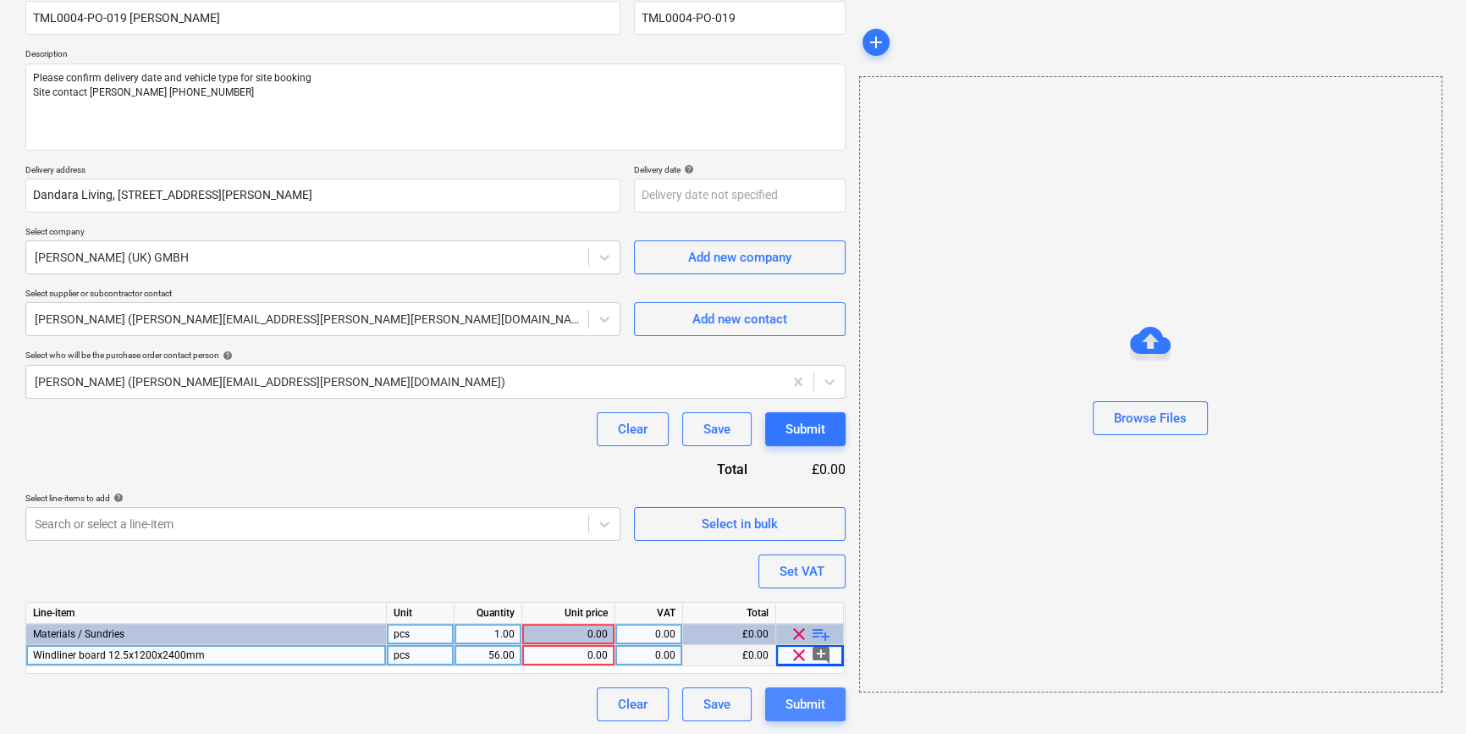
click at [795, 704] on div "Submit" at bounding box center [806, 704] width 40 height 22
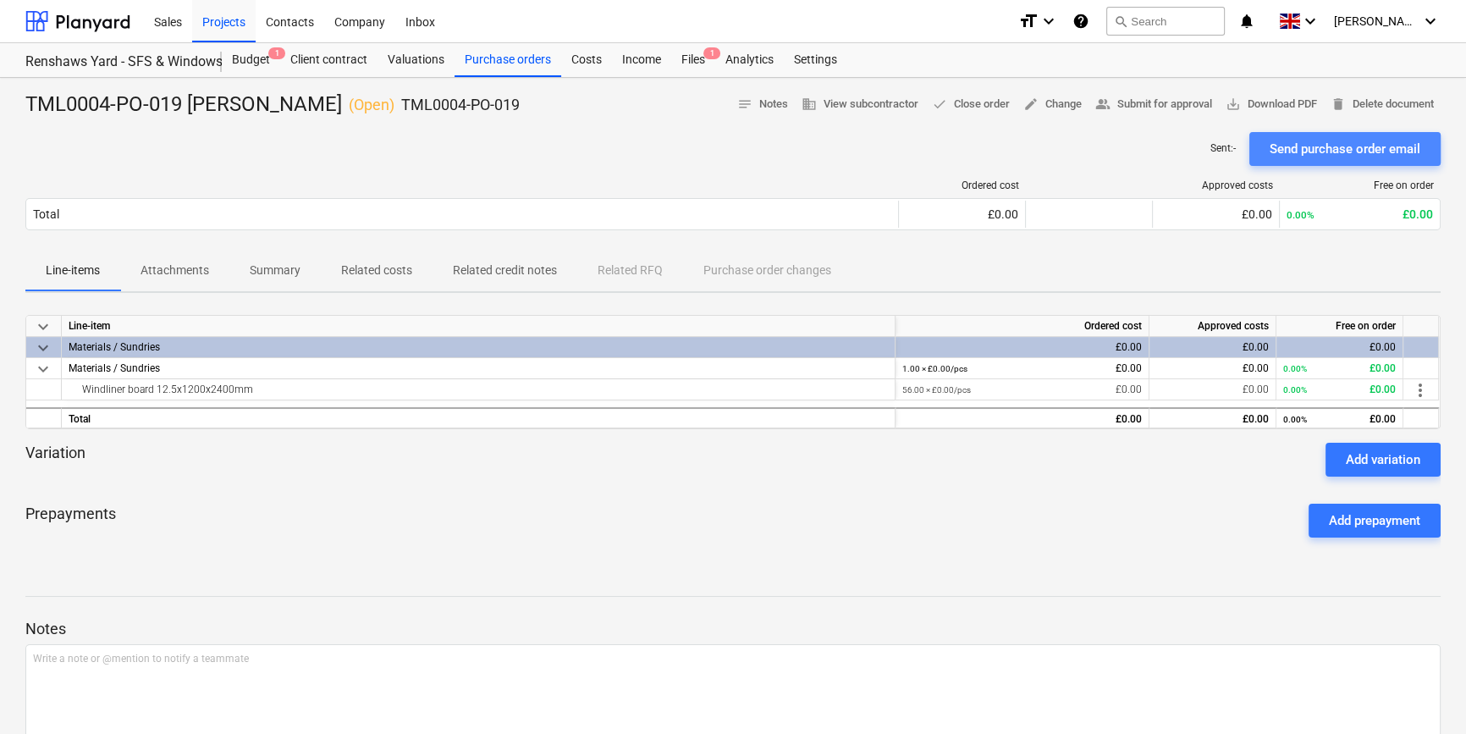
click at [1320, 149] on div "Send purchase order email" at bounding box center [1345, 149] width 151 height 22
click at [1271, 105] on span "save_alt Download PDF" at bounding box center [1271, 104] width 91 height 19
click at [508, 67] on div "Purchase orders" at bounding box center [508, 60] width 107 height 34
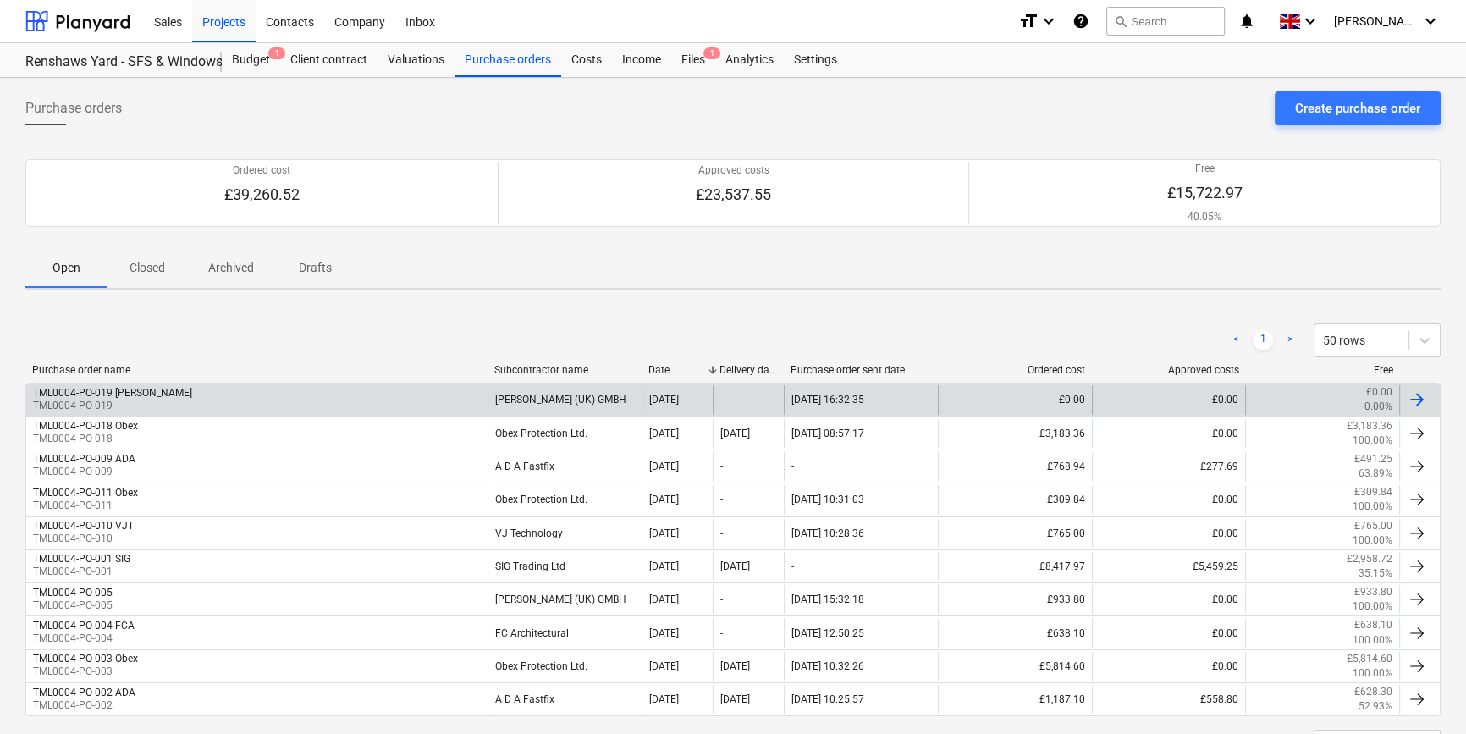
click at [1412, 404] on div at bounding box center [1417, 399] width 20 height 20
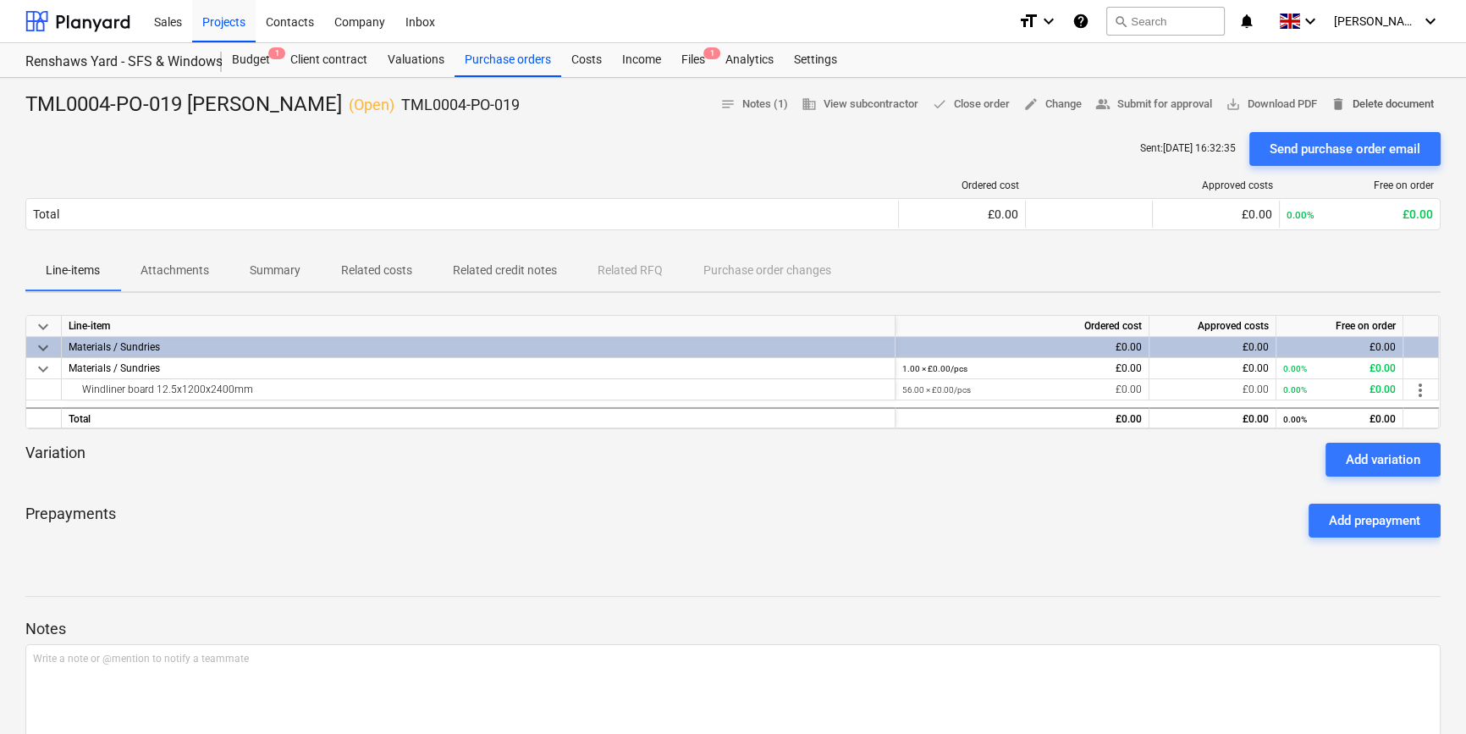
click at [1367, 105] on span "delete Delete document" at bounding box center [1382, 104] width 103 height 19
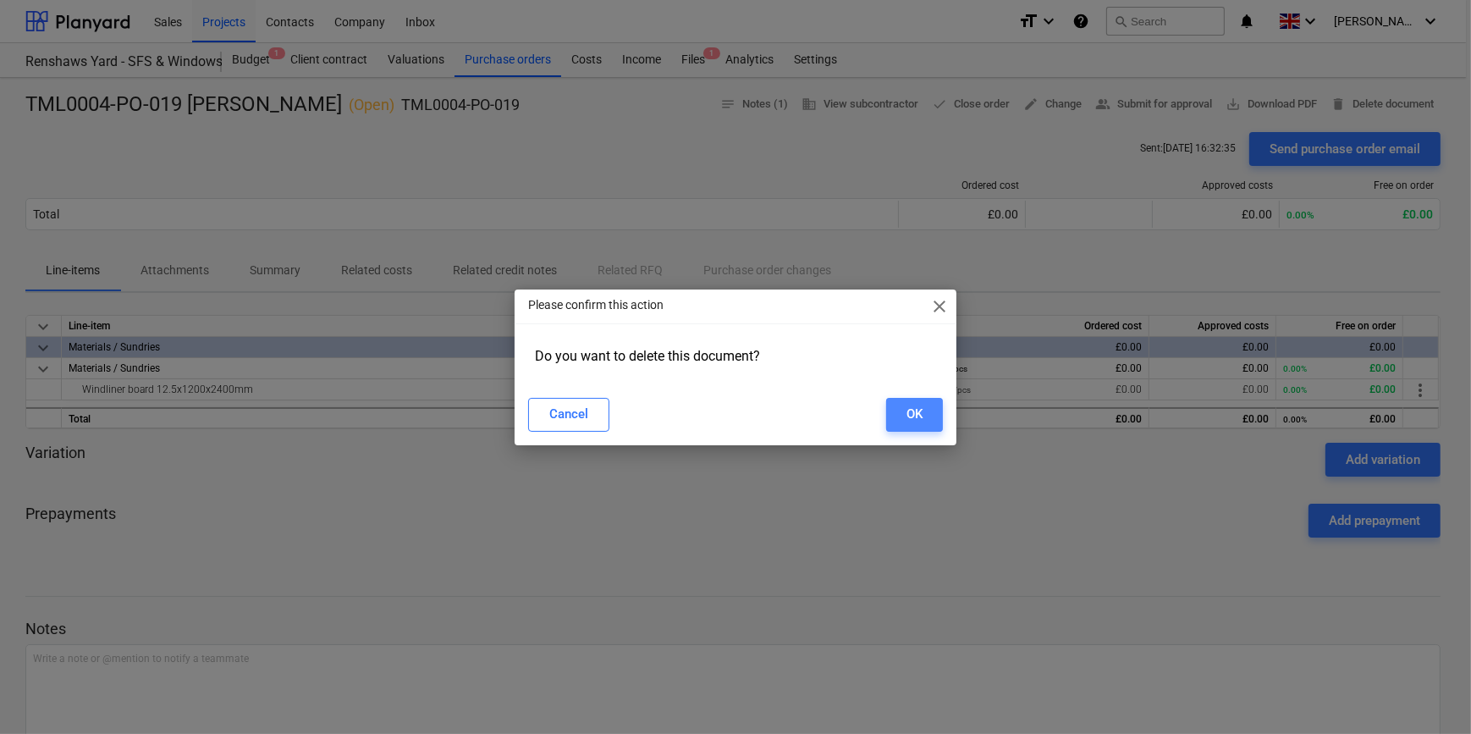
click at [913, 417] on div "OK" at bounding box center [915, 414] width 16 height 22
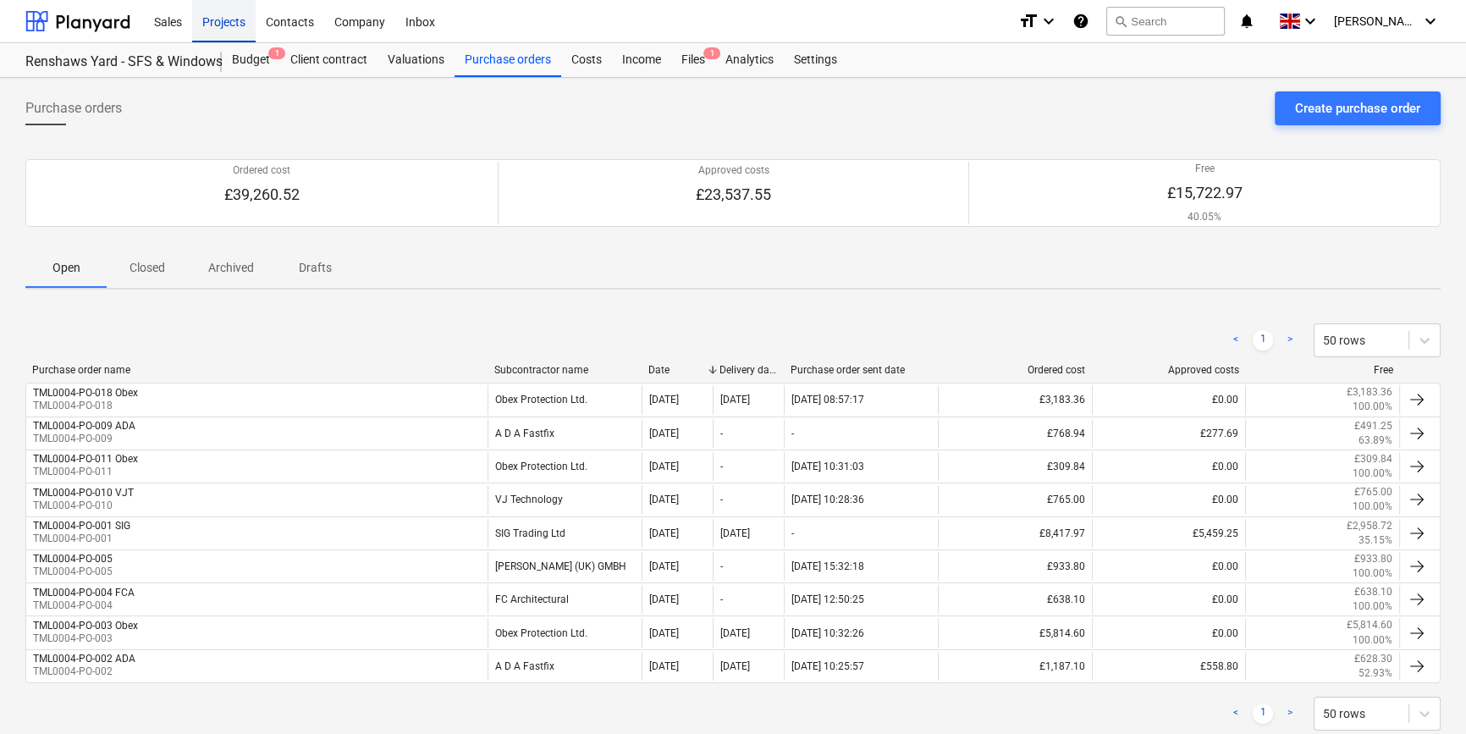
click at [214, 21] on div "Projects" at bounding box center [223, 20] width 63 height 43
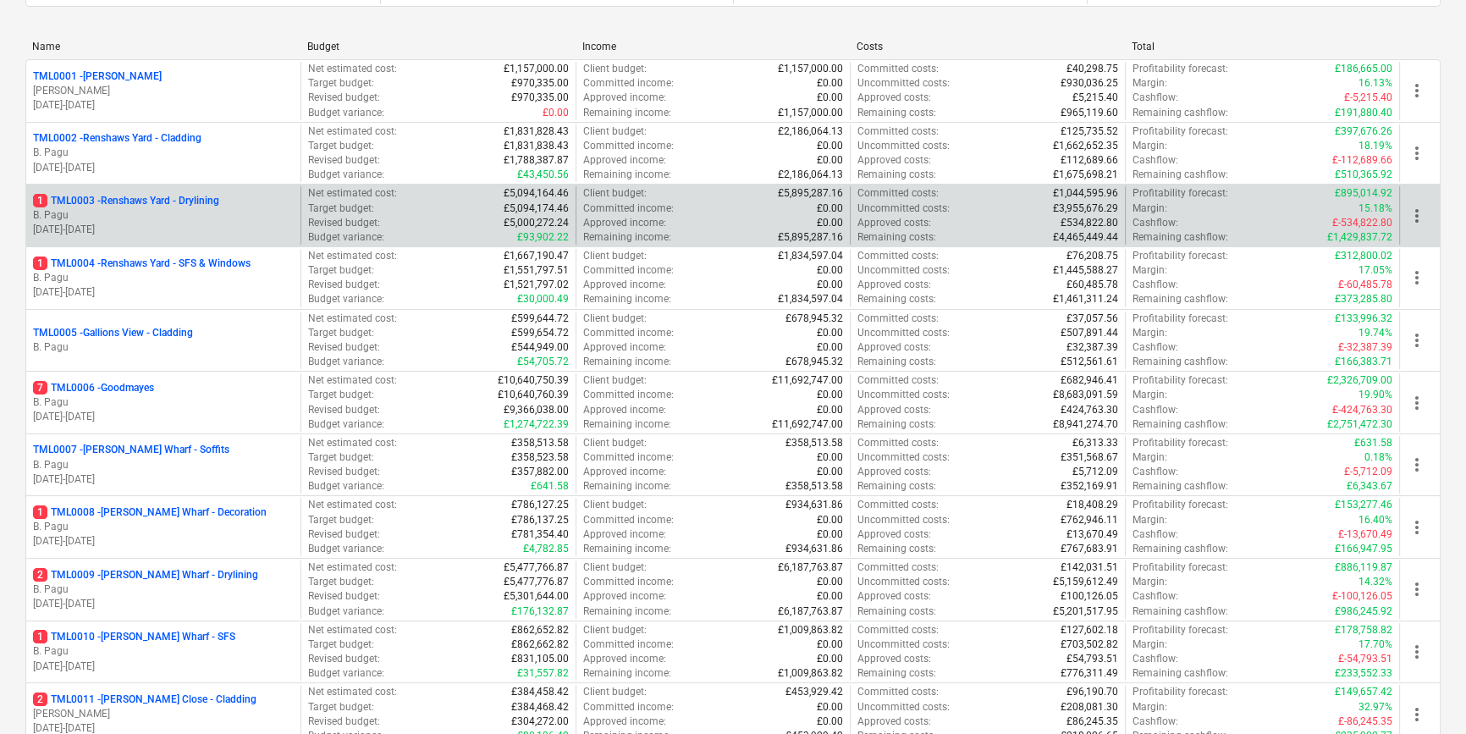
scroll to position [230, 0]
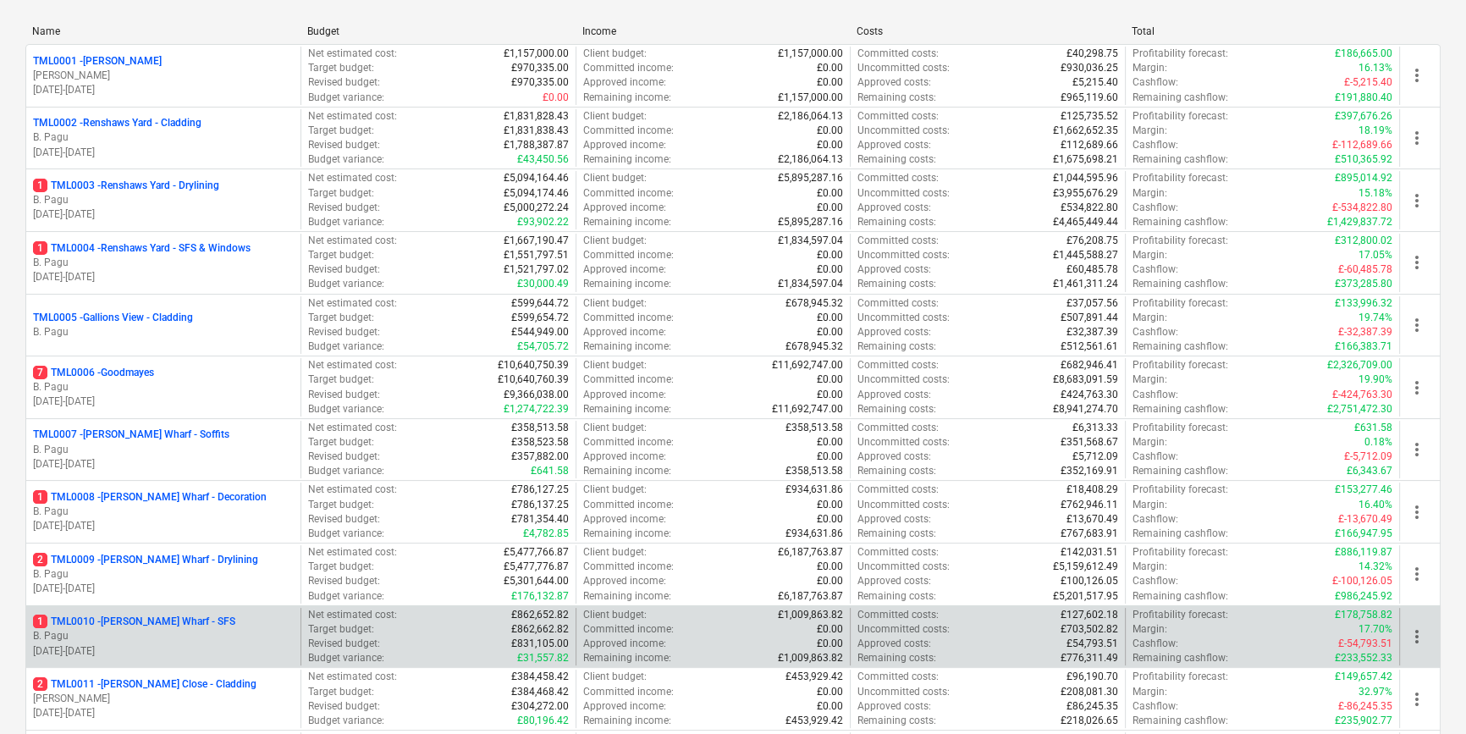
click at [210, 632] on p "B. Pagu" at bounding box center [163, 636] width 261 height 14
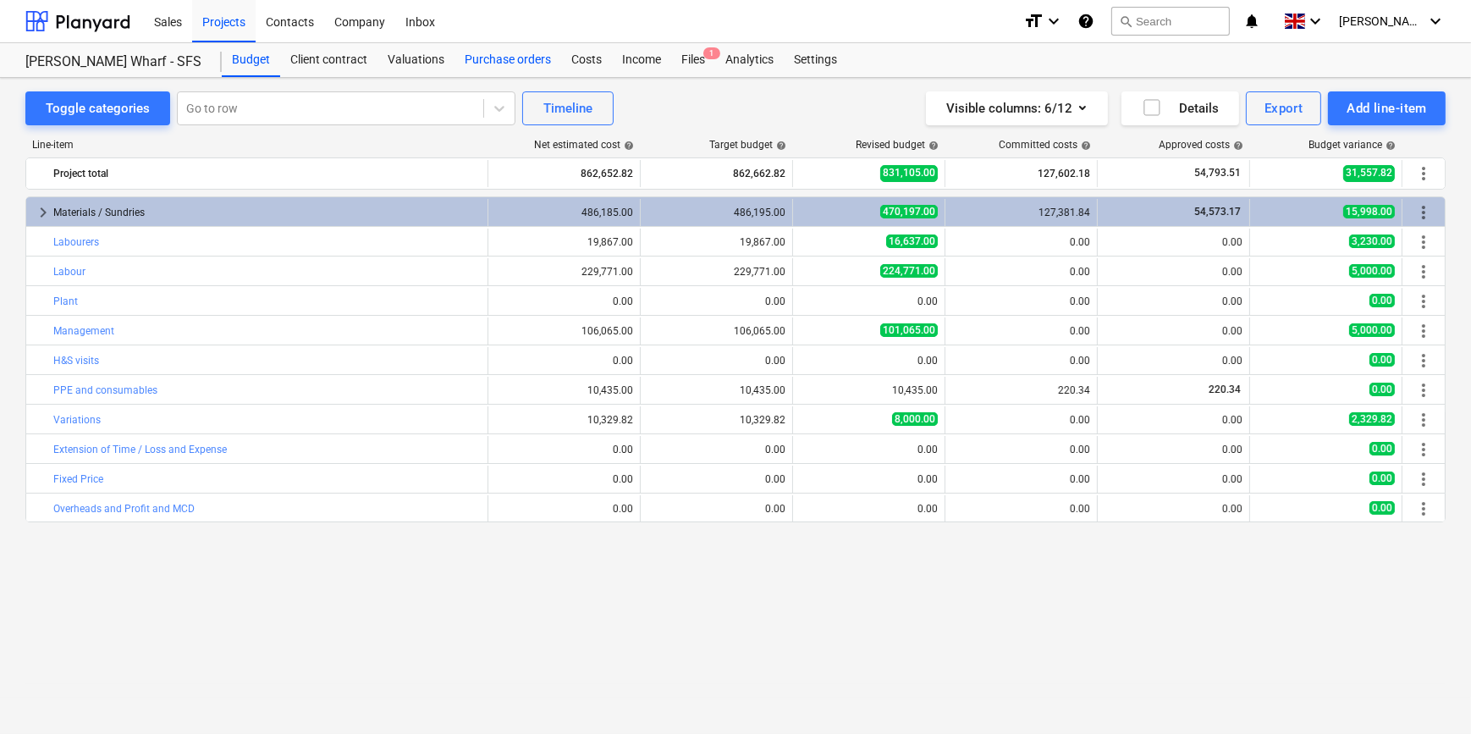
click at [485, 61] on div "Purchase orders" at bounding box center [508, 60] width 107 height 34
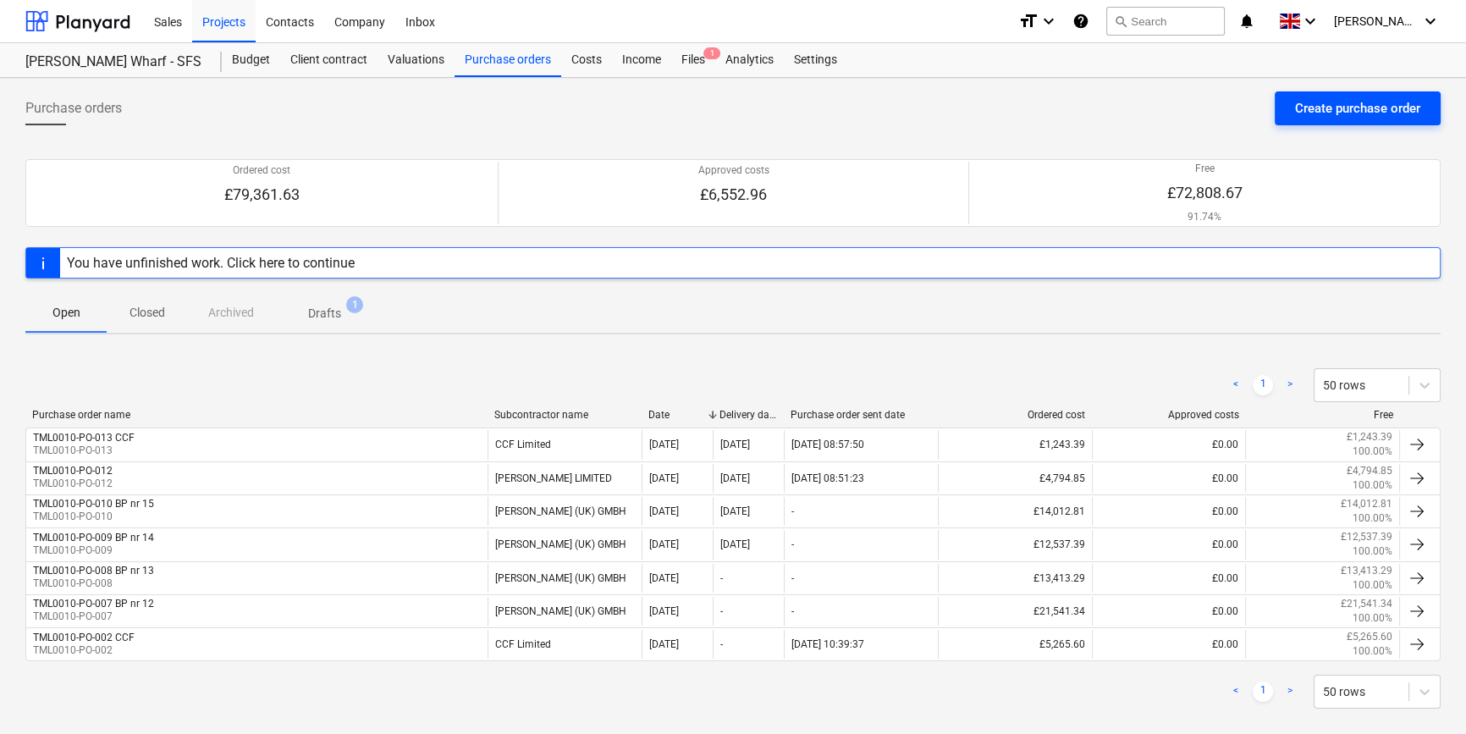
click at [1356, 112] on div "Create purchase order" at bounding box center [1357, 108] width 125 height 22
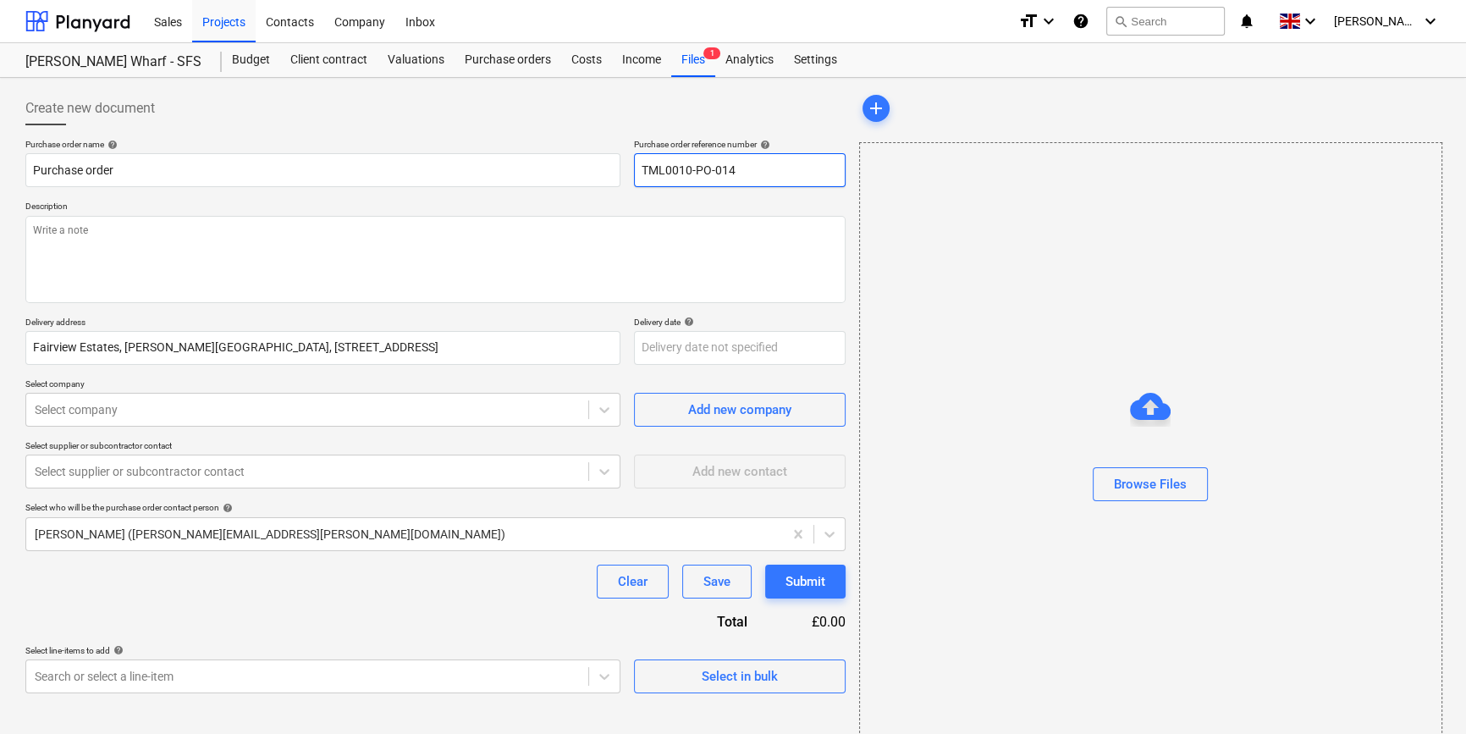
drag, startPoint x: 743, startPoint y: 168, endPoint x: 627, endPoint y: 173, distance: 115.3
click at [627, 173] on div "Purchase order name help Purchase order Purchase order reference number help TM…" at bounding box center [435, 163] width 820 height 48
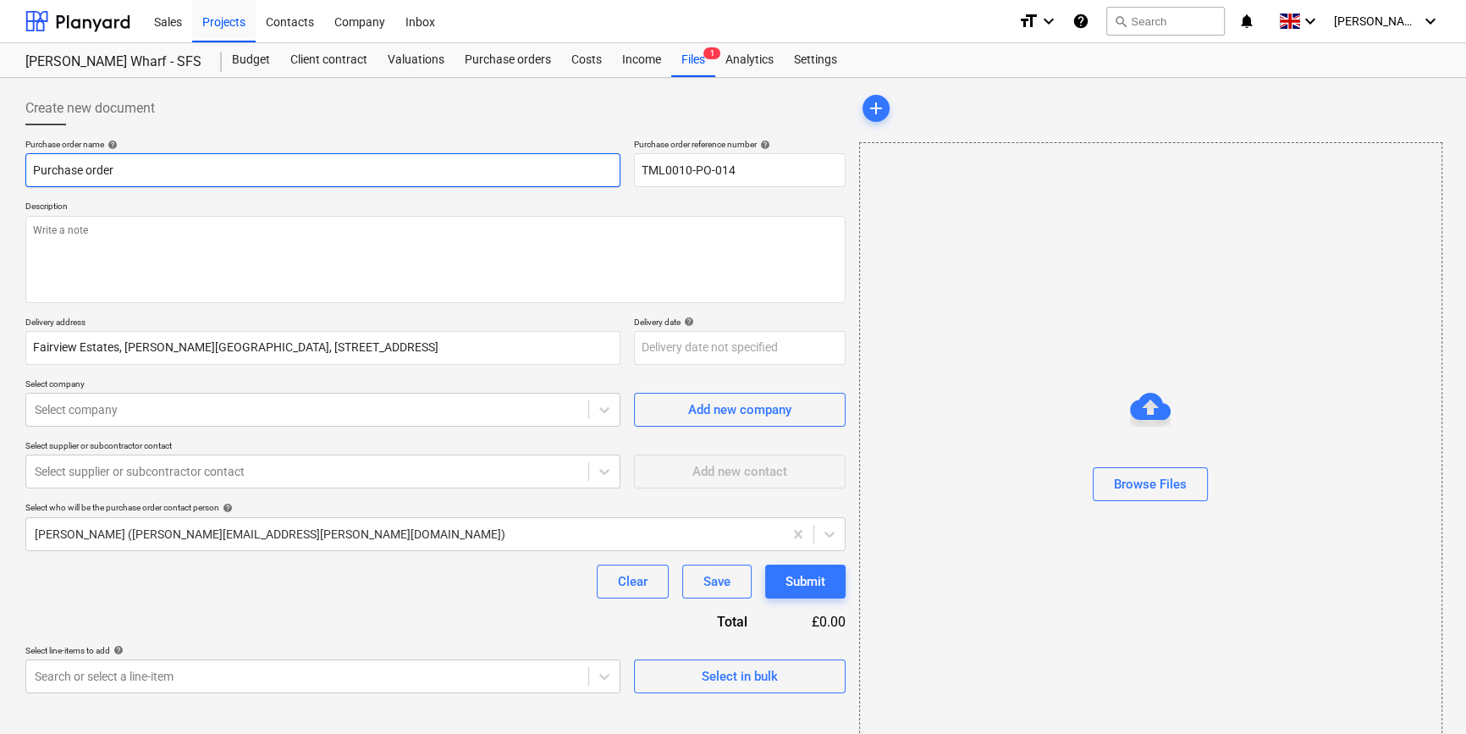
drag, startPoint x: 133, startPoint y: 169, endPoint x: 33, endPoint y: 168, distance: 99.9
click at [33, 168] on input "Purchase order" at bounding box center [322, 170] width 595 height 34
paste input "TML0010-PO-014"
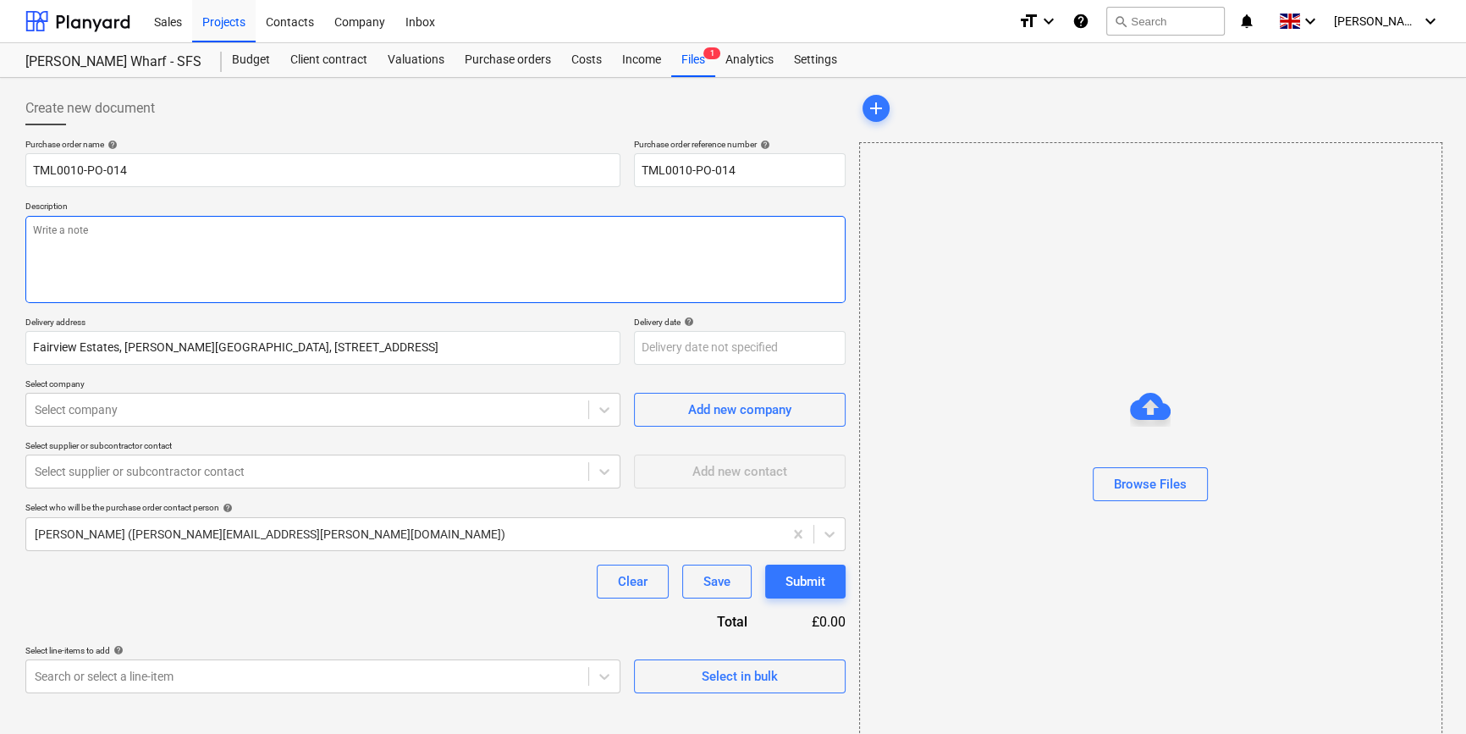
click at [36, 227] on textarea at bounding box center [435, 259] width 820 height 87
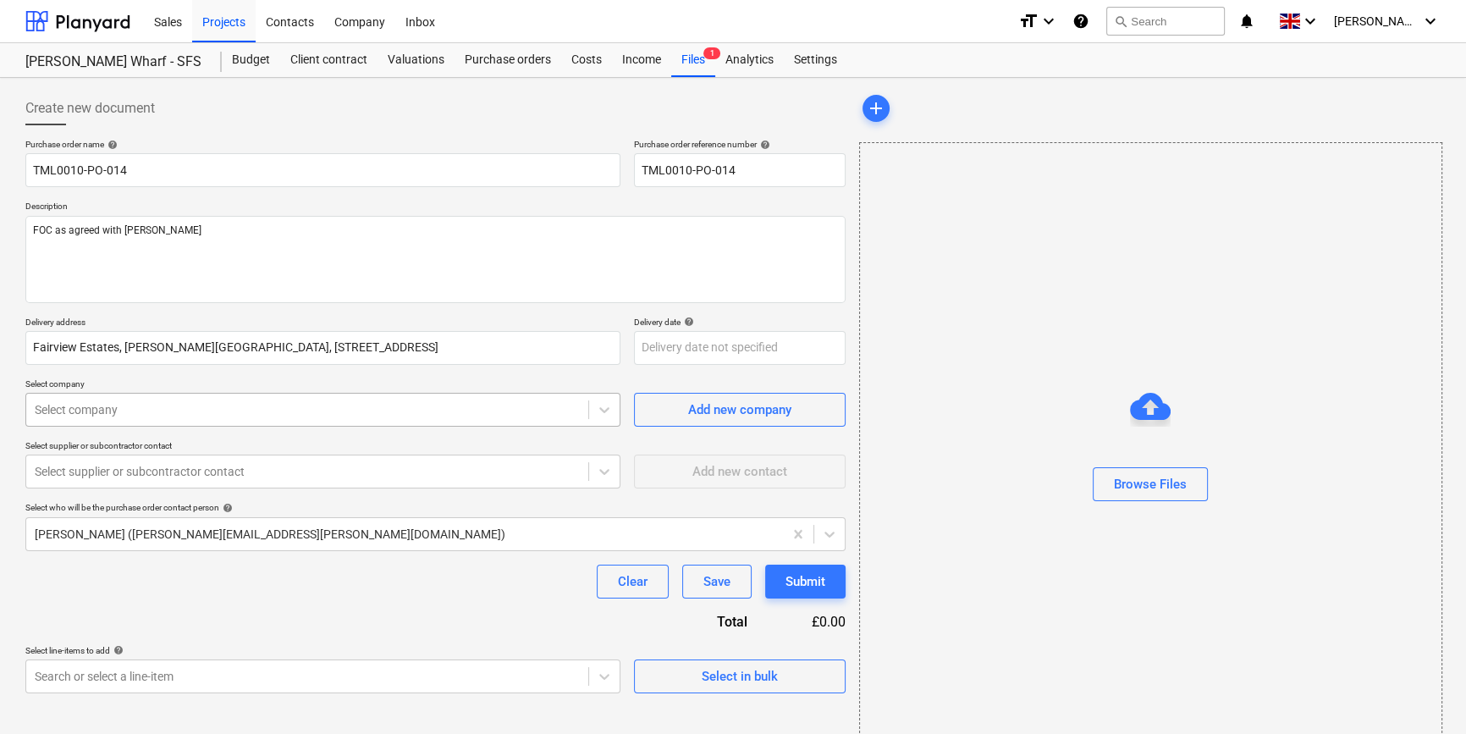
click at [222, 418] on div "Select company" at bounding box center [307, 410] width 562 height 24
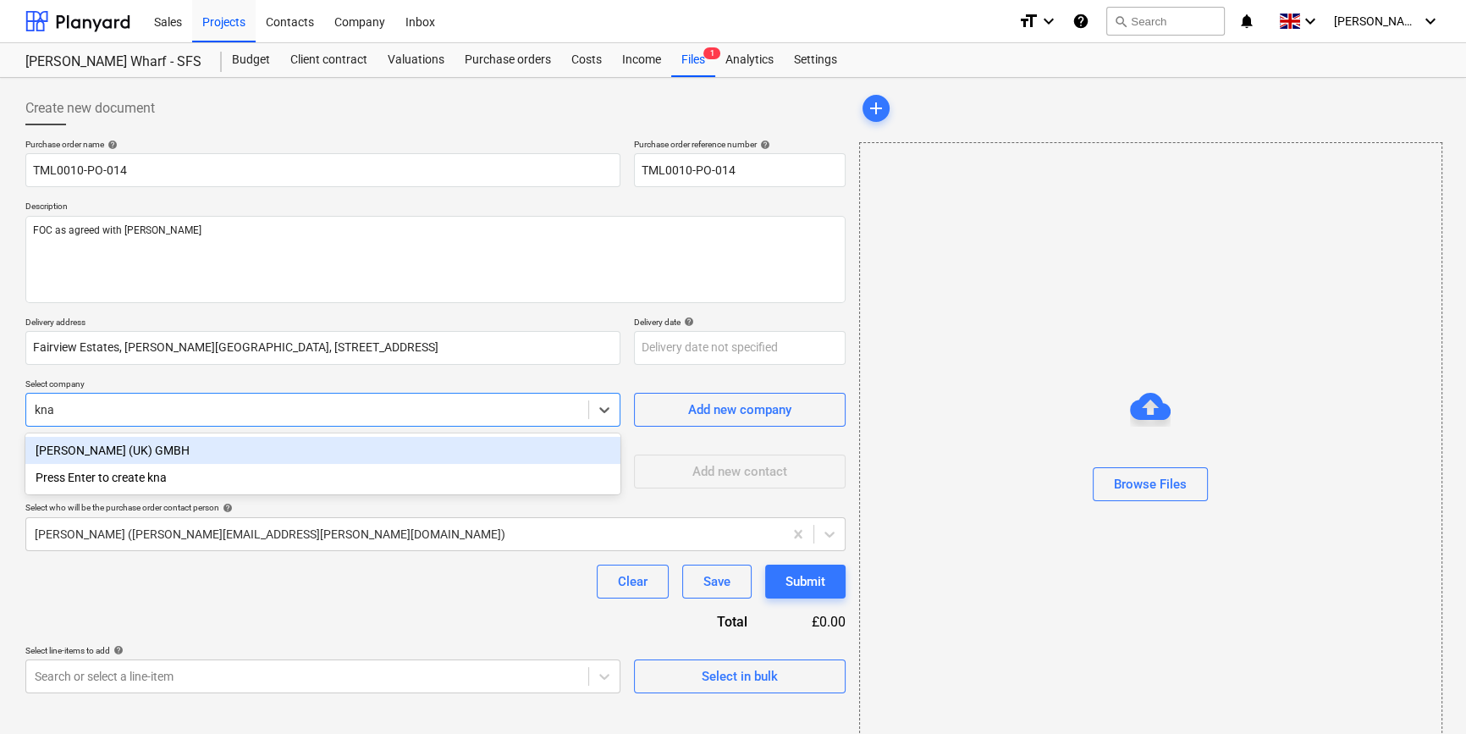
click at [105, 449] on div "[PERSON_NAME] (UK) GMBH" at bounding box center [322, 450] width 595 height 27
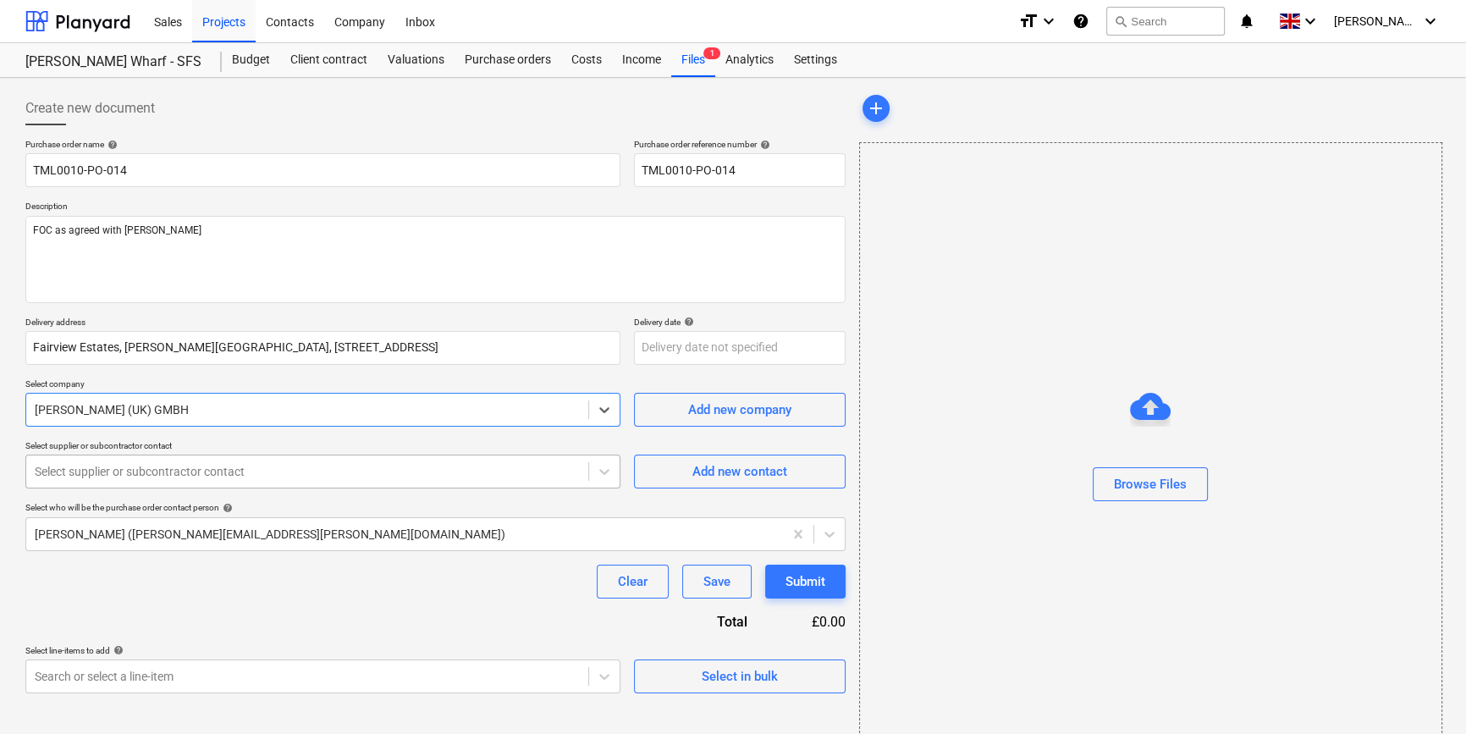
click at [110, 473] on div at bounding box center [307, 471] width 545 height 17
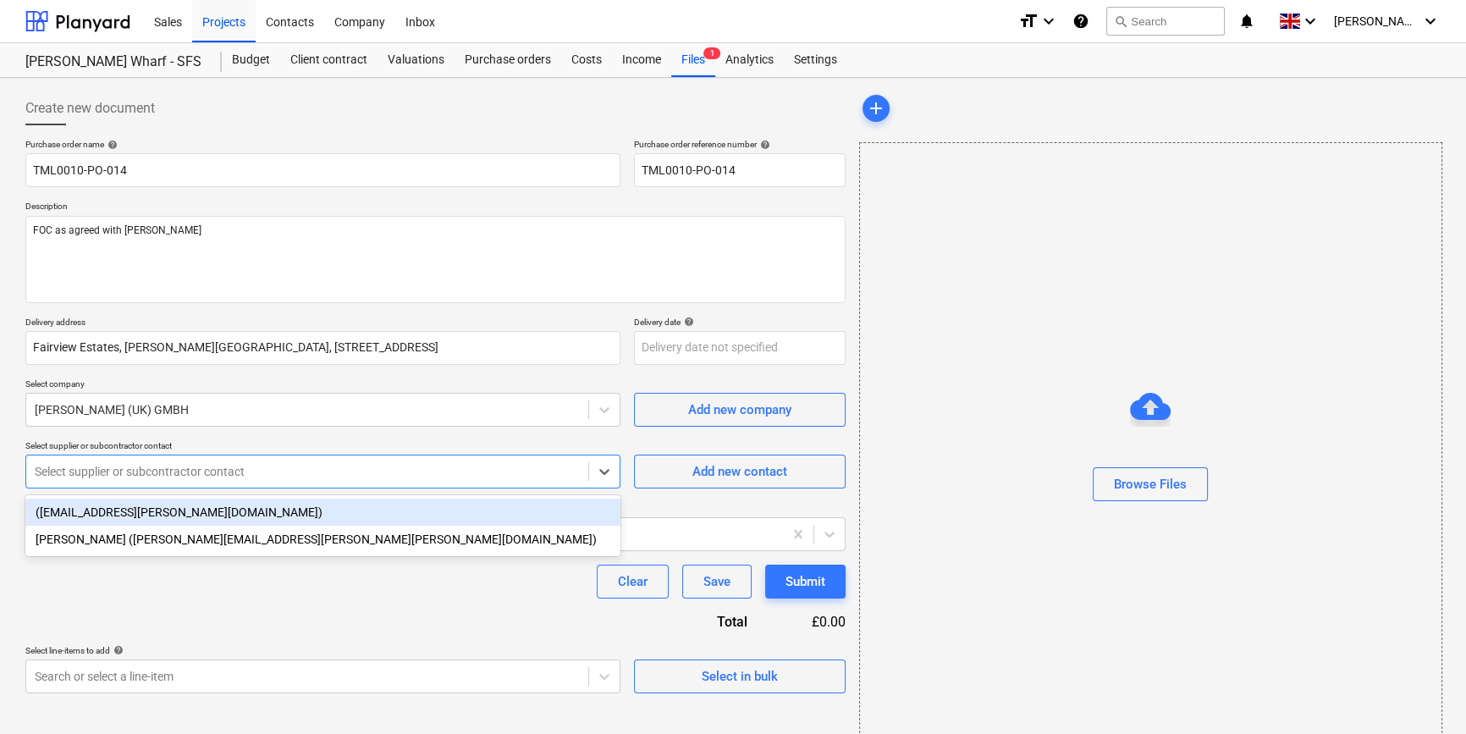
click at [101, 513] on div "([EMAIL_ADDRESS][PERSON_NAME][DOMAIN_NAME])" at bounding box center [322, 512] width 595 height 27
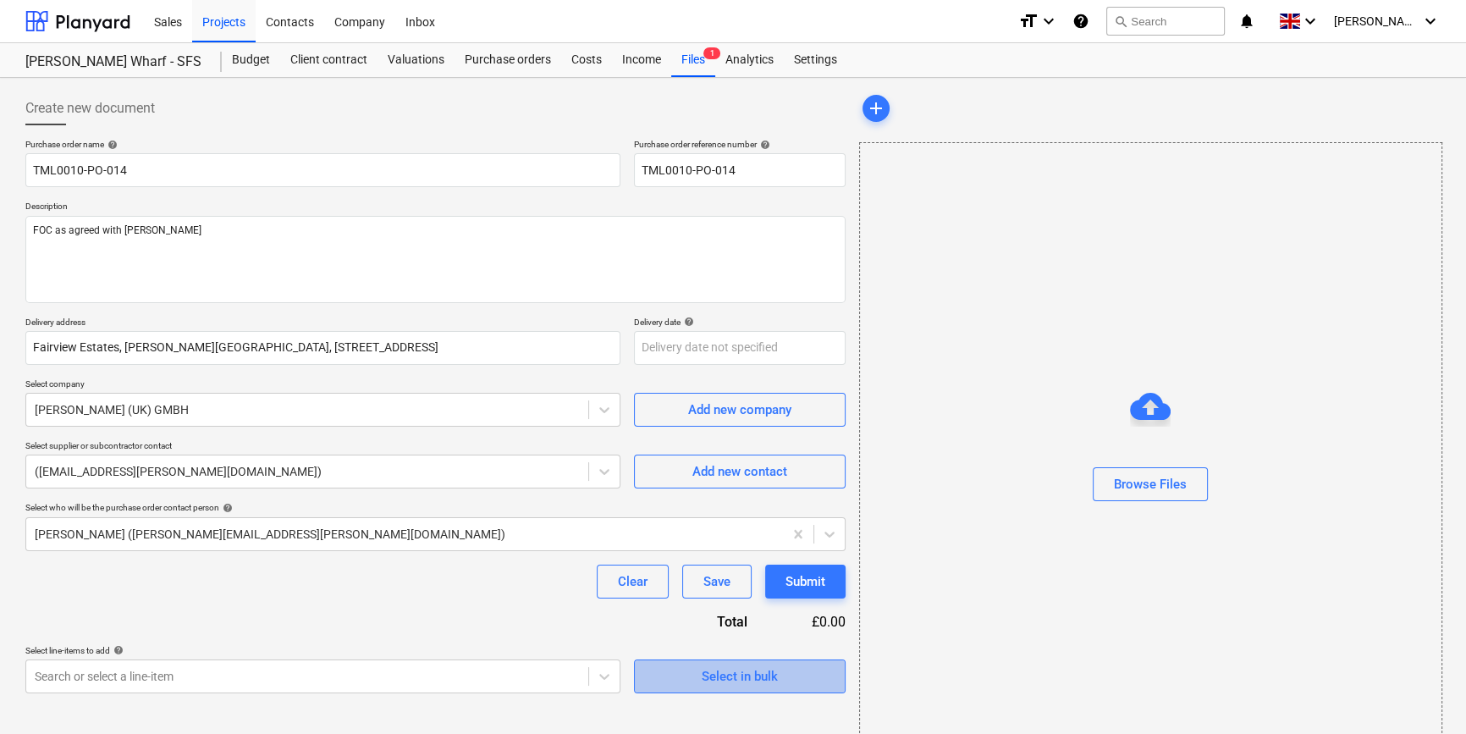
click at [775, 676] on div "Select in bulk" at bounding box center [740, 676] width 76 height 22
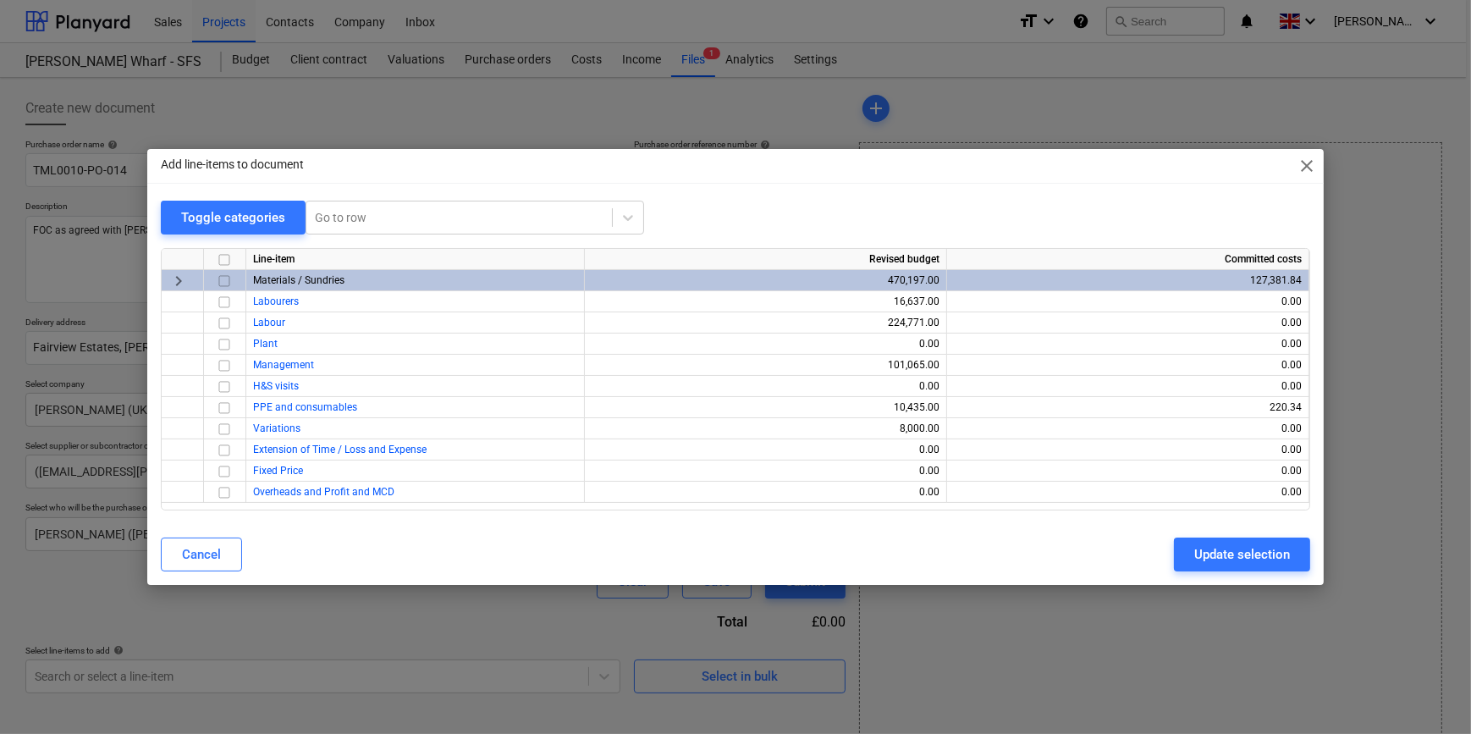
click at [229, 282] on input "checkbox" at bounding box center [224, 281] width 20 height 20
click at [1236, 563] on div "Update selection" at bounding box center [1243, 555] width 96 height 22
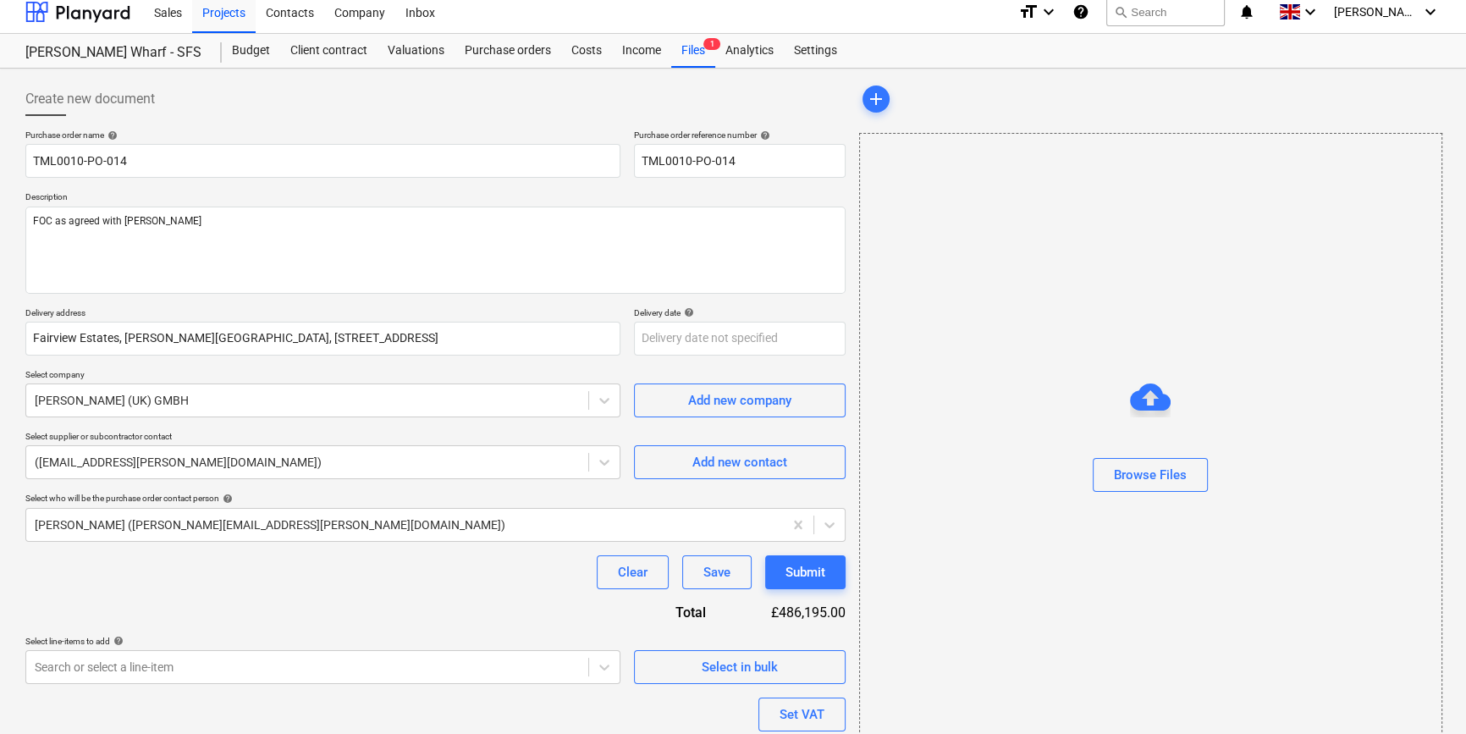
scroll to position [152, 0]
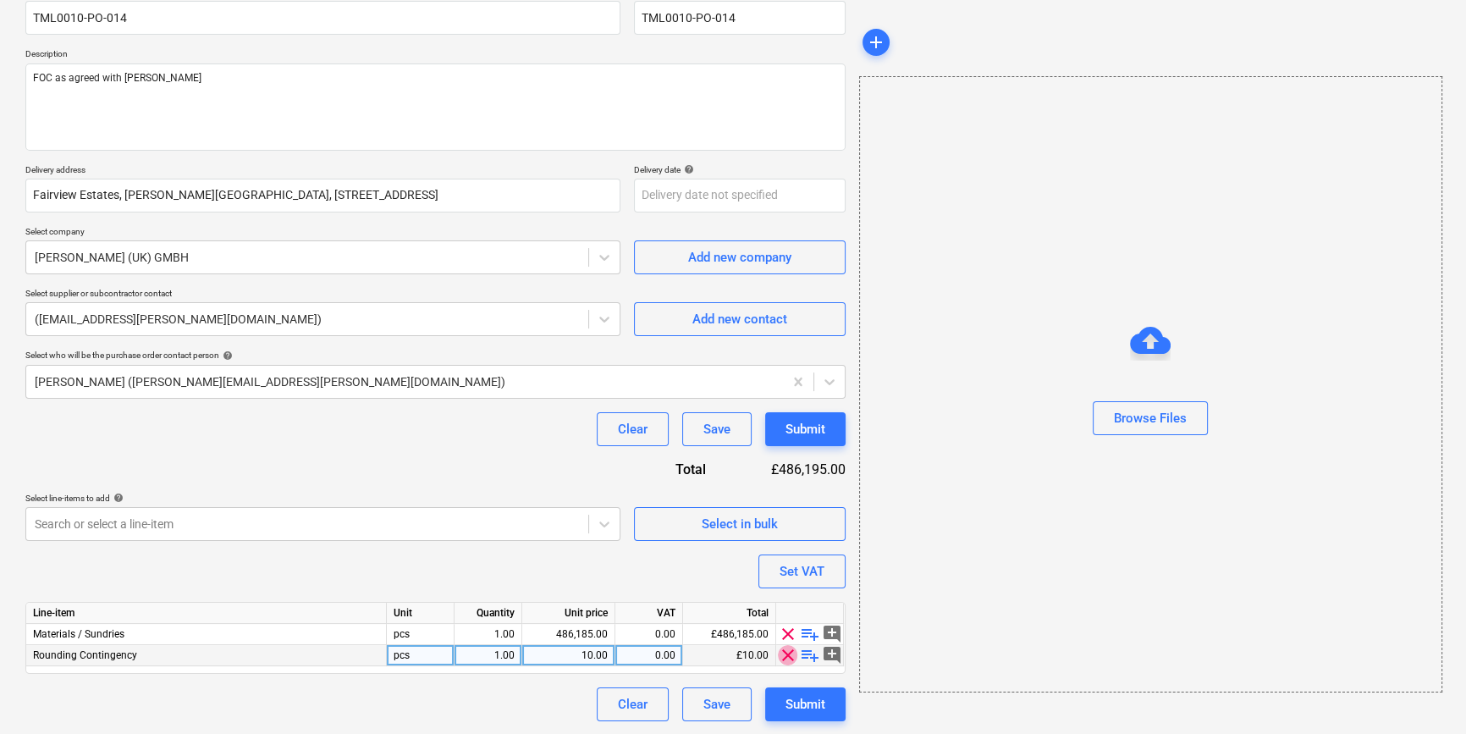
click at [785, 659] on span "clear" at bounding box center [788, 655] width 20 height 20
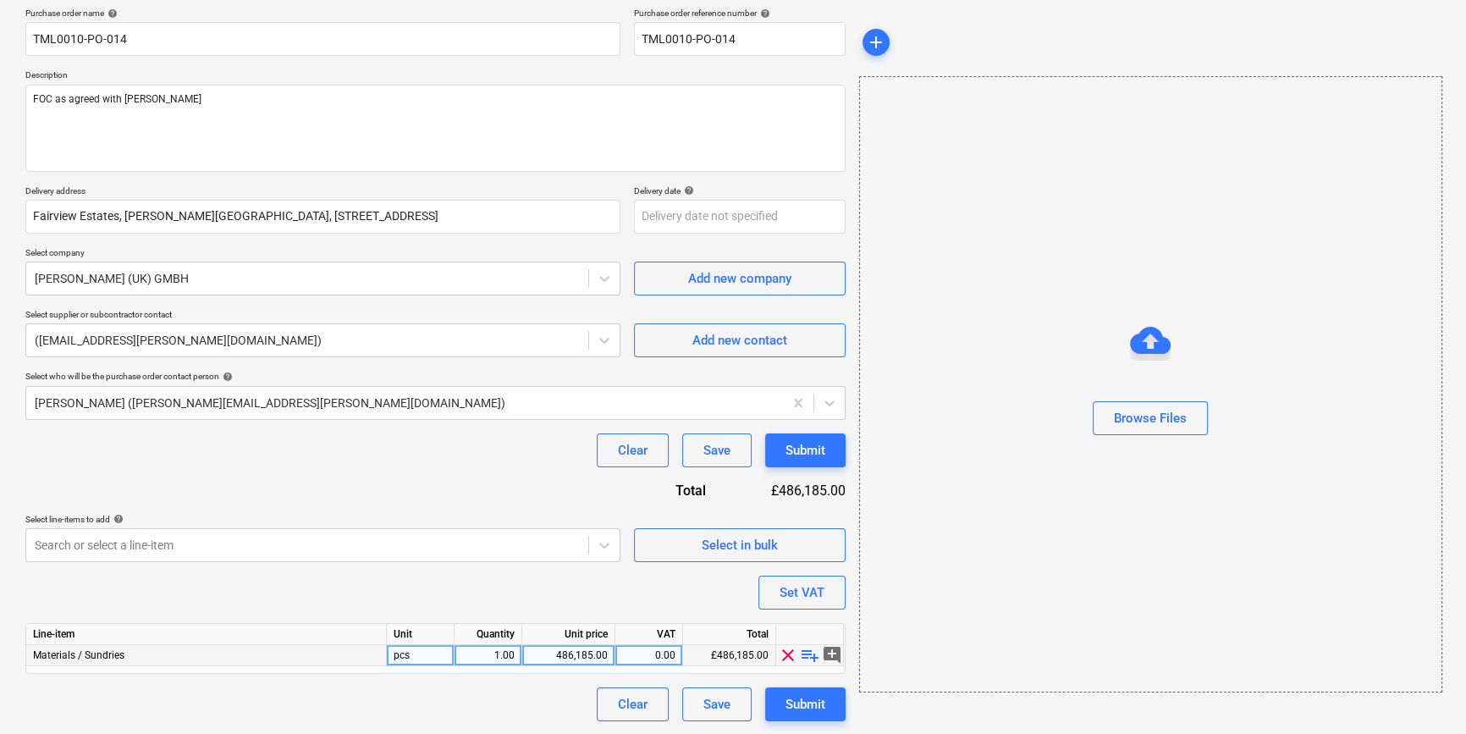
click at [808, 658] on span "playlist_add" at bounding box center [810, 655] width 20 height 20
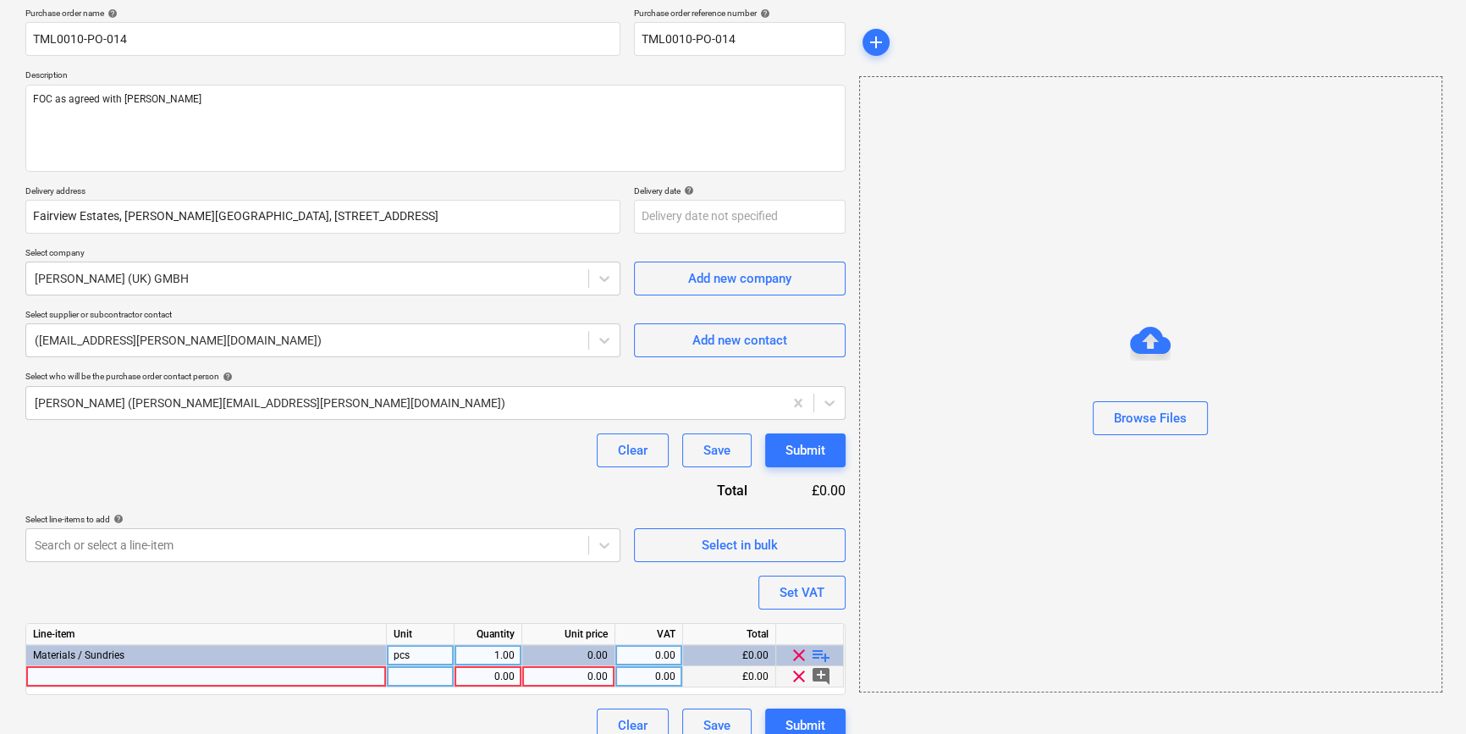
click at [72, 677] on div at bounding box center [206, 676] width 361 height 21
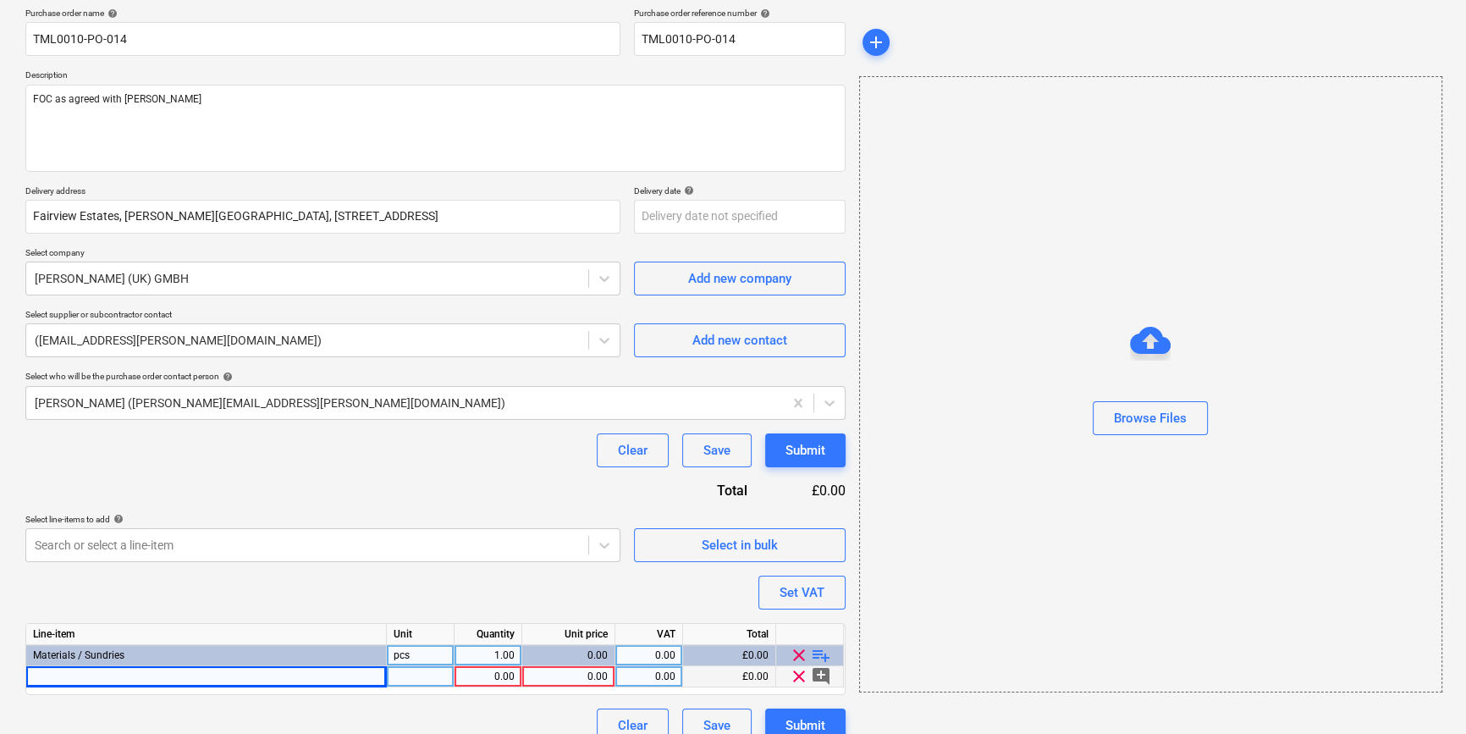
click at [40, 677] on div at bounding box center [206, 676] width 361 height 21
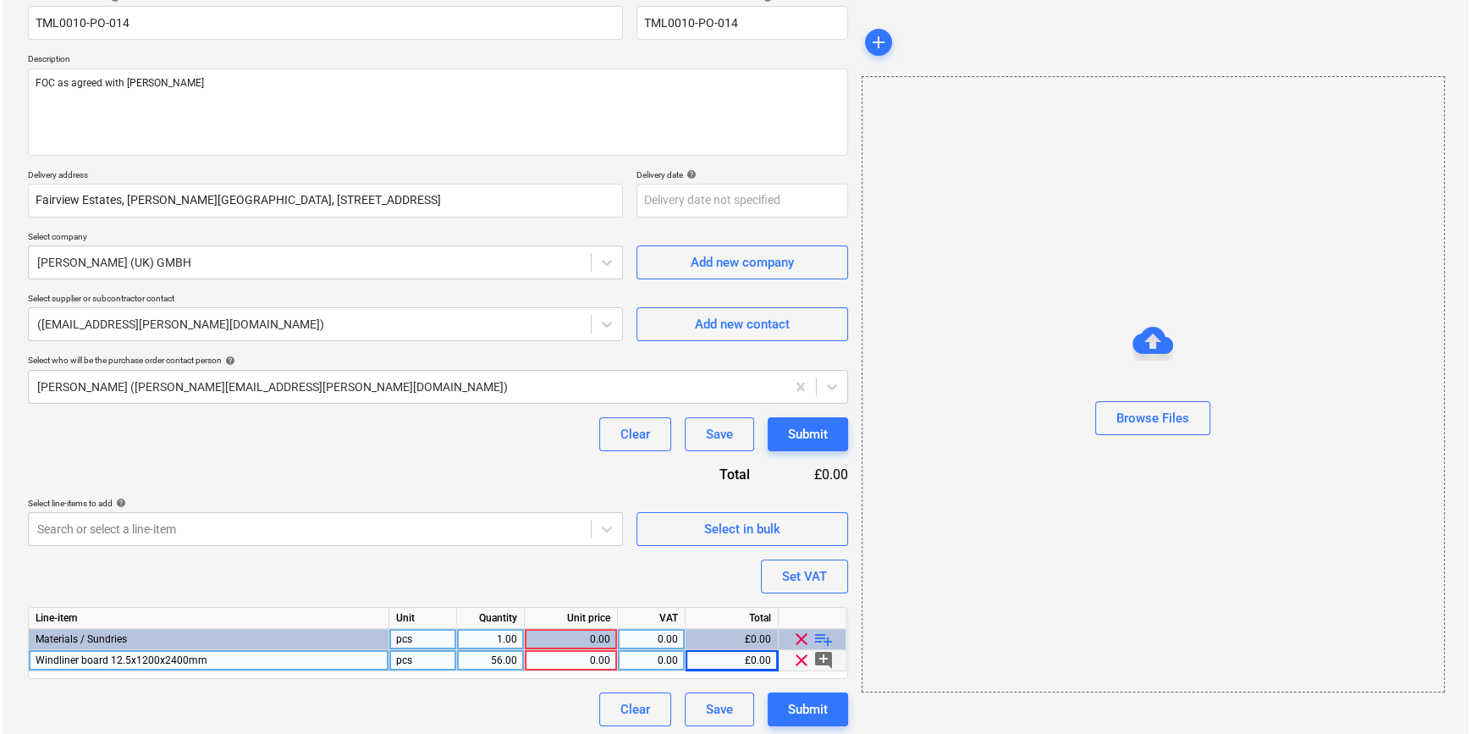
scroll to position [152, 0]
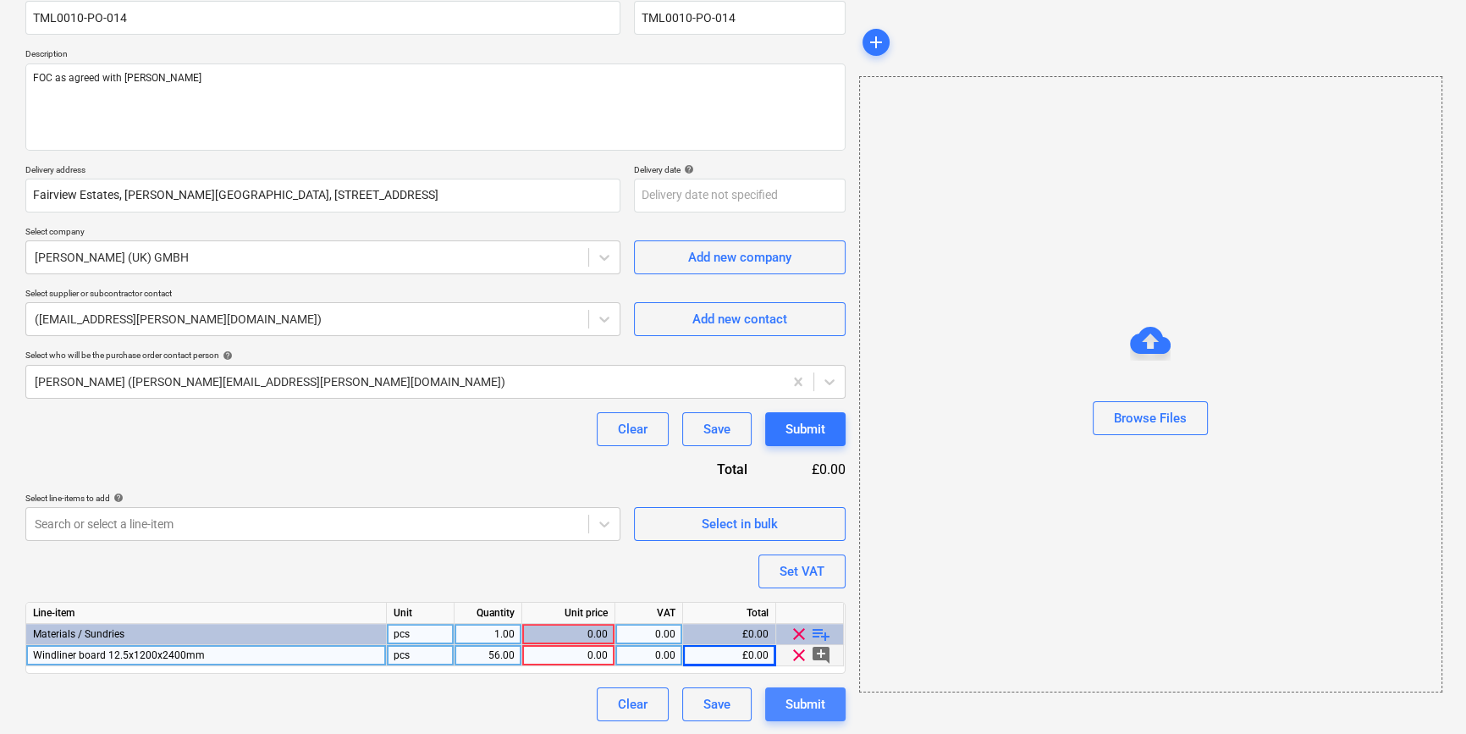
click at [801, 706] on div "Submit" at bounding box center [806, 704] width 40 height 22
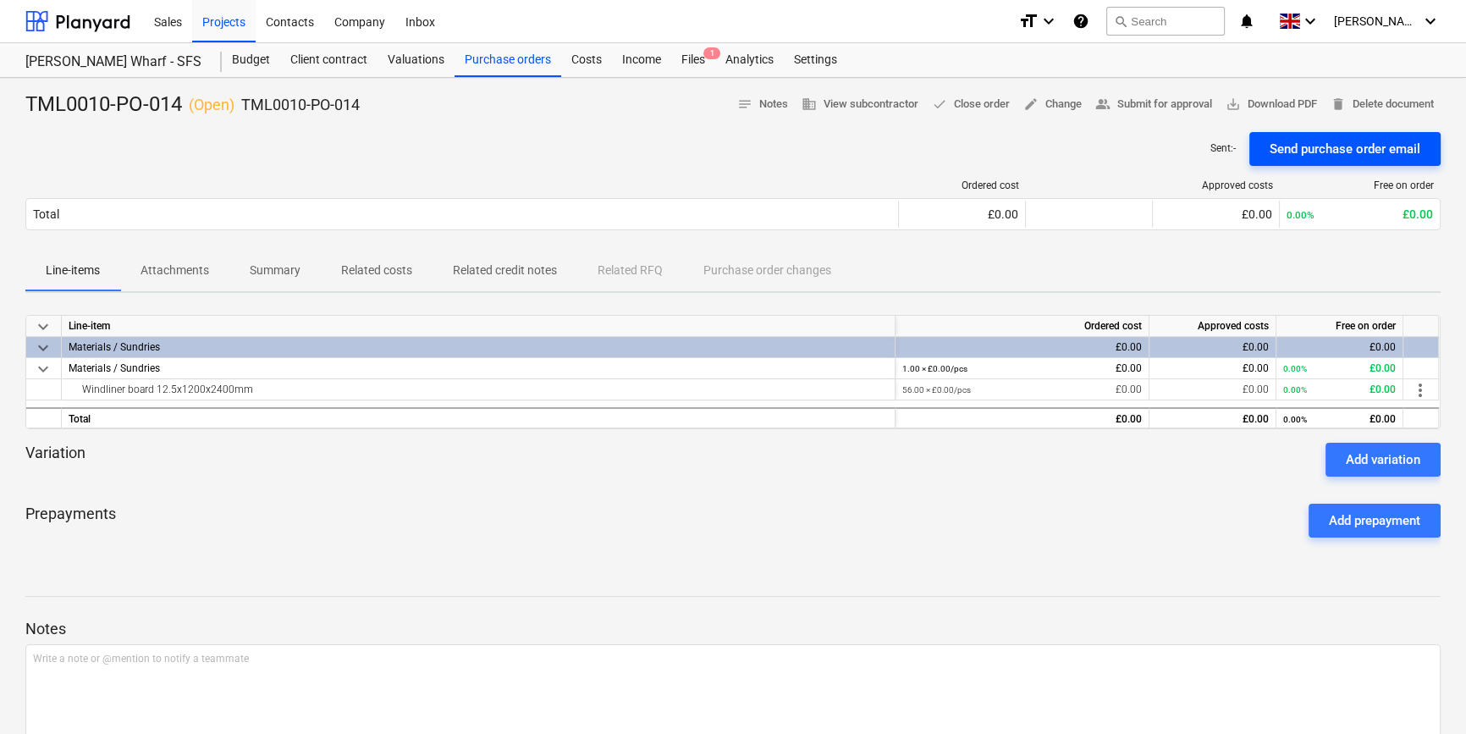
click at [1329, 151] on div "Send purchase order email" at bounding box center [1345, 149] width 151 height 22
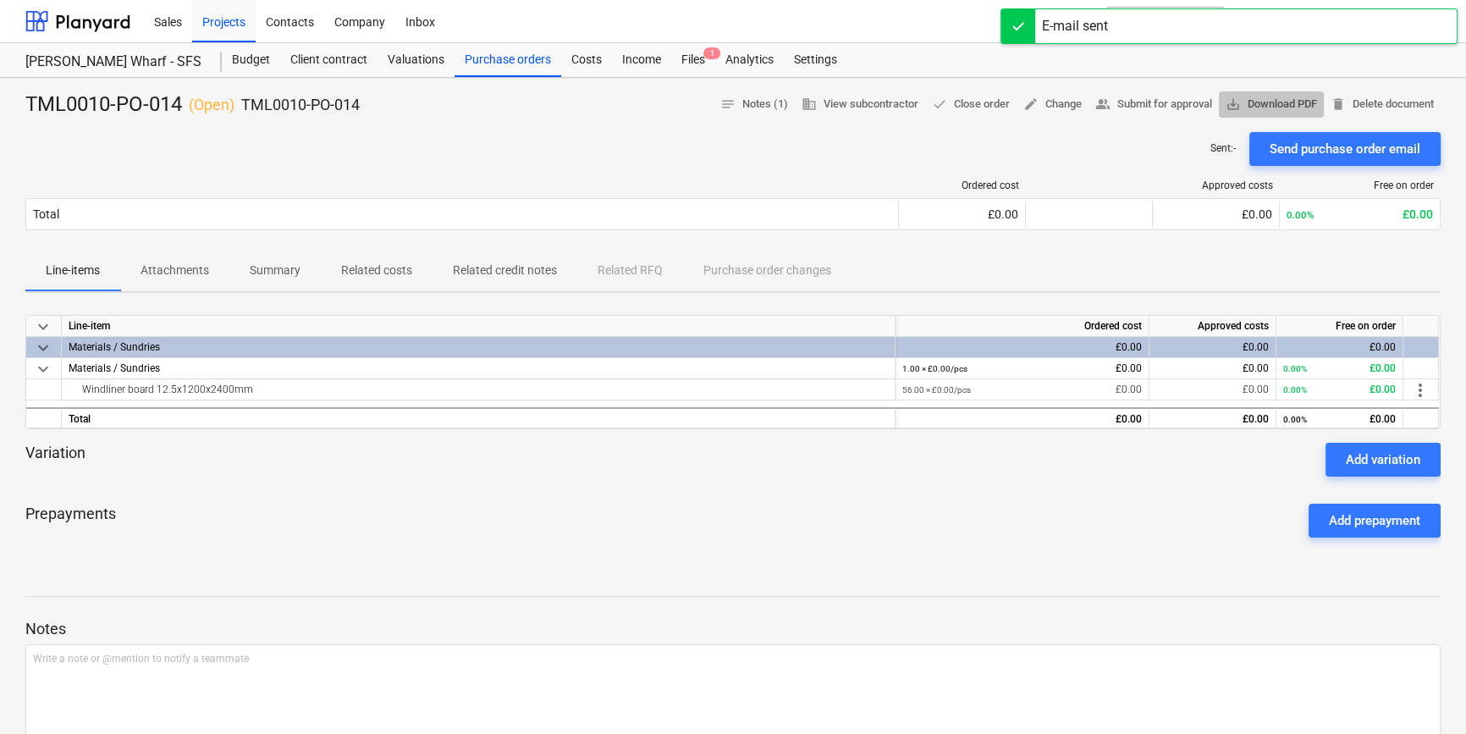
click at [1283, 105] on span "save_alt Download PDF" at bounding box center [1271, 104] width 91 height 19
